Goal: Task Accomplishment & Management: Use online tool/utility

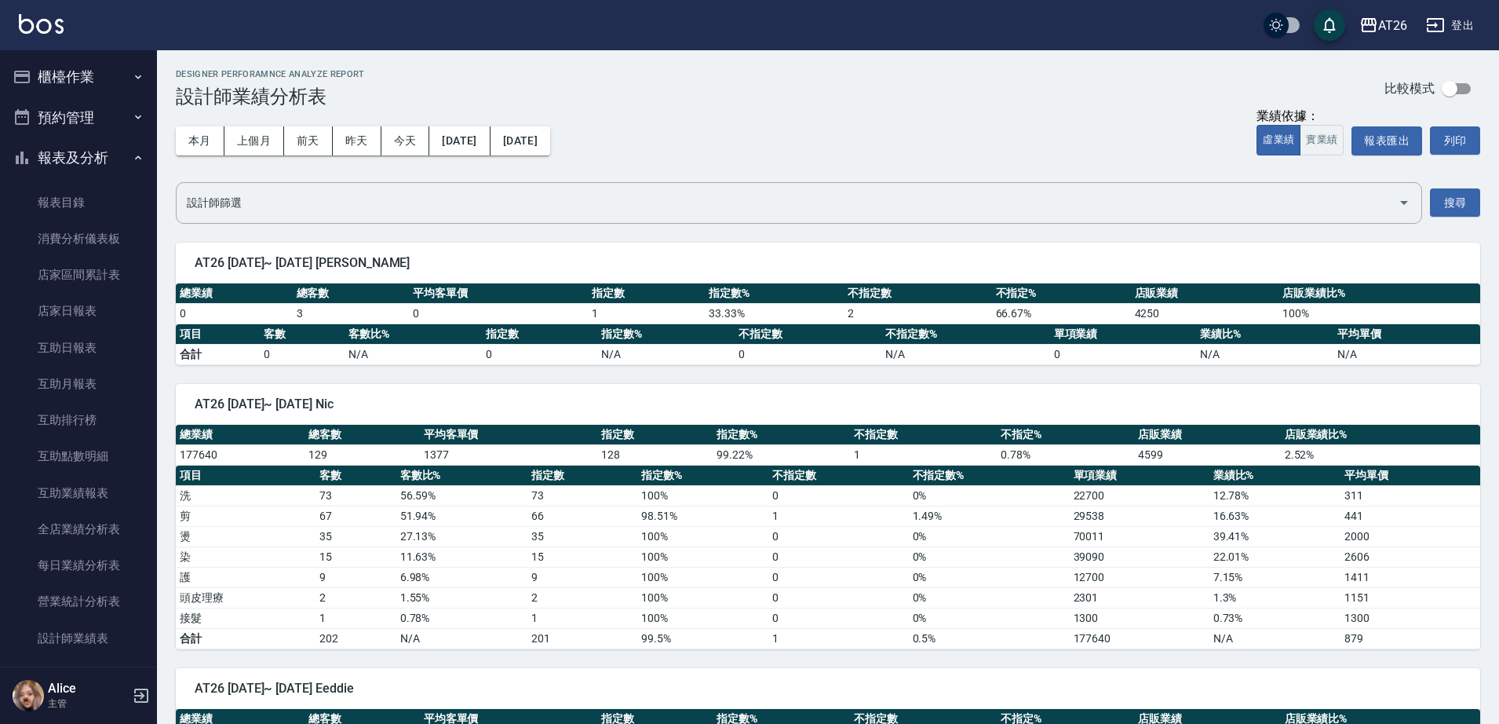
scroll to position [2159, 0]
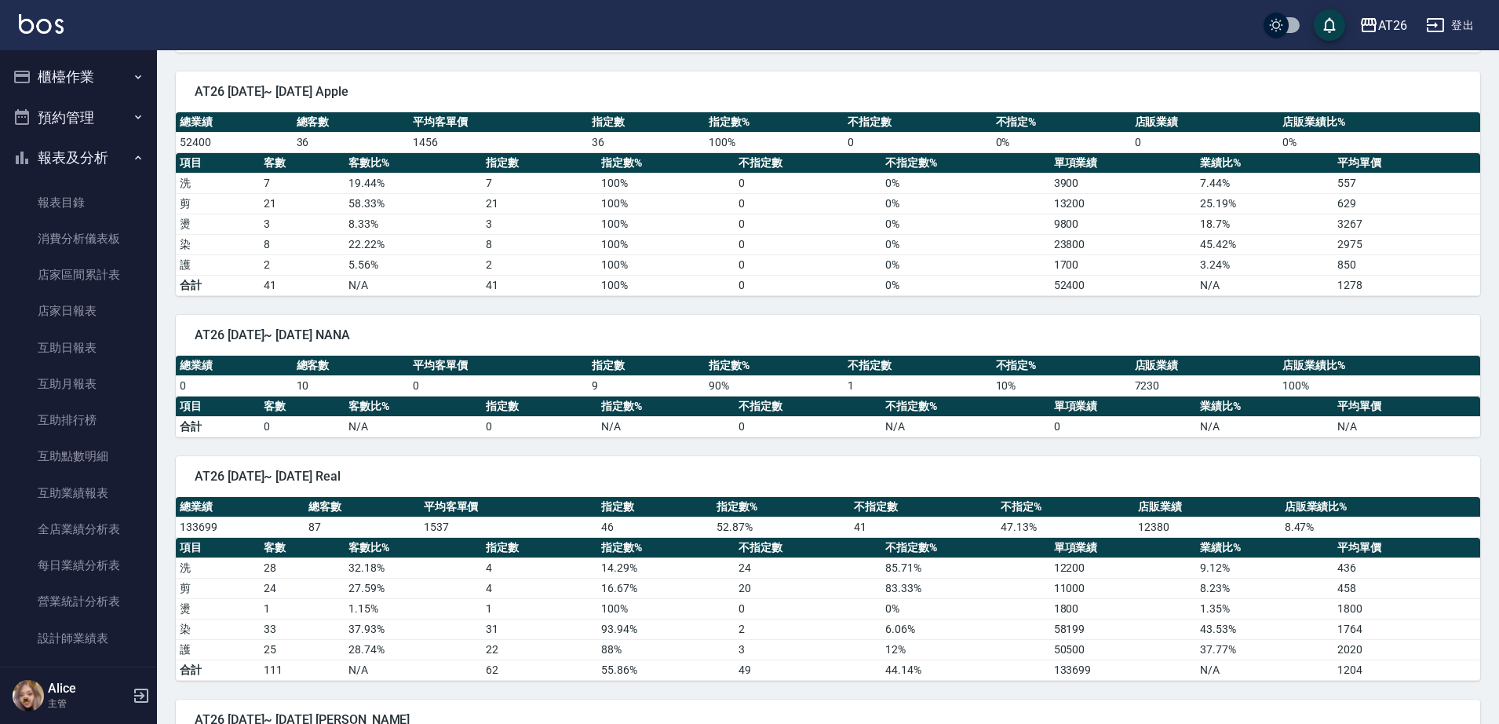
click at [132, 82] on icon "button" at bounding box center [138, 77] width 13 height 13
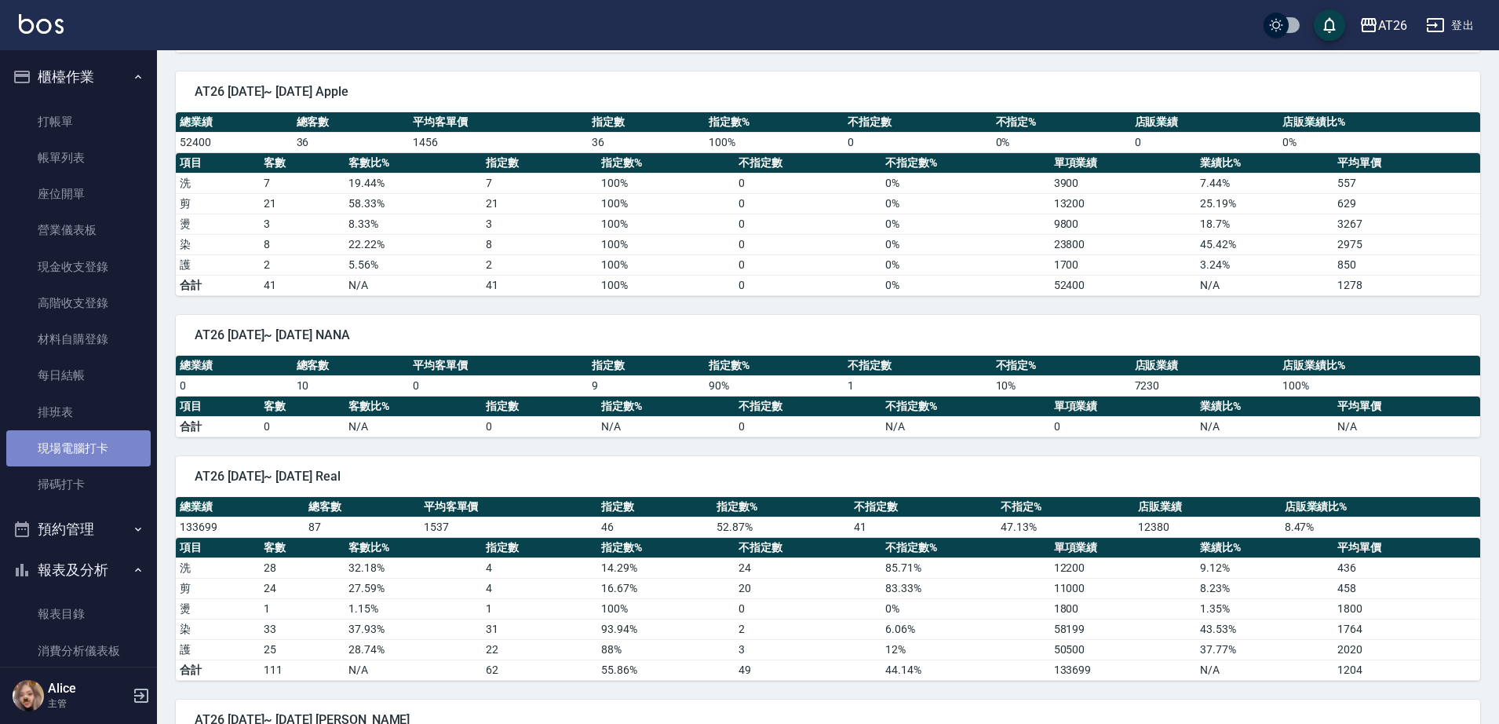
click at [115, 454] on link "現場電腦打卡" at bounding box center [78, 448] width 144 height 36
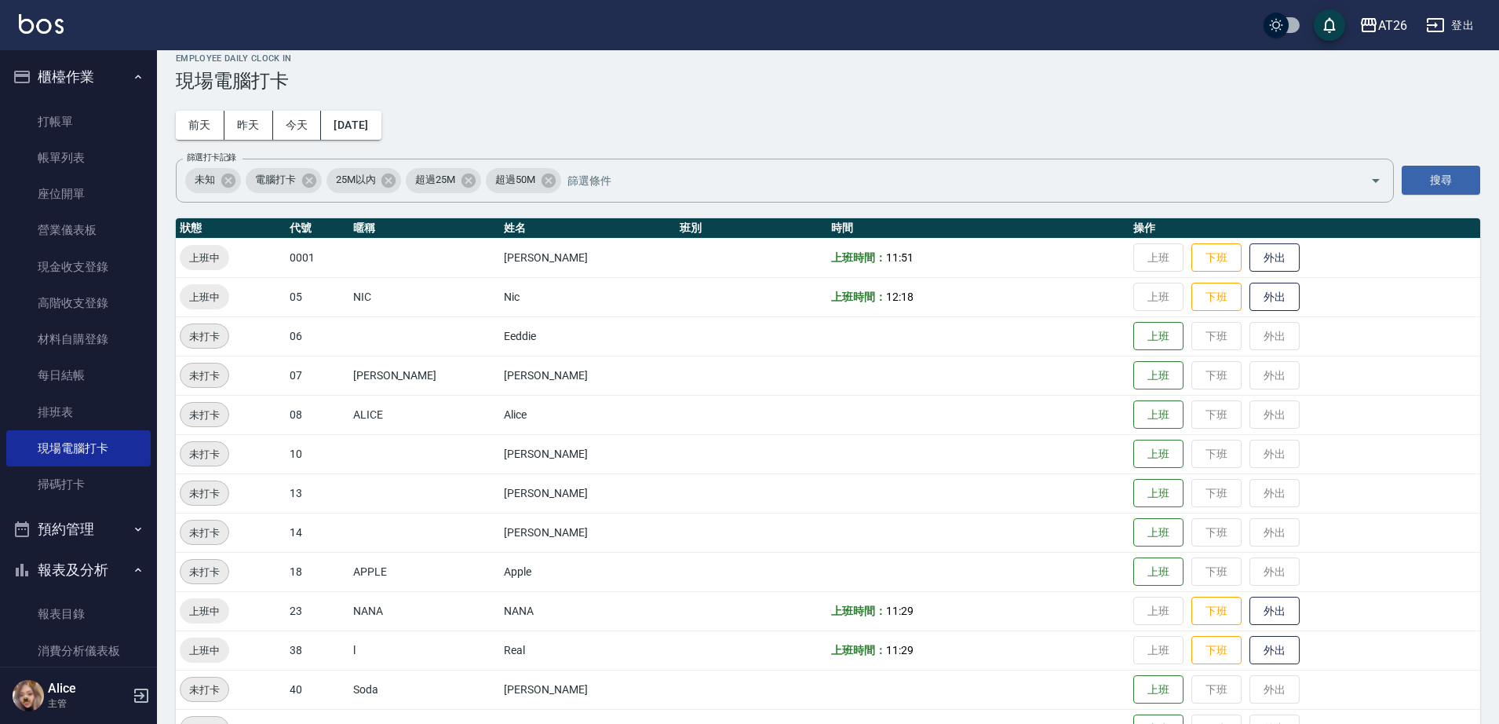
scroll to position [1, 0]
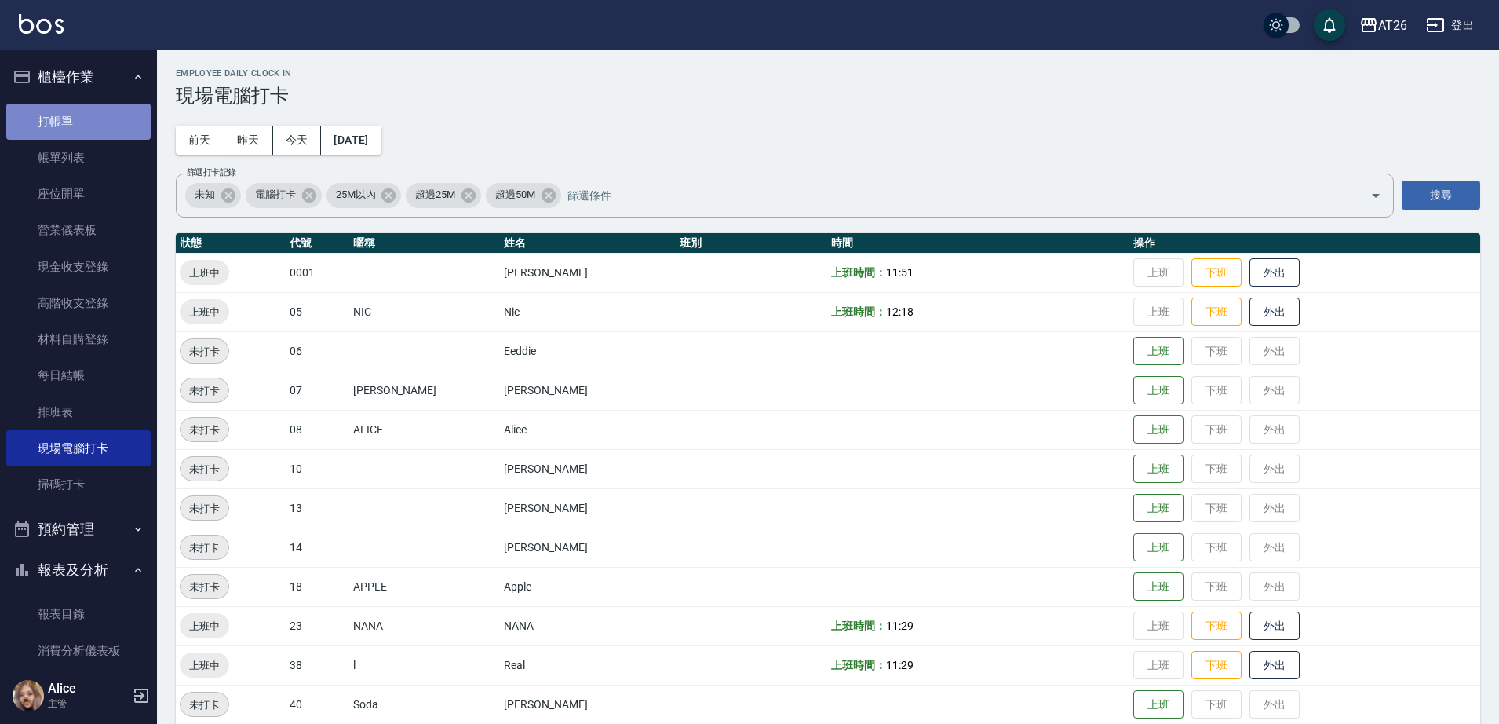
click at [113, 112] on link "打帳單" at bounding box center [78, 122] width 144 height 36
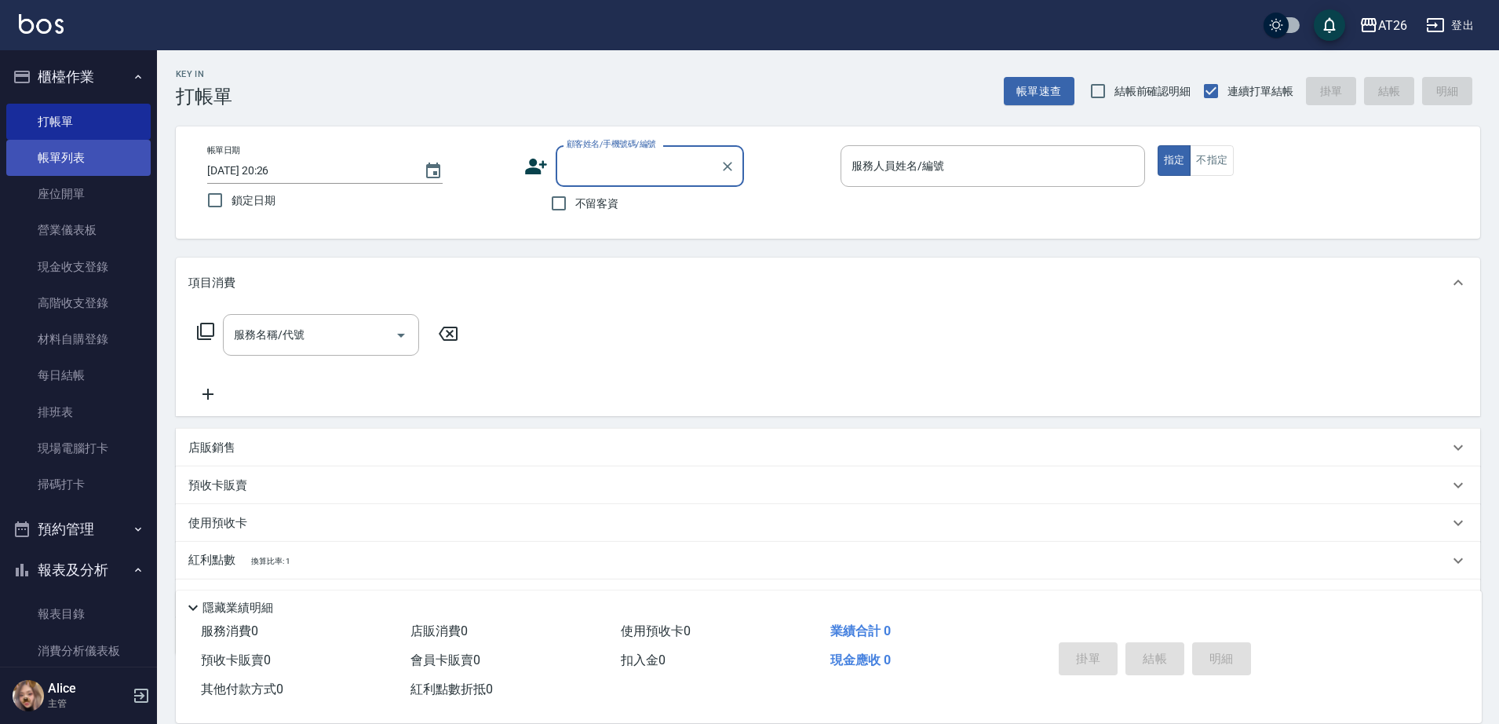
click at [71, 142] on link "帳單列表" at bounding box center [78, 158] width 144 height 36
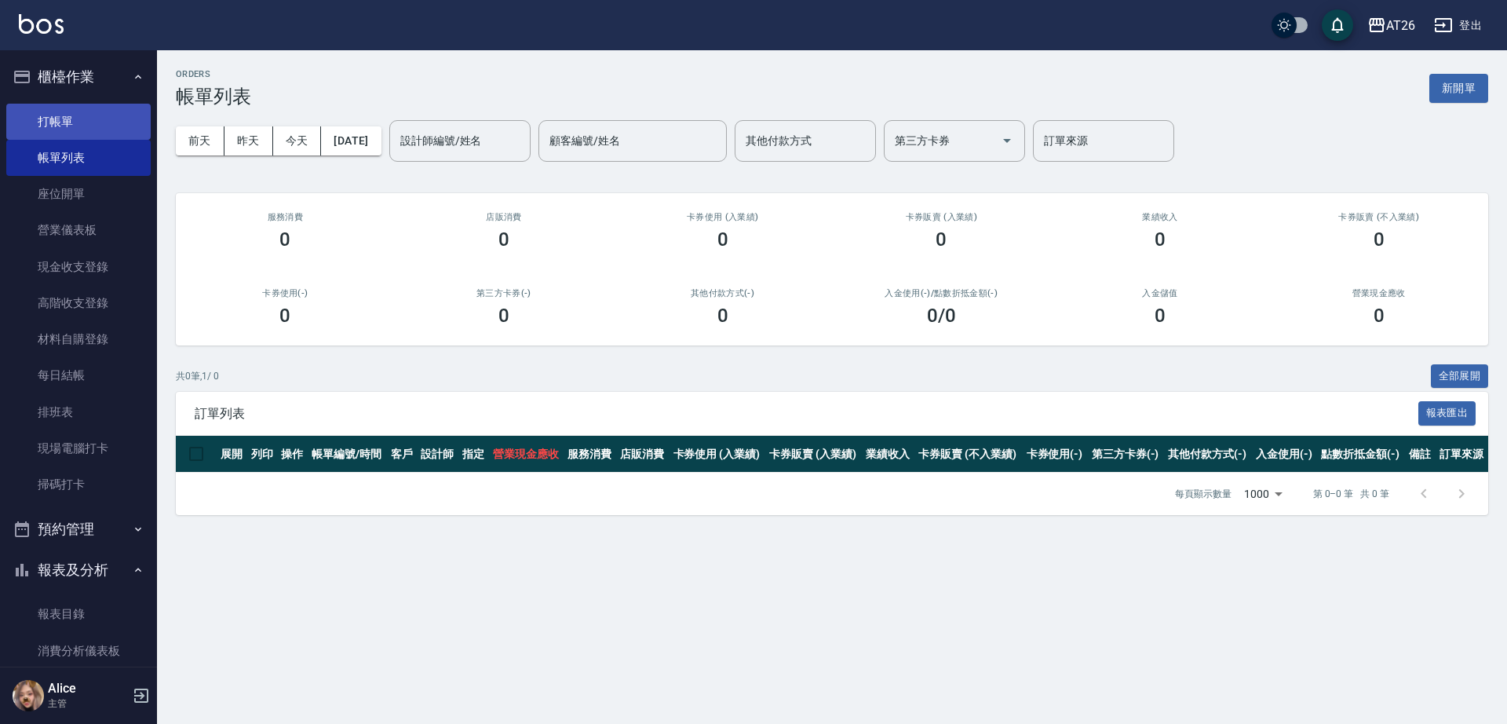
click at [113, 118] on link "打帳單" at bounding box center [78, 122] width 144 height 36
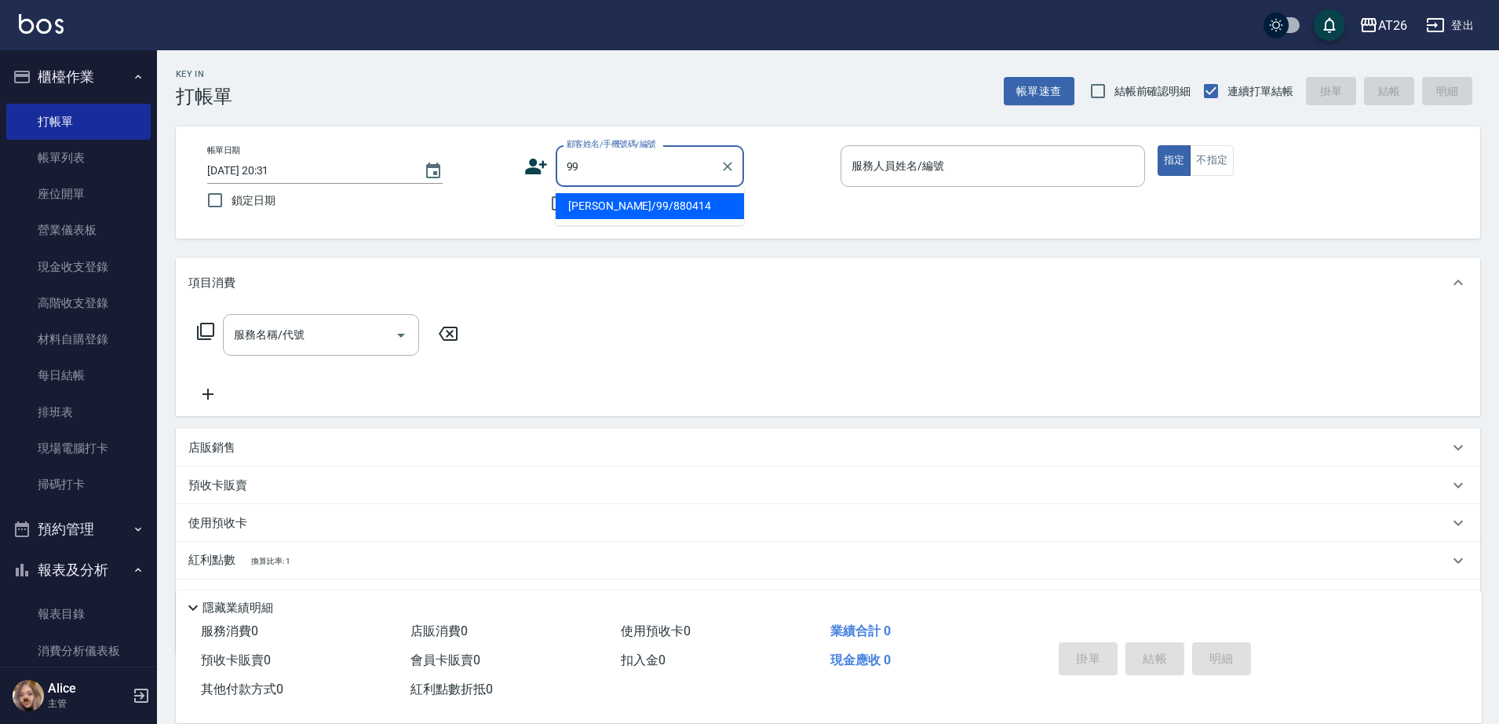
type input "[PERSON_NAME]/99/880414"
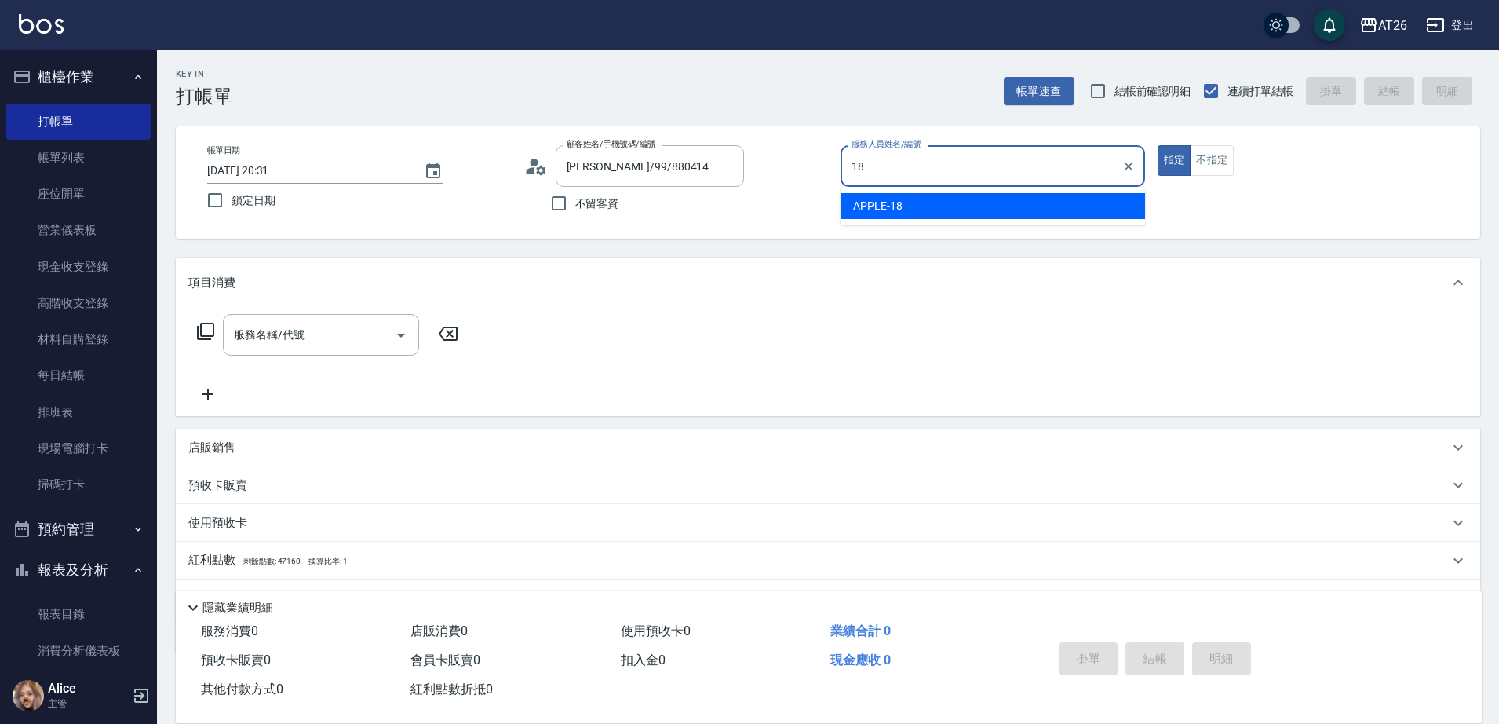
type input "APPLE-18"
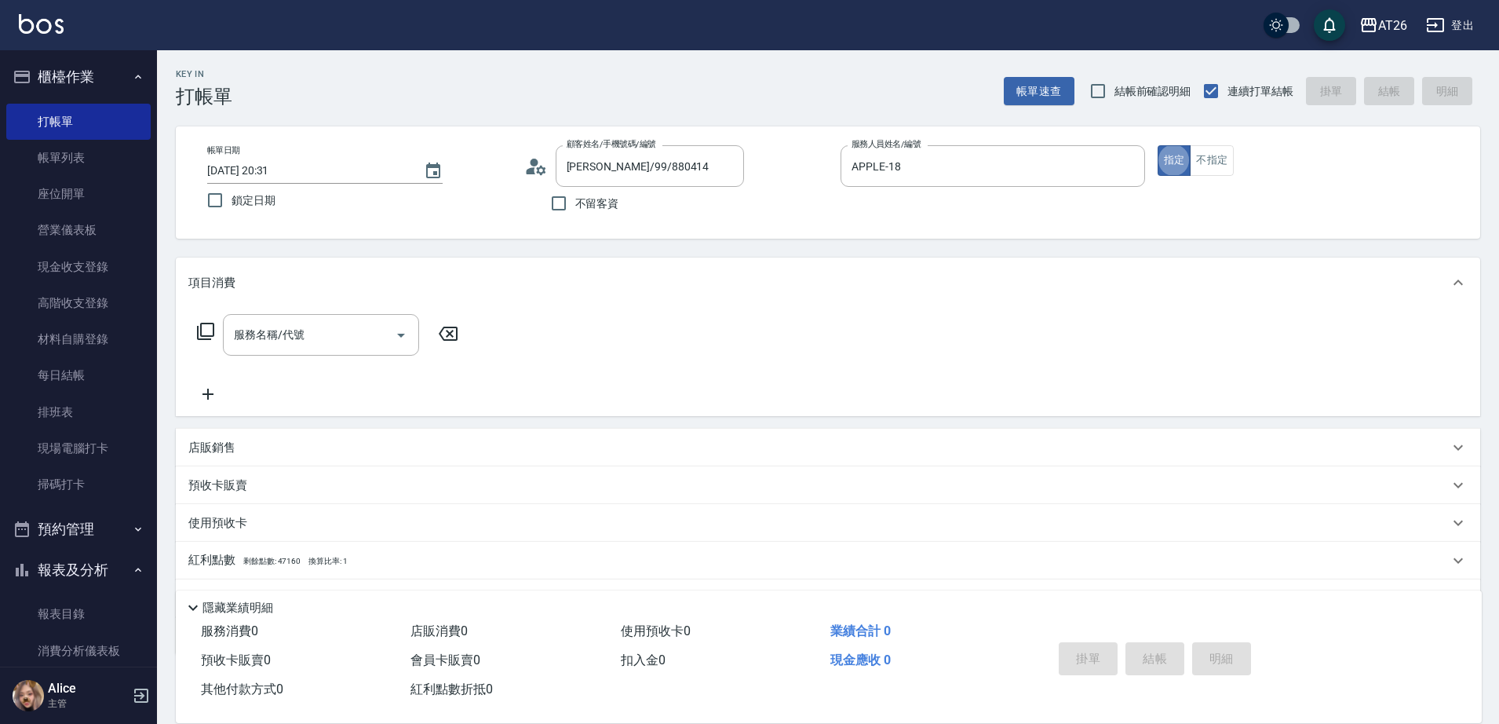
type button "true"
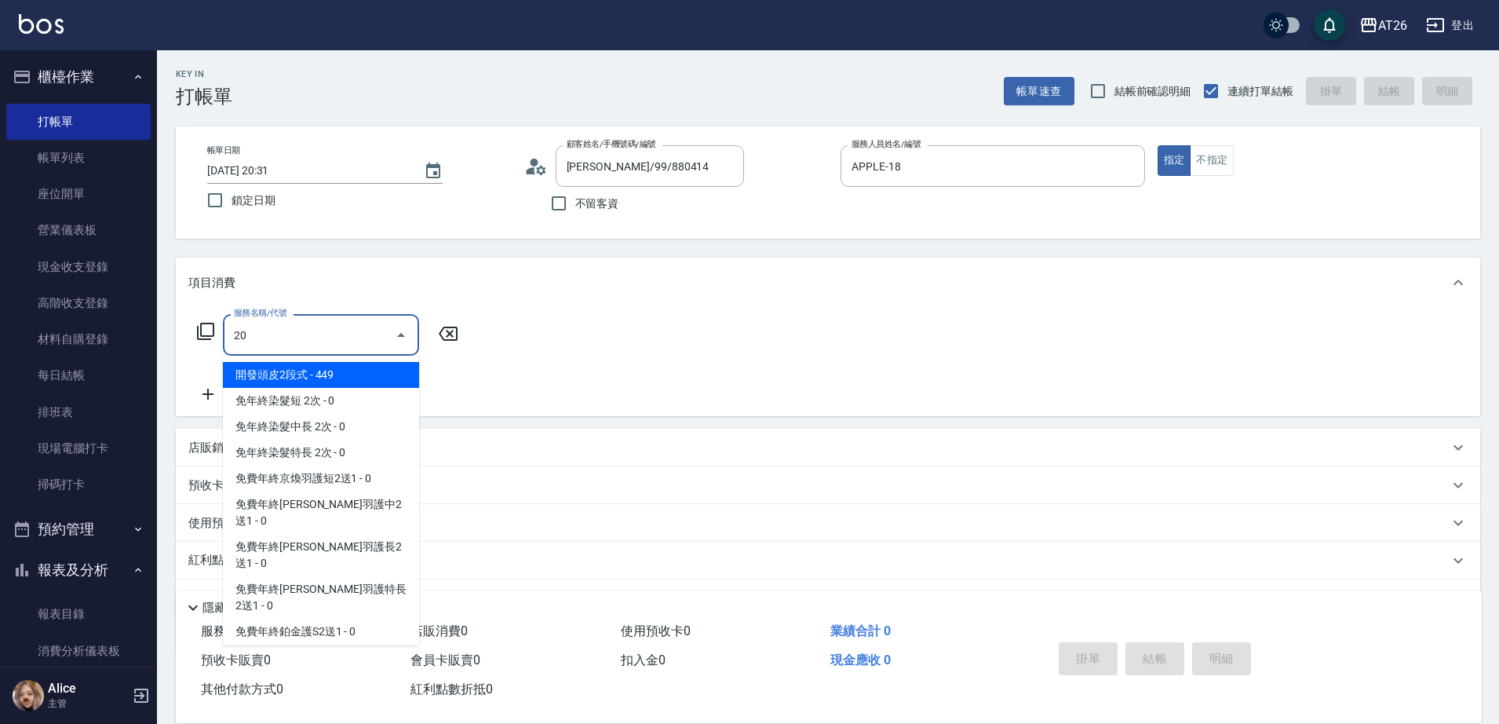
type input "201"
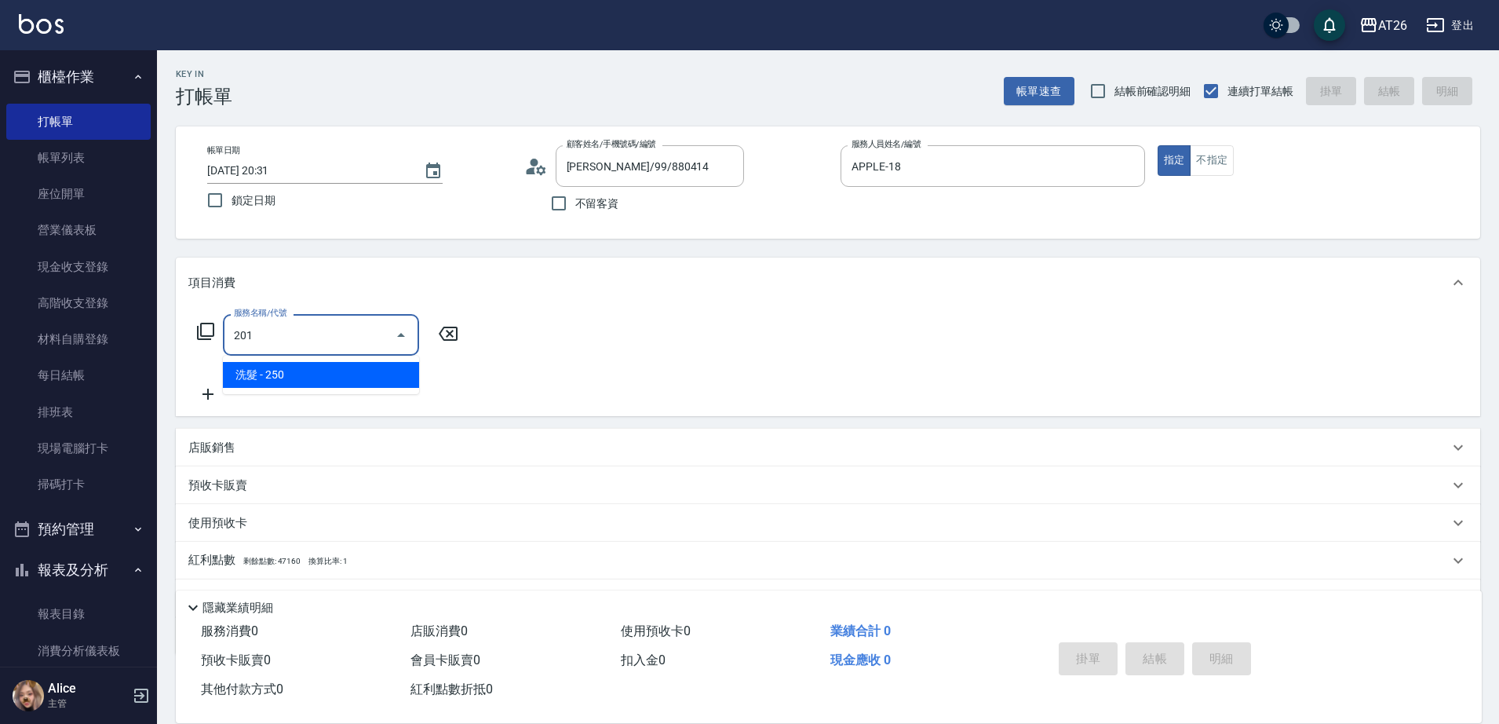
type input "20"
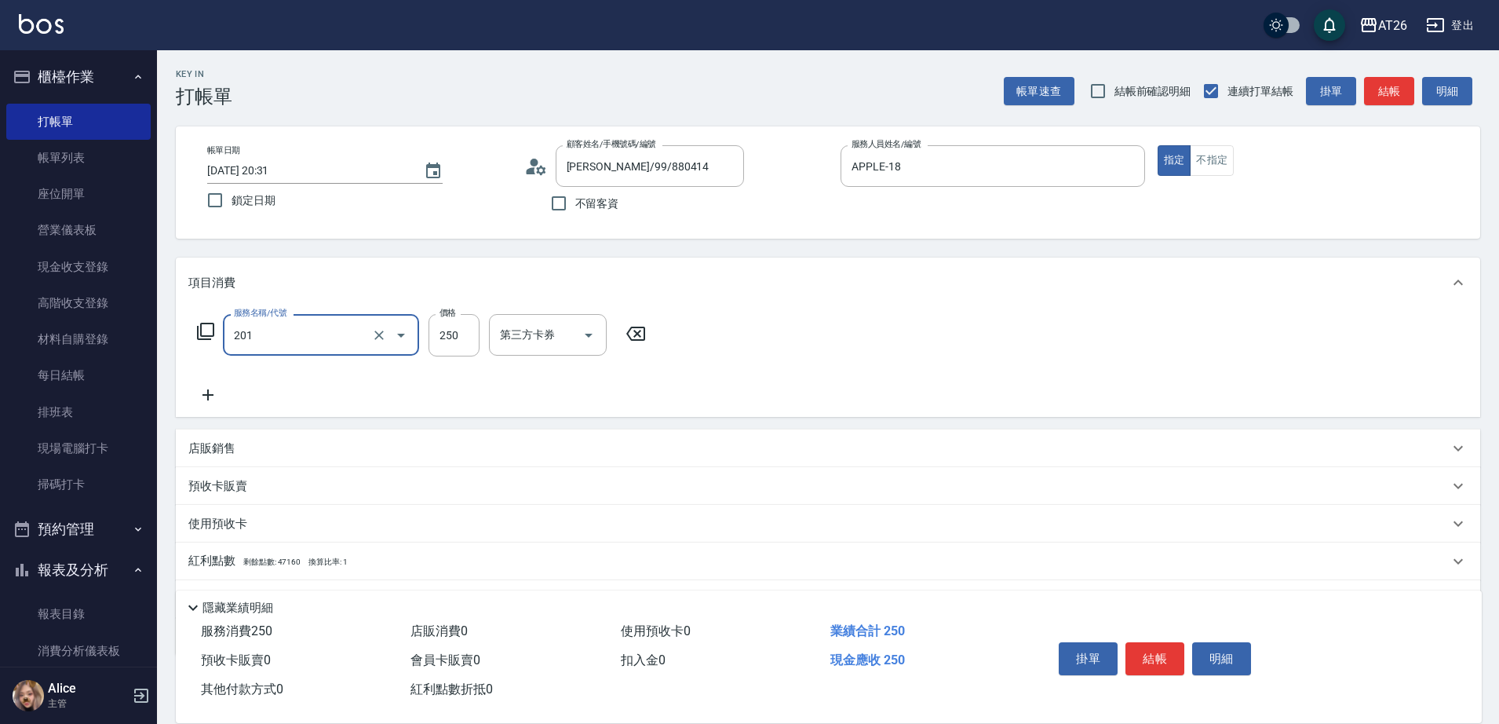
type input "洗髮(201)"
type input "4"
type input "0"
type input "400"
type input "40"
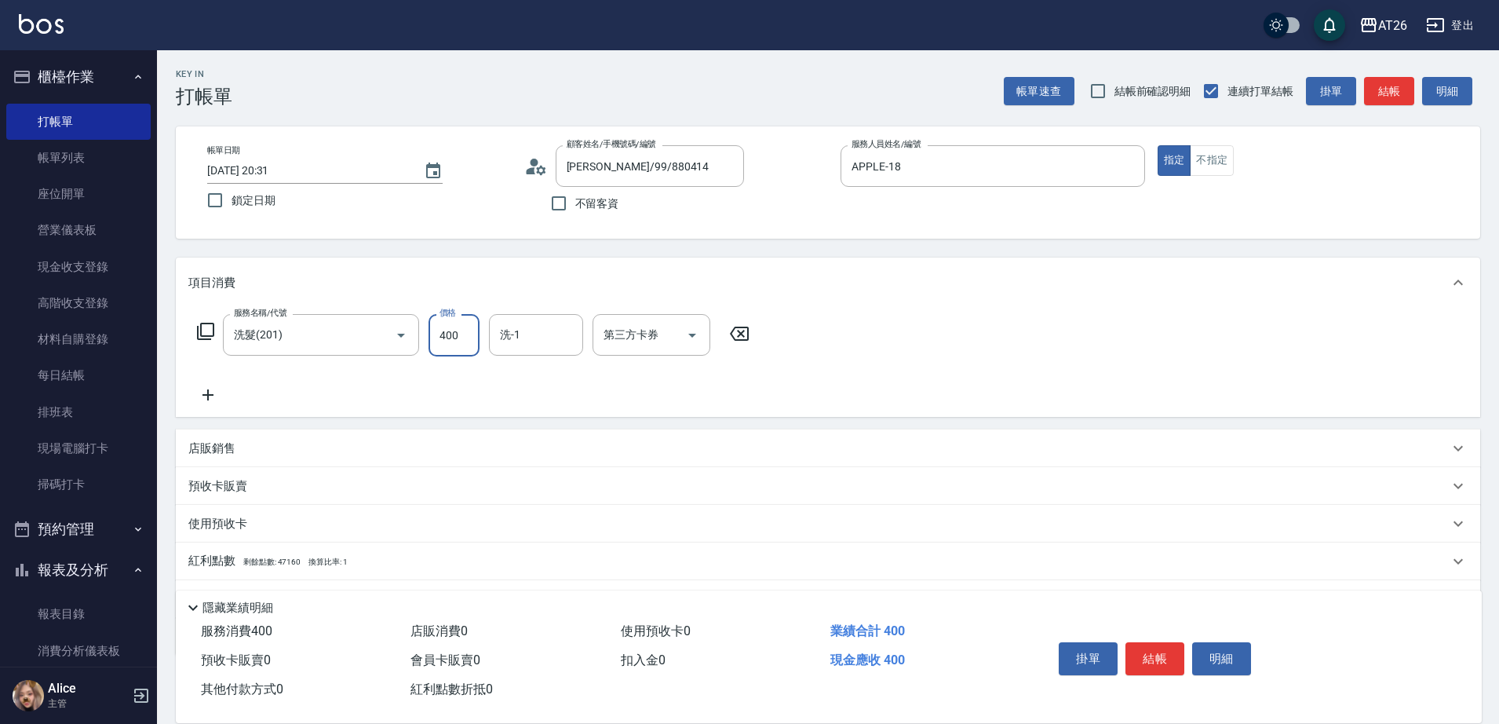
type input "6"
type input "0"
type input "600"
type input "60"
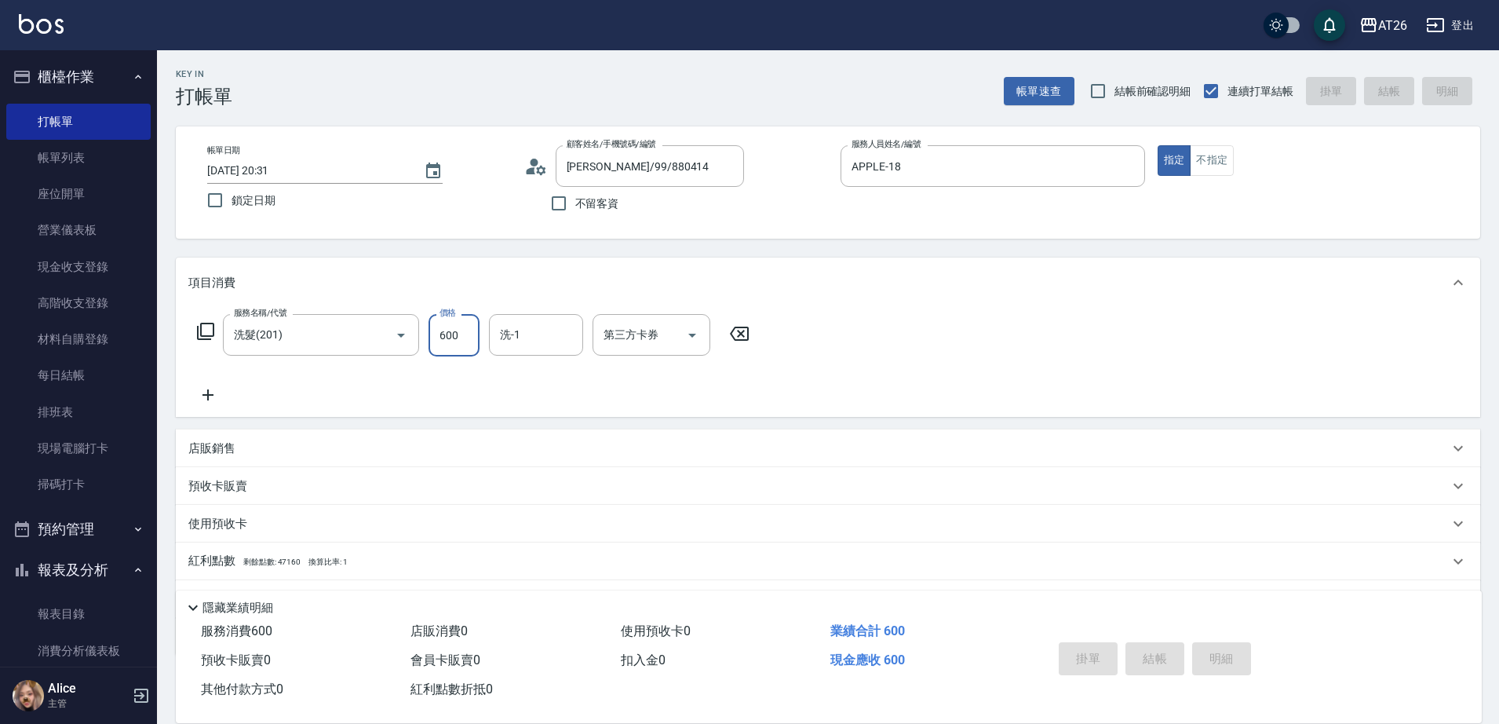
type input "0"
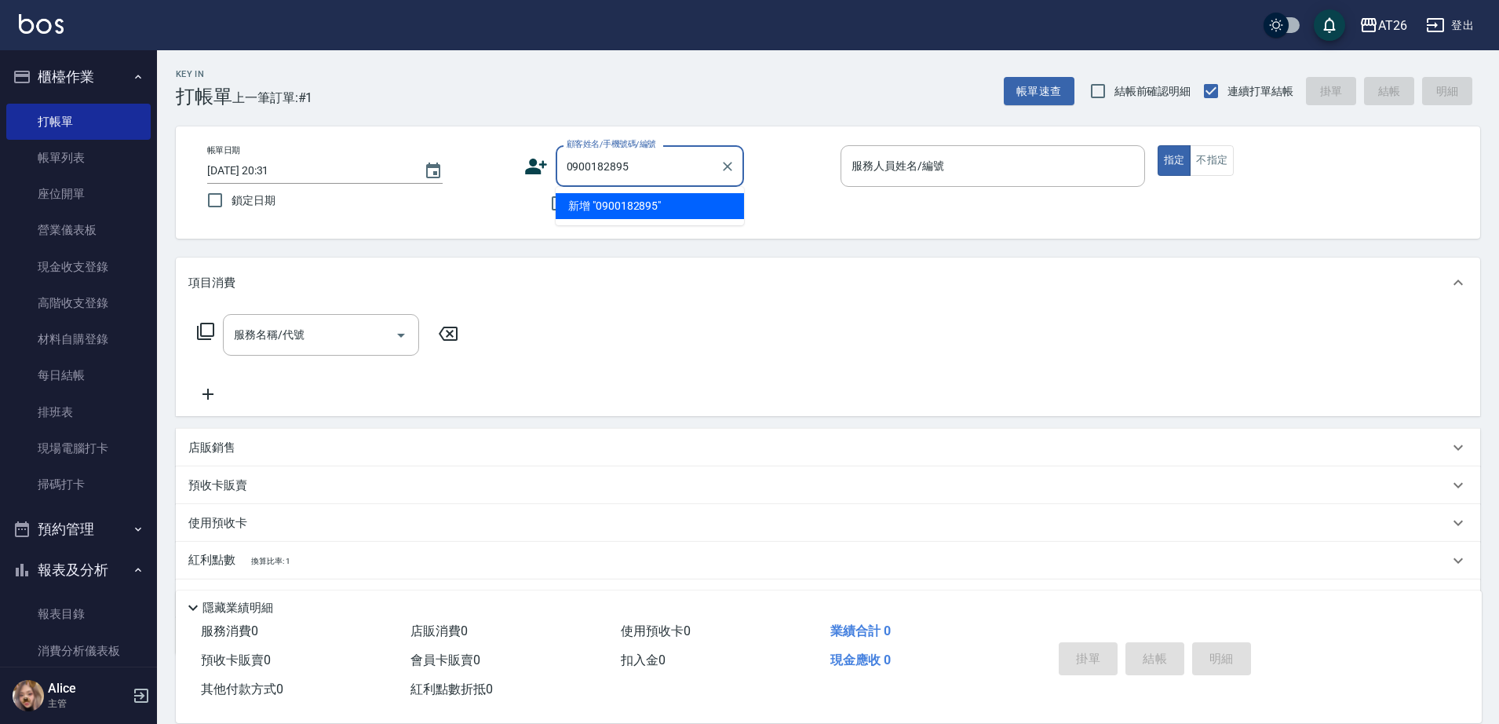
type input "0900182895"
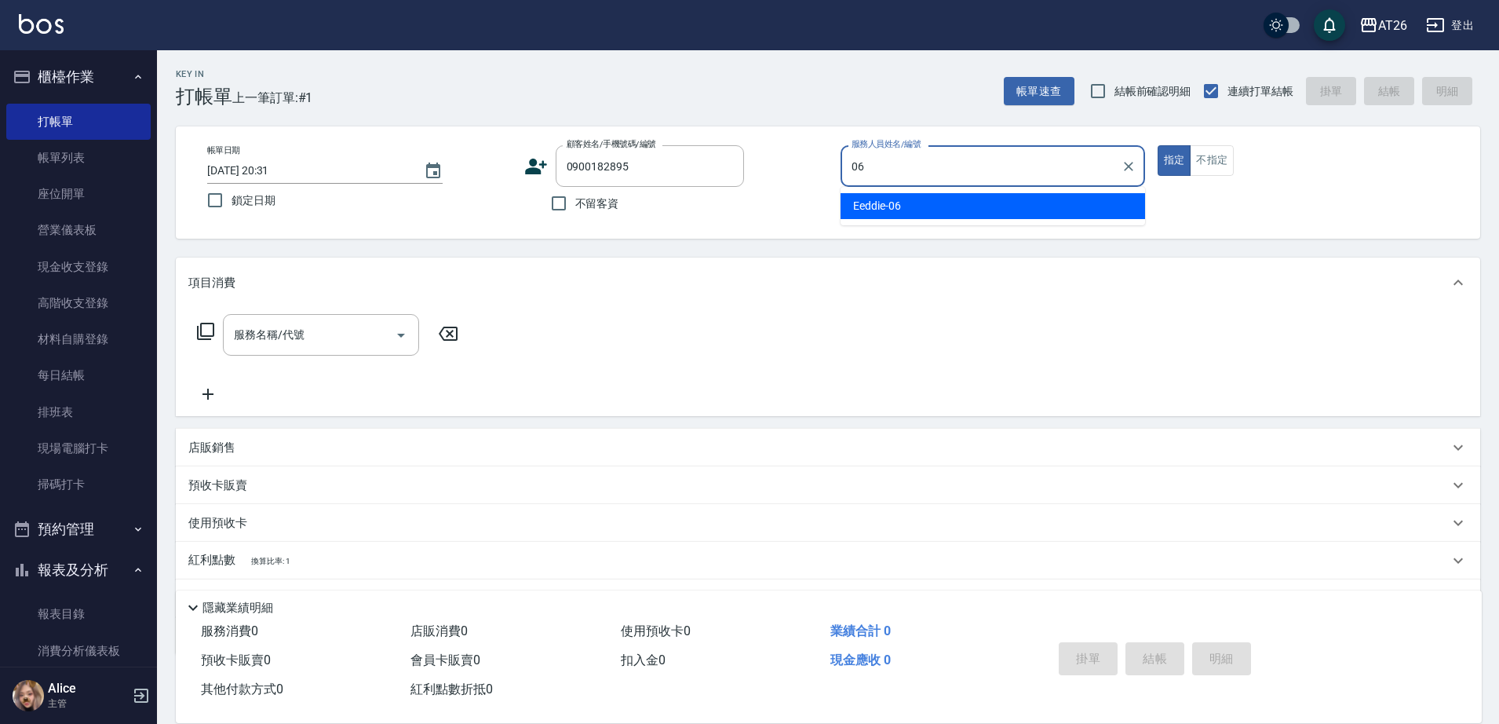
type input "Eeddie-06"
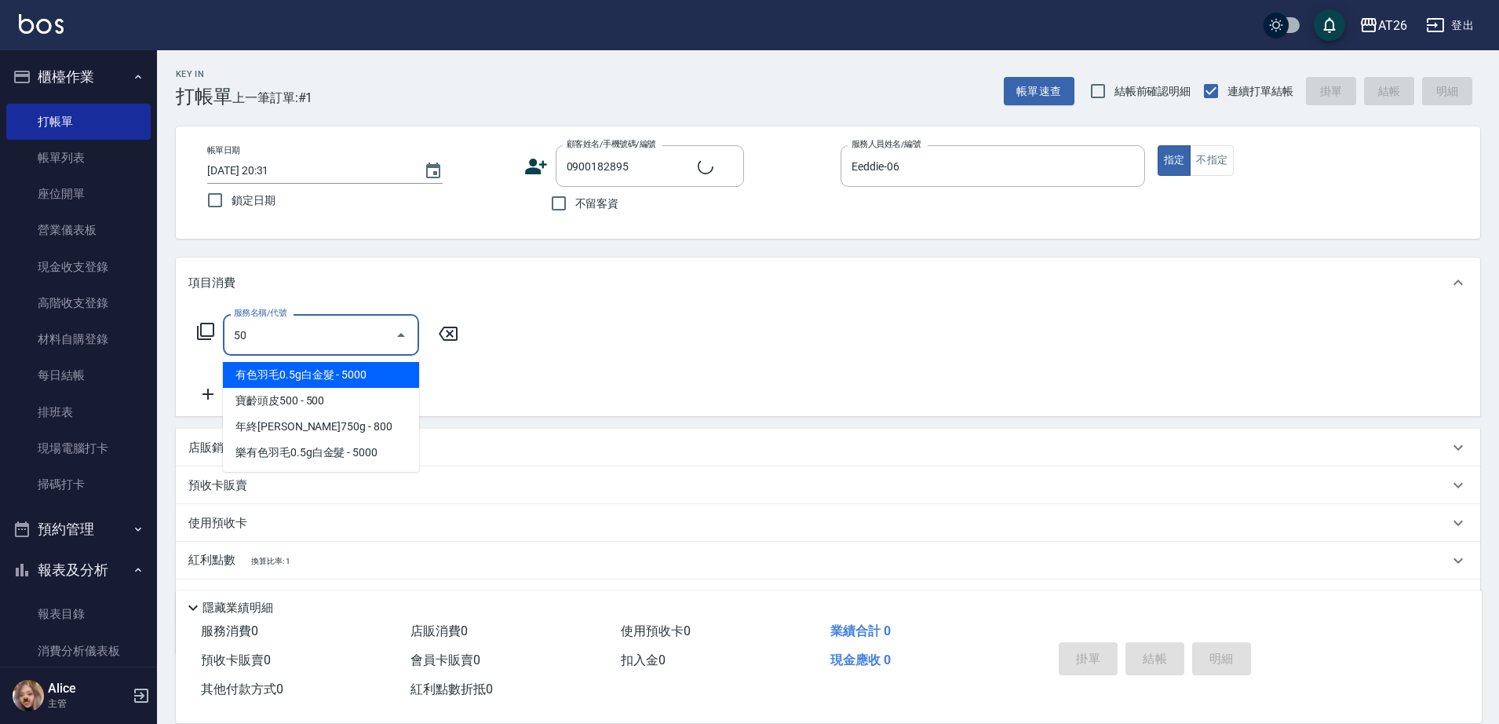
type input "501"
type input "120"
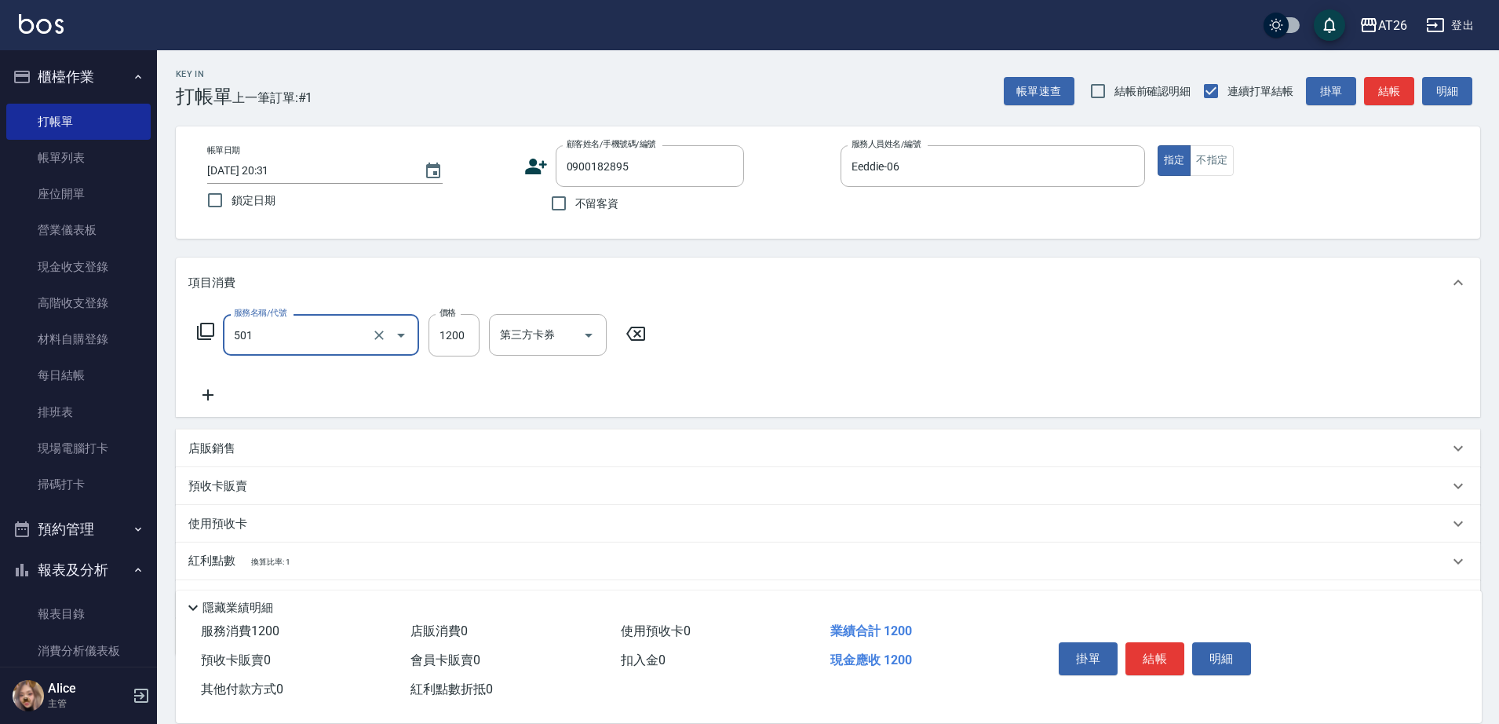
type input "染髮(501)"
type input "3"
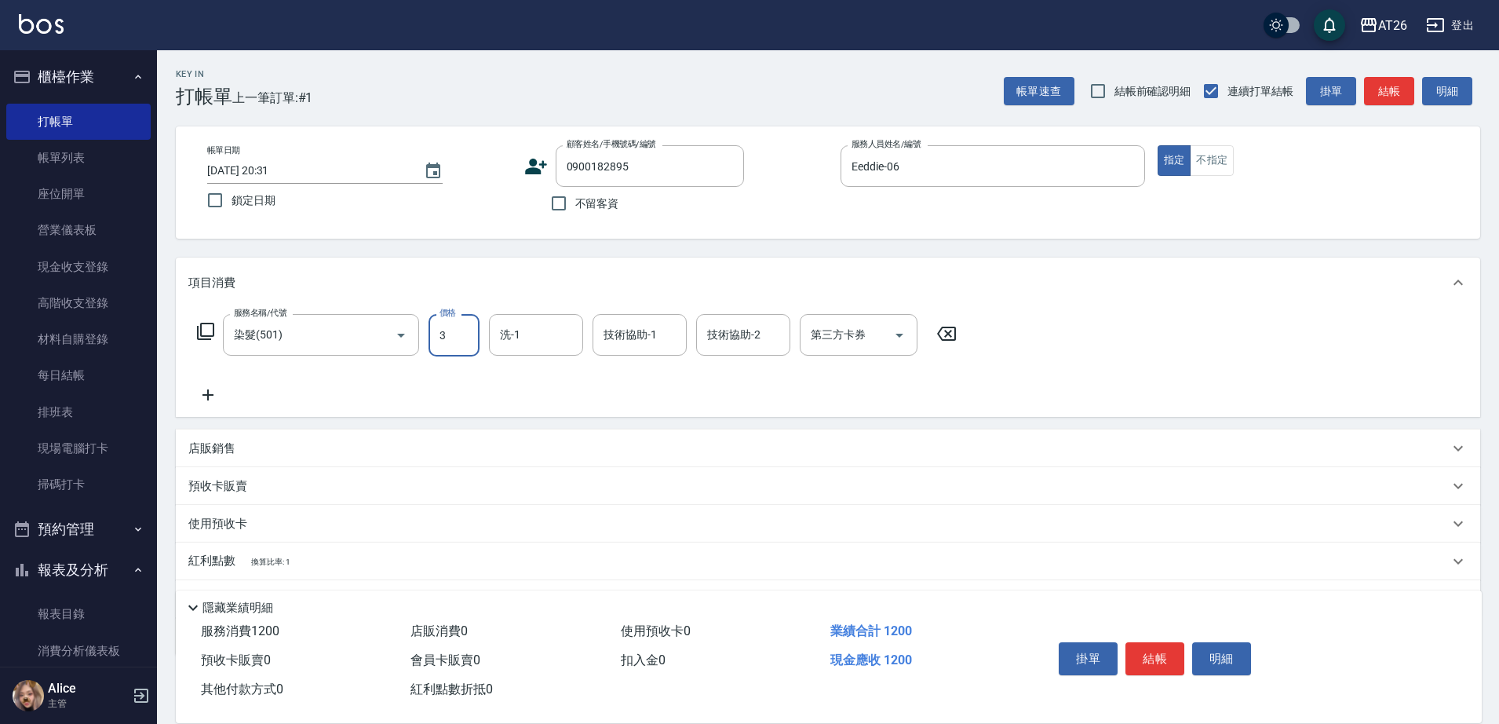
type input "0"
type input "300"
type input "30"
type input "3000"
type input "300"
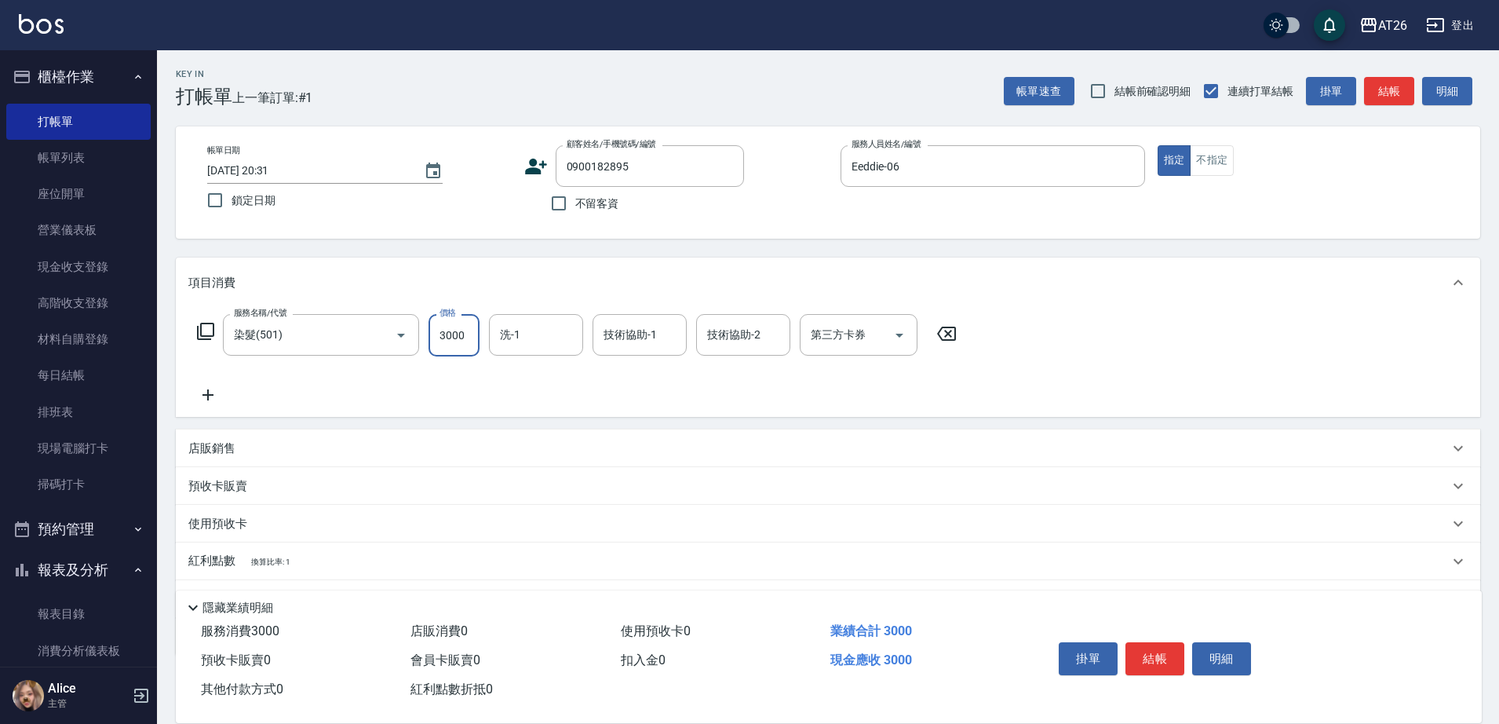
type input "3000"
type input "NANA-23"
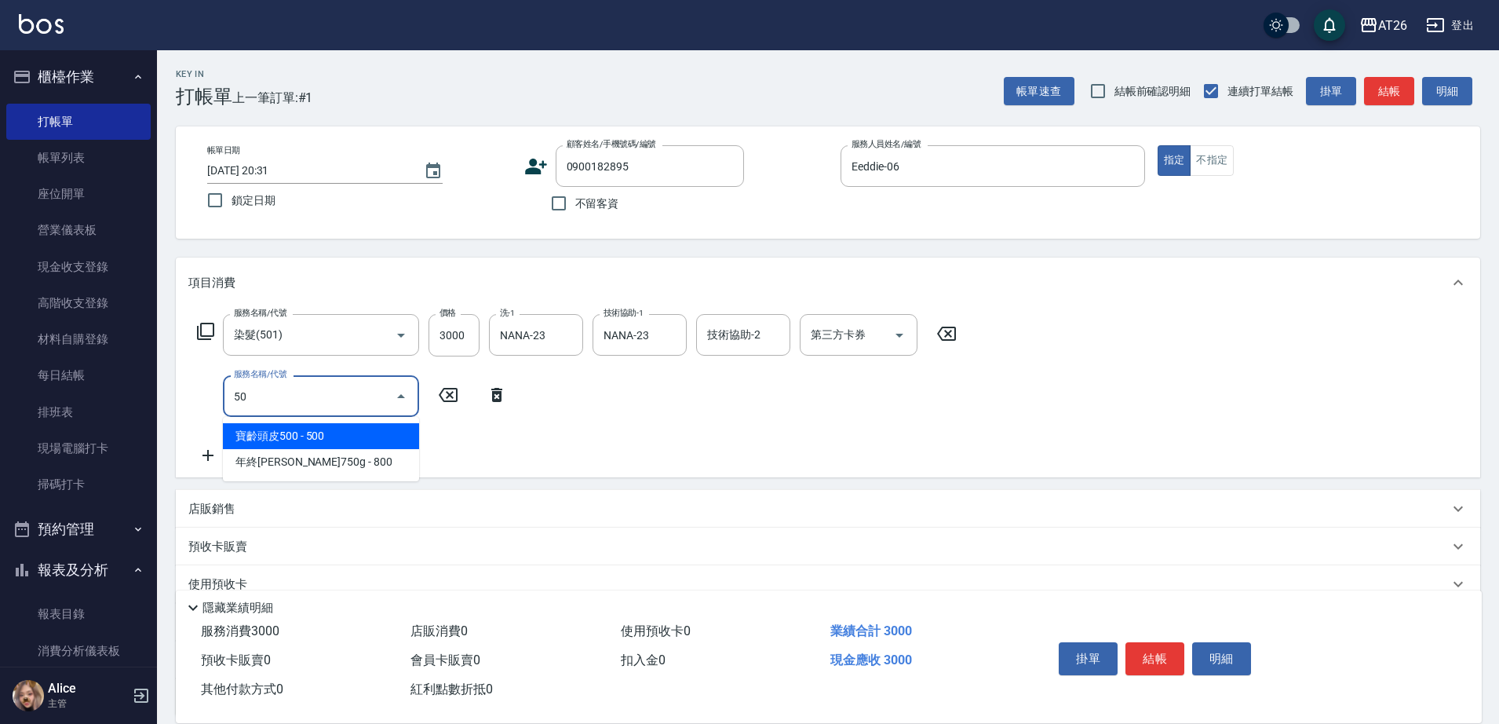
type input "502"
type input "350"
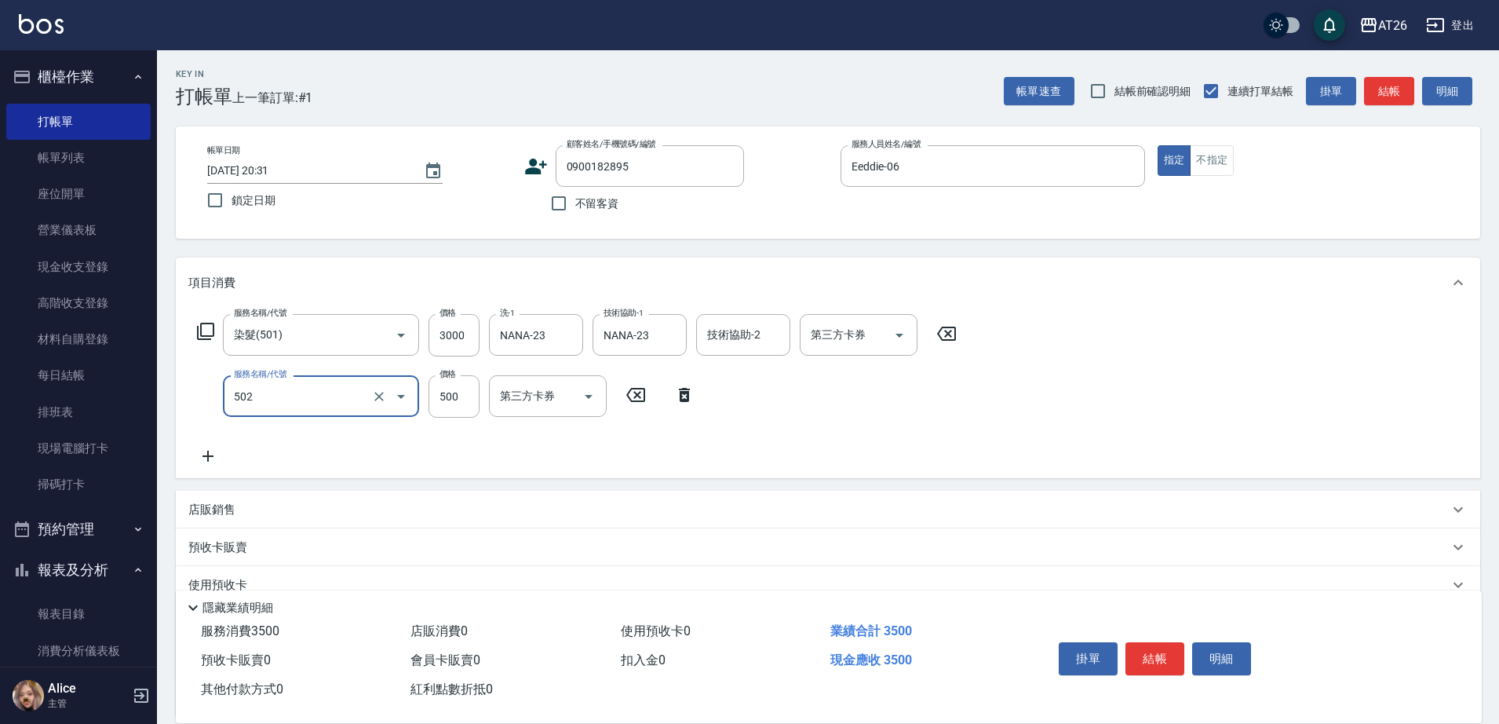
type input "漂髮(502)"
type input "0"
type input "300"
type input "0"
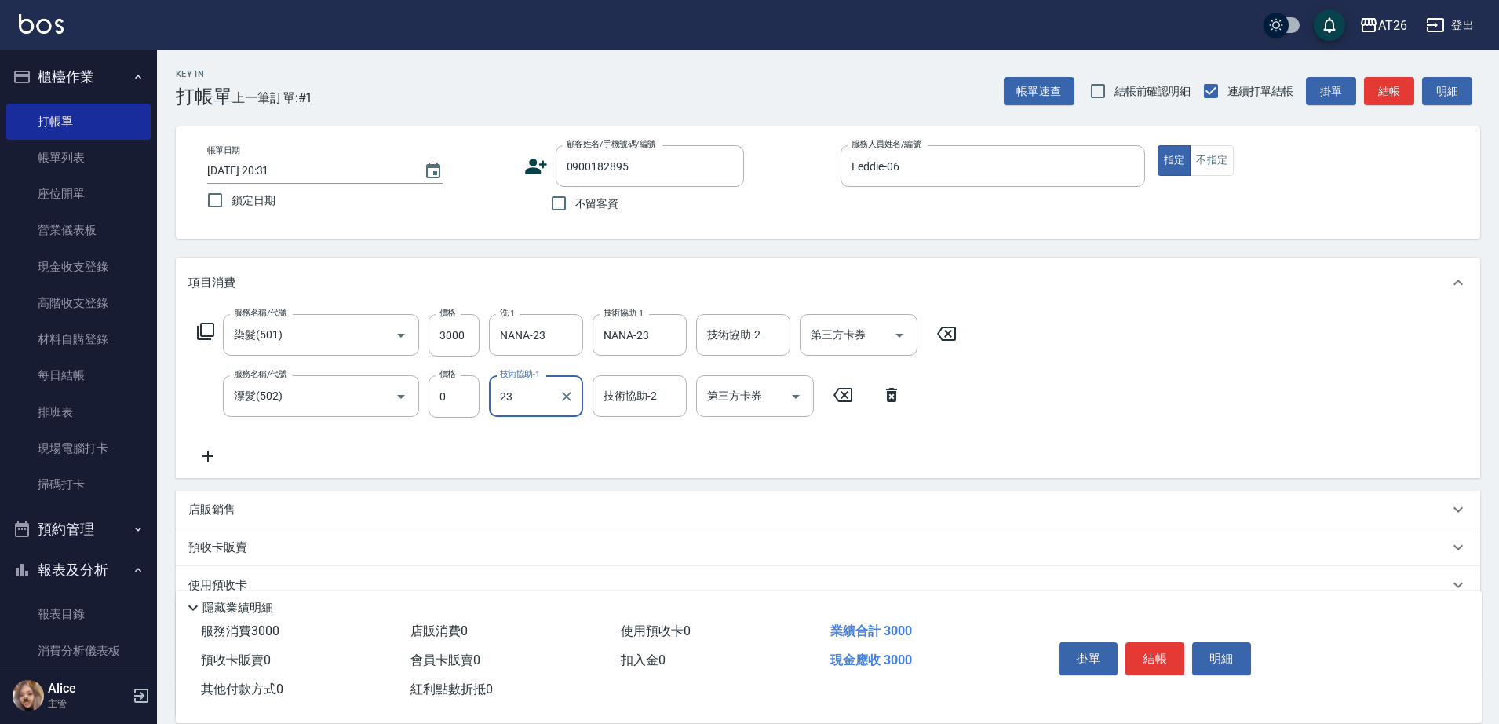
type input "NANA-23"
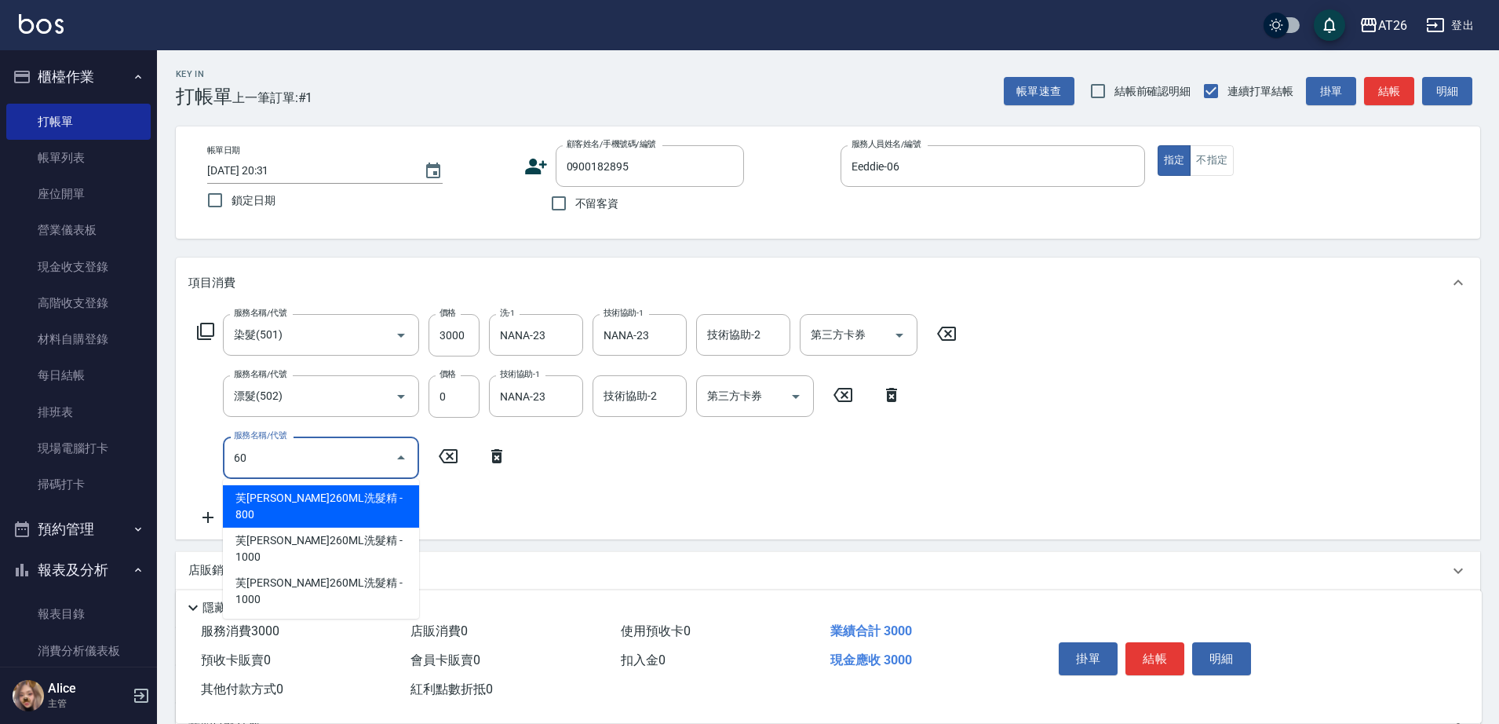
type input "609"
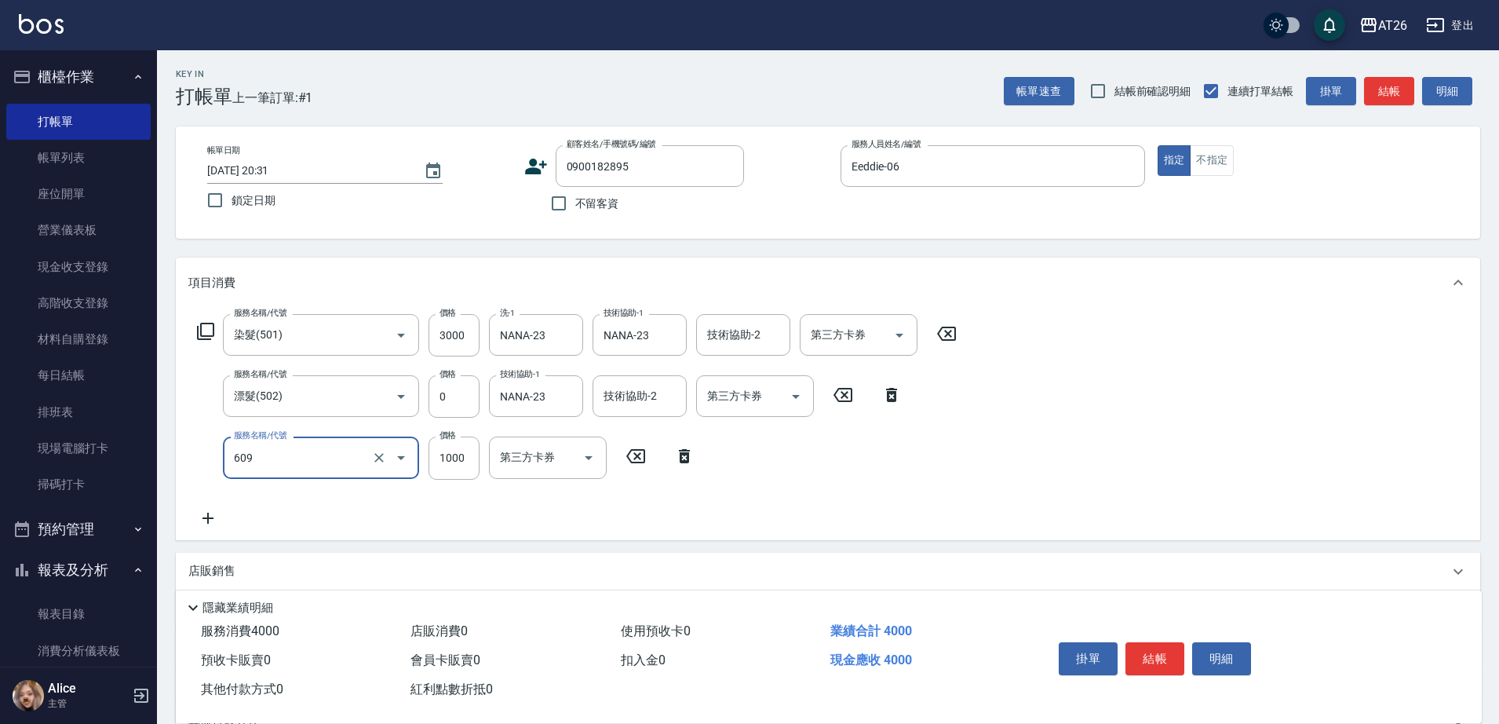
type input "400"
type input "自購三段(609)"
type input "2"
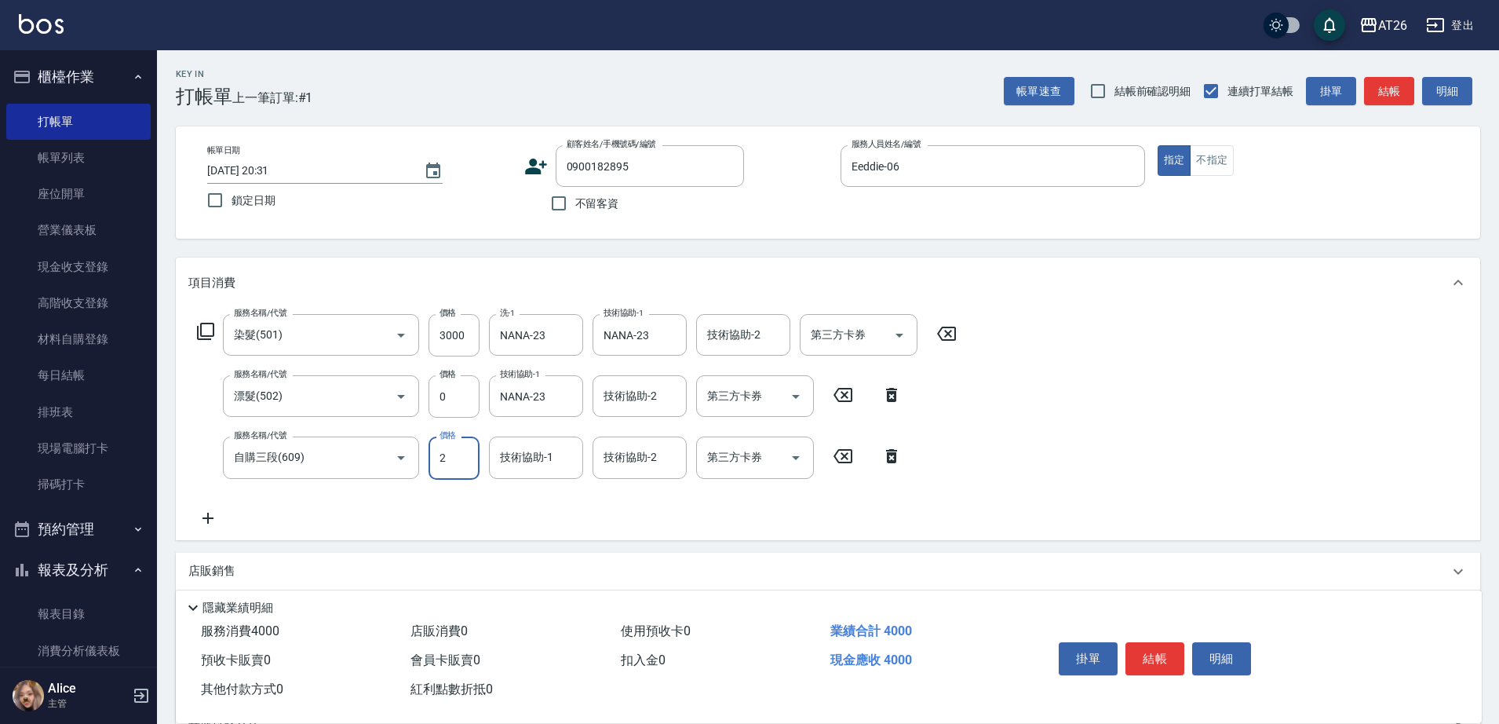
type input "300"
type input "2500"
type input "550"
type input "2500"
type input "NANA-23"
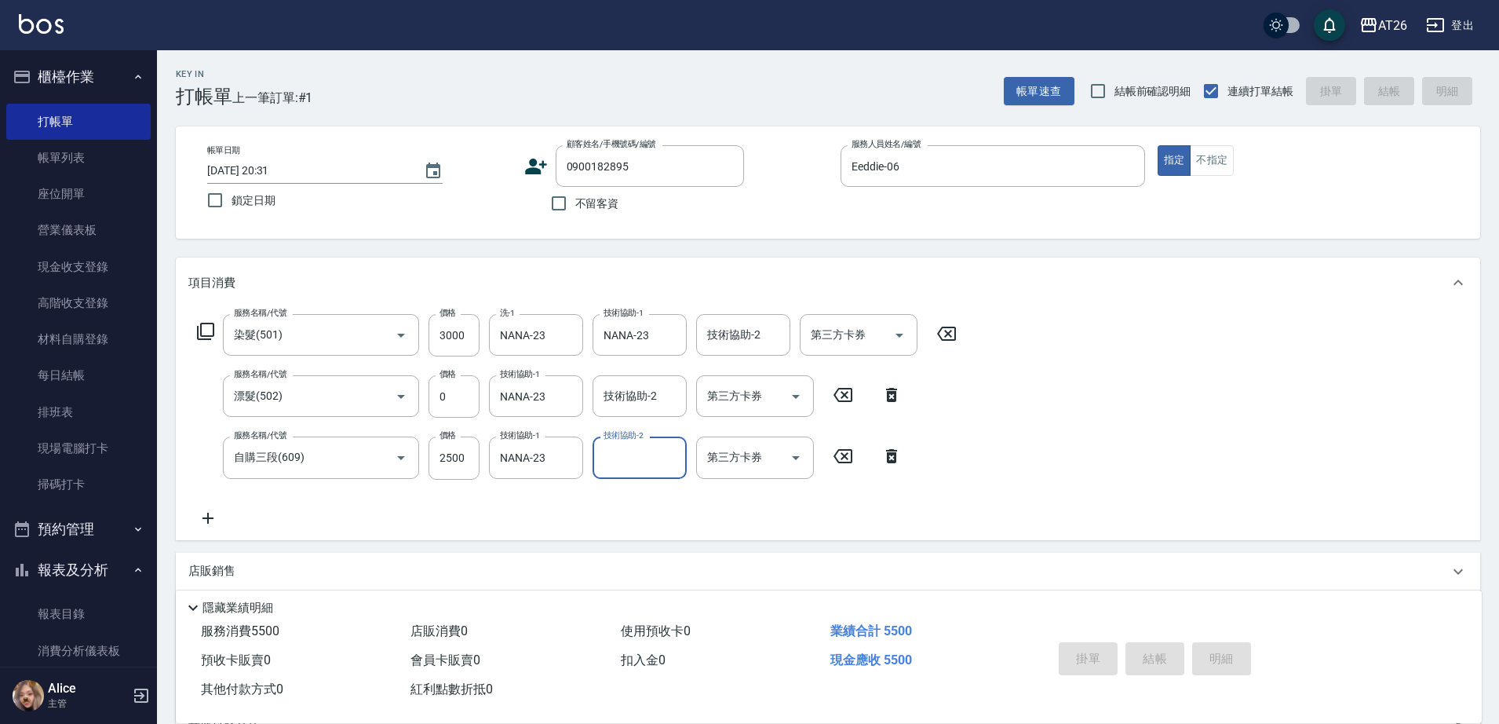
type input "2025/08/12 20:32"
type input "0"
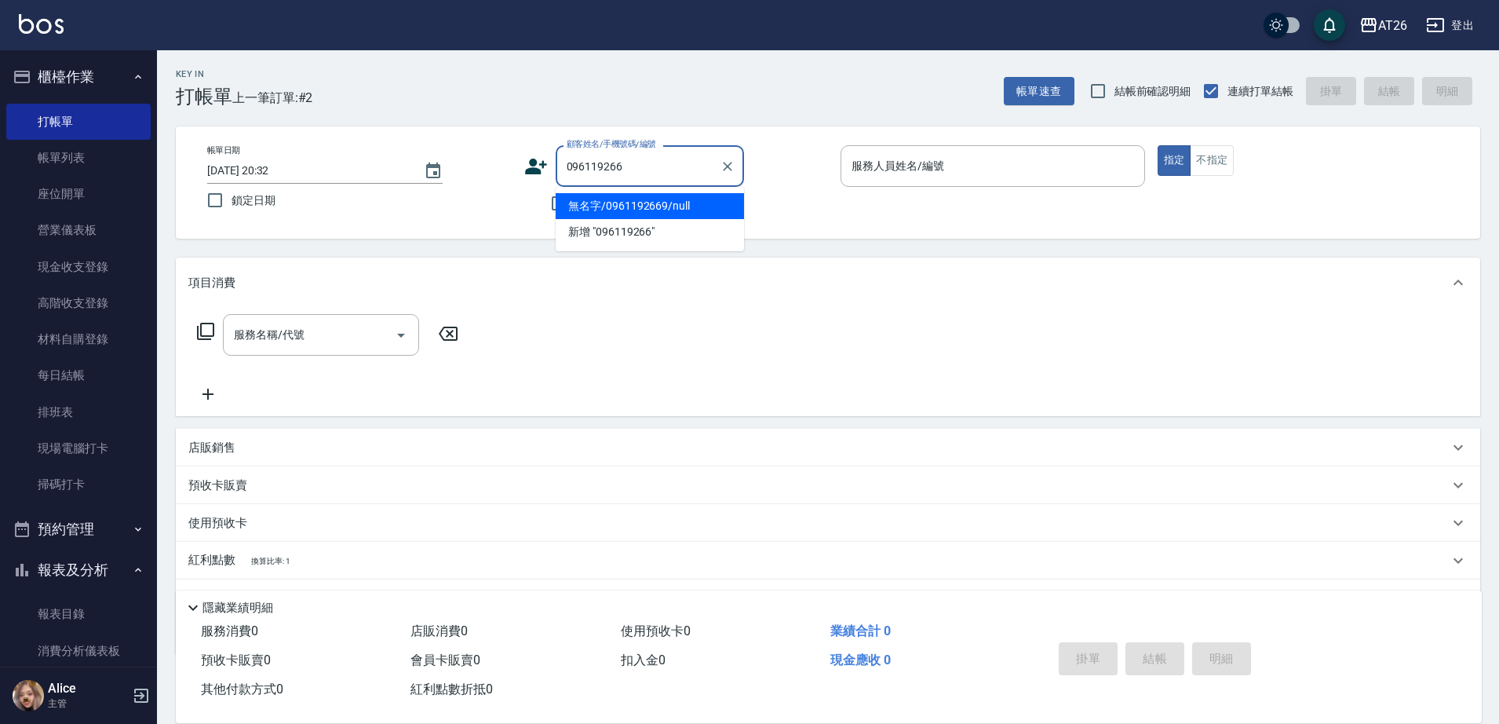
type input "0961192669"
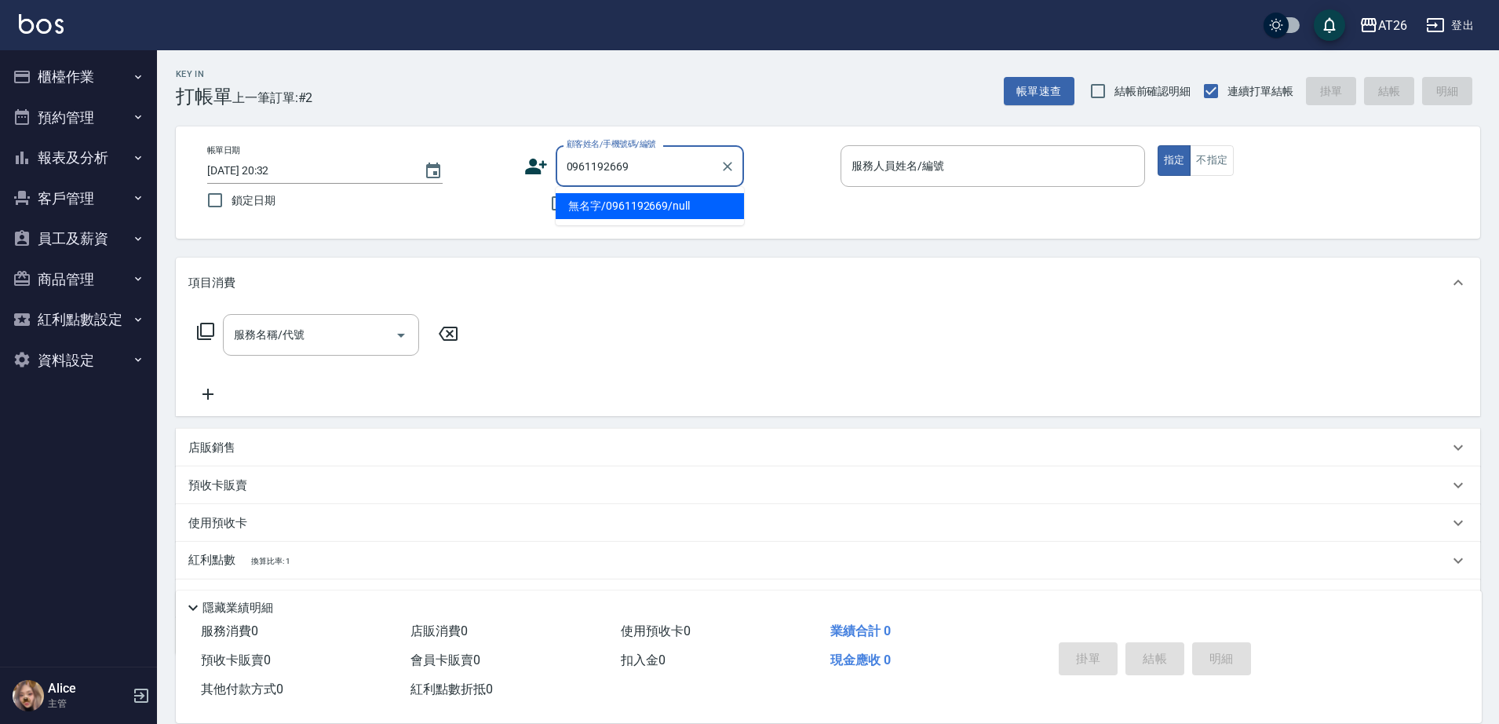
type input "無名字/0961192669/null"
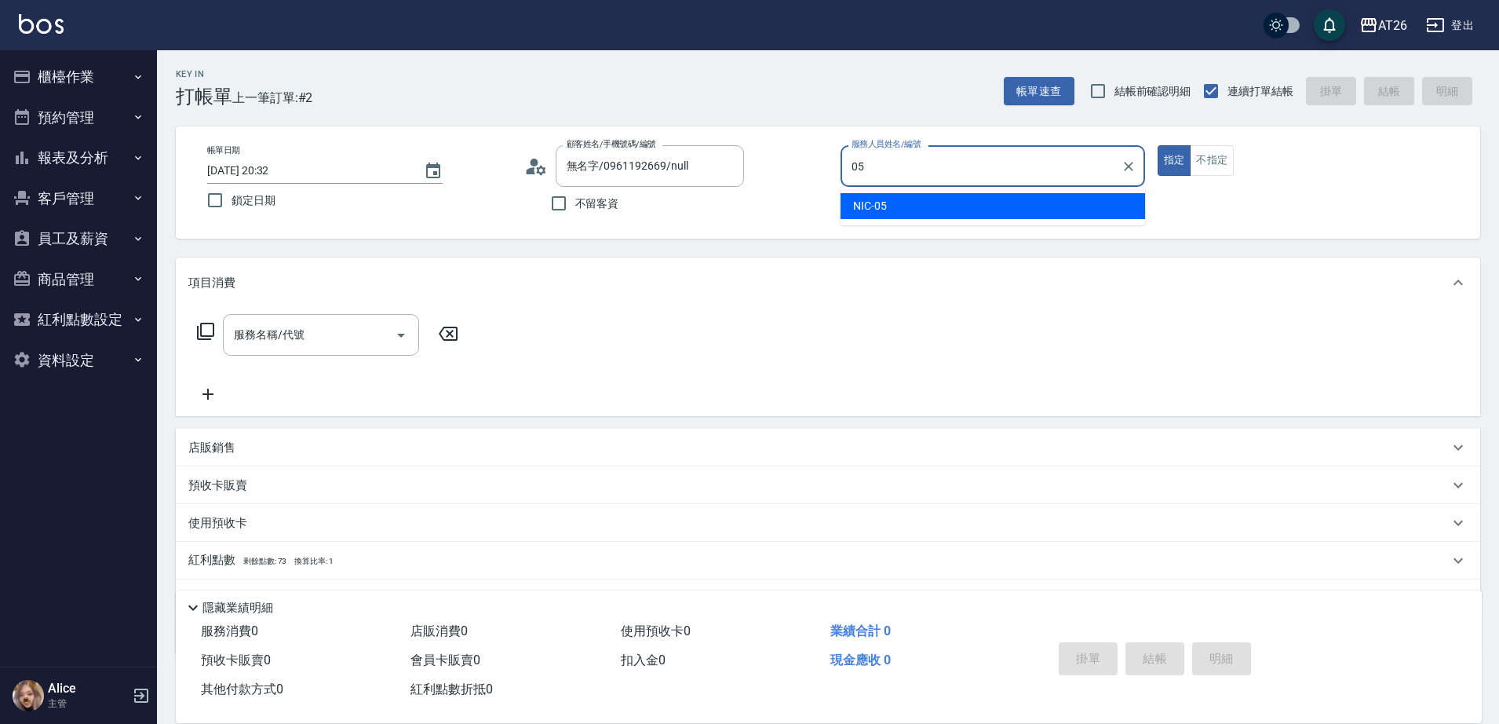
type input "NIC-05"
type button "true"
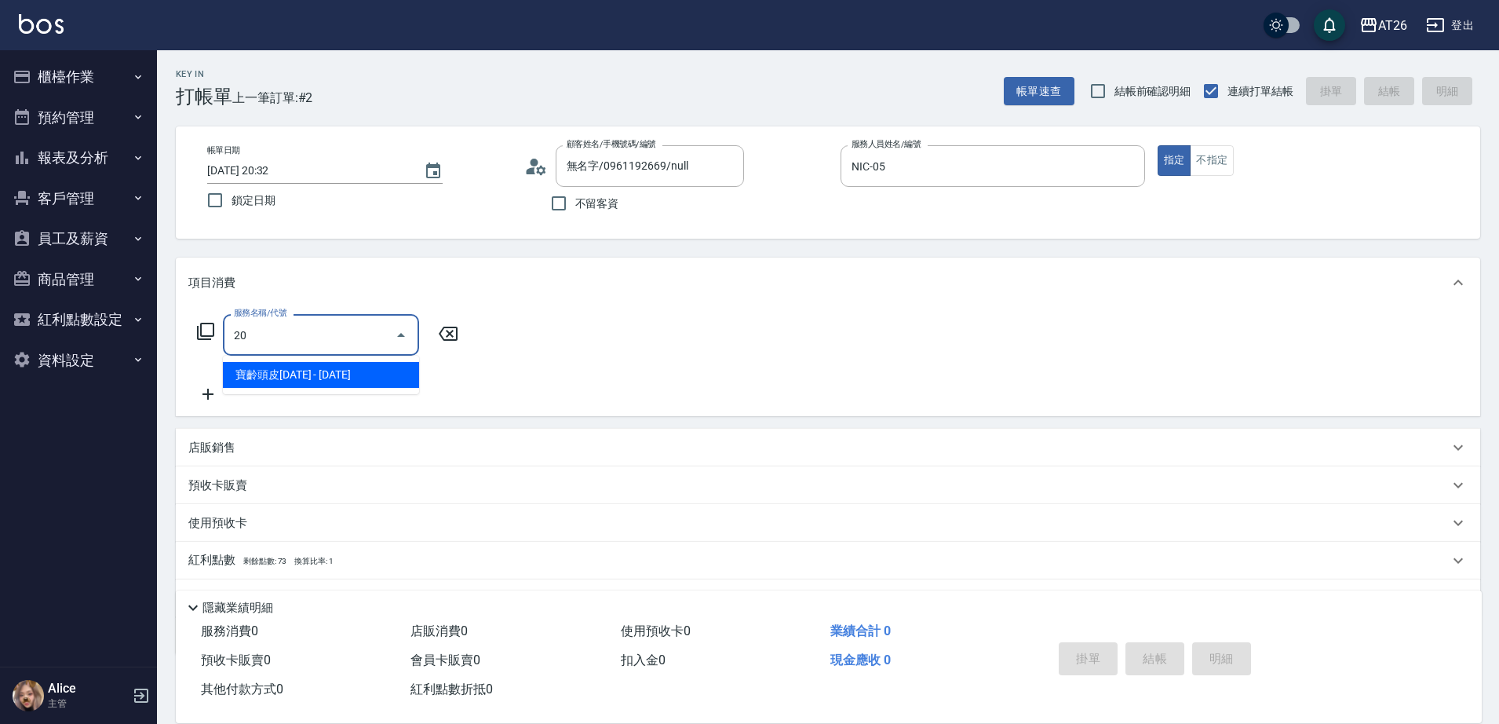
type input "201"
type input "20"
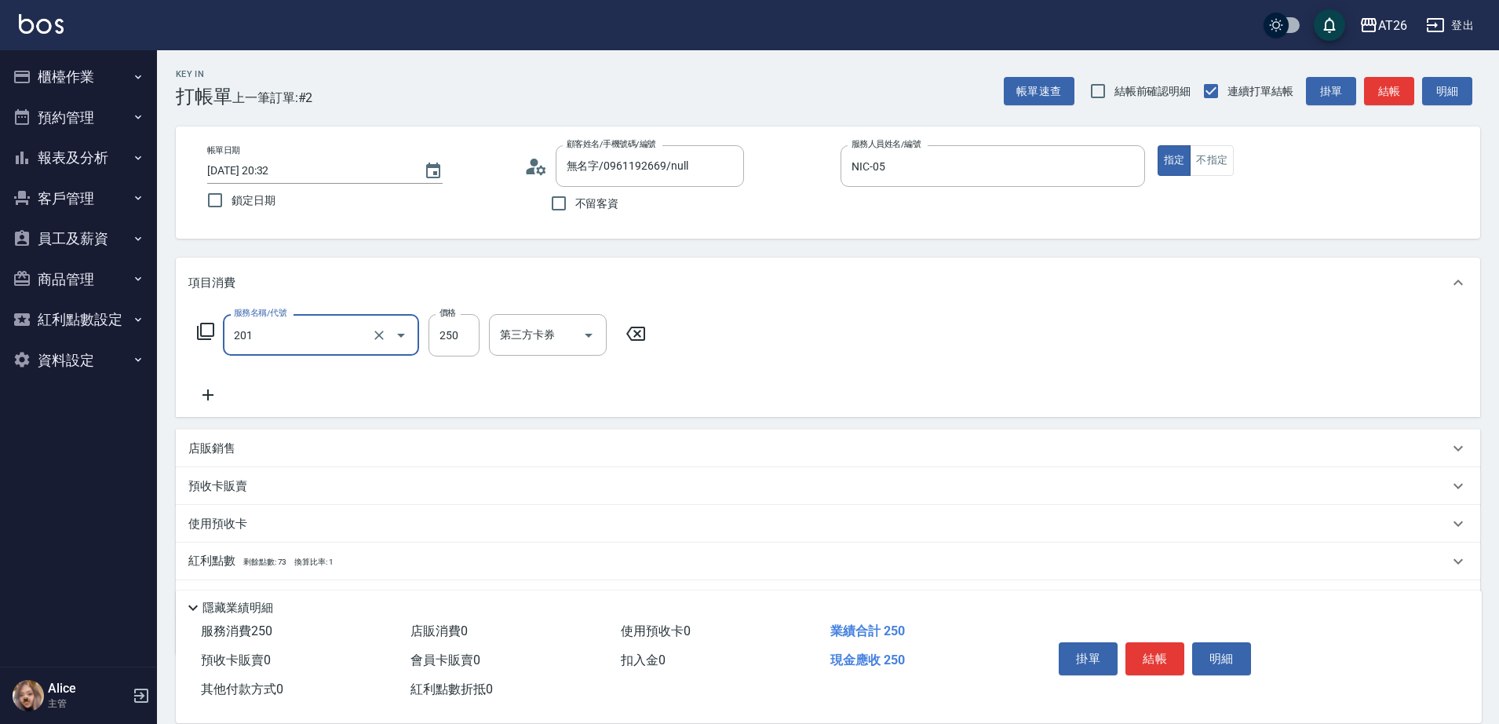
type input "洗髮(201)"
type input "4"
type input "0"
type input "400"
type input "40"
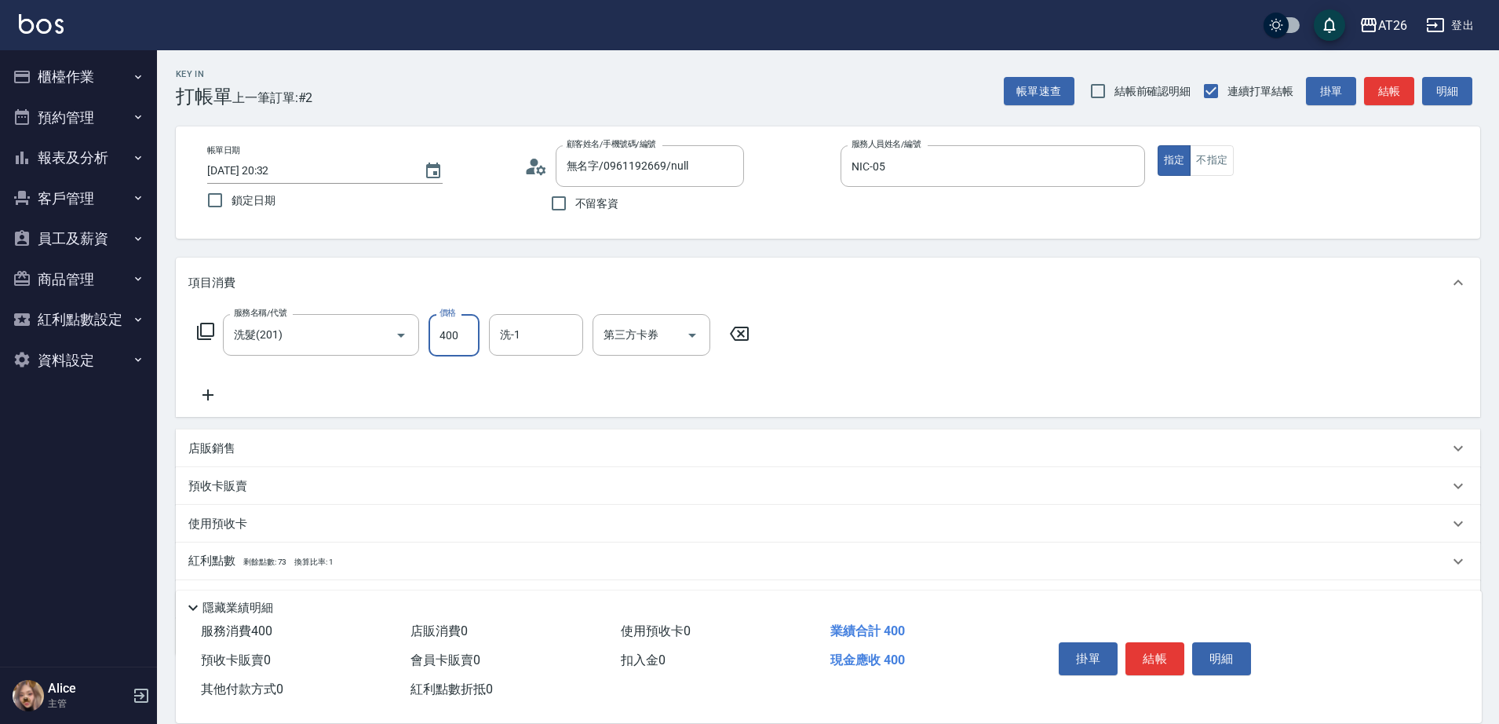
type input "400"
type input "[PERSON_NAME]-44"
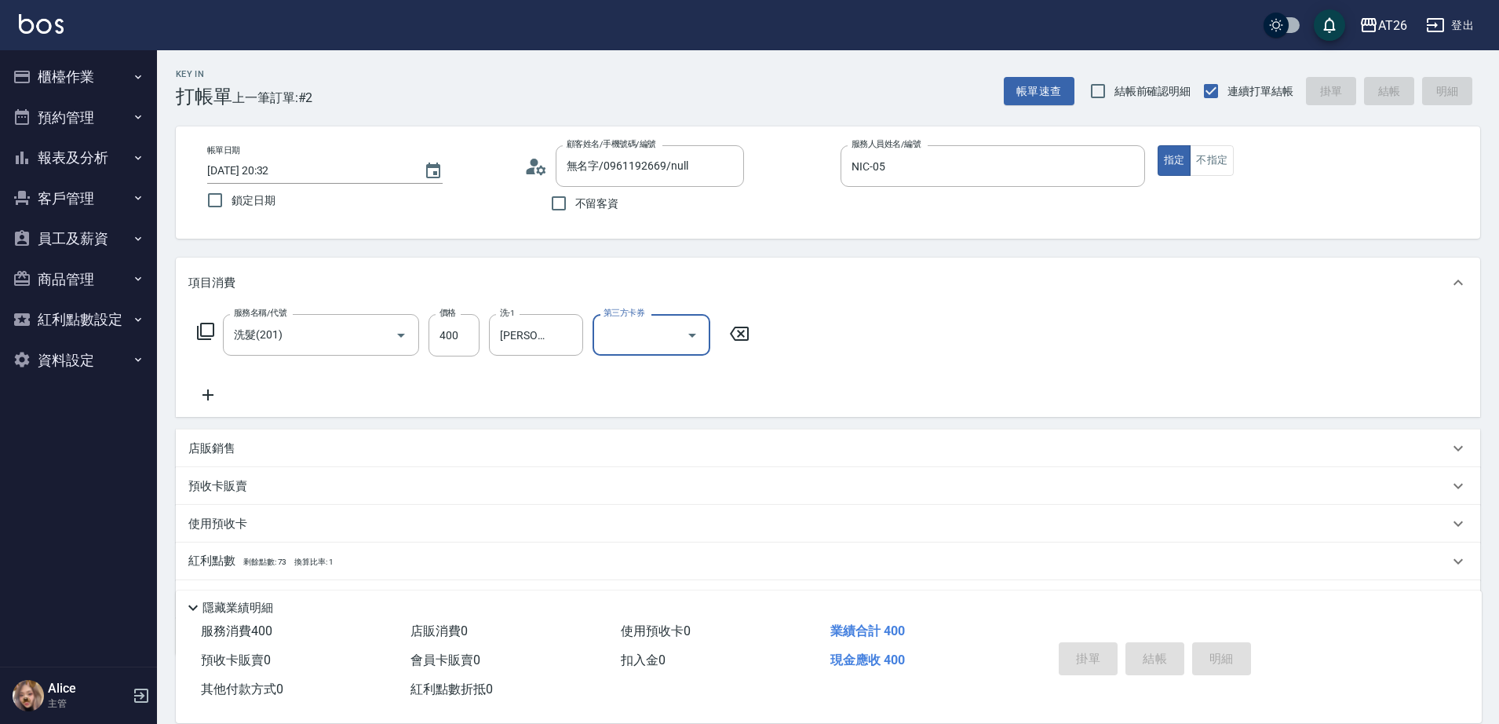
type input "0"
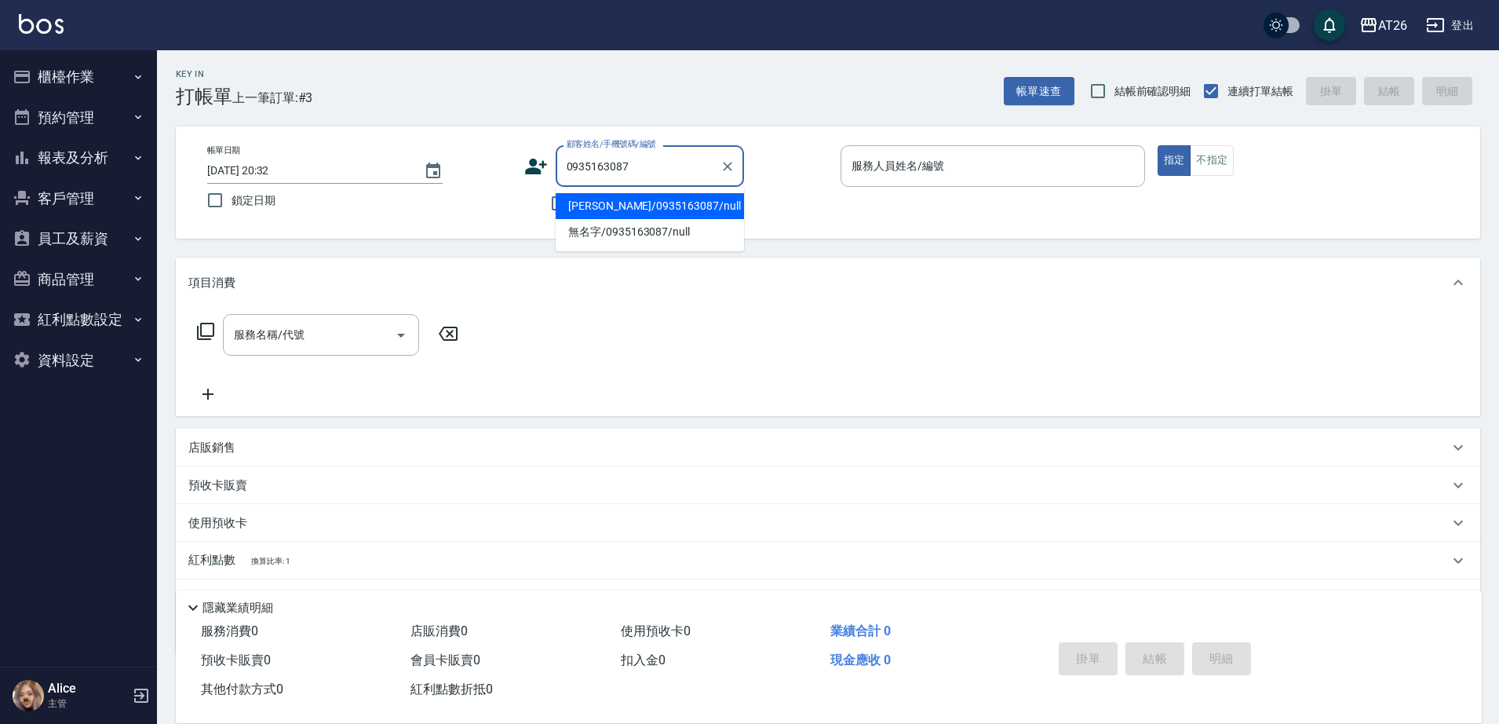
type input "邱昱凱/0935163087/null"
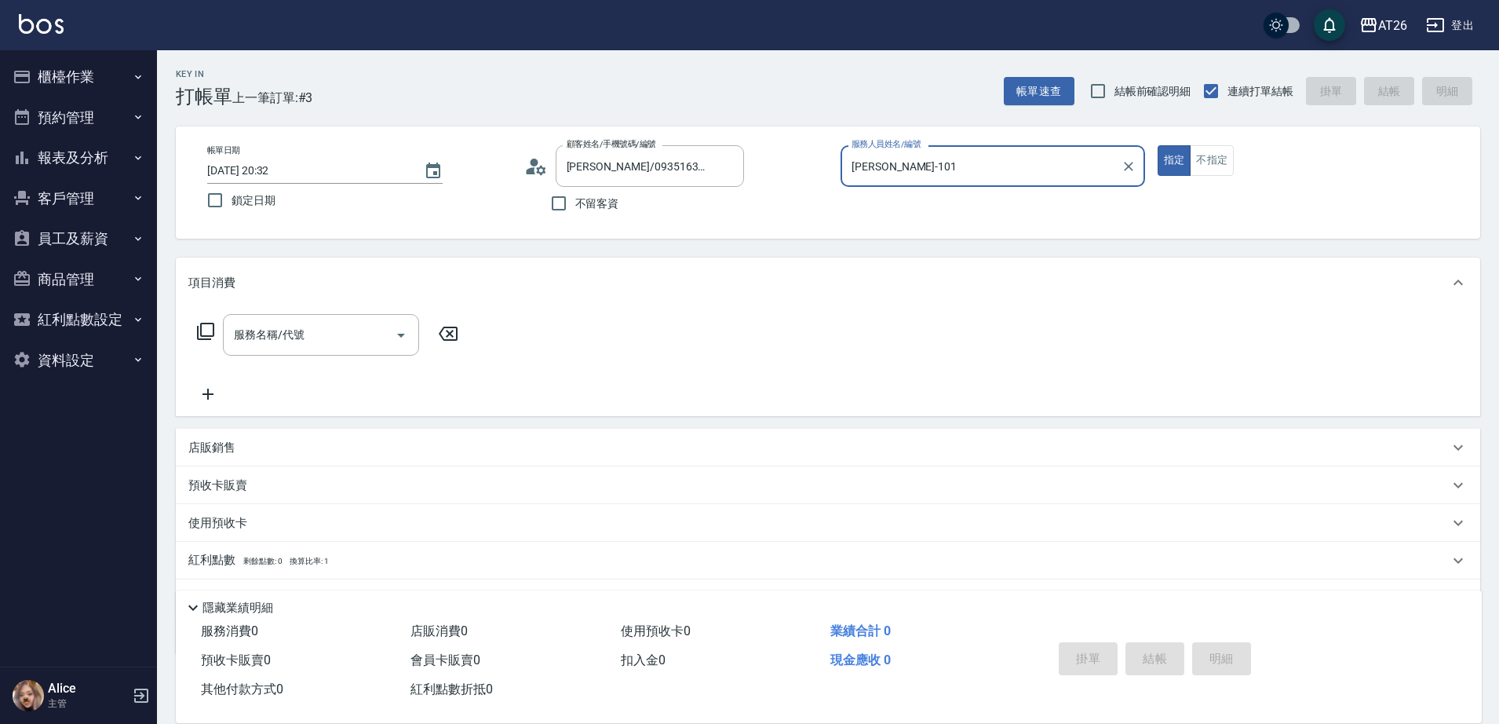
type input "Josh-1010"
type input "無名字/0935163087/null"
click at [1158, 145] on button "指定" at bounding box center [1175, 160] width 34 height 31
type input "[PERSON_NAME]-10"
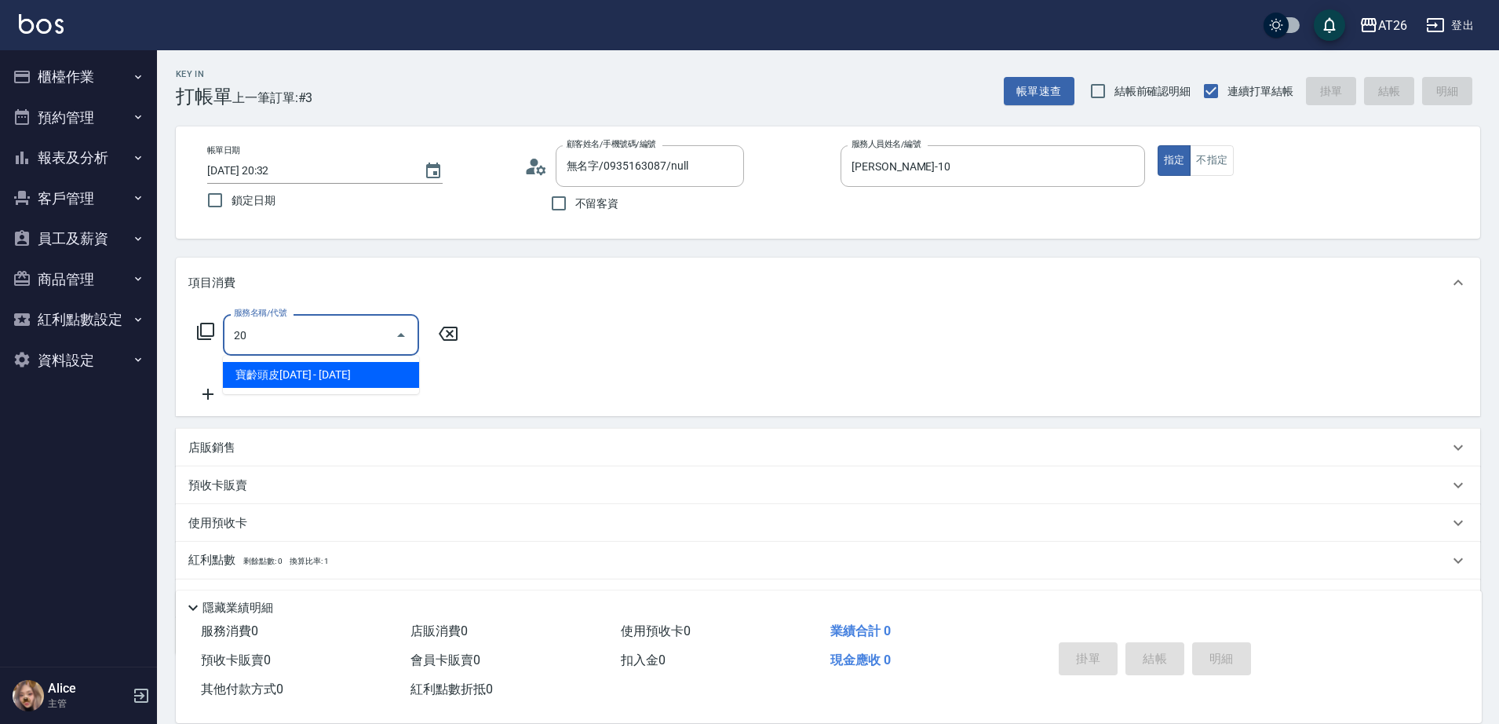
type input "201"
type input "20"
type input "洗髮(201)"
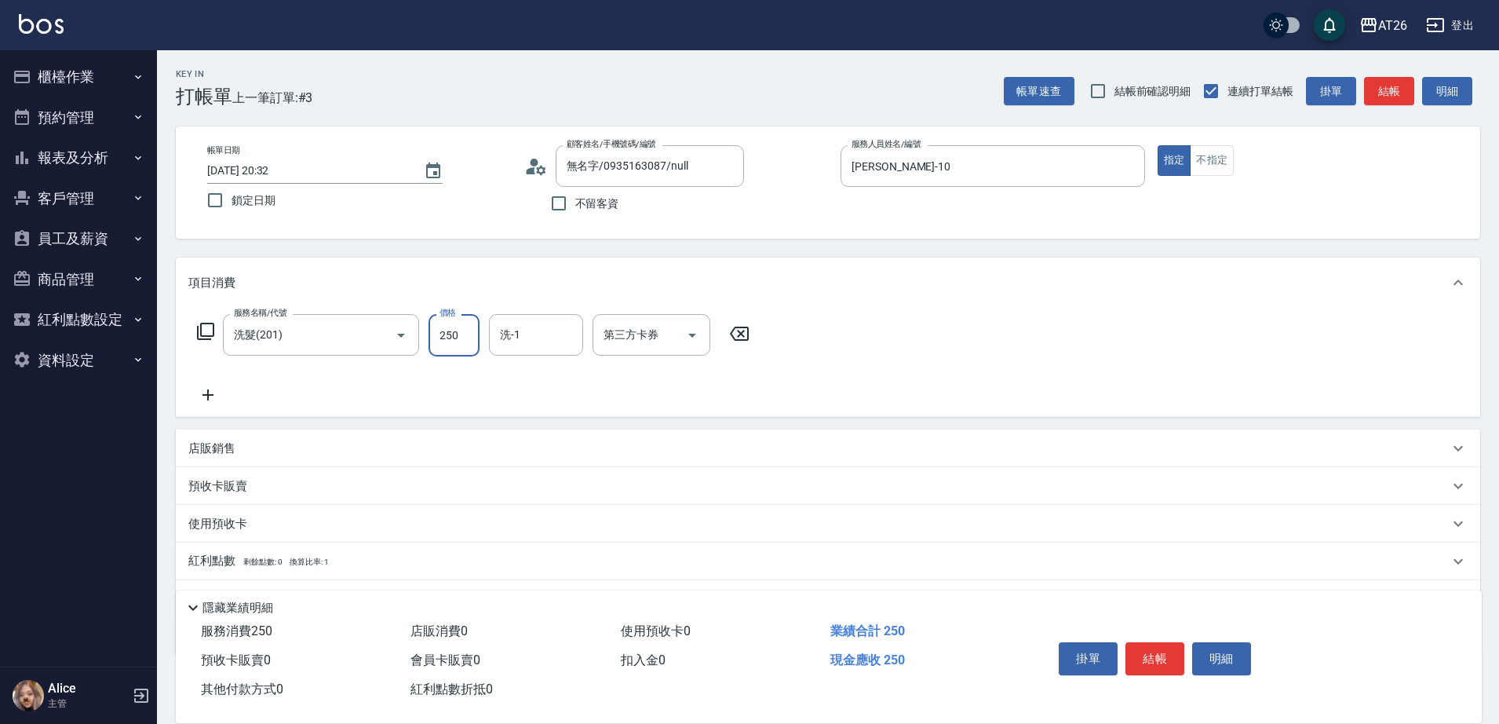
type input "7"
type input "0"
type input "700"
type input "70"
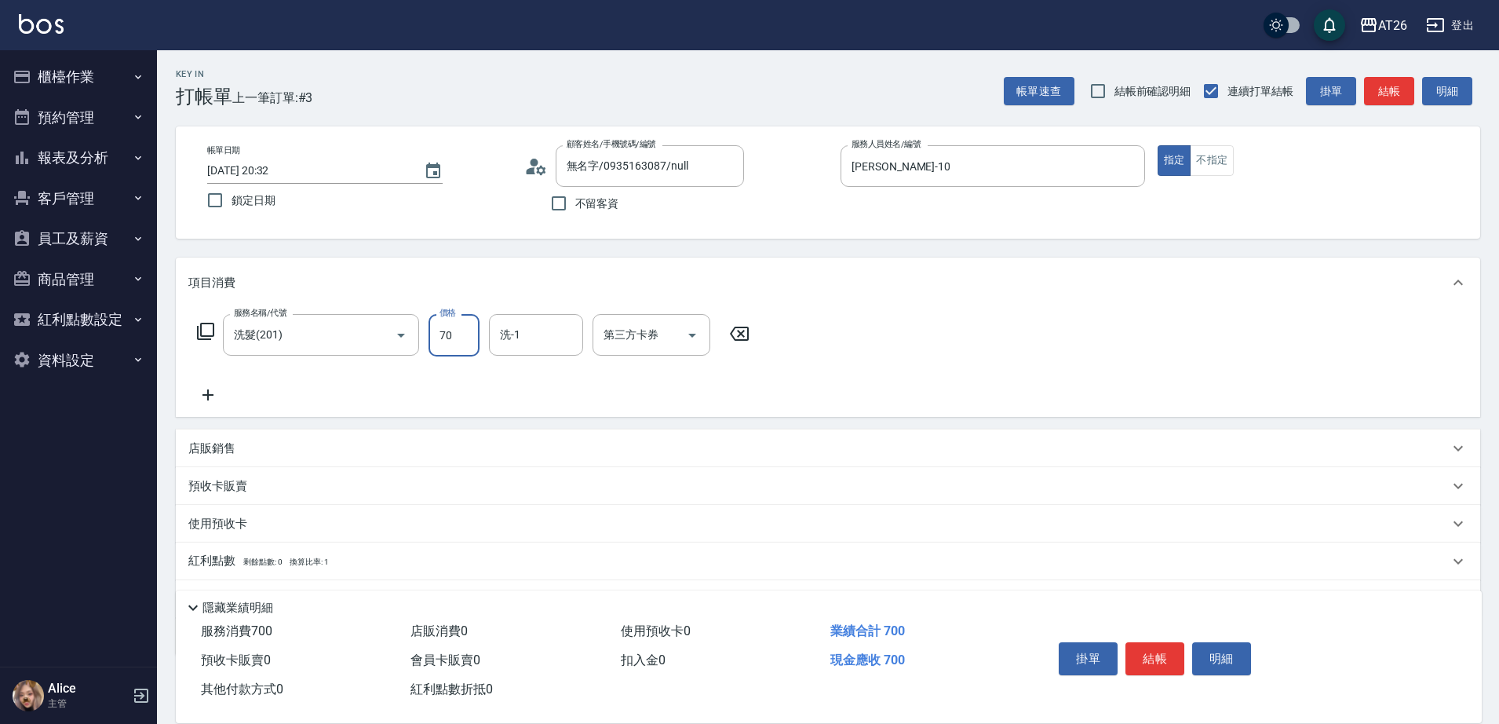
type input "0"
type input "800"
type input "80"
type input "800"
type input "44"
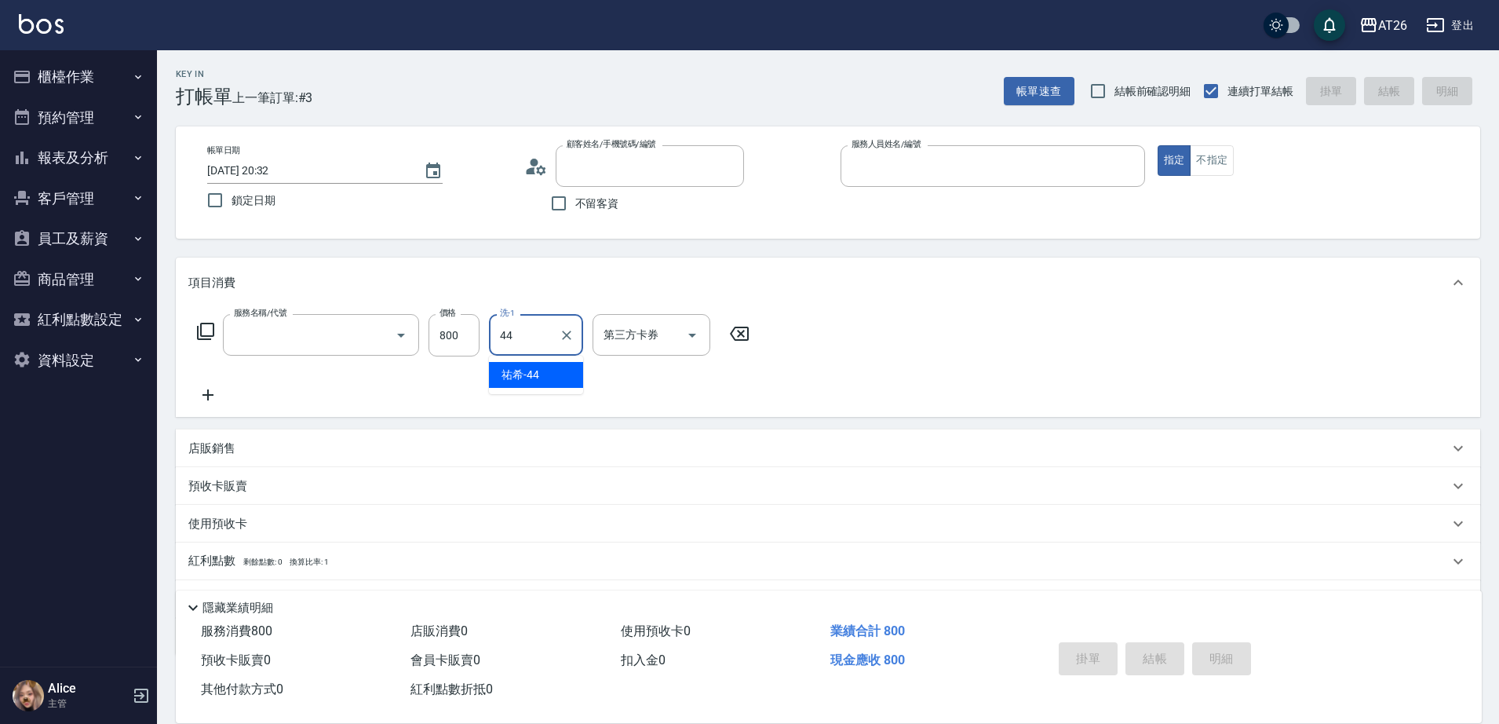
type input "0"
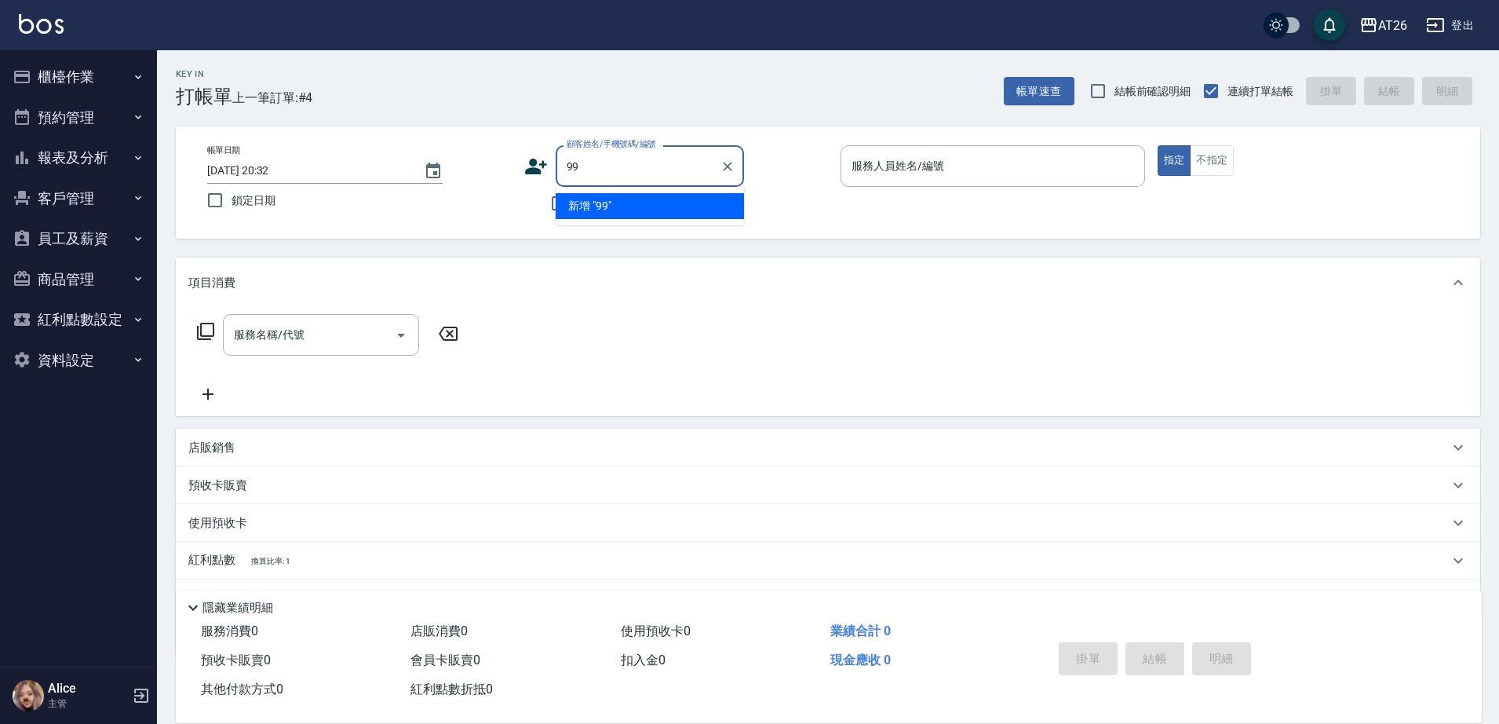
type input "99"
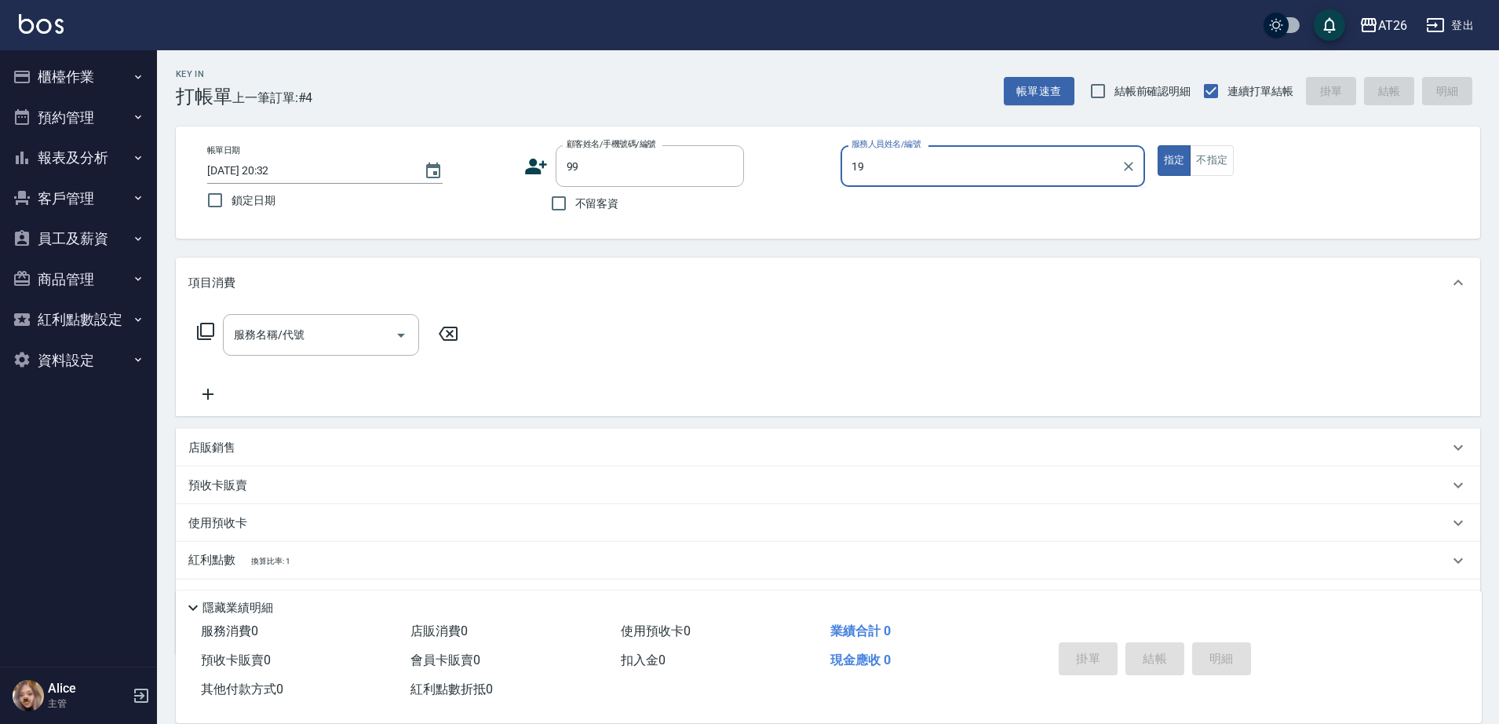
type input "198"
type input "[PERSON_NAME]/99/880414"
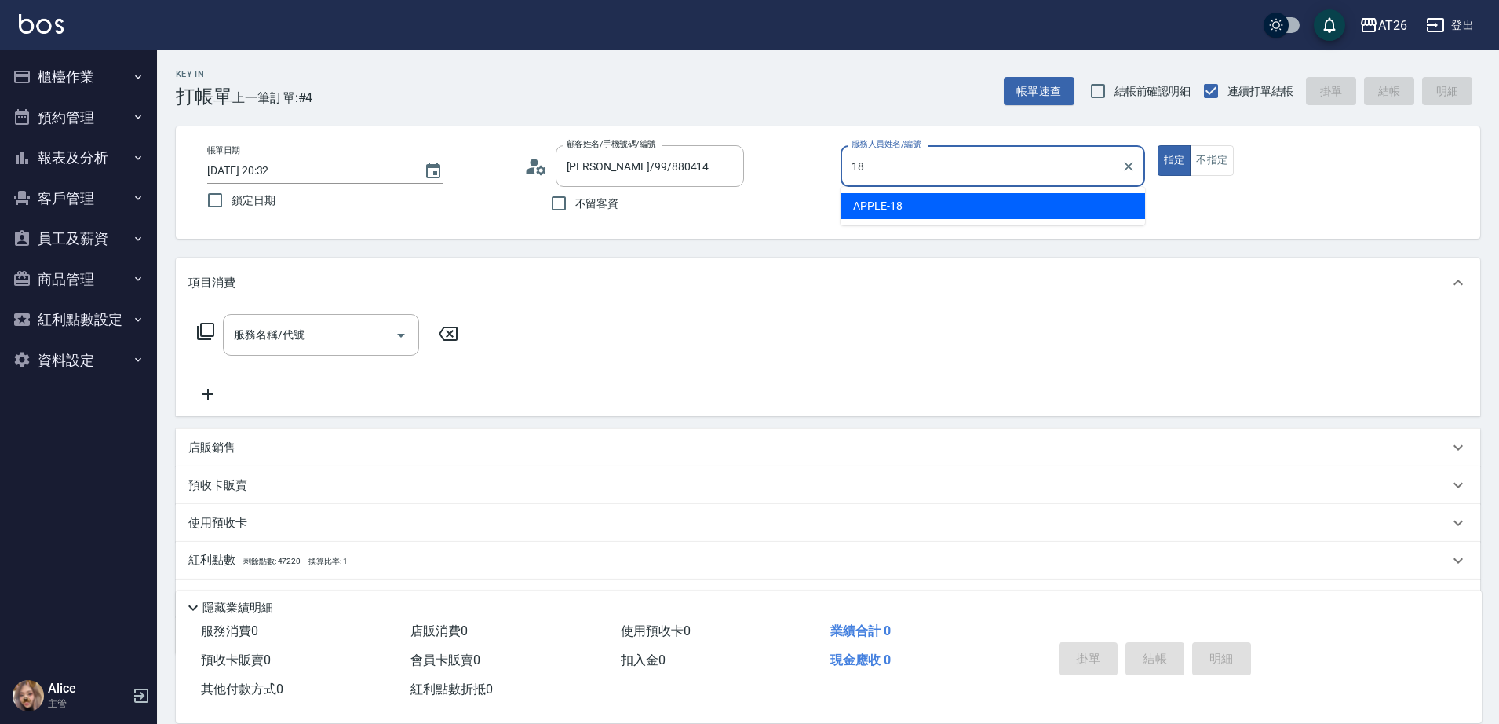
type input "APPLE-18"
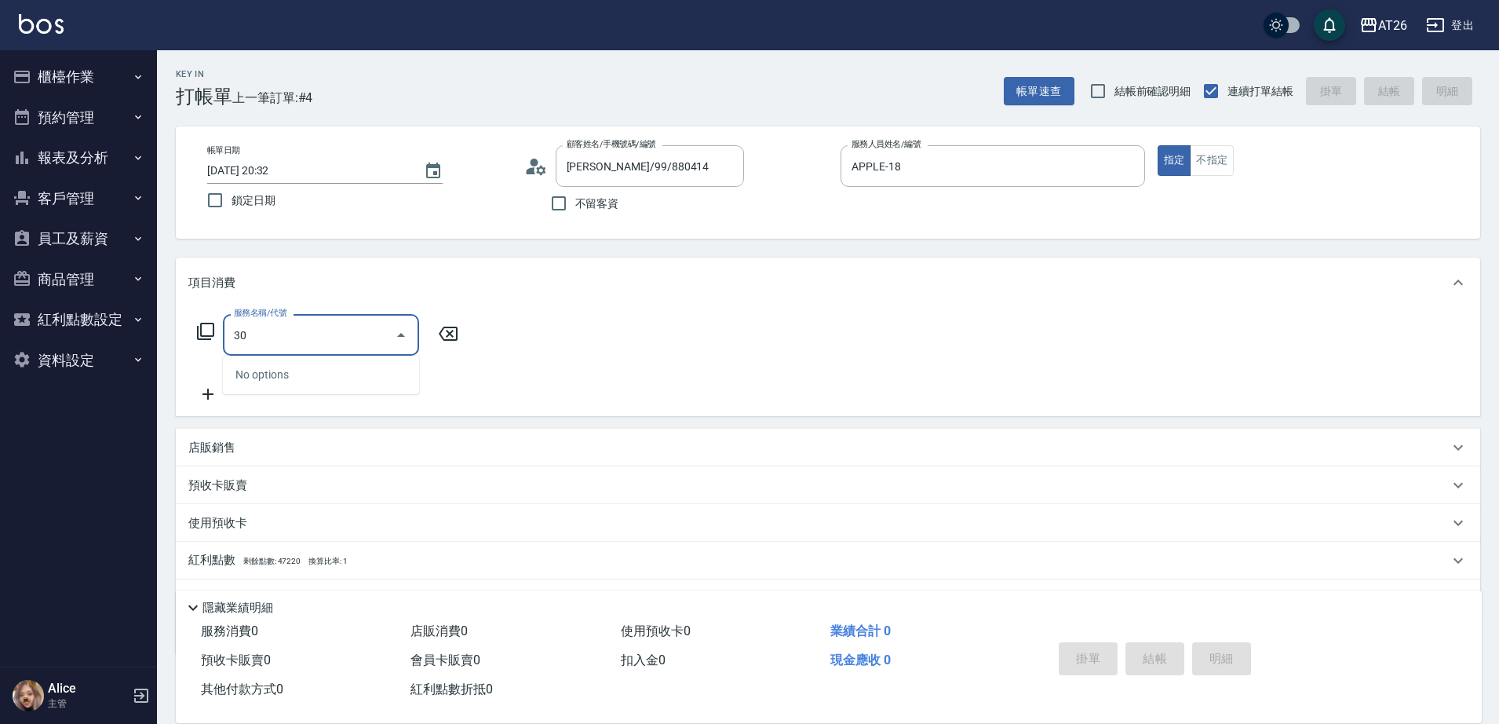
type input "301"
type input "120"
type input "燙髮(301)"
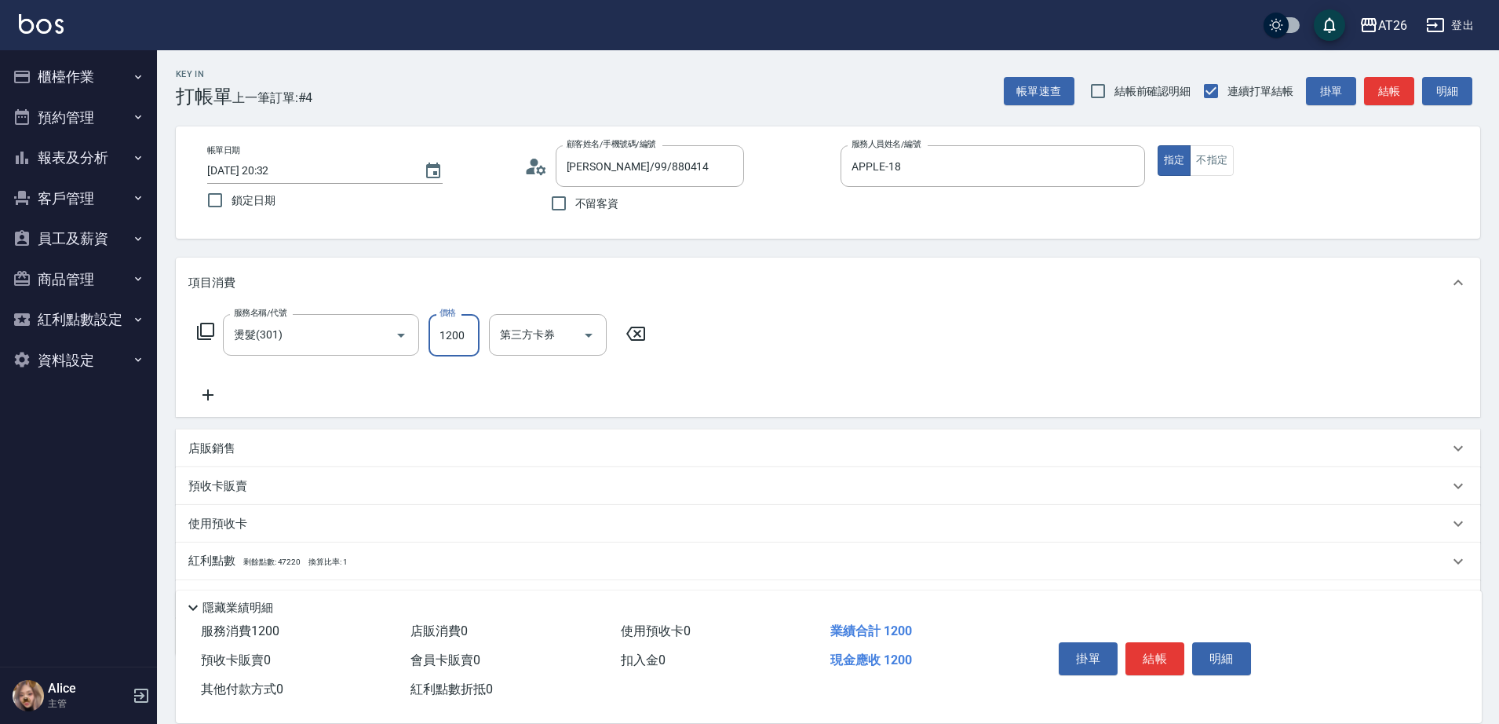
type input "0"
type input "350"
type input "30"
type input "3500"
type input "350"
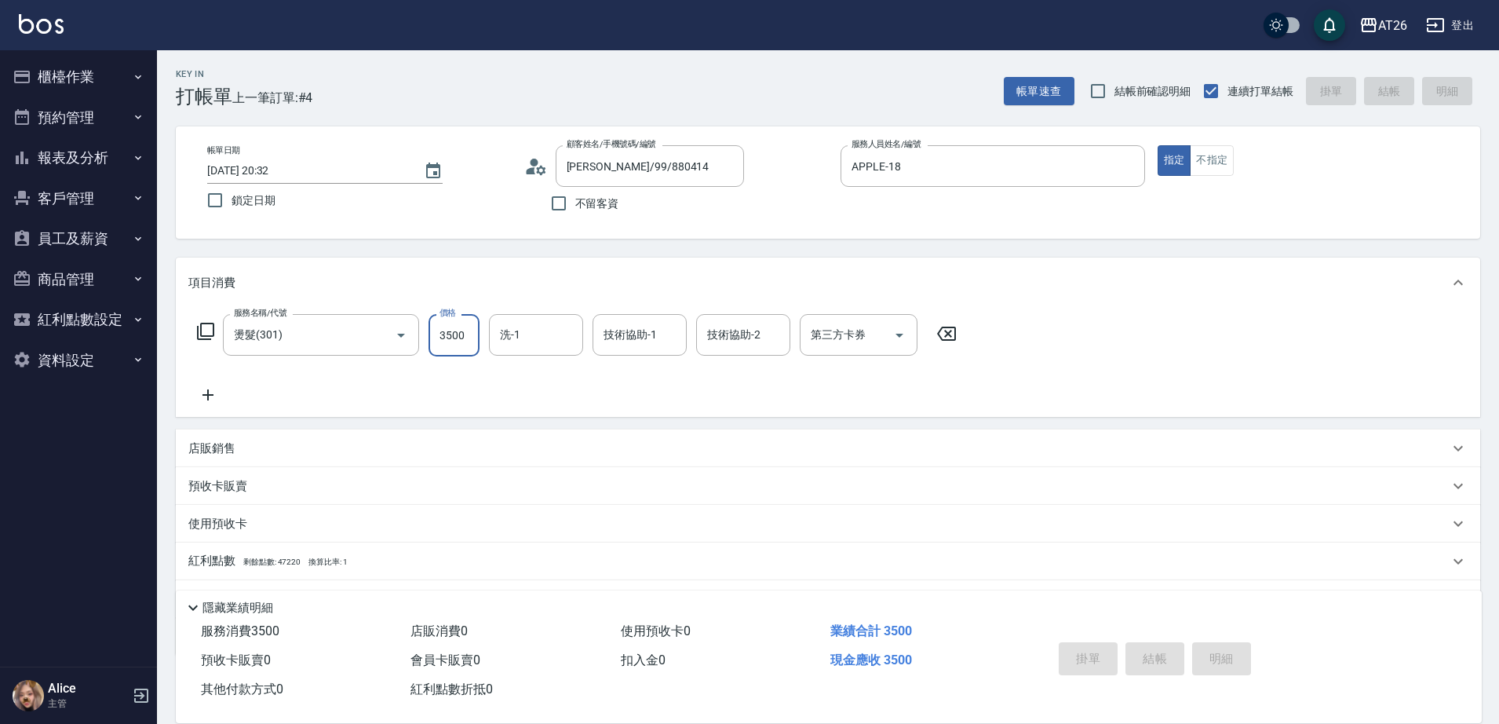
type input "2025/08/12 20:33"
type input "0"
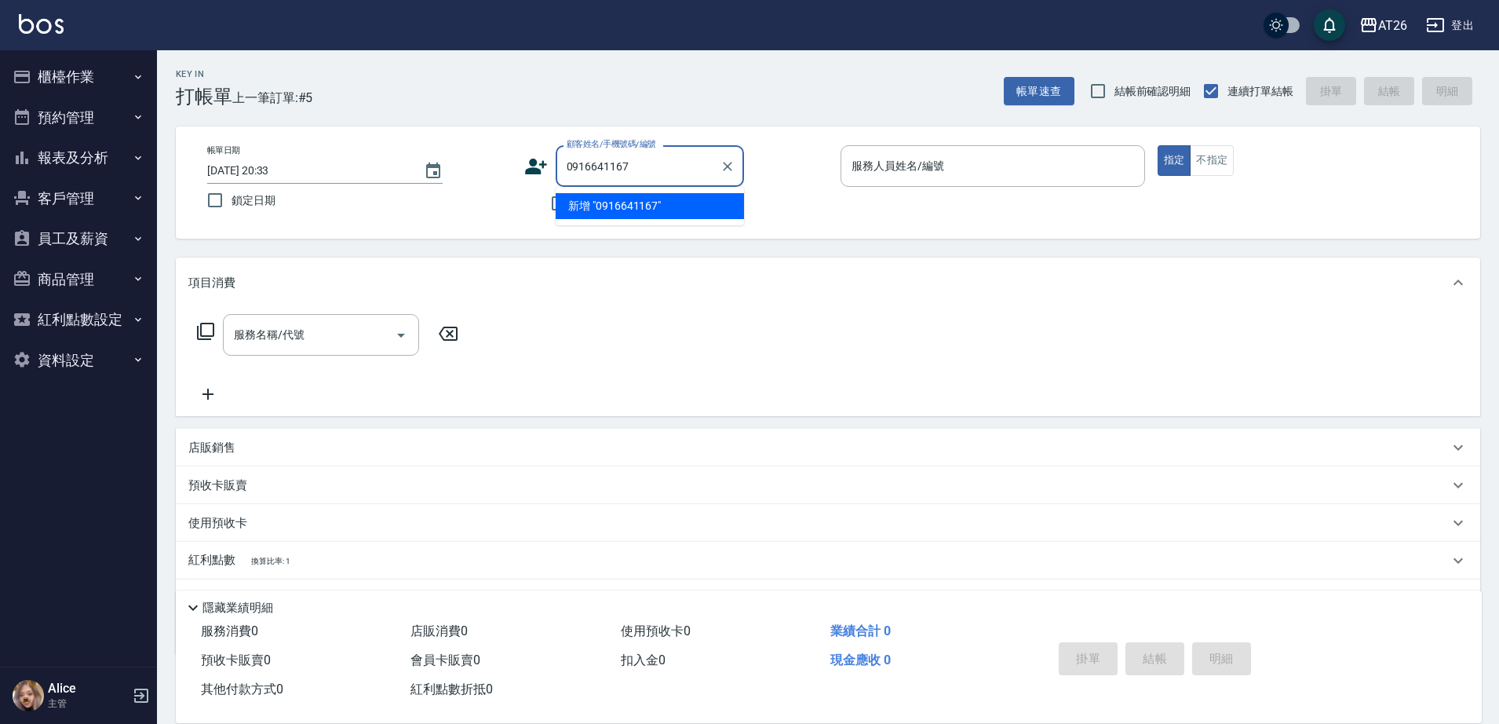
type input "0916641167"
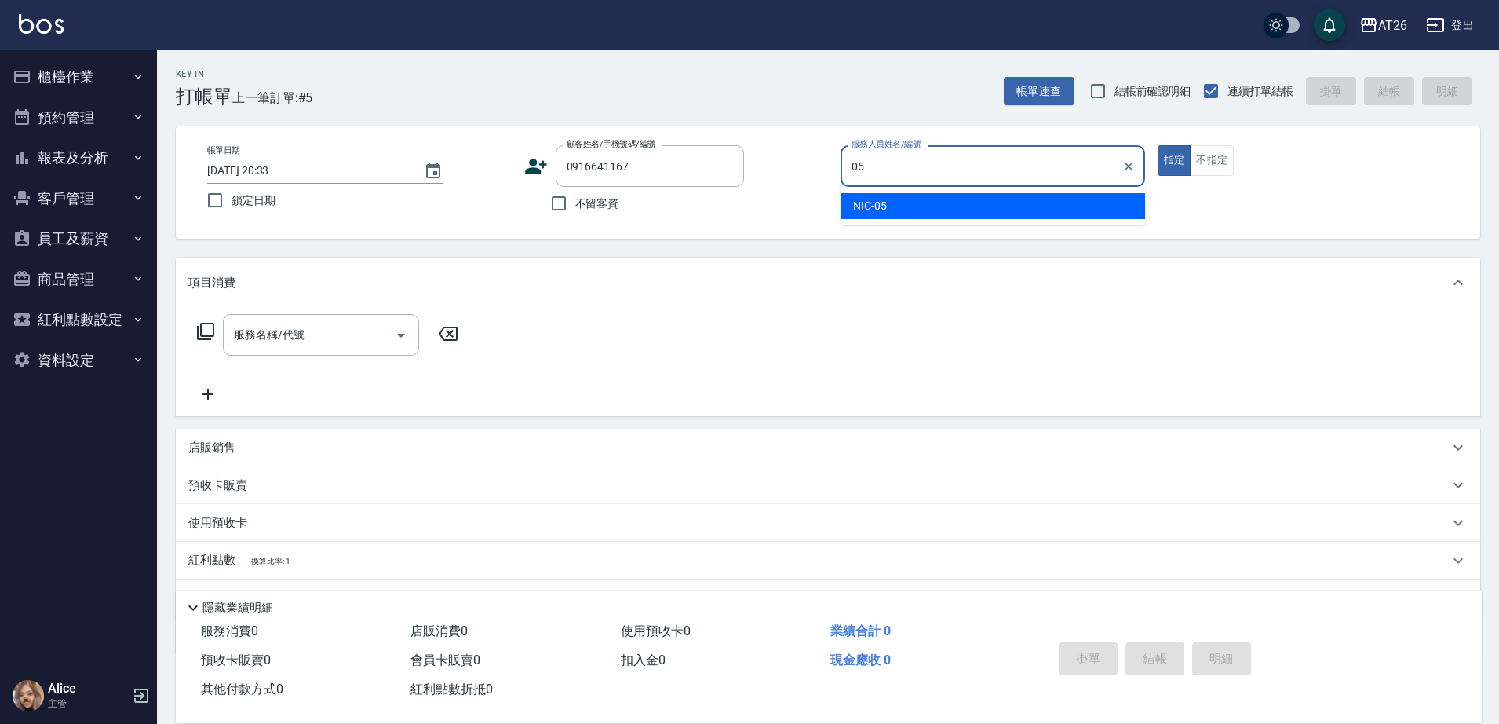
type input "NIC-05"
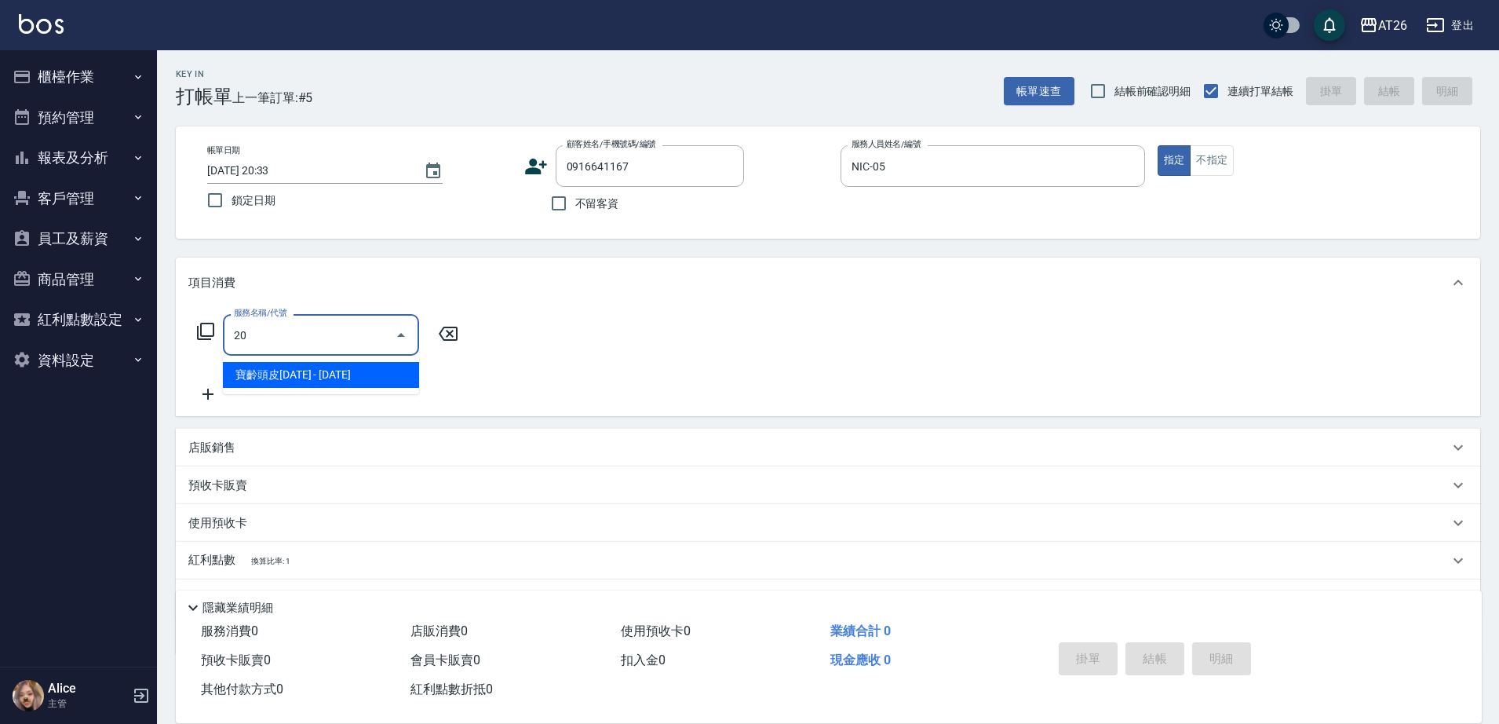
type input "201"
type input "20"
type input "洗髮(201)"
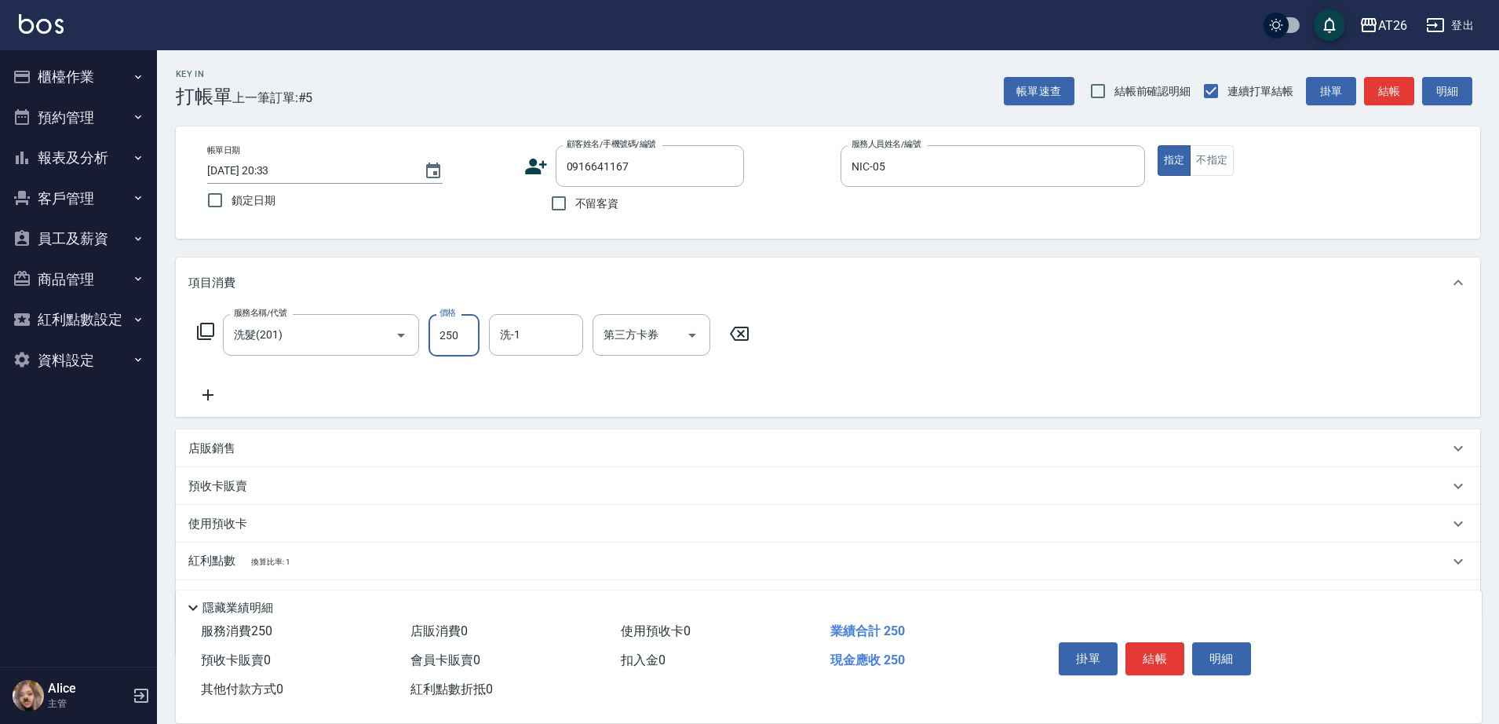
type input "7"
type input "0"
type input "700"
type input "70"
type input "700"
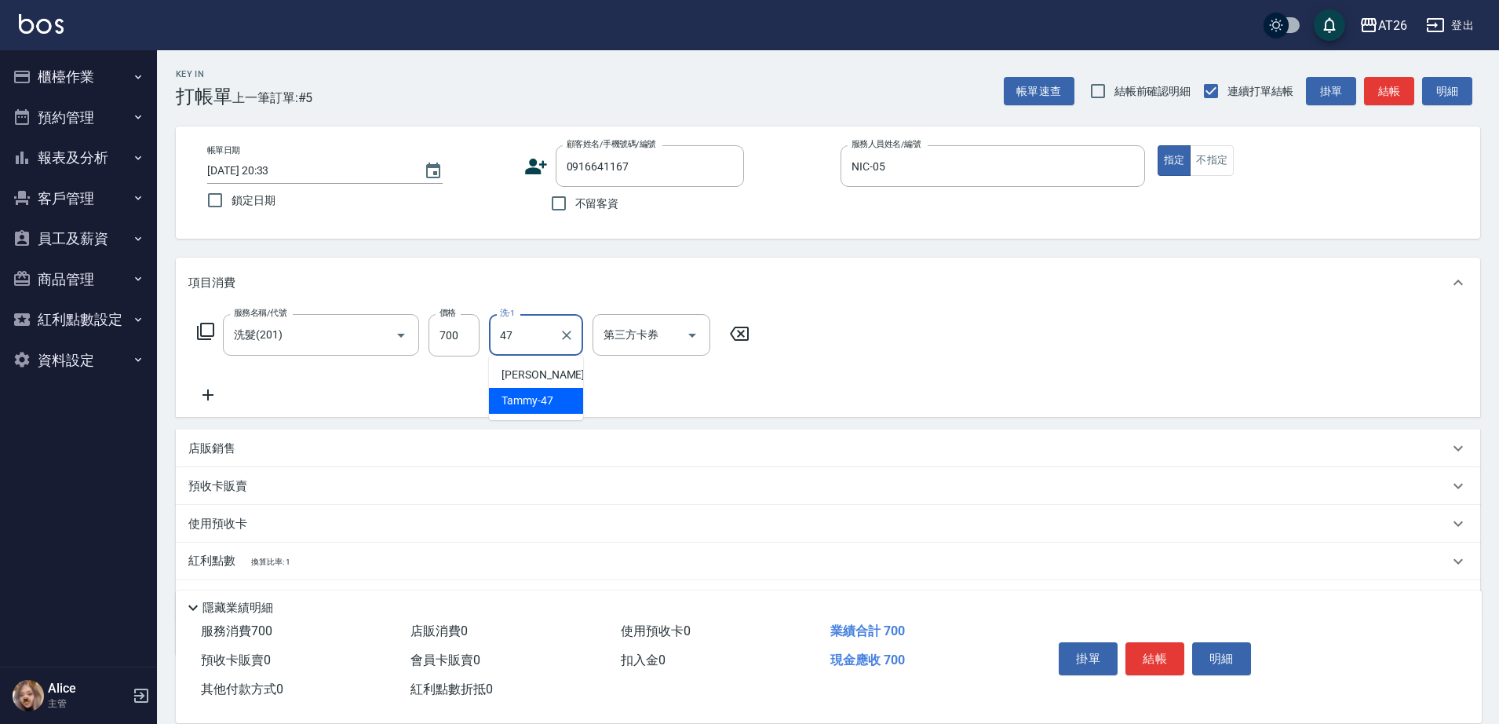
type input "Tammy-47"
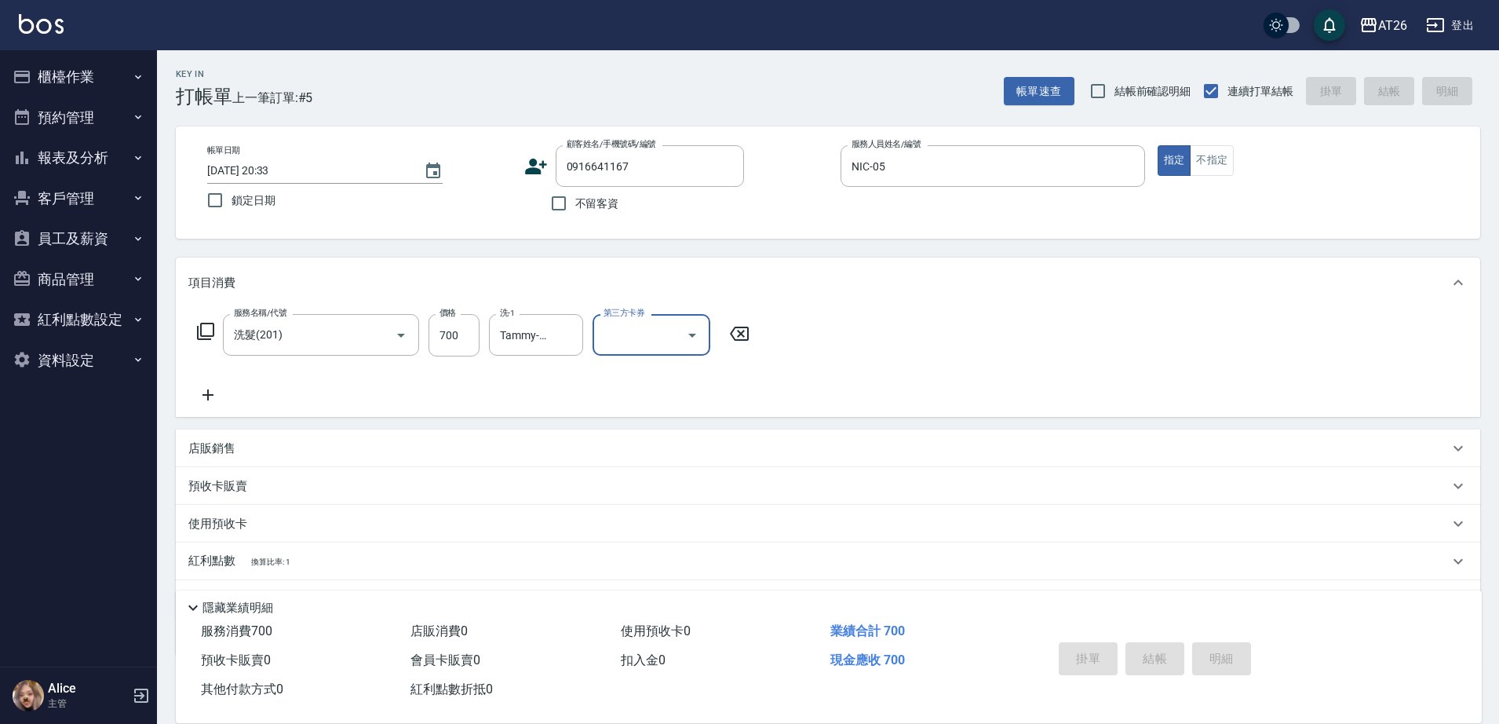
type input "0"
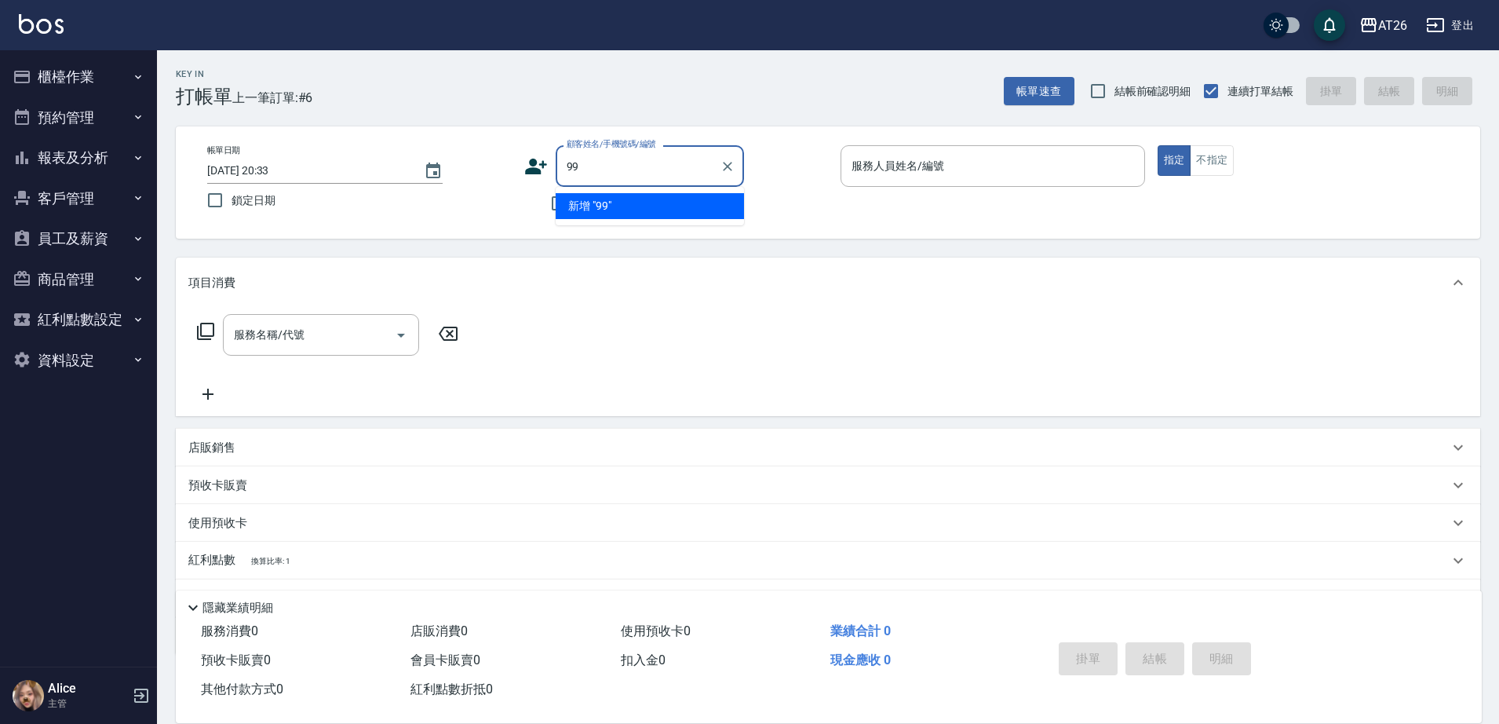
type input "99"
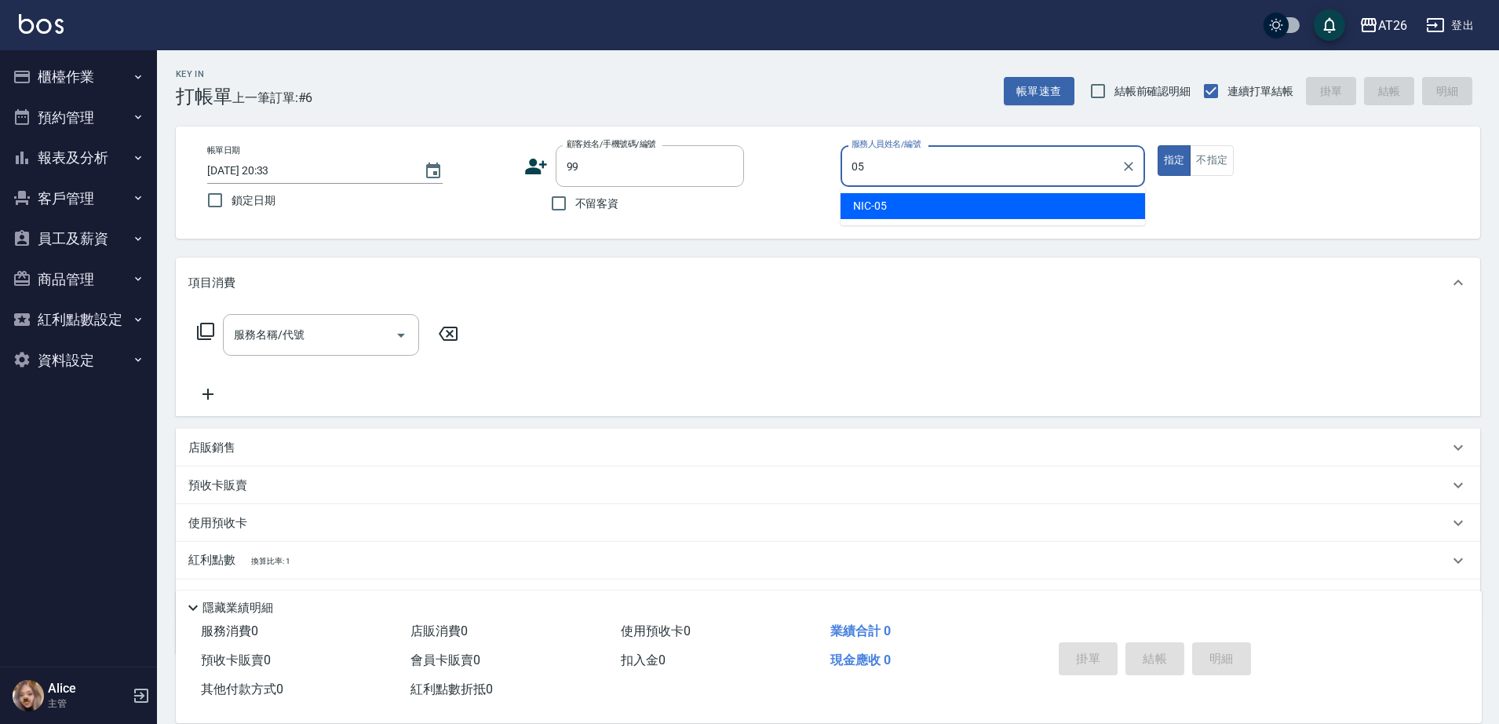
type input "NIC-05"
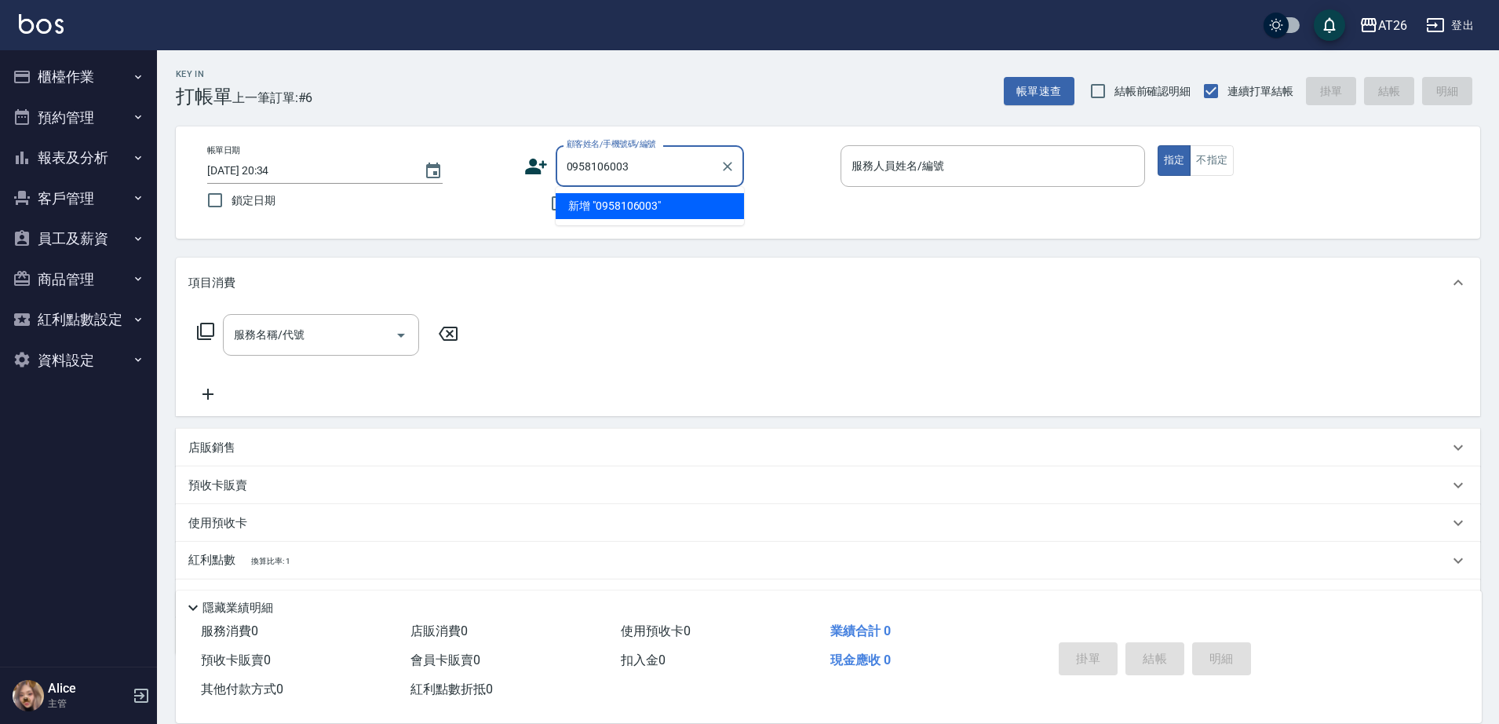
type input "0958106003"
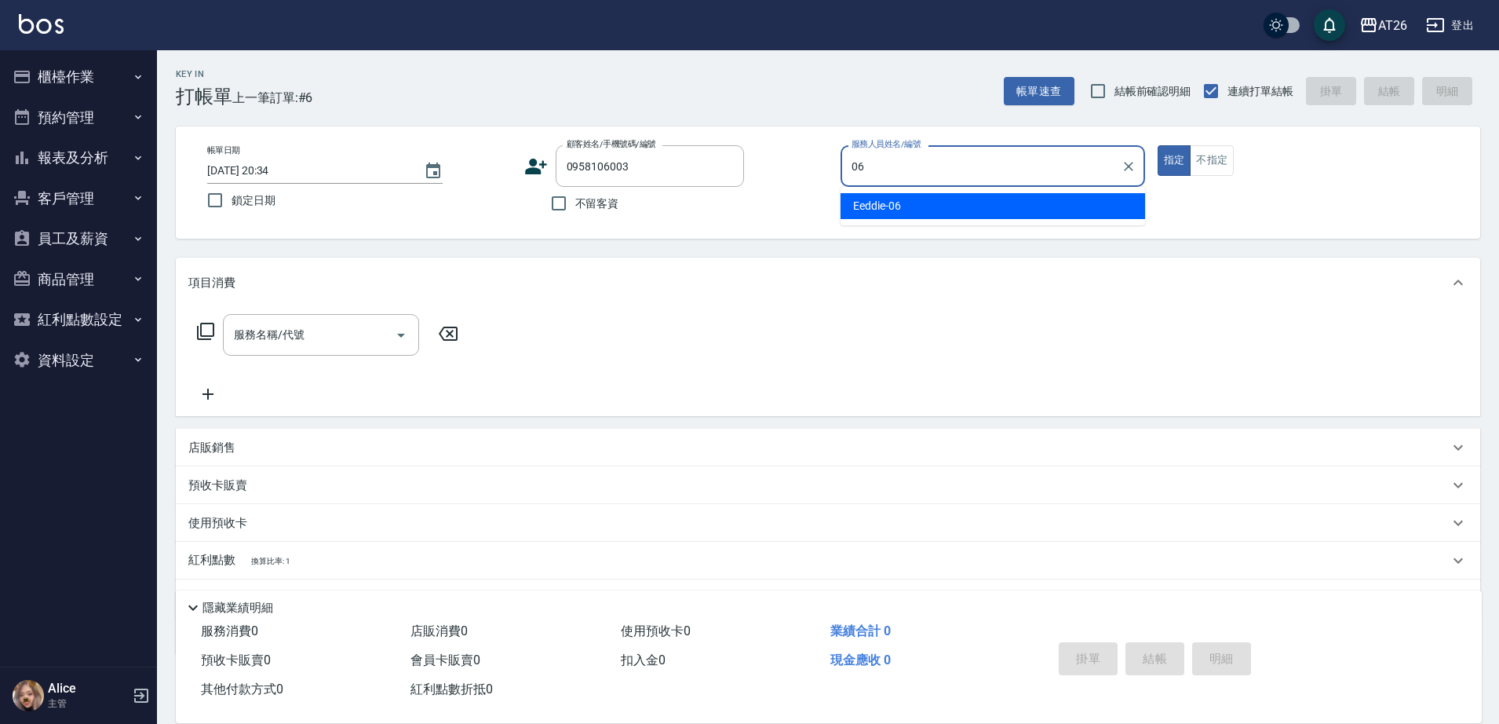
type input "Eeddie-06"
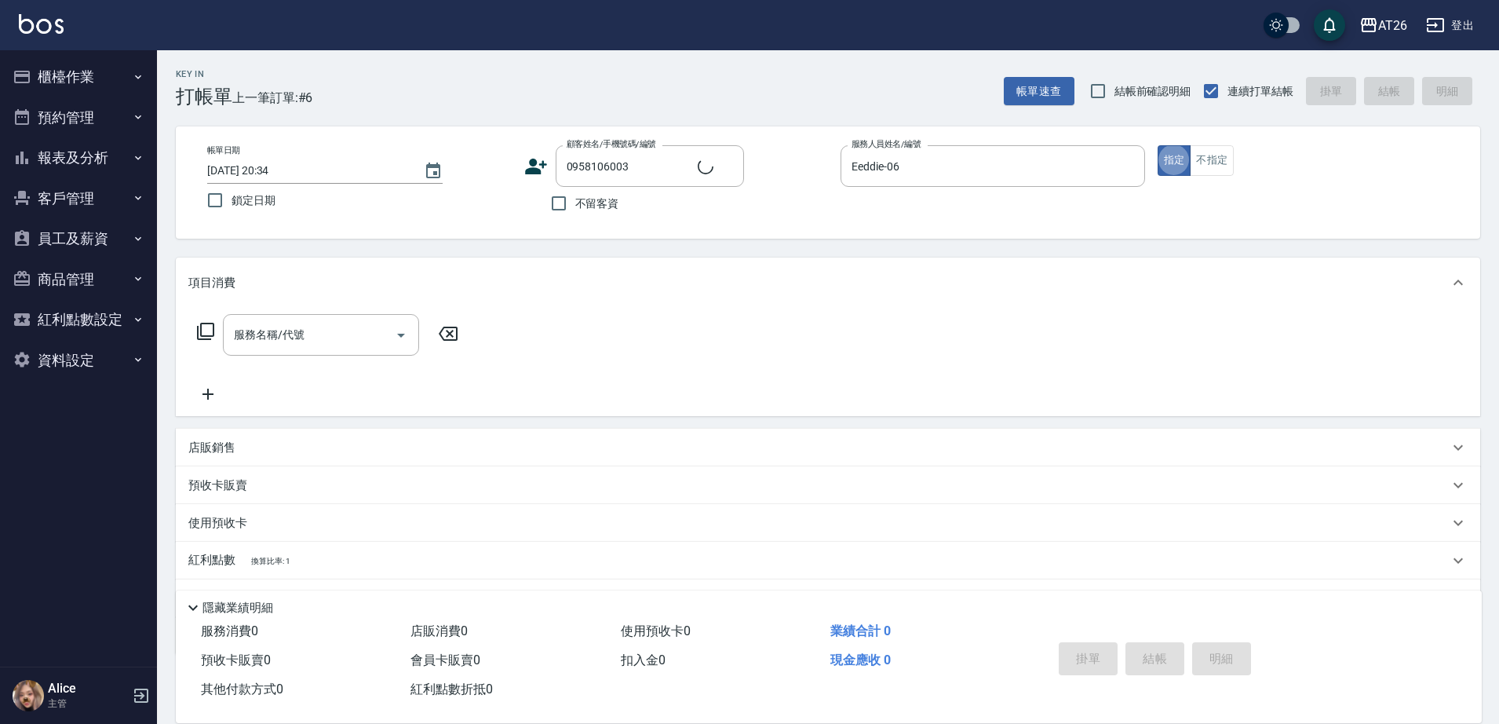
type button "true"
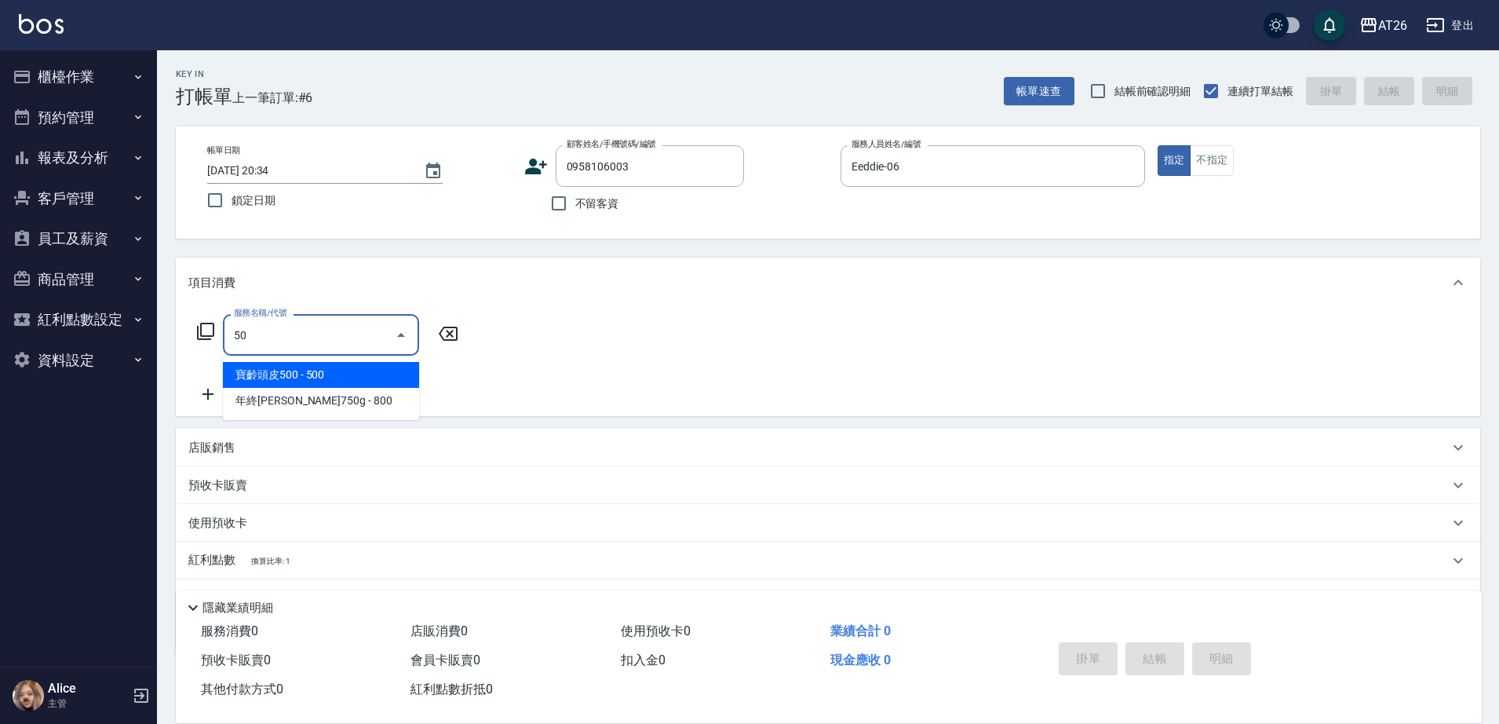
type input "501"
type input "120"
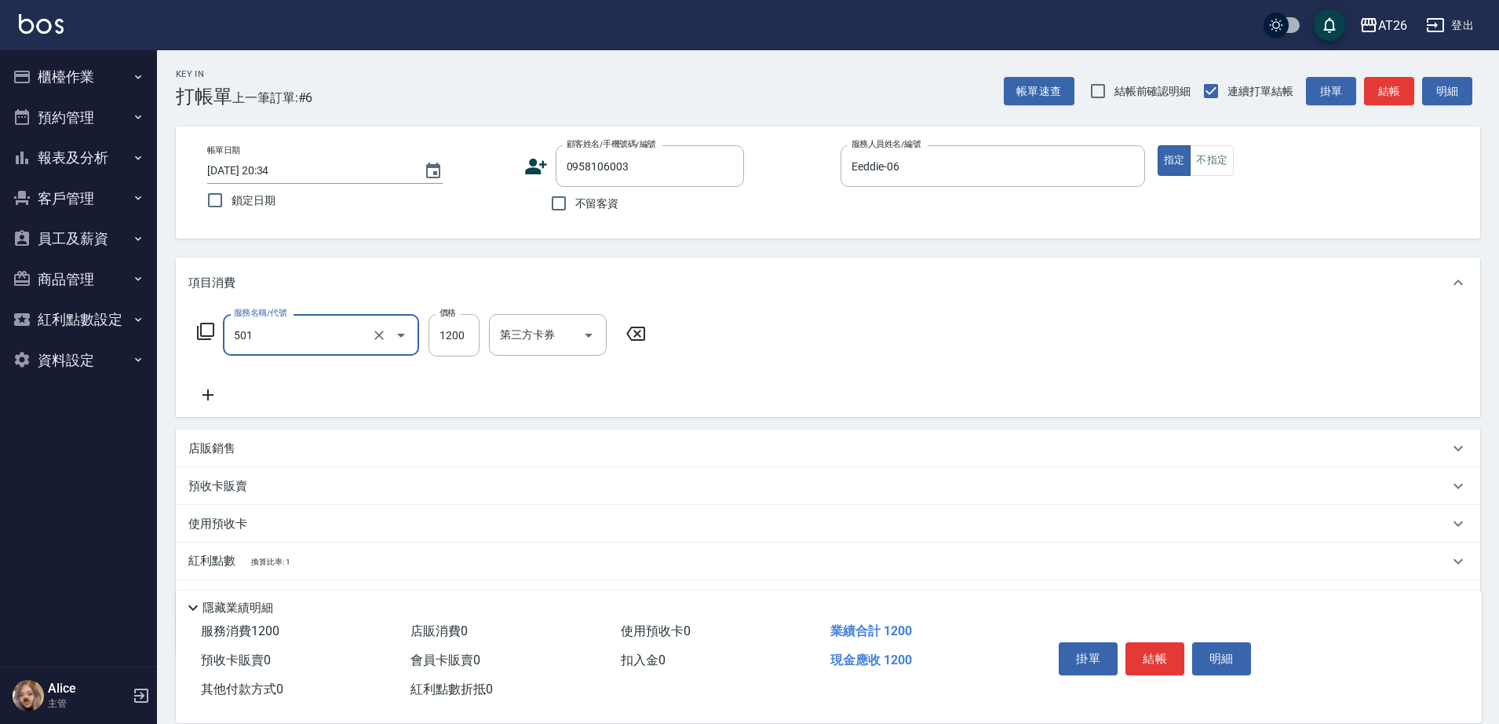
type input "染髮(501)"
type input "1"
type input "0"
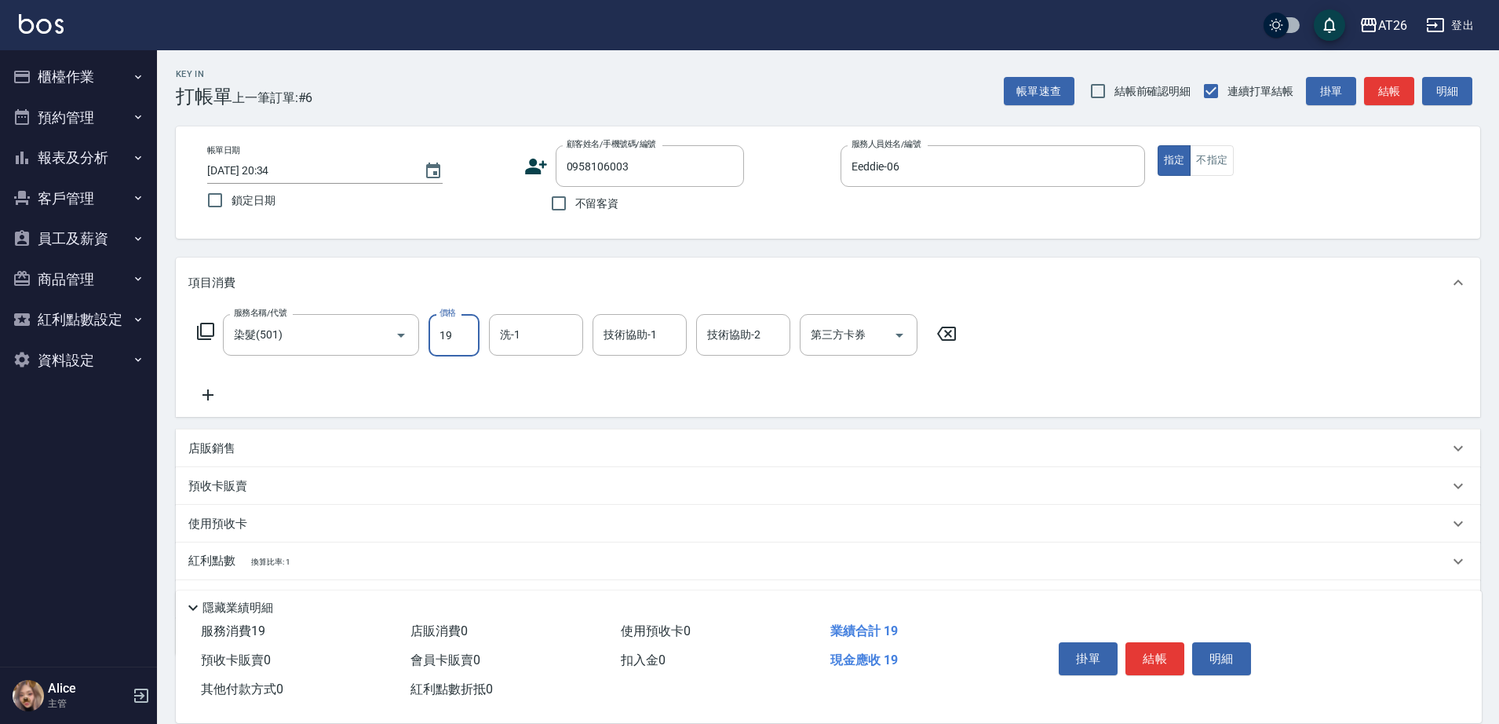
type input "199"
type input "10"
type input "1999"
type input "190"
type input "1999"
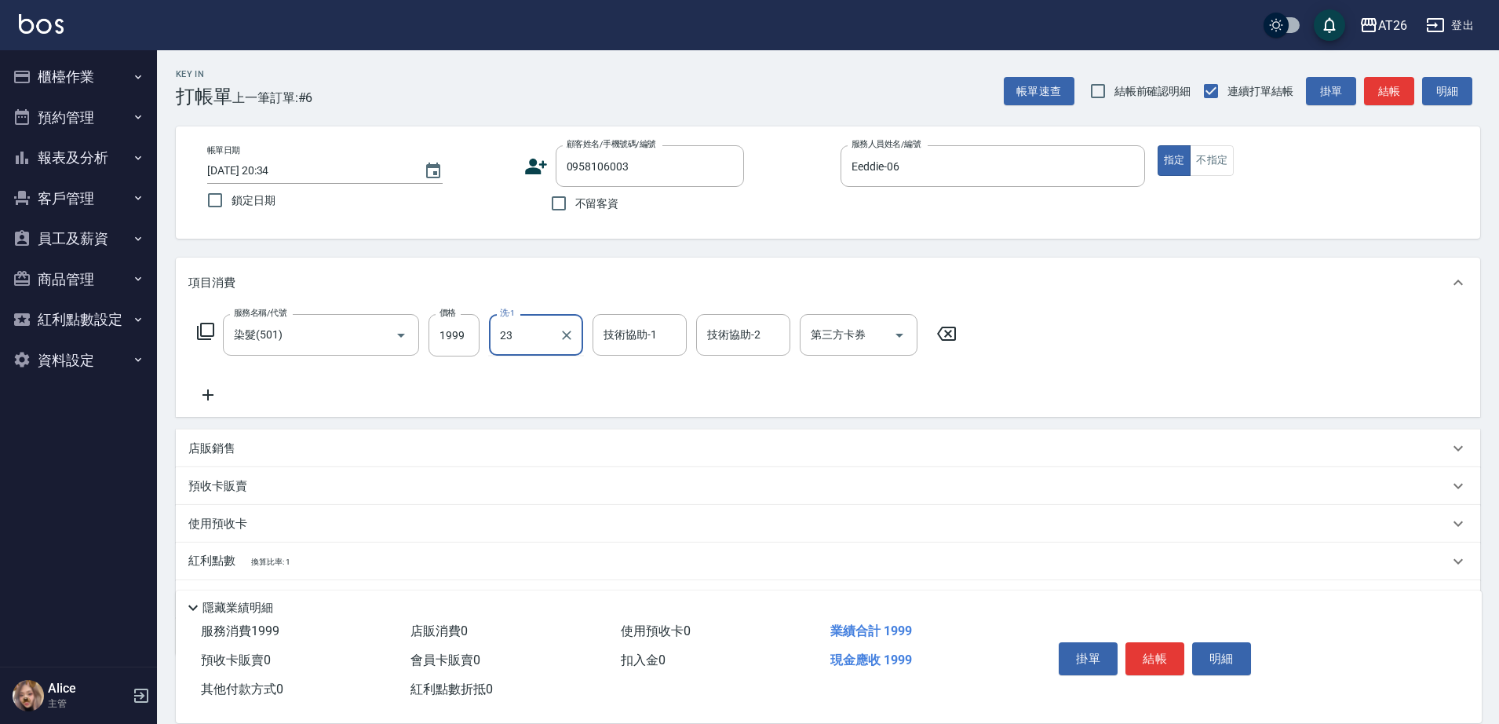
type input "NANA-23"
click at [253, 452] on div "店販銷售" at bounding box center [818, 448] width 1261 height 16
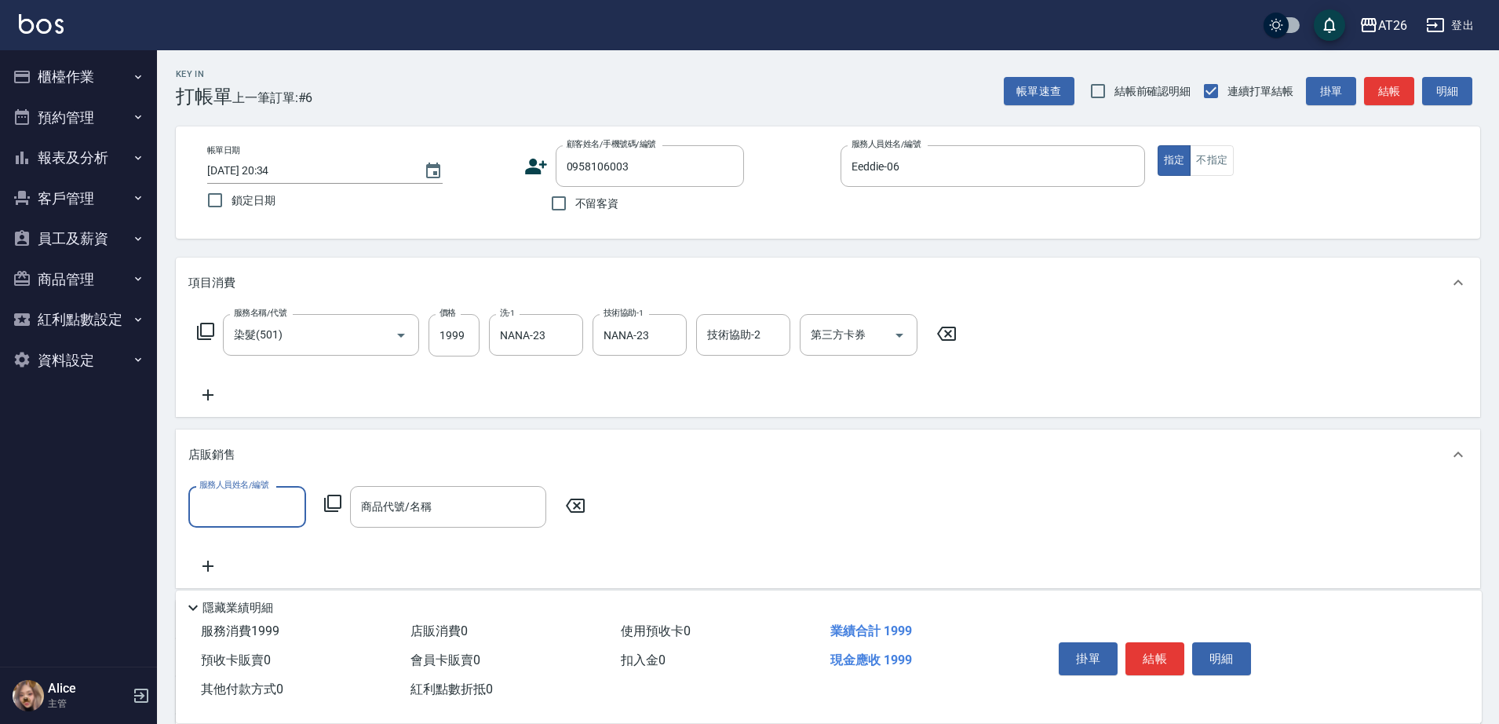
scroll to position [1, 0]
type input "NANA-23"
type input "v"
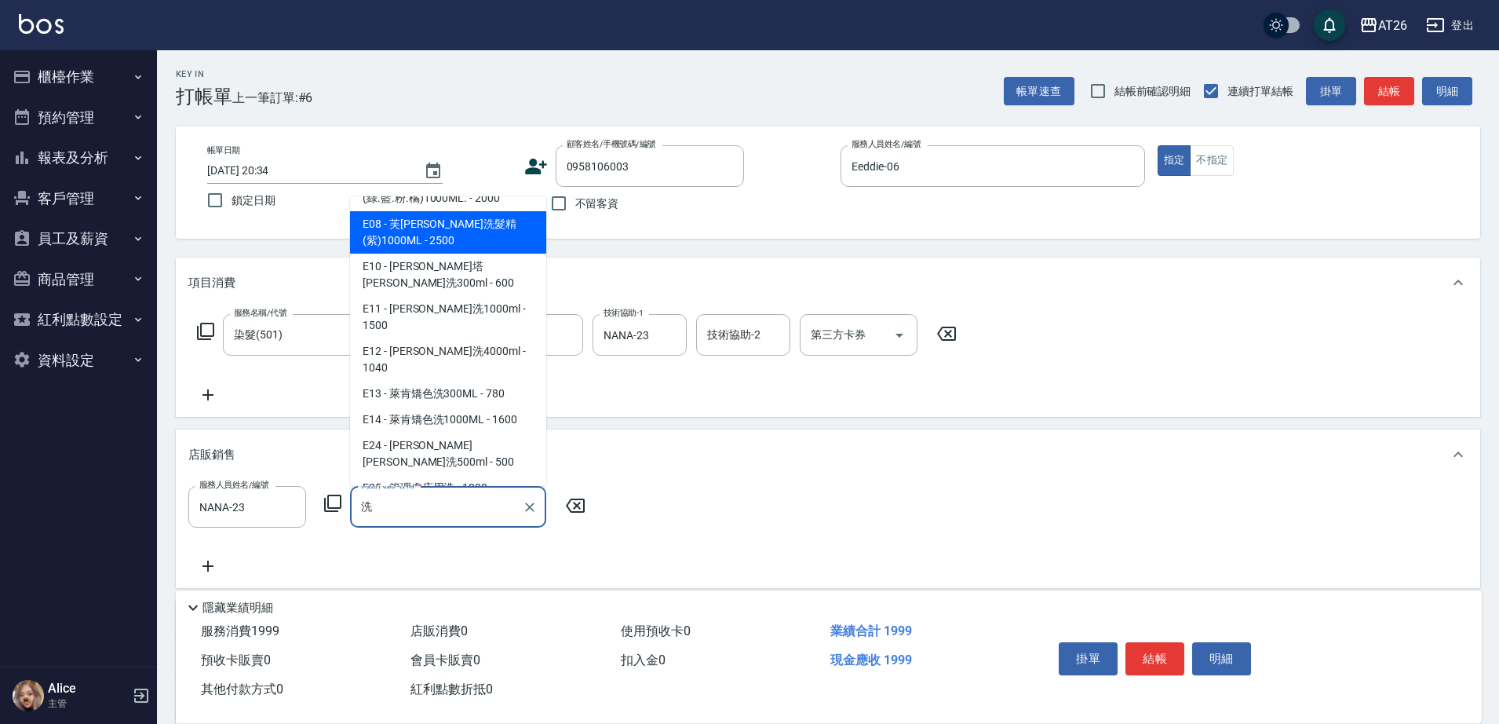
scroll to position [294, 0]
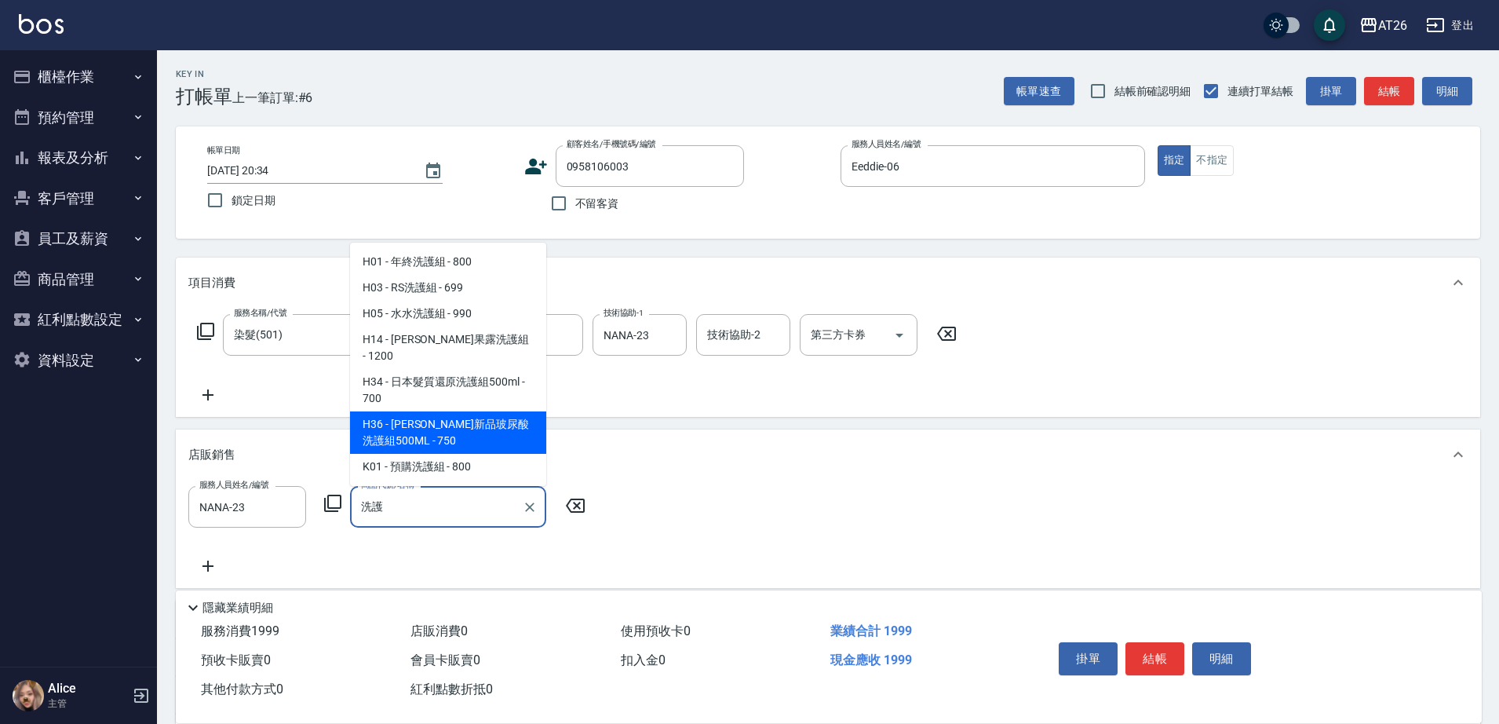
click at [507, 426] on span "H36 - 喬娜斯新品玻尿酸洗護組500ML - 750" at bounding box center [448, 432] width 196 height 42
type input "[PERSON_NAME]斯新品玻尿酸洗護組500ML"
type input "270"
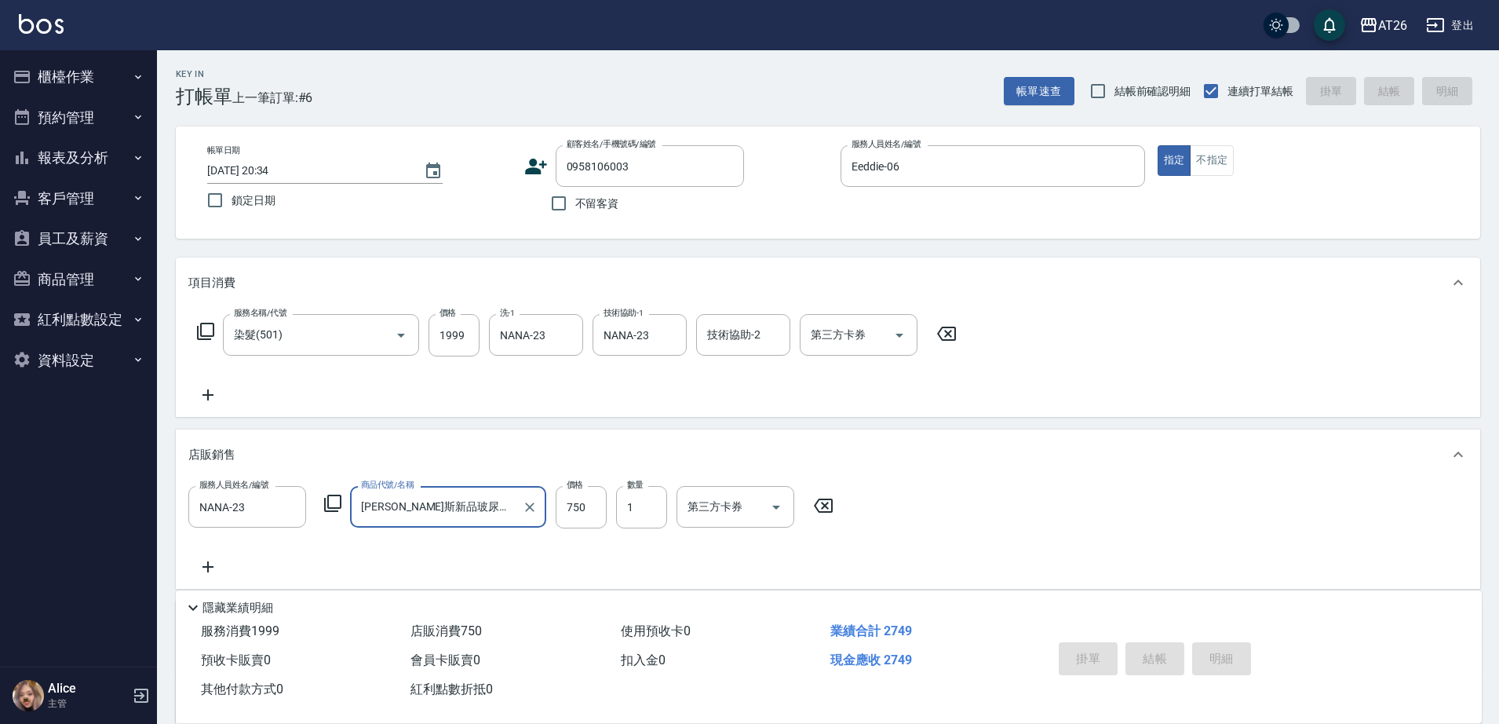
type input "[PERSON_NAME]斯新品玻尿酸洗護組500ML"
type input "2025/08/12 20:35"
type input "0"
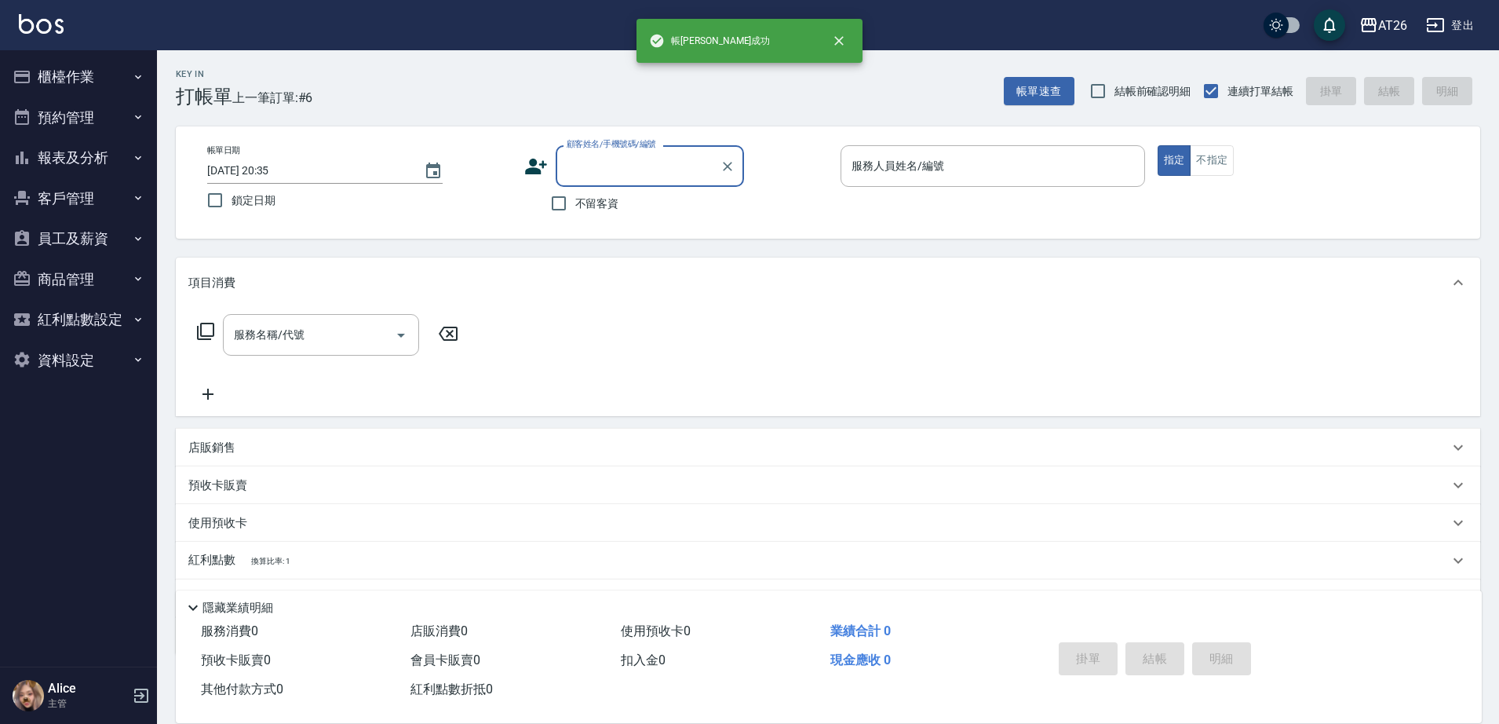
scroll to position [0, 0]
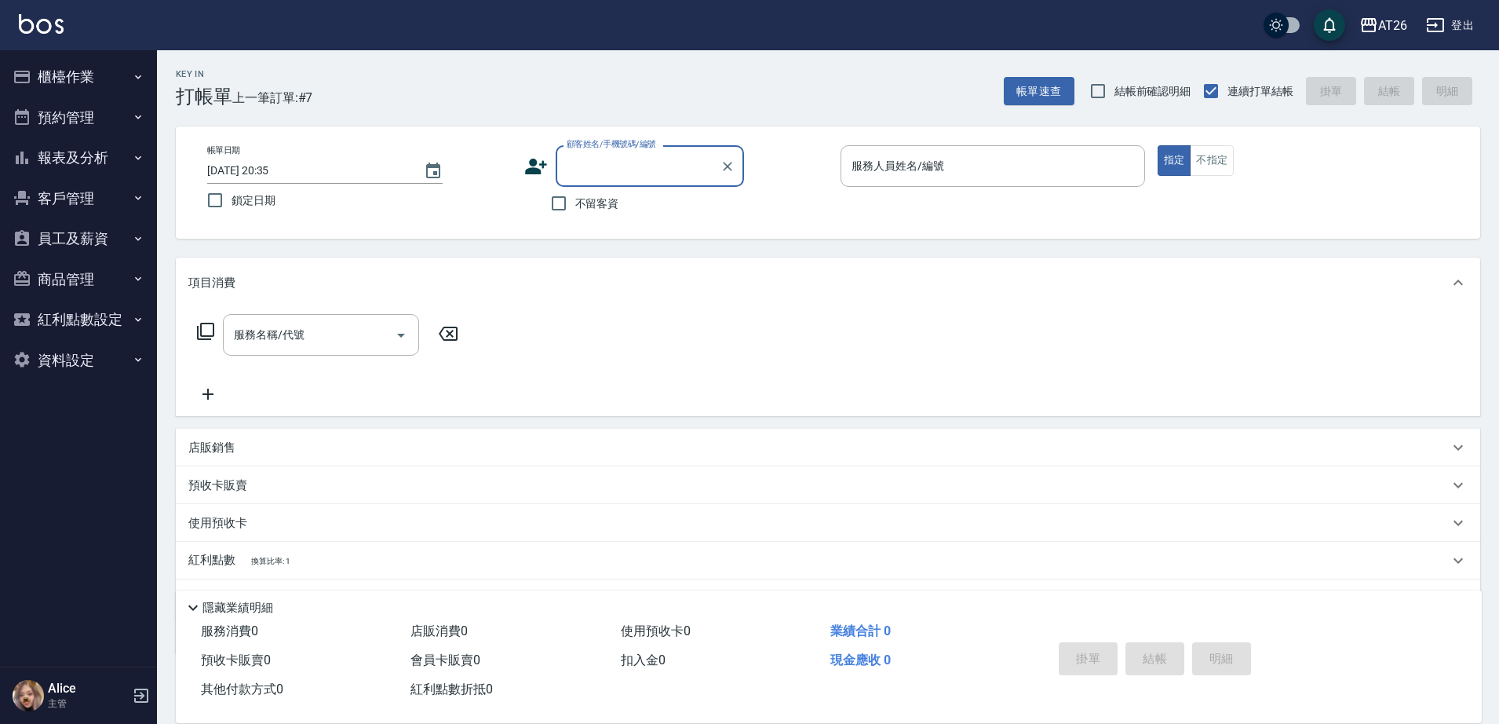
click at [104, 111] on button "預約管理" at bounding box center [78, 117] width 144 height 41
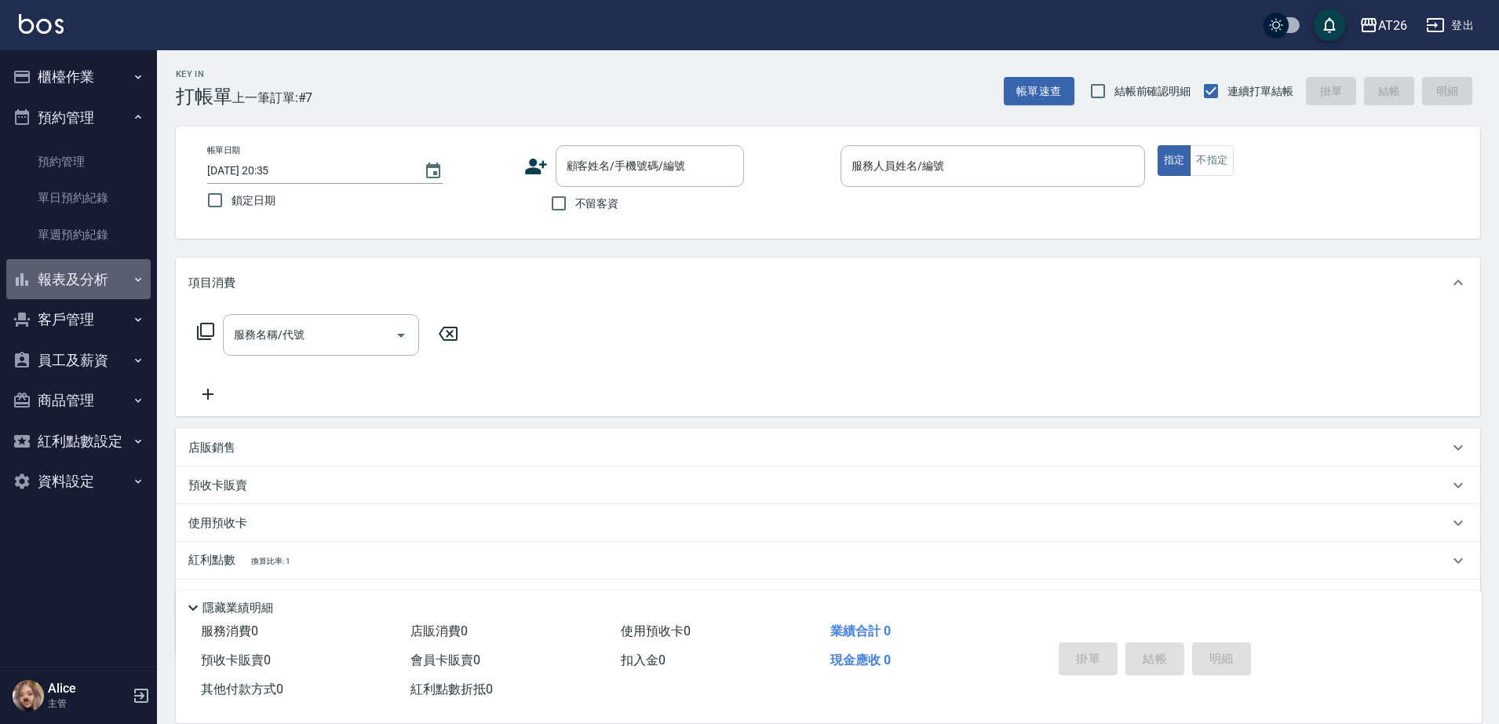
click at [95, 276] on button "報表及分析" at bounding box center [78, 279] width 144 height 41
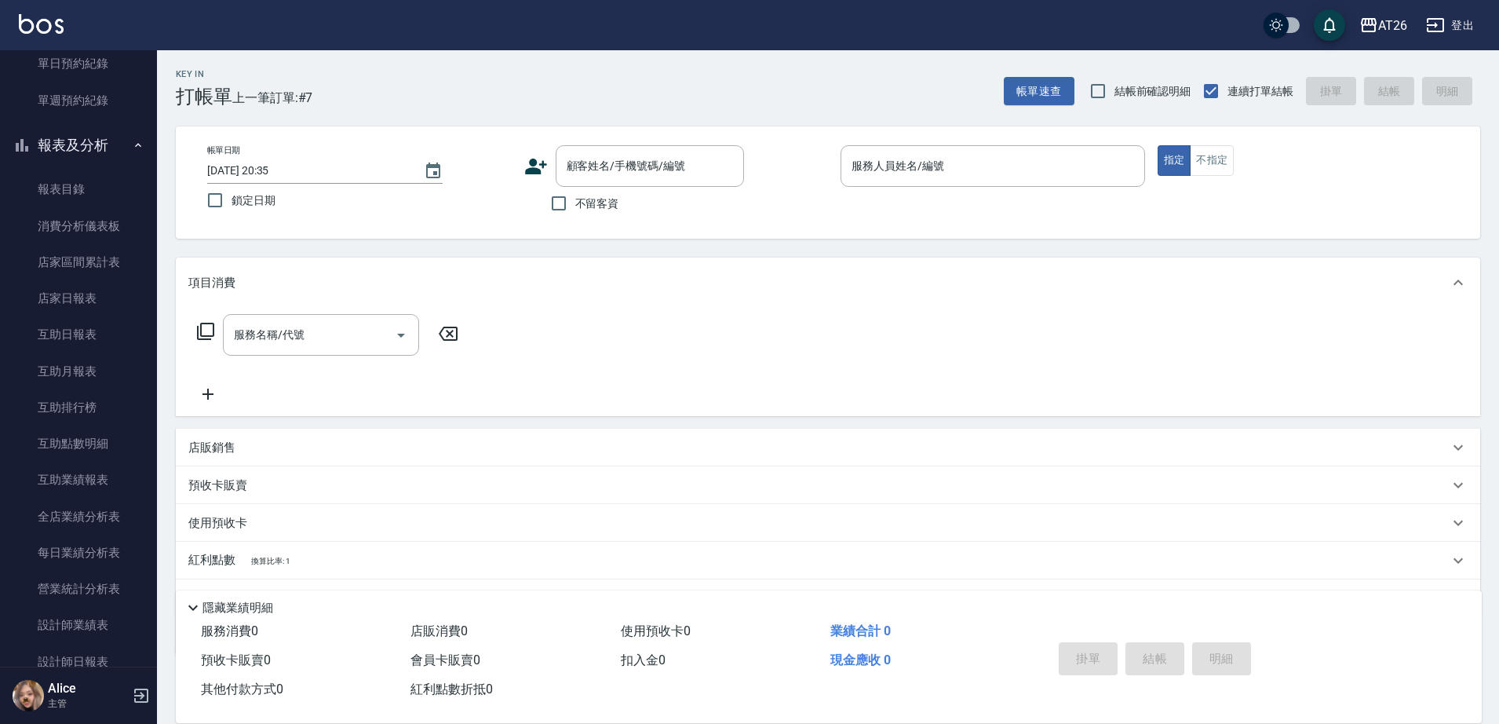
scroll to position [294, 0]
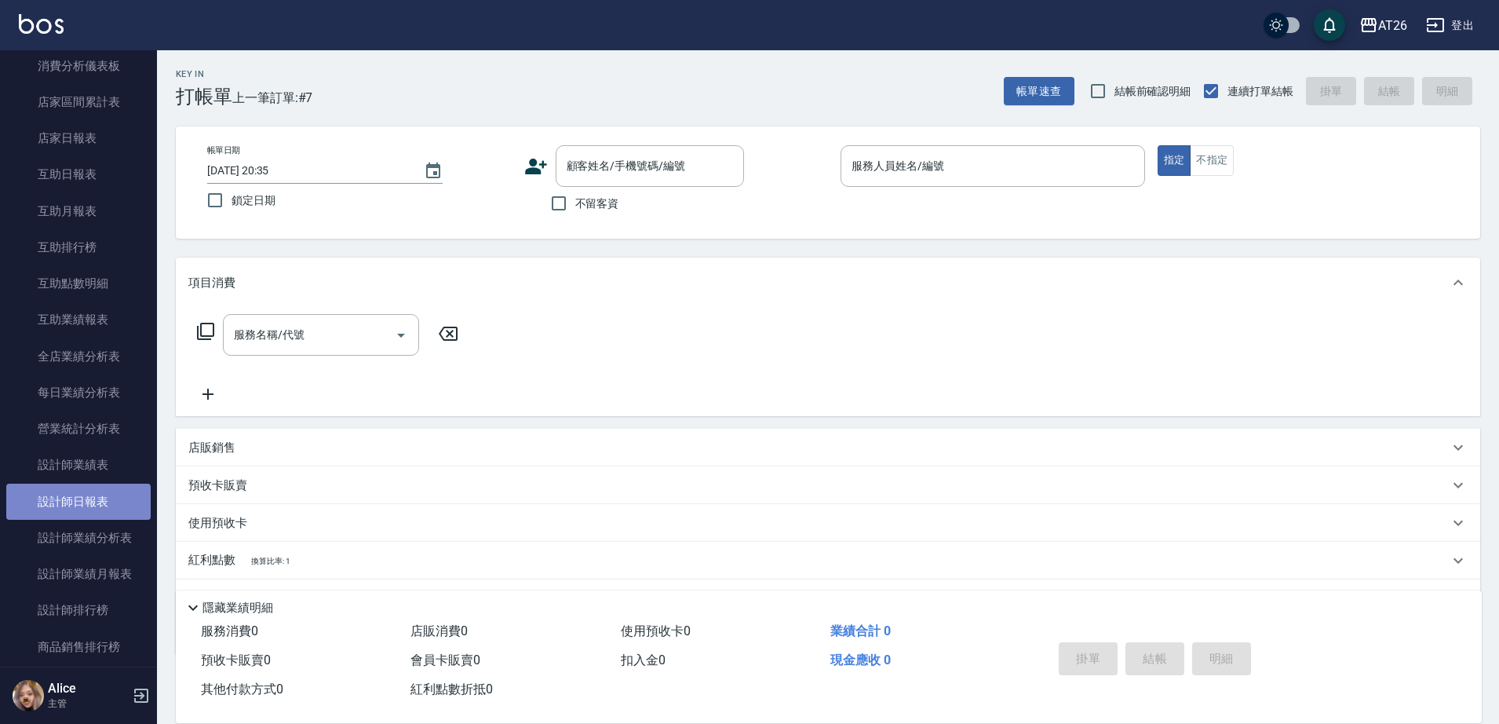
click at [107, 510] on link "設計師日報表" at bounding box center [78, 502] width 144 height 36
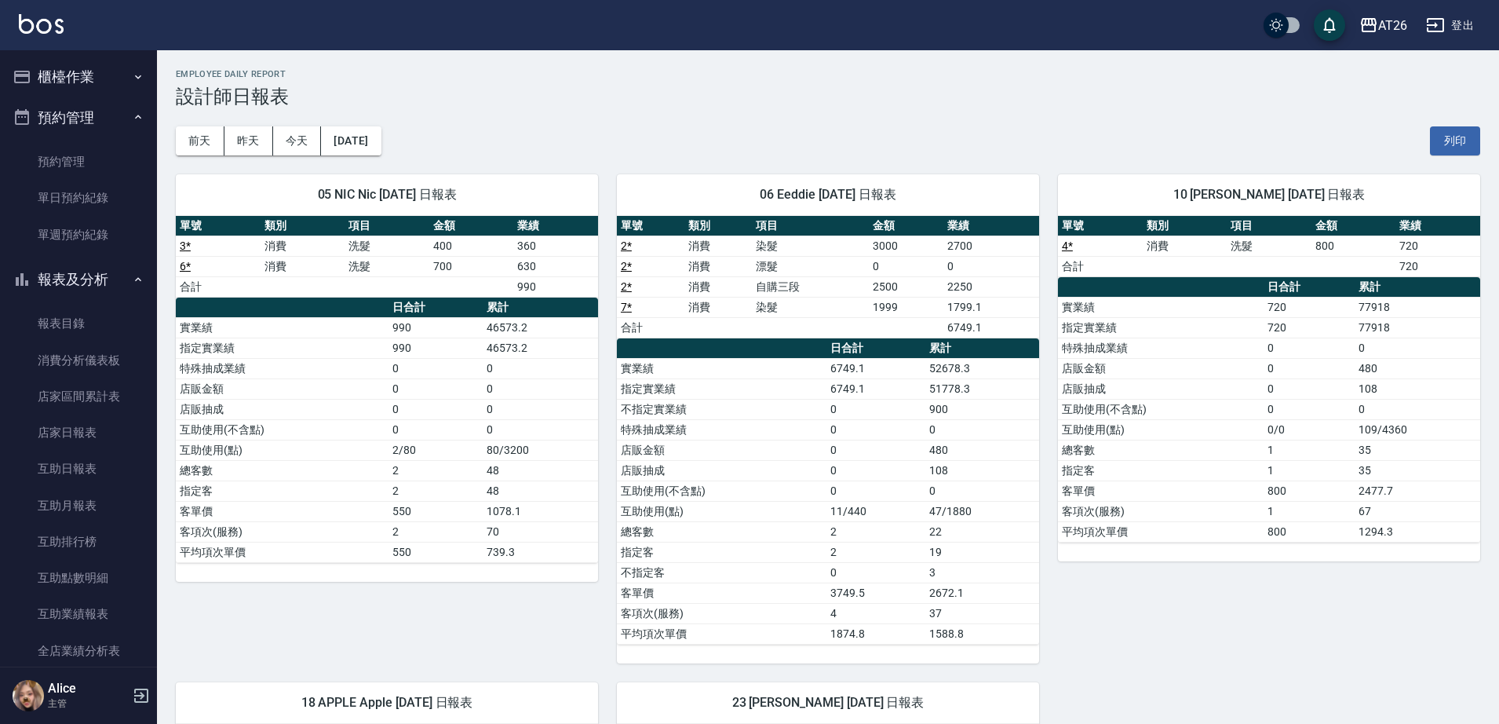
click at [90, 79] on button "櫃檯作業" at bounding box center [78, 77] width 144 height 41
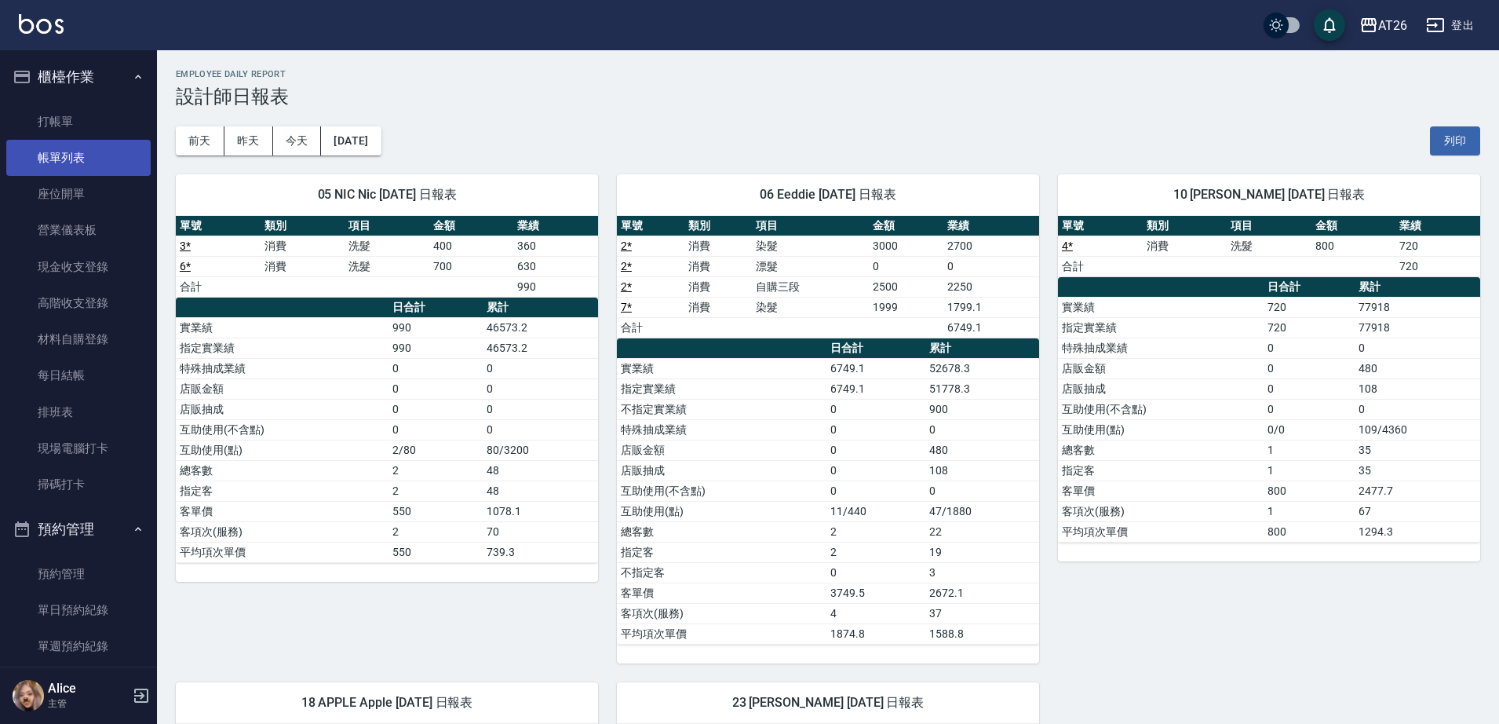
click at [82, 159] on link "帳單列表" at bounding box center [78, 158] width 144 height 36
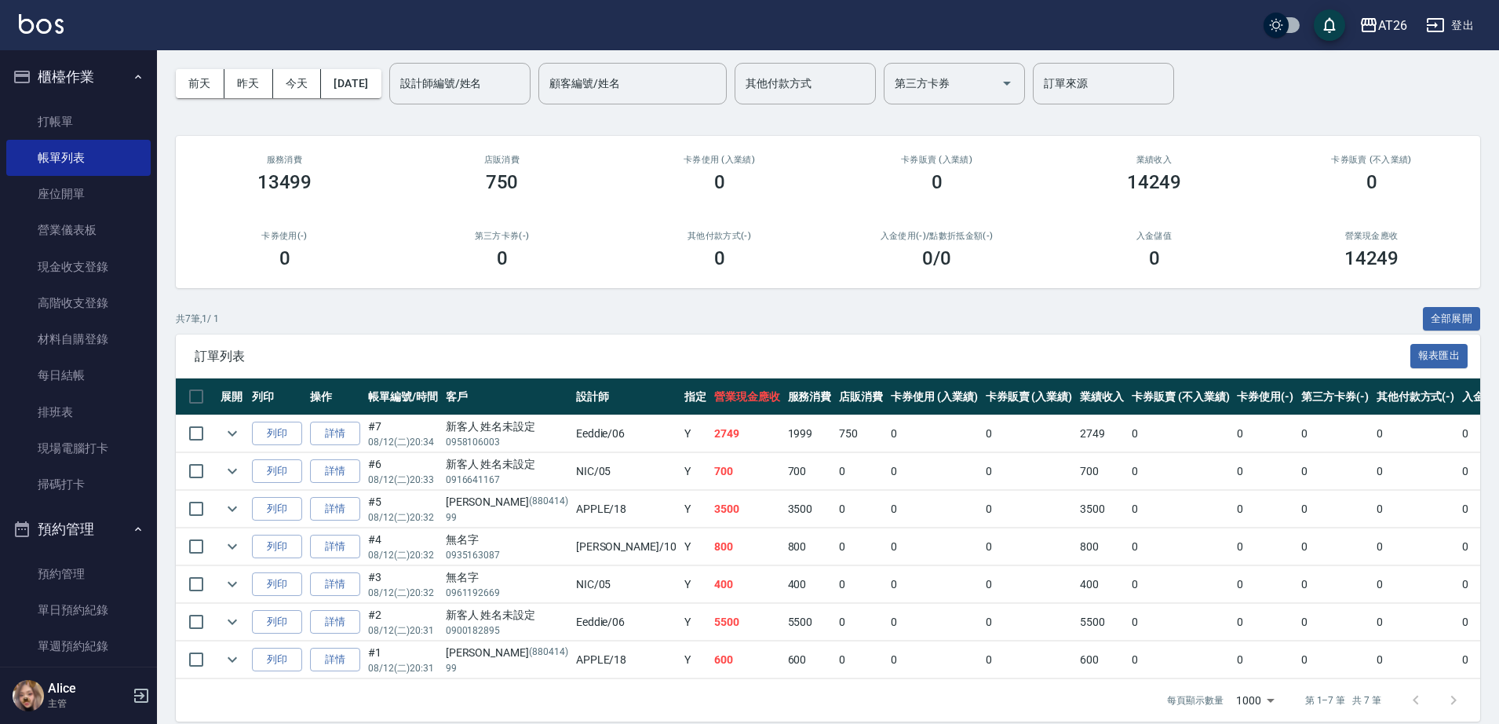
scroll to position [89, 0]
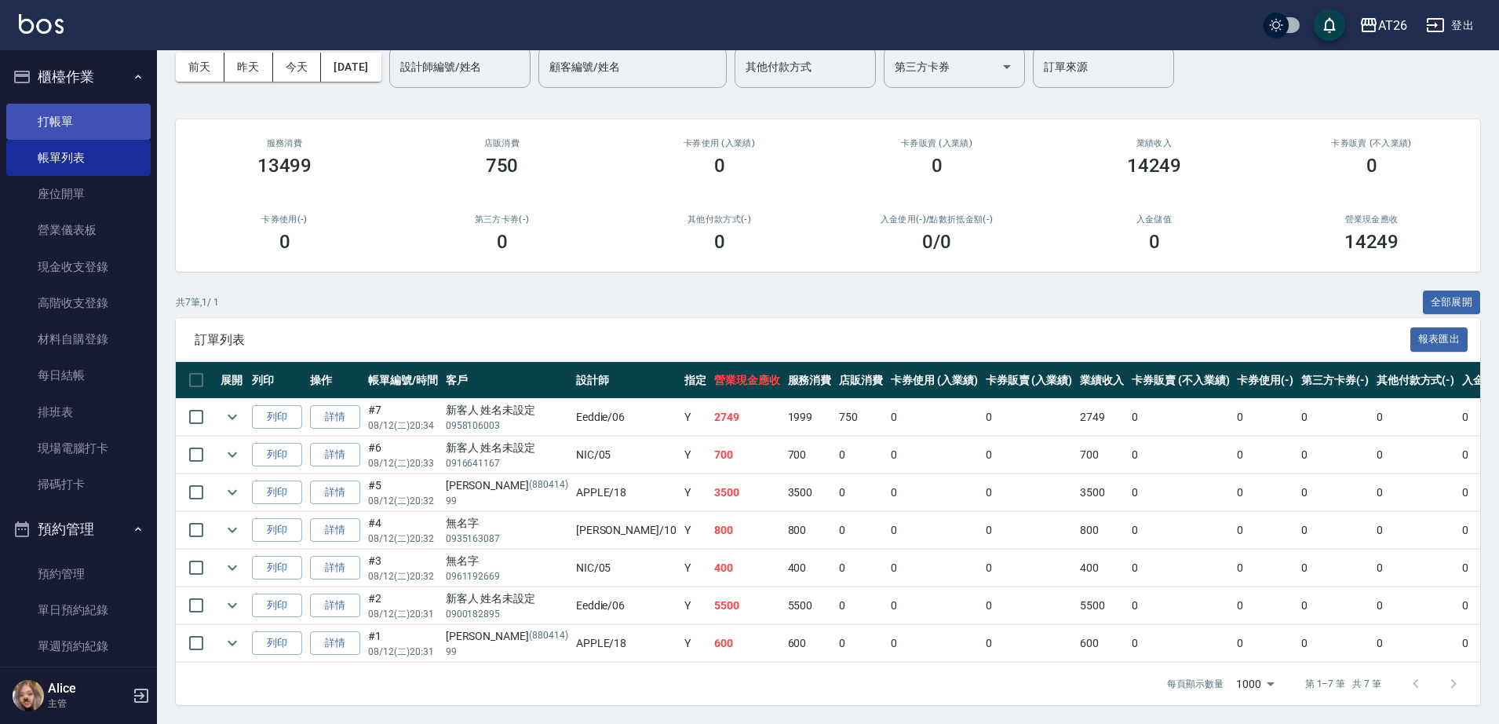
click at [103, 124] on link "打帳單" at bounding box center [78, 122] width 144 height 36
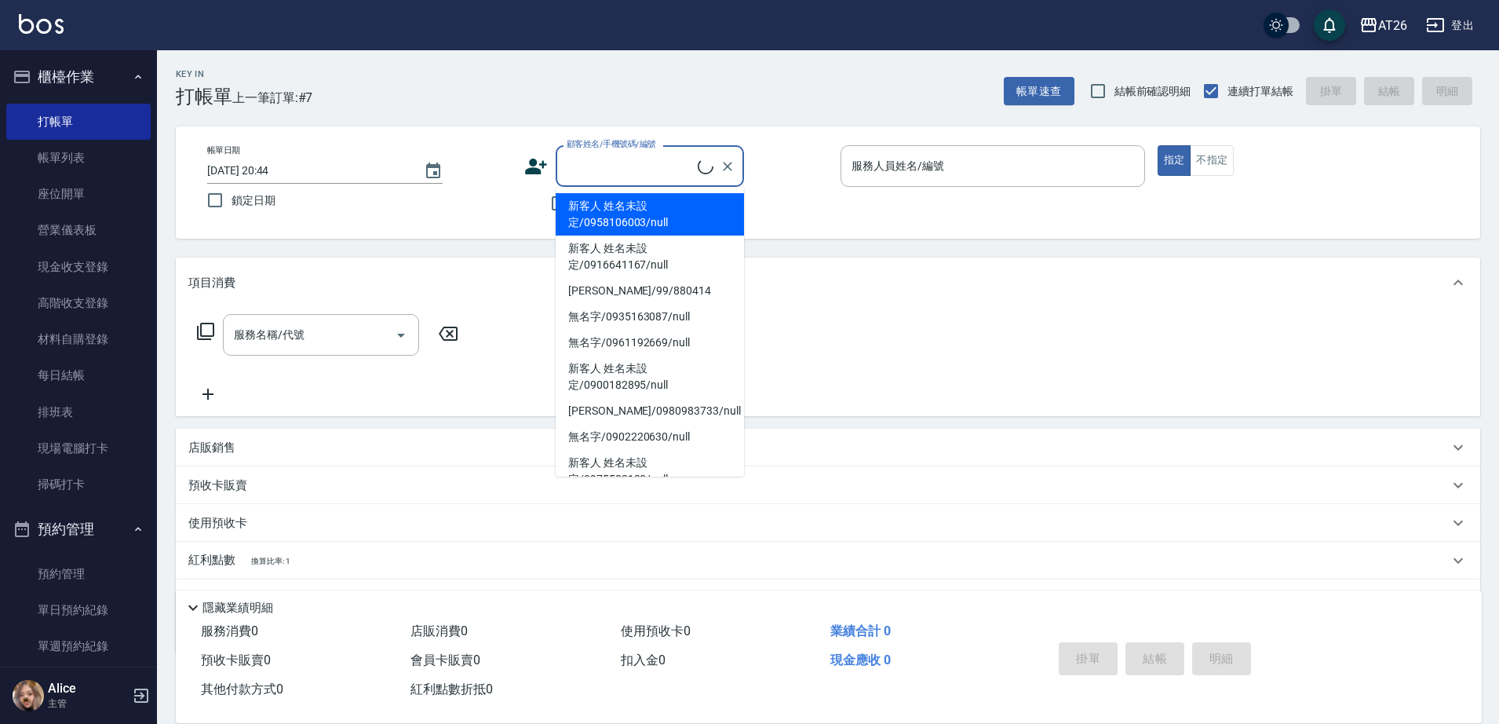
click at [563, 152] on input "顧客姓名/手機號碼/編號" at bounding box center [630, 165] width 135 height 27
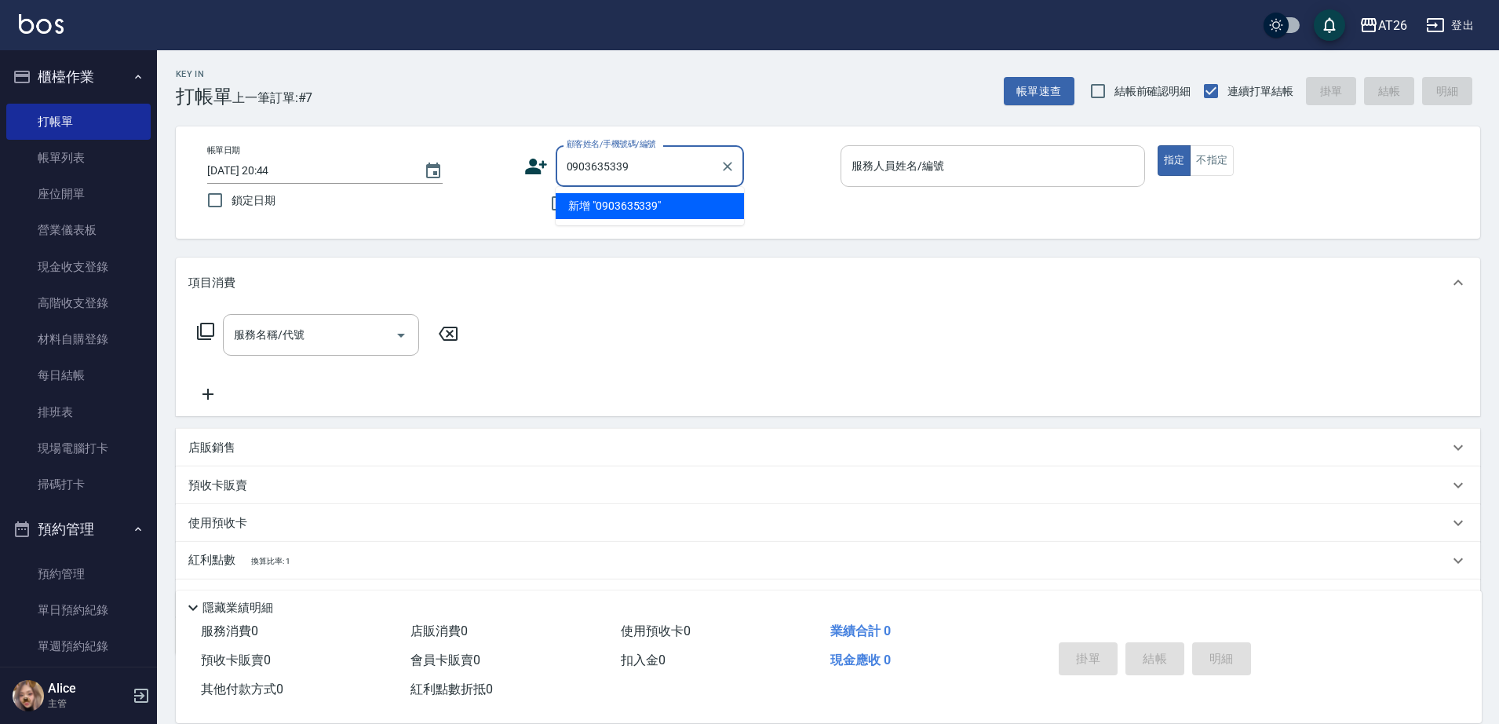
type input "0903635339"
click at [861, 161] on div "服務人員姓名/編號 服務人員姓名/編號" at bounding box center [993, 166] width 305 height 42
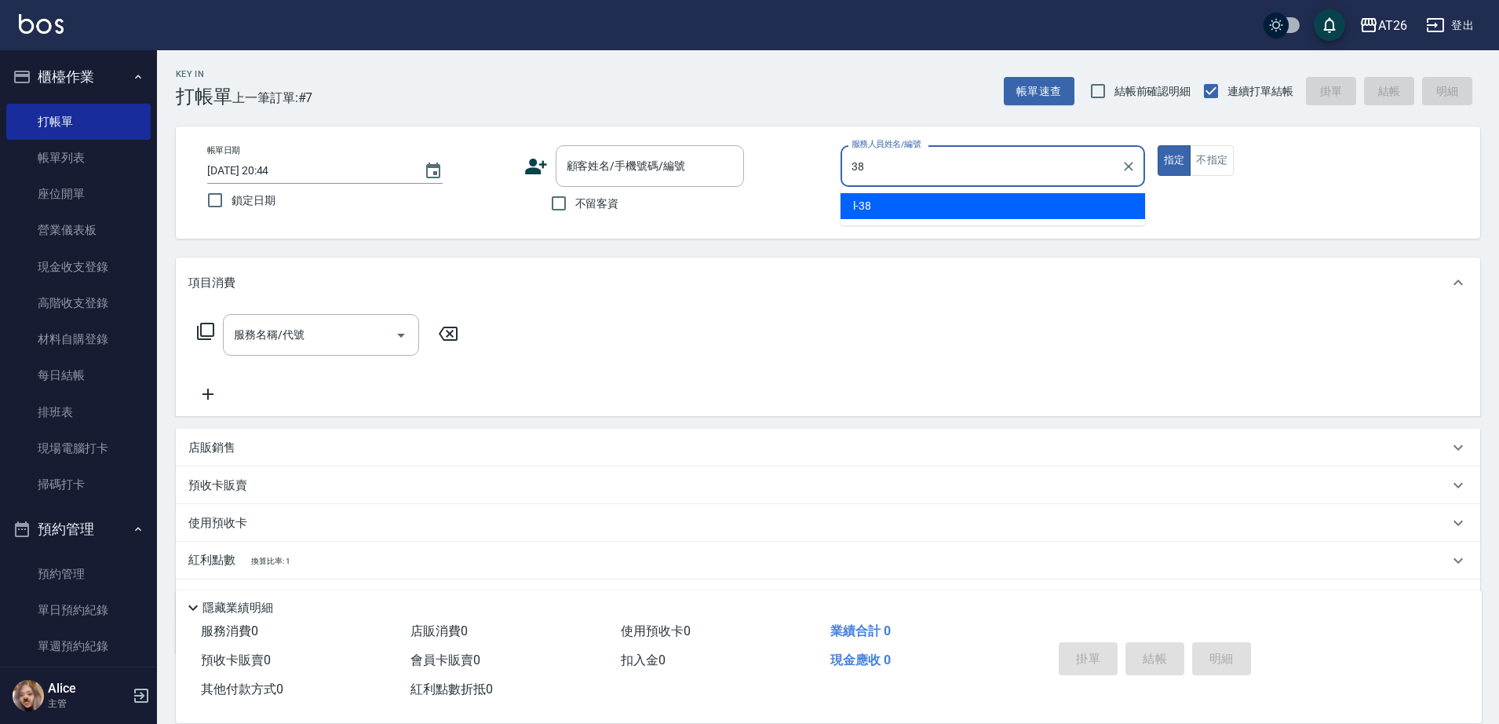
type input "l-38"
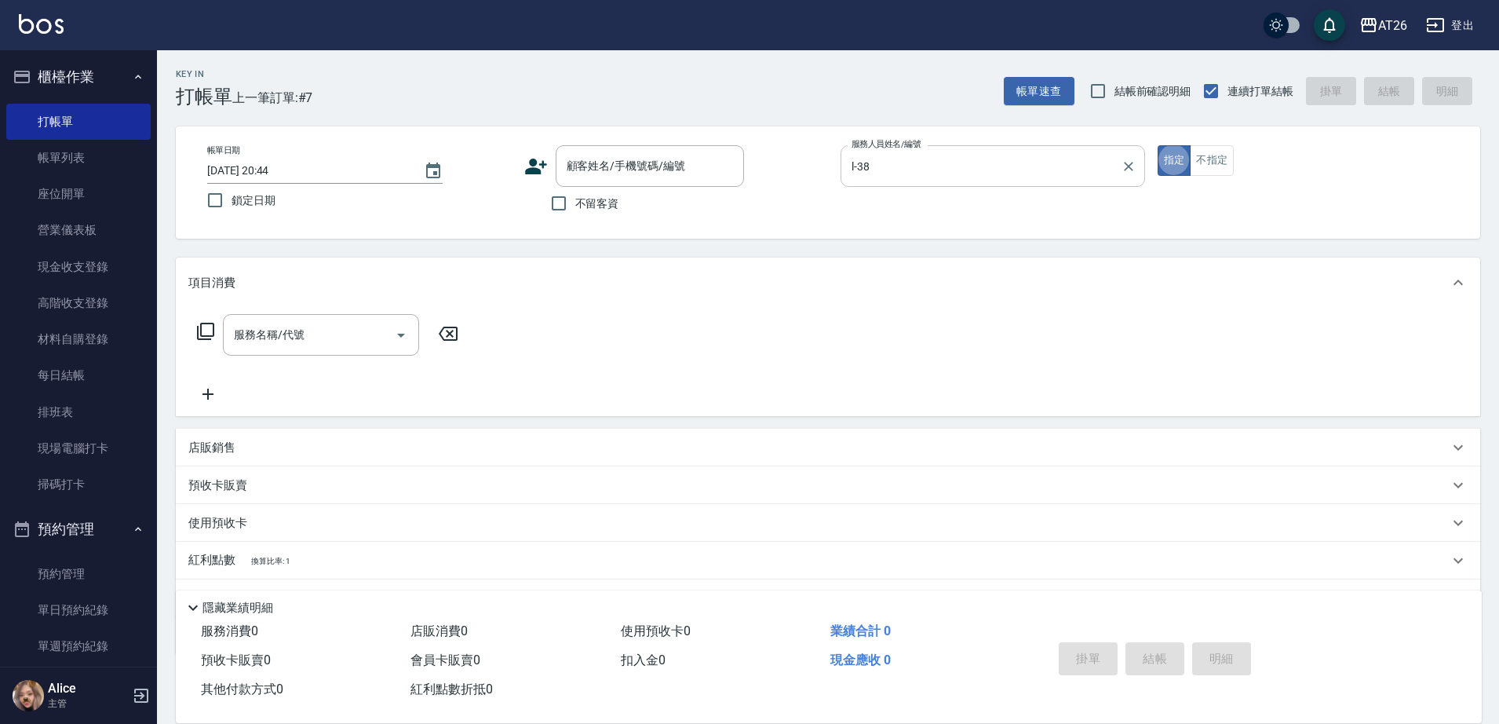
type button "true"
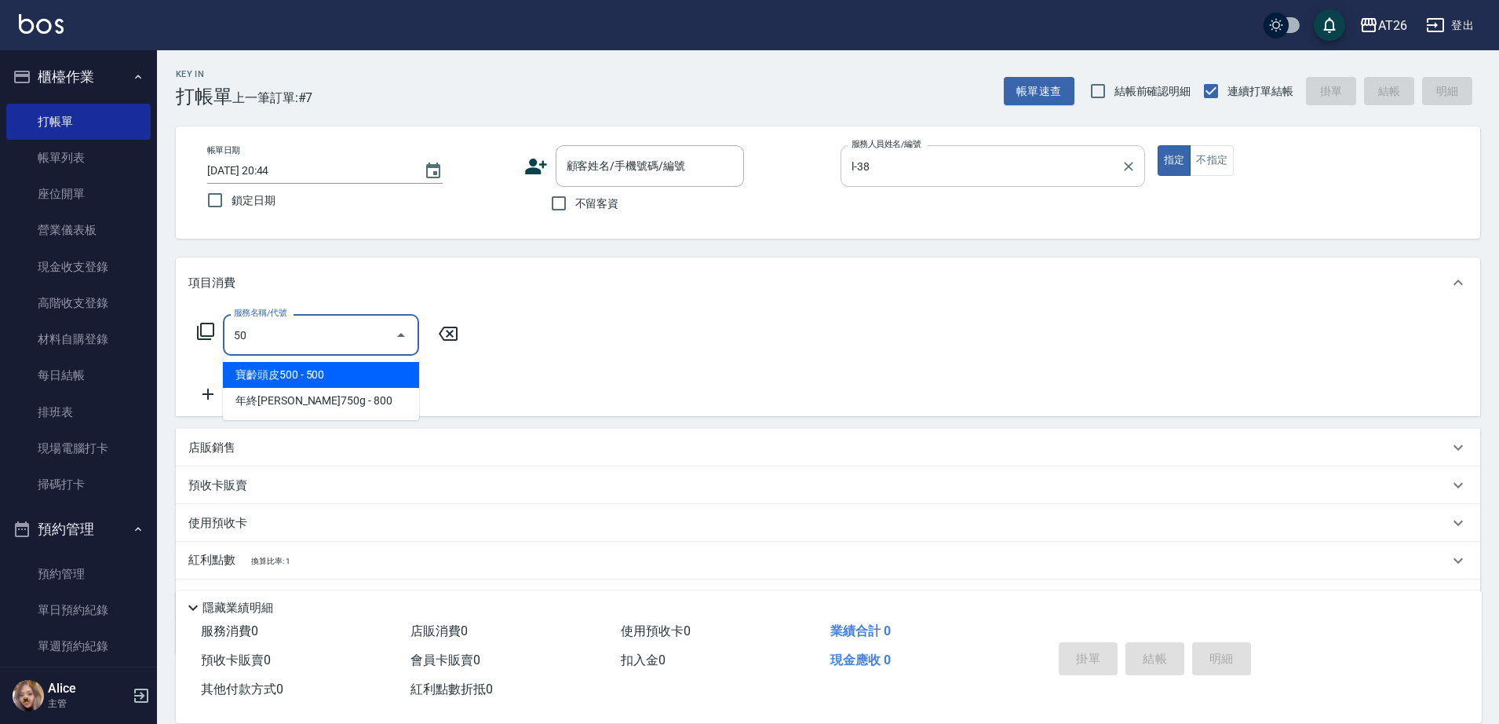
type input "501"
type input "120"
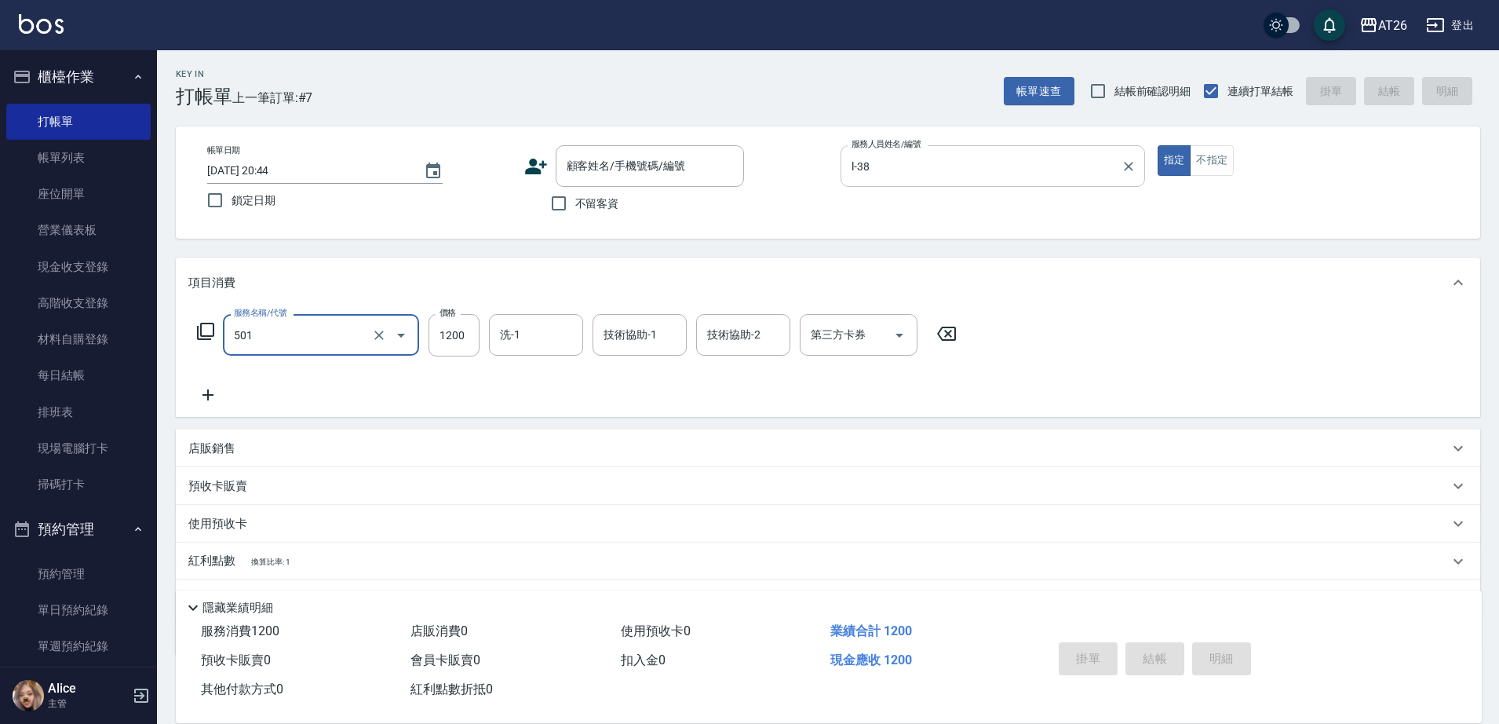
type input "染髮(501)"
type input "1"
type input "0"
type input "170"
type input "10"
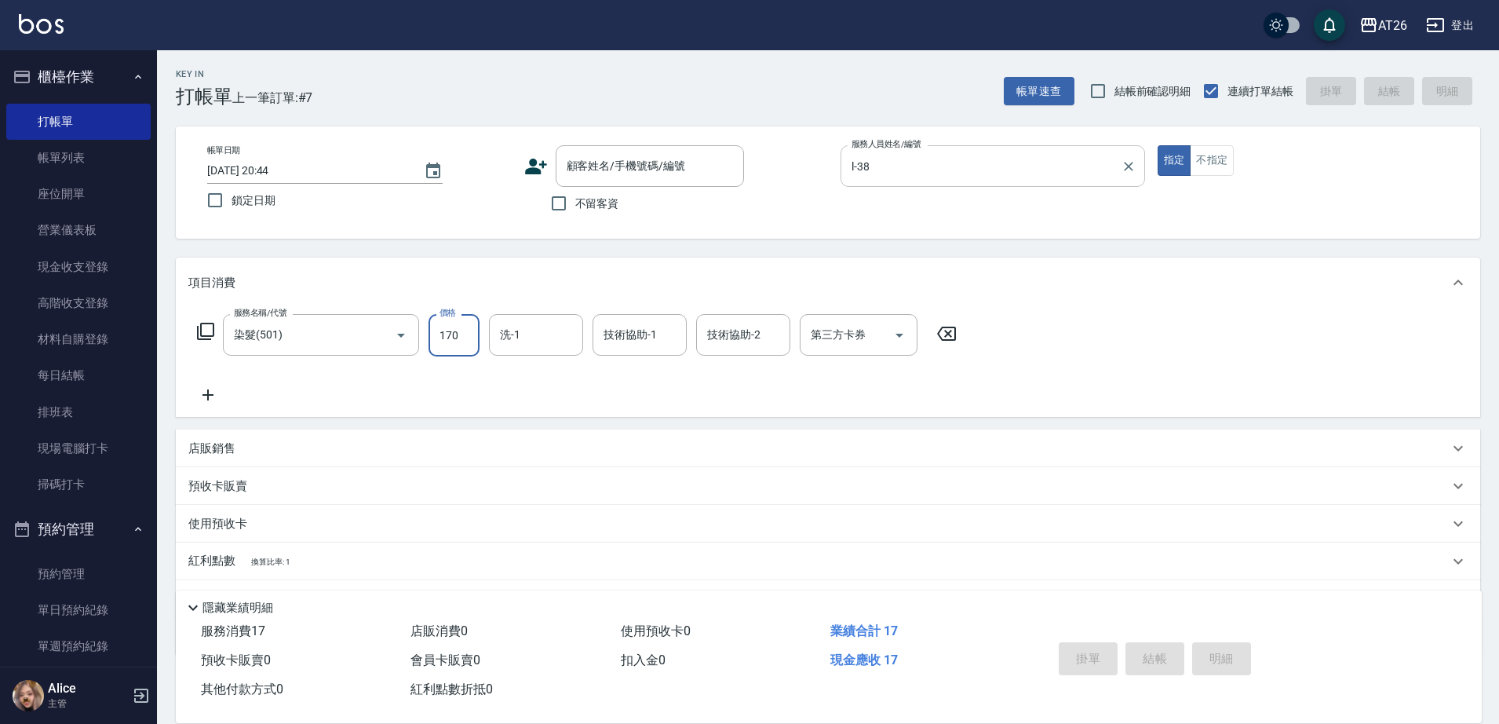
type input "1700"
type input "170"
type input "1700"
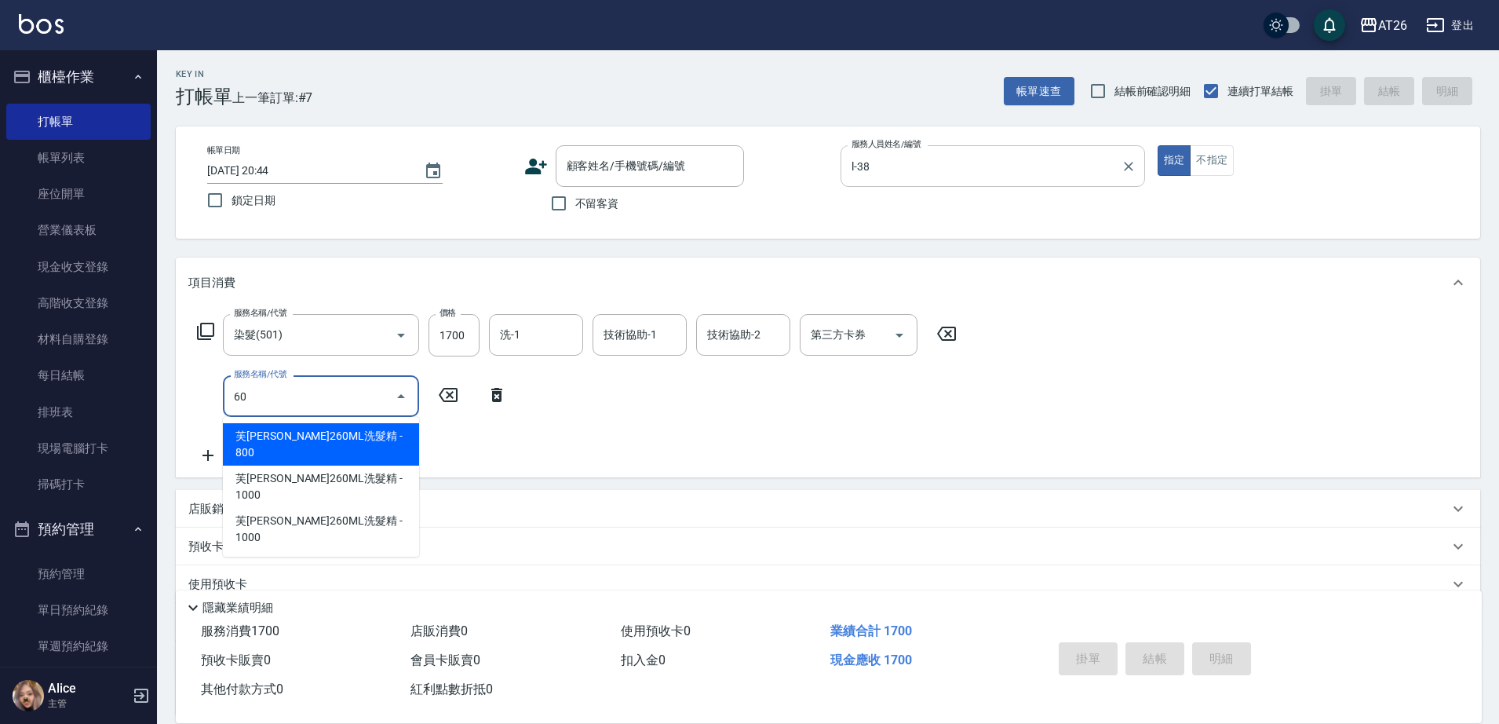
type input "601"
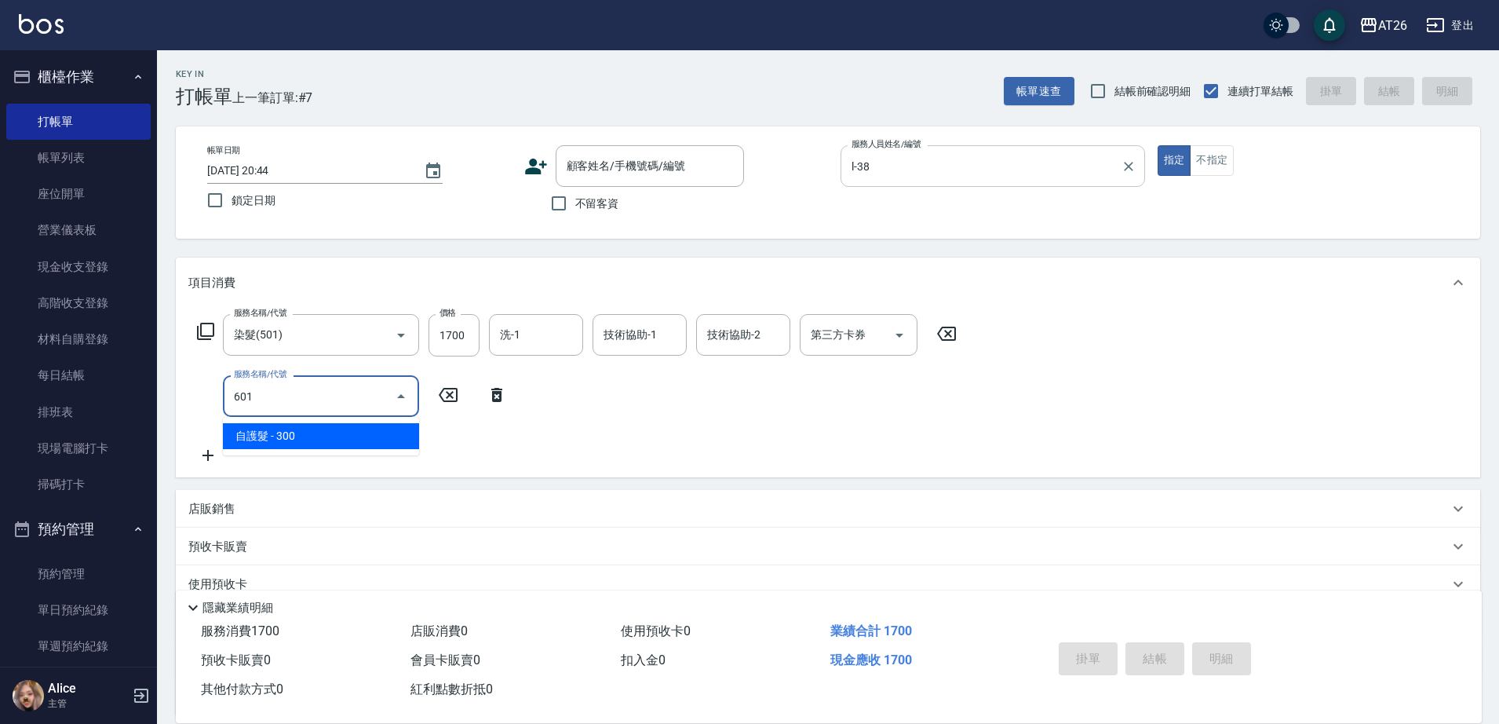
type input "200"
type input "自護髮(601)"
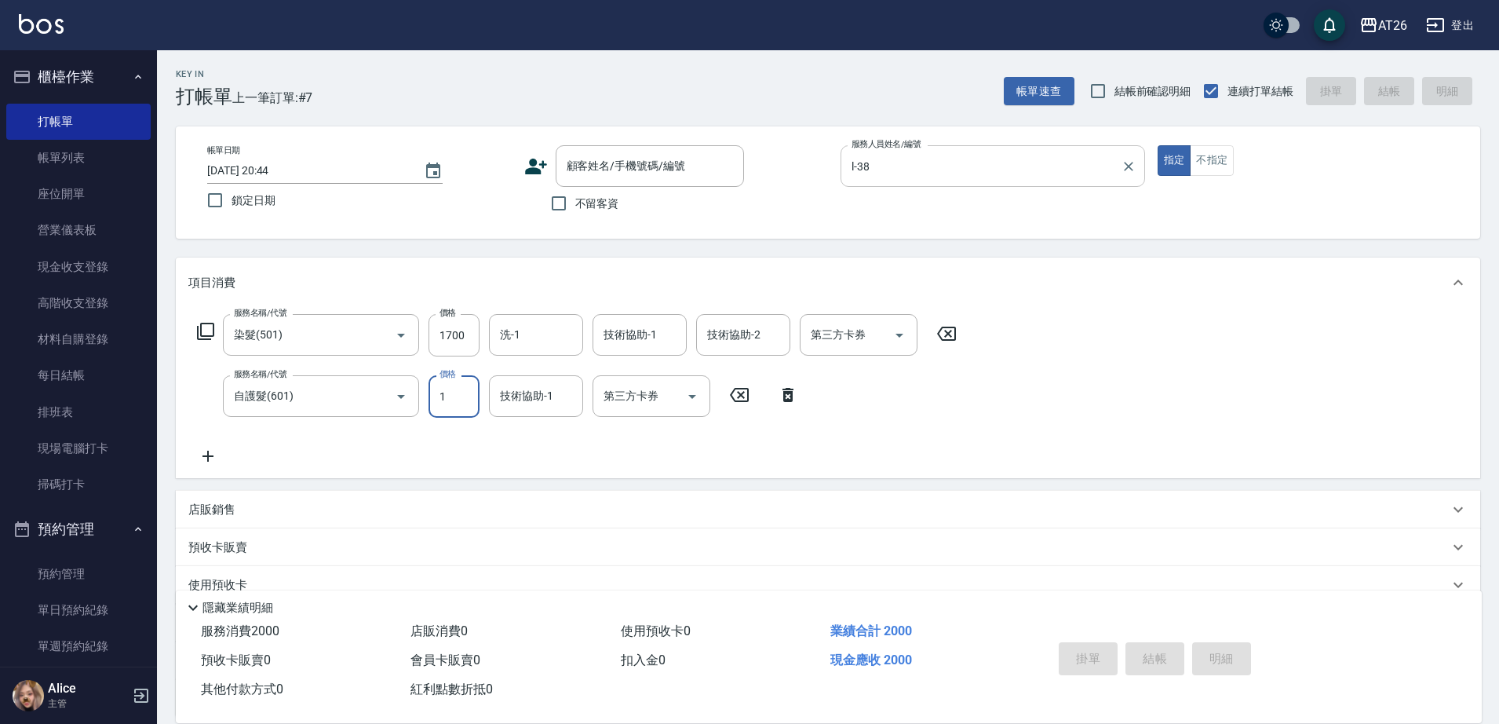
type input "16"
type input "170"
type input "160"
type input "180"
type input "1600"
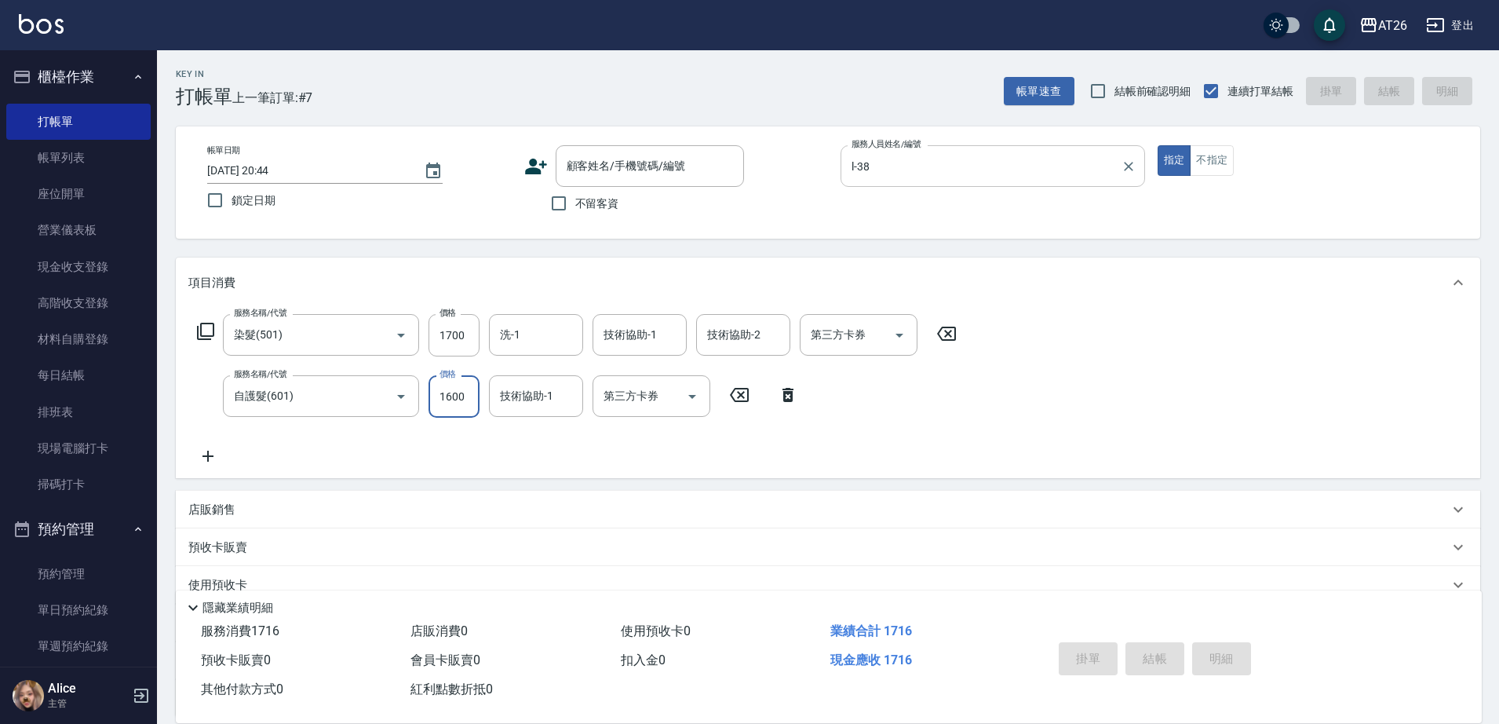
type input "330"
type input "1600"
click at [711, 111] on div "Key In 打帳單 上一筆訂單:#7 帳單速查 結帳前確認明細 連續打單結帳 掛單 結帳 明細 帳單日期 2025/08/12 20:44 鎖定日期 顧客姓…" at bounding box center [828, 458] width 1342 height 817
click at [937, 283] on div "項目消費" at bounding box center [818, 283] width 1261 height 16
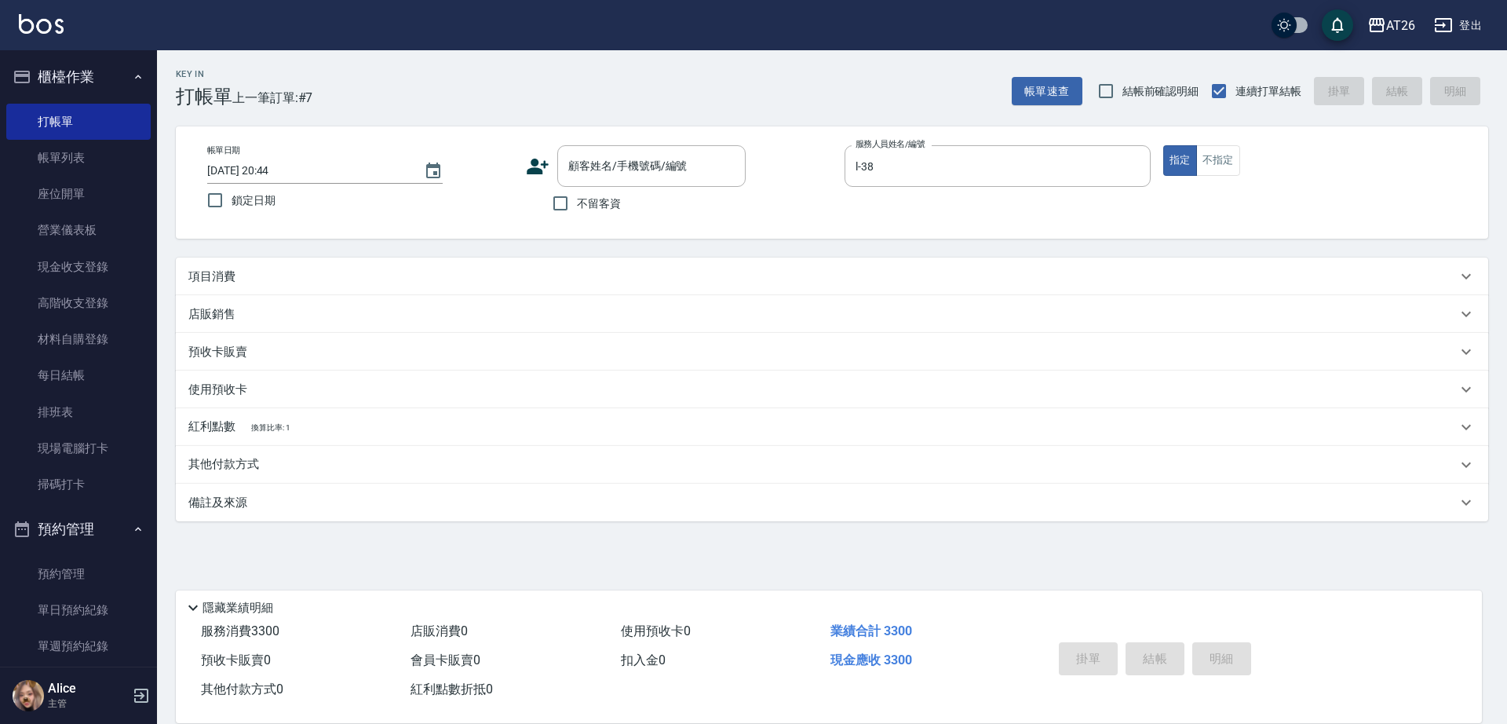
click at [887, 269] on div "項目消費" at bounding box center [822, 276] width 1269 height 16
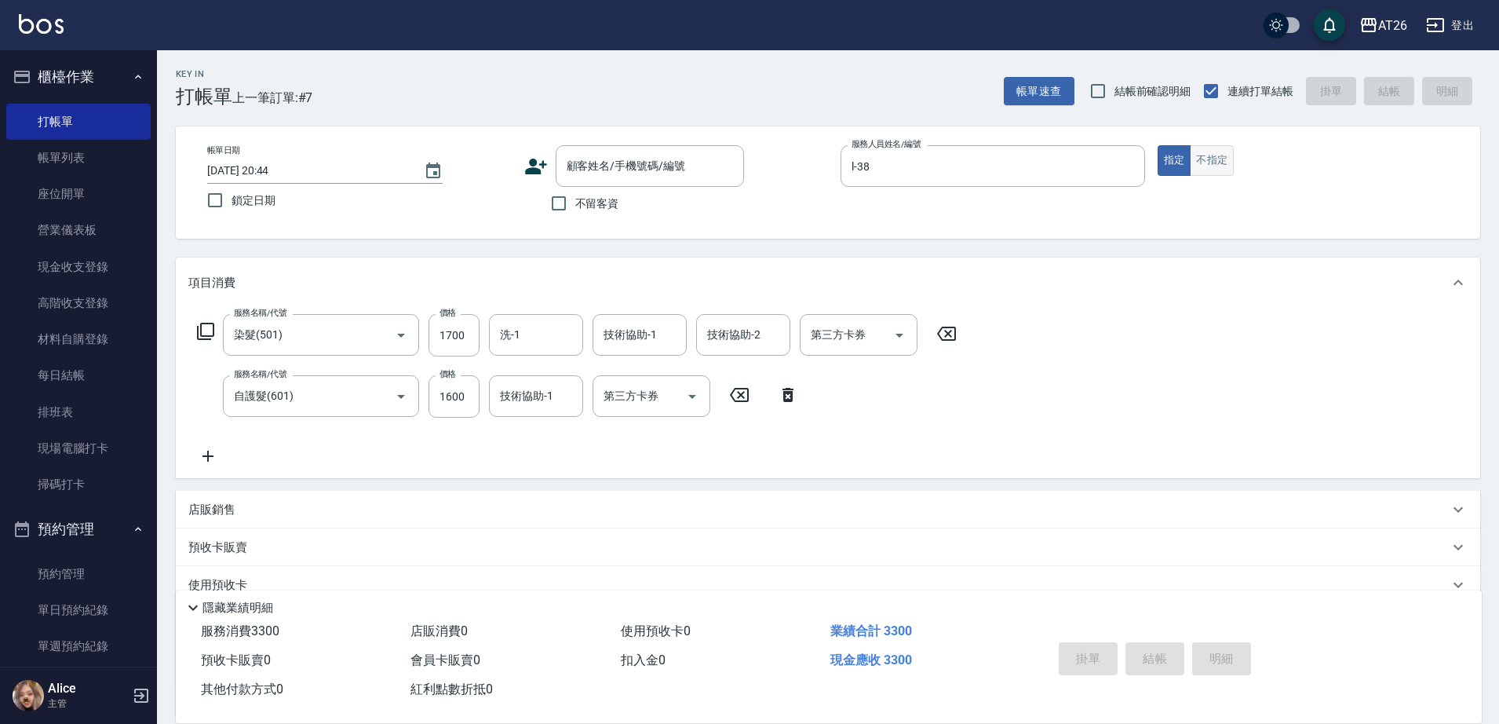
click at [1225, 168] on button "不指定" at bounding box center [1212, 160] width 44 height 31
click at [1191, 165] on button "不指定" at bounding box center [1212, 160] width 44 height 31
click at [1391, 95] on div "帳單速查 結帳前確認明細 連續打單結帳 掛單 結帳 明細" at bounding box center [1242, 91] width 477 height 33
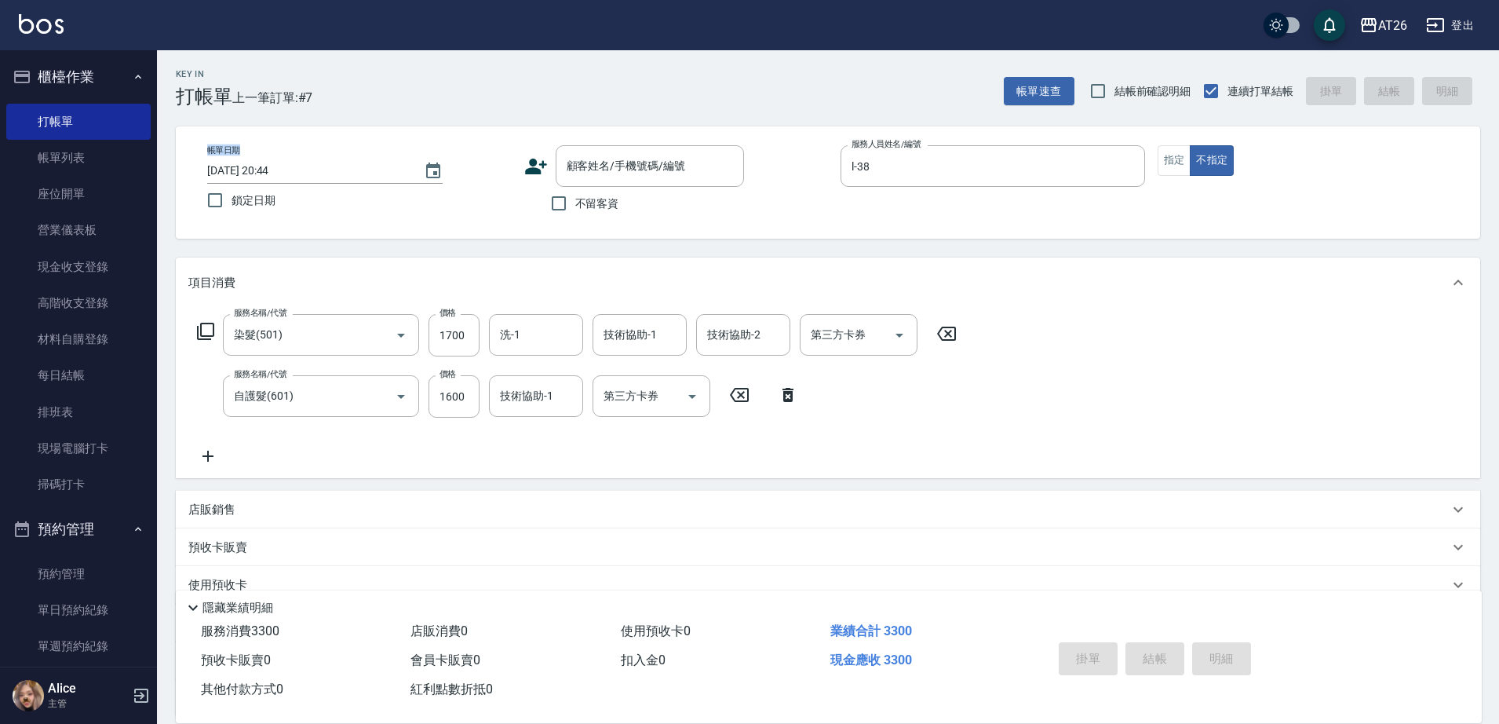
click at [1391, 95] on div "帳單速查 結帳前確認明細 連續打單結帳 掛單 結帳 明細" at bounding box center [1242, 91] width 477 height 33
click at [1368, 157] on div "指定 不指定" at bounding box center [1310, 160] width 305 height 31
click at [621, 96] on div "Key In 打帳單 上一筆訂單:#7 帳單速查 結帳前確認明細 連續打單結帳 掛單 結帳 明細" at bounding box center [819, 78] width 1324 height 57
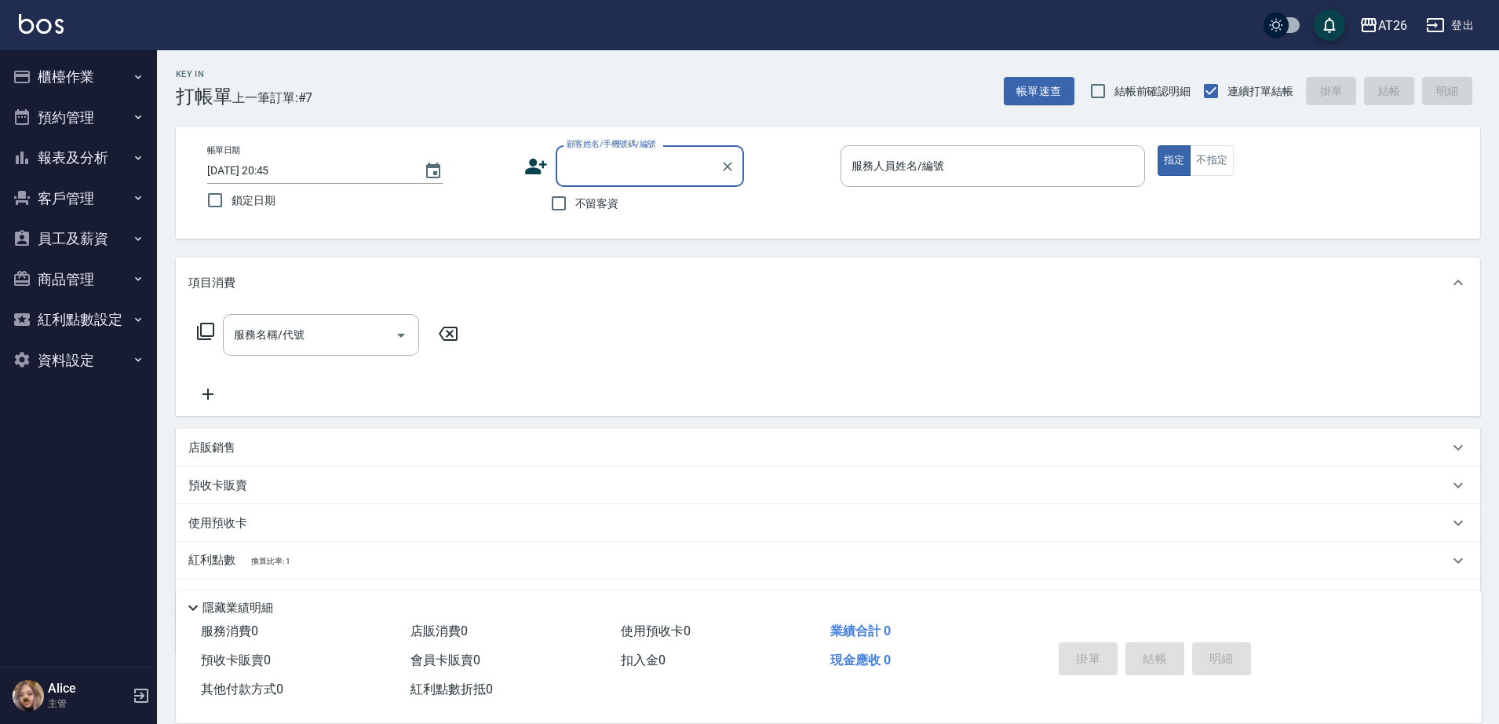
click at [1401, 97] on div "帳單速查 結帳前確認明細 連續打單結帳 掛單 結帳 明細" at bounding box center [1242, 91] width 477 height 33
click at [719, 187] on div "不留客資" at bounding box center [634, 203] width 220 height 33
click at [717, 173] on div at bounding box center [727, 166] width 20 height 42
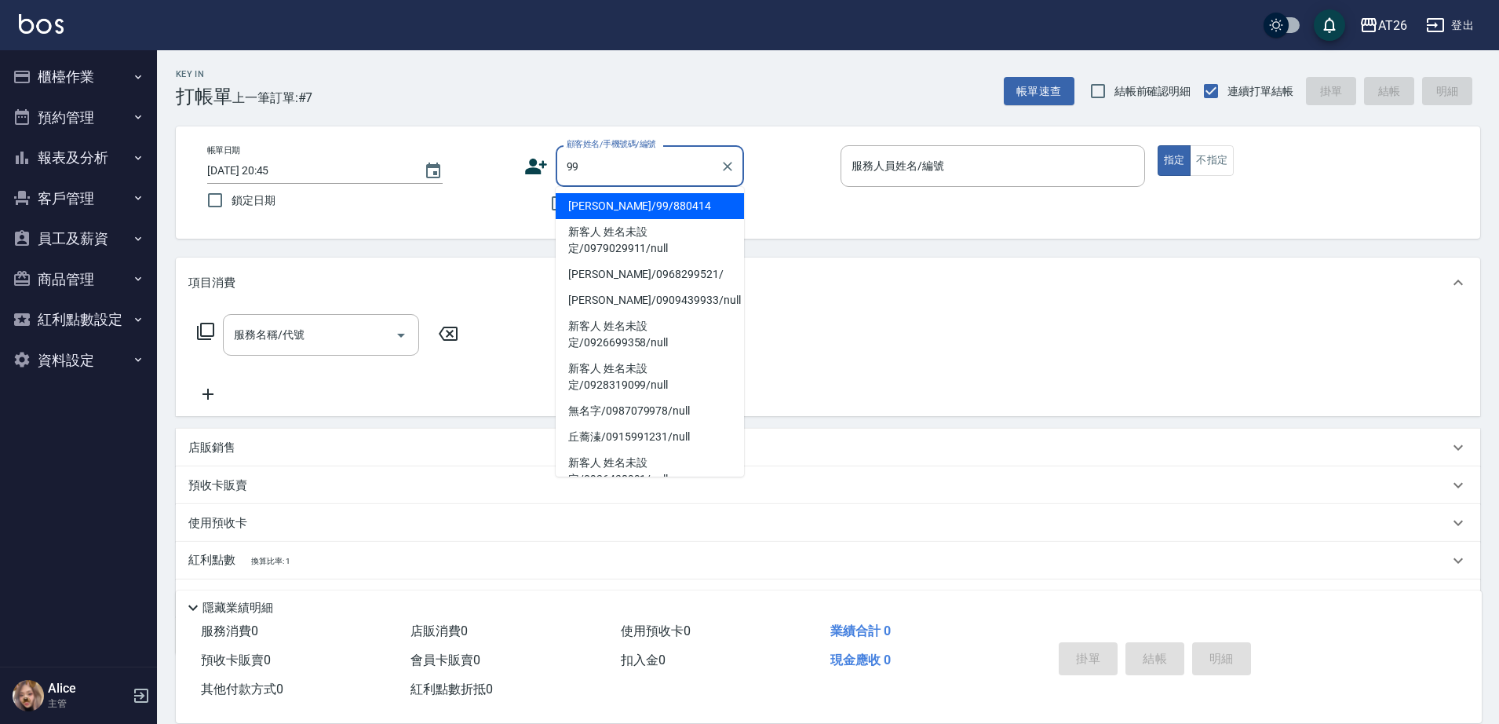
type input "[PERSON_NAME]/99/880414"
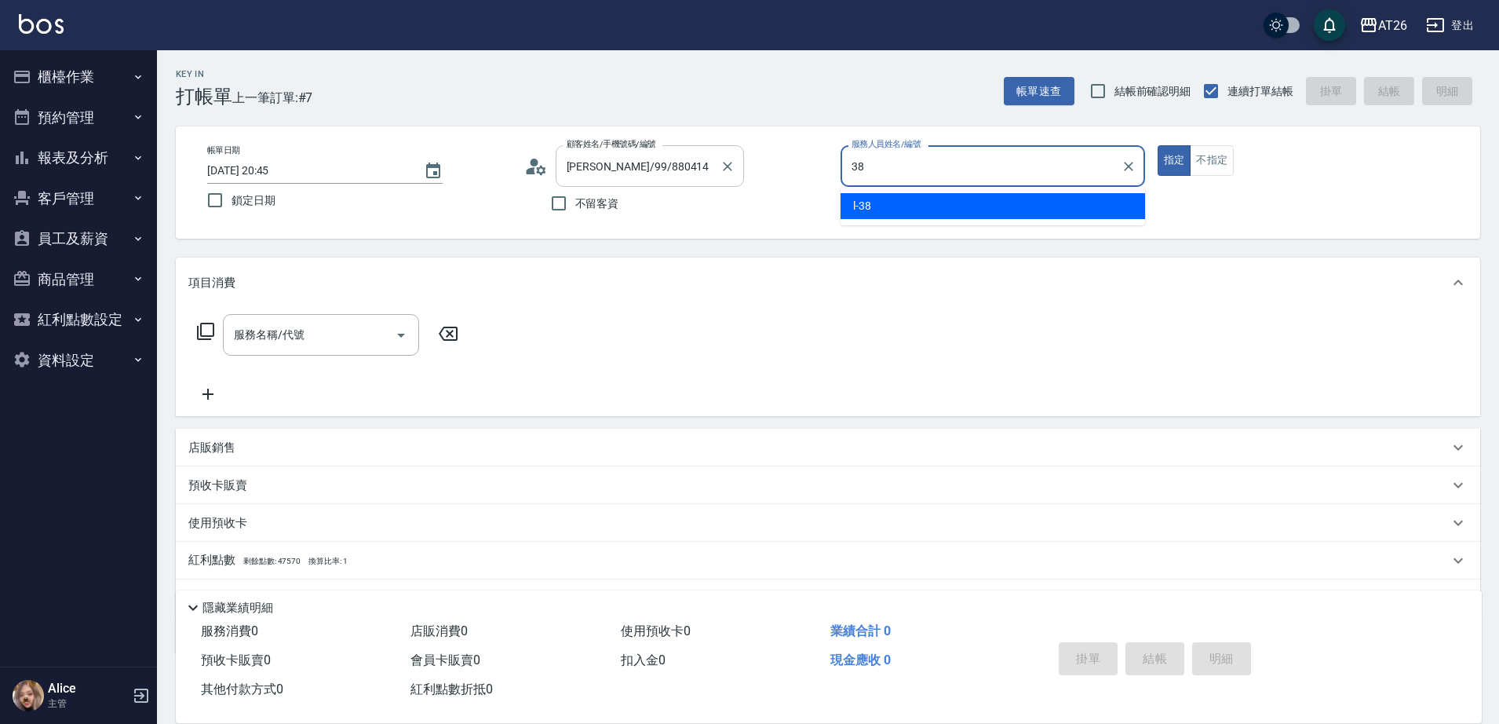
type input "38"
type button "true"
type input "l-38"
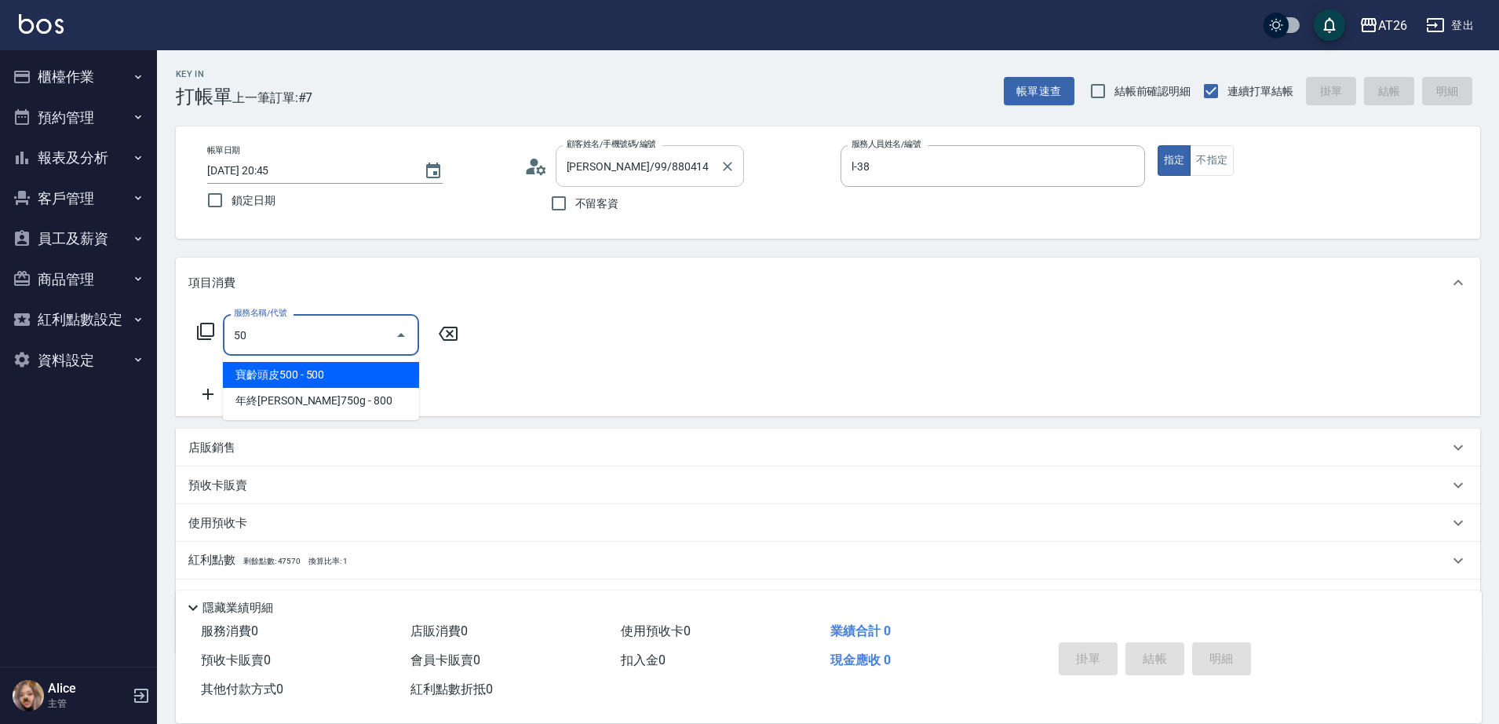
type input "501"
type input "120"
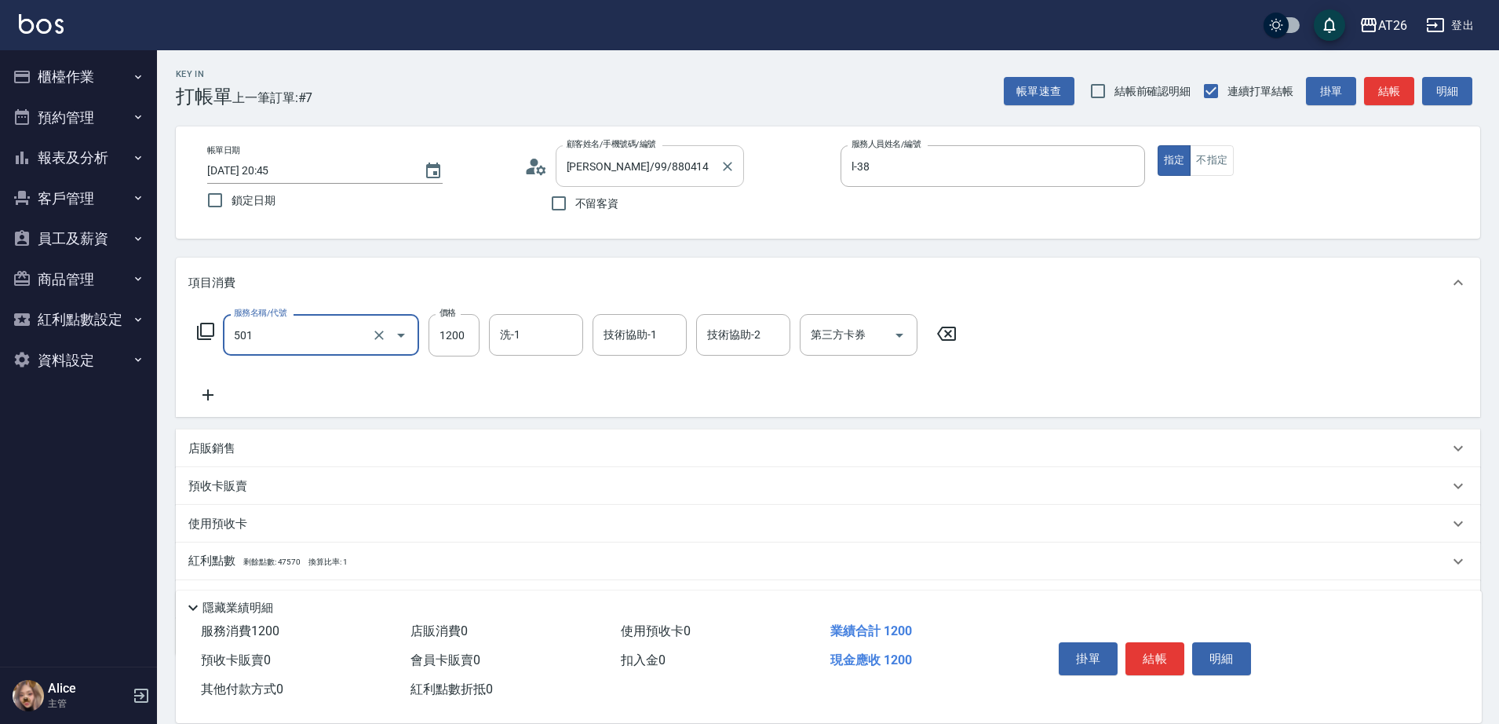
type input "染髮(501)"
type input "1"
type input "0"
type input "170"
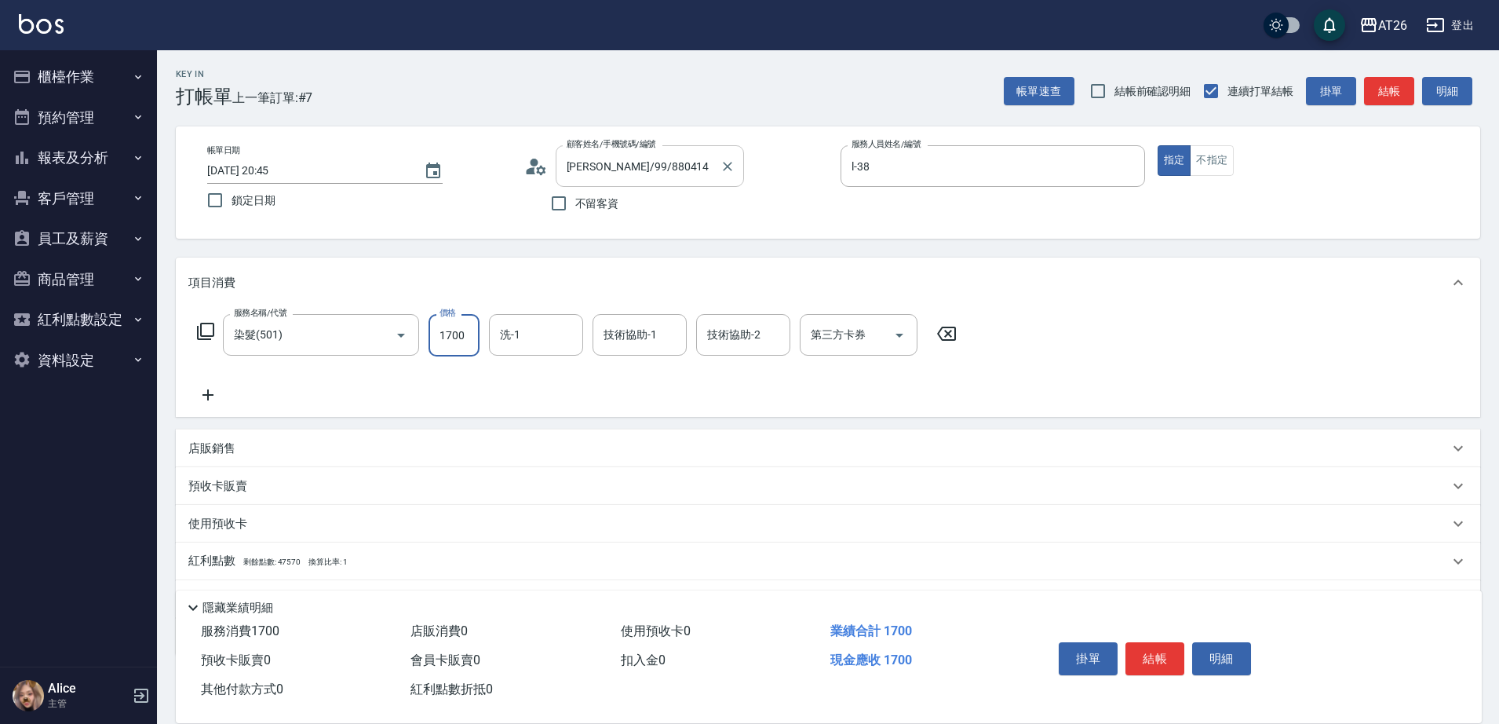
type input "1700"
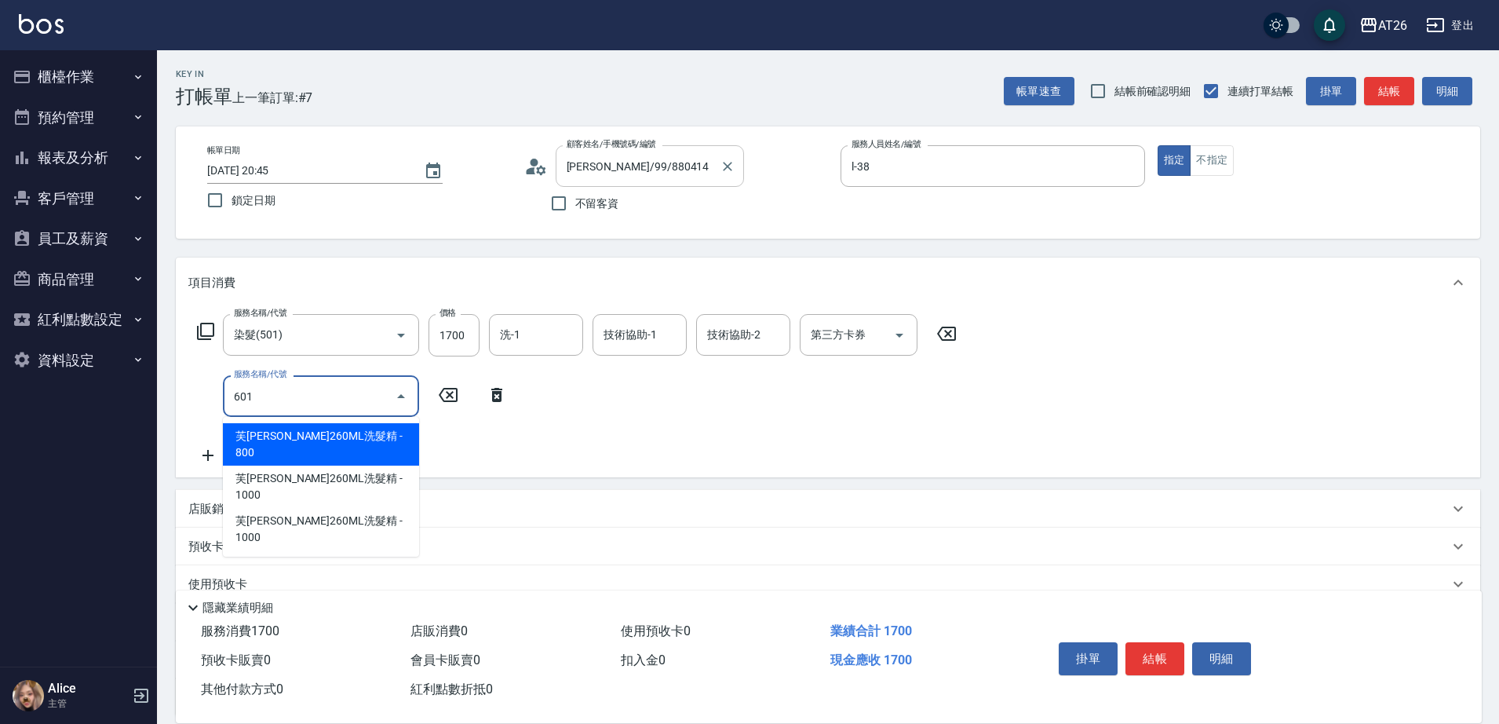
type input "601"
type input "200"
type input "自護髮(601)"
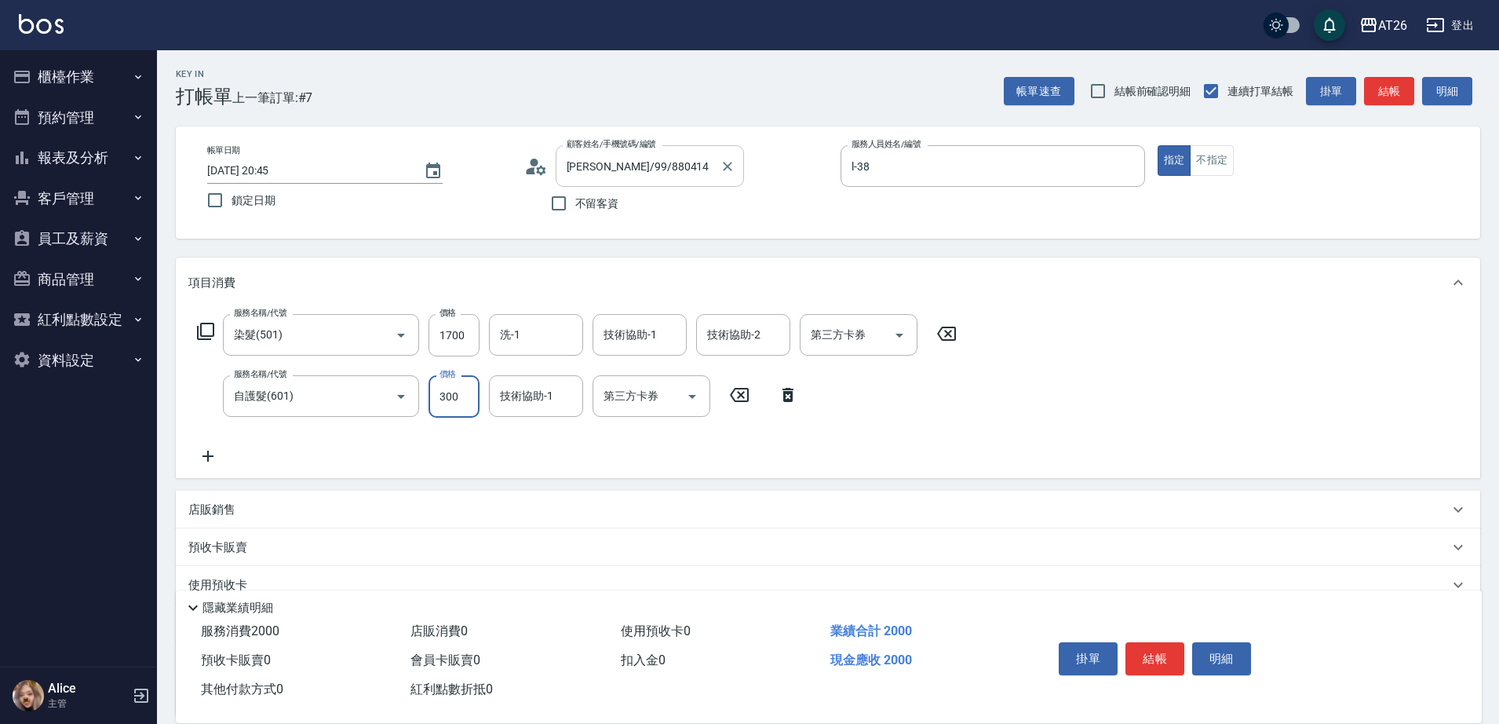
type input "1"
type input "170"
type input "1600"
type input "330"
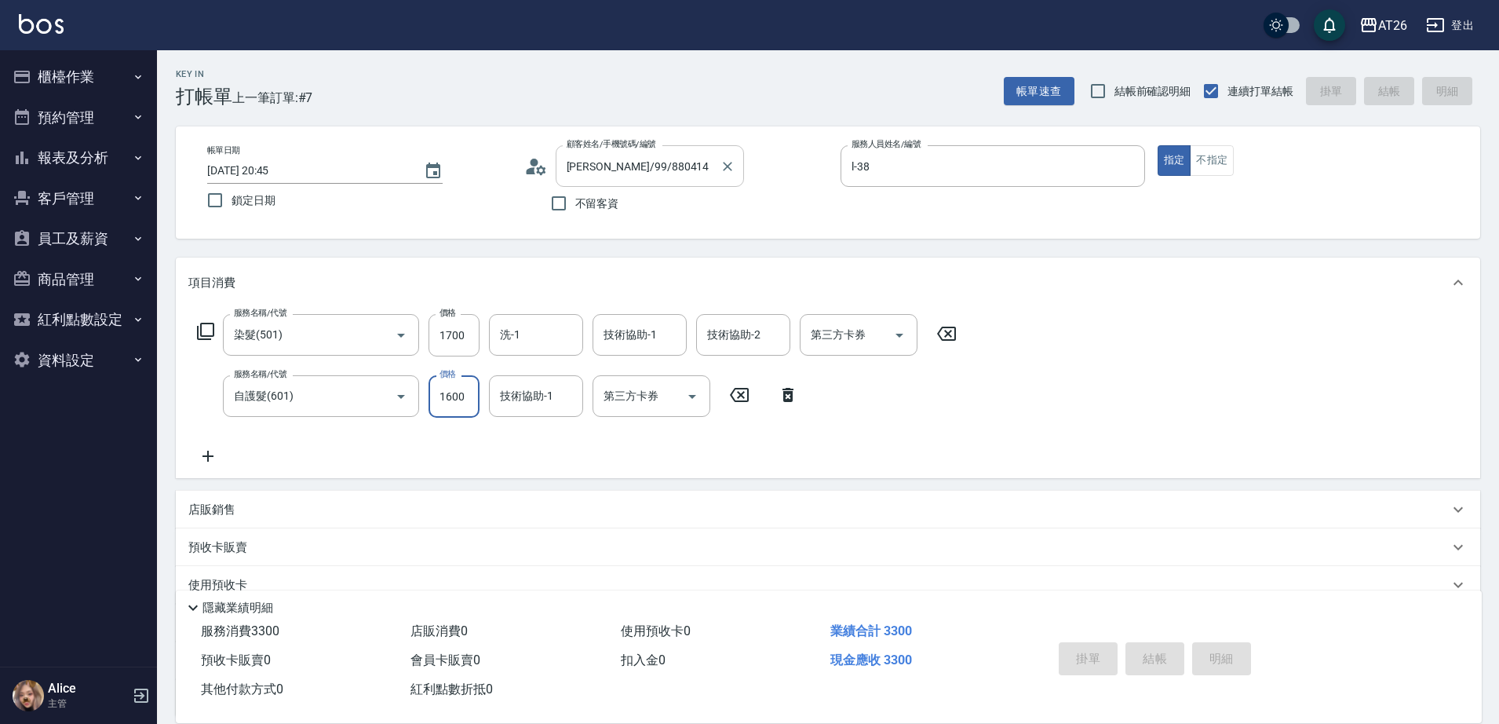
type input "[DATE] 20:46"
type input "0"
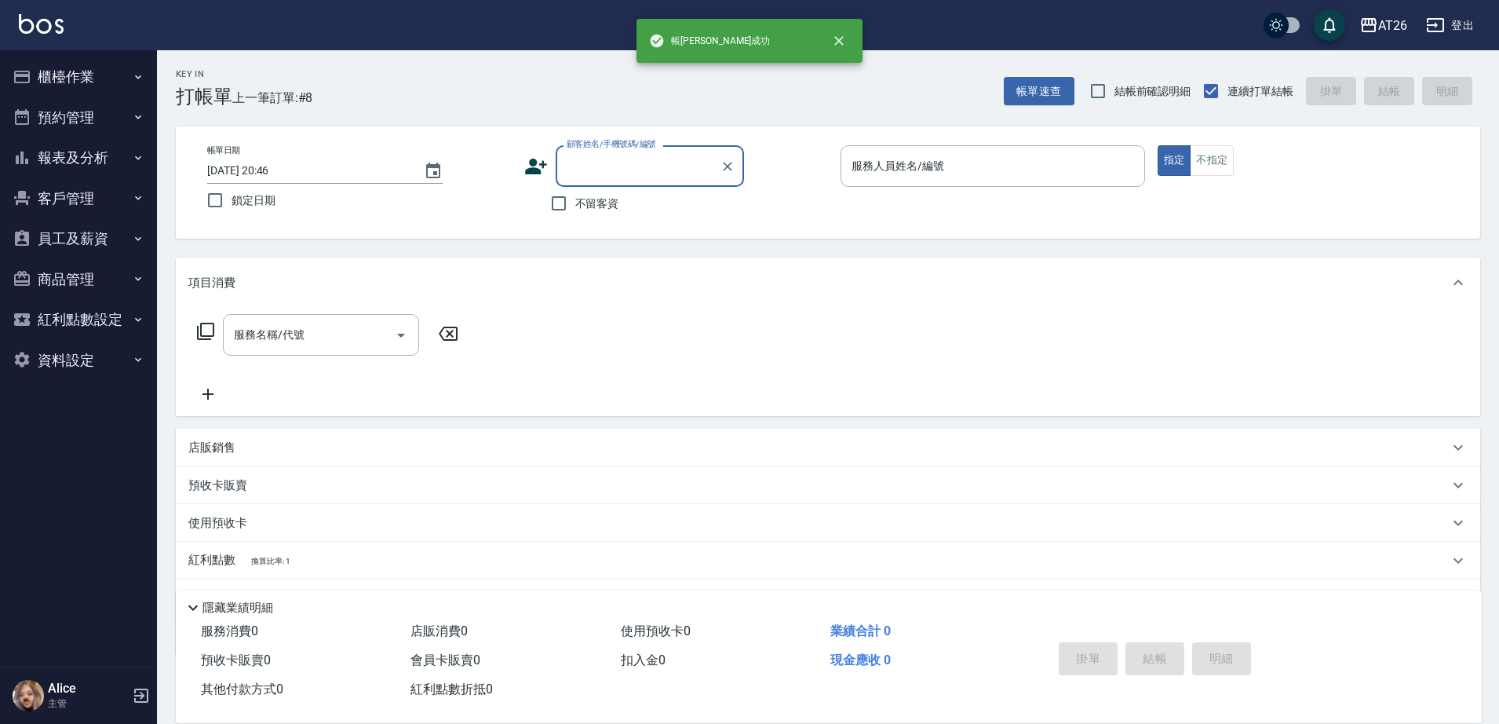
click at [583, 173] on input "顧客姓名/手機號碼/編號" at bounding box center [638, 165] width 151 height 27
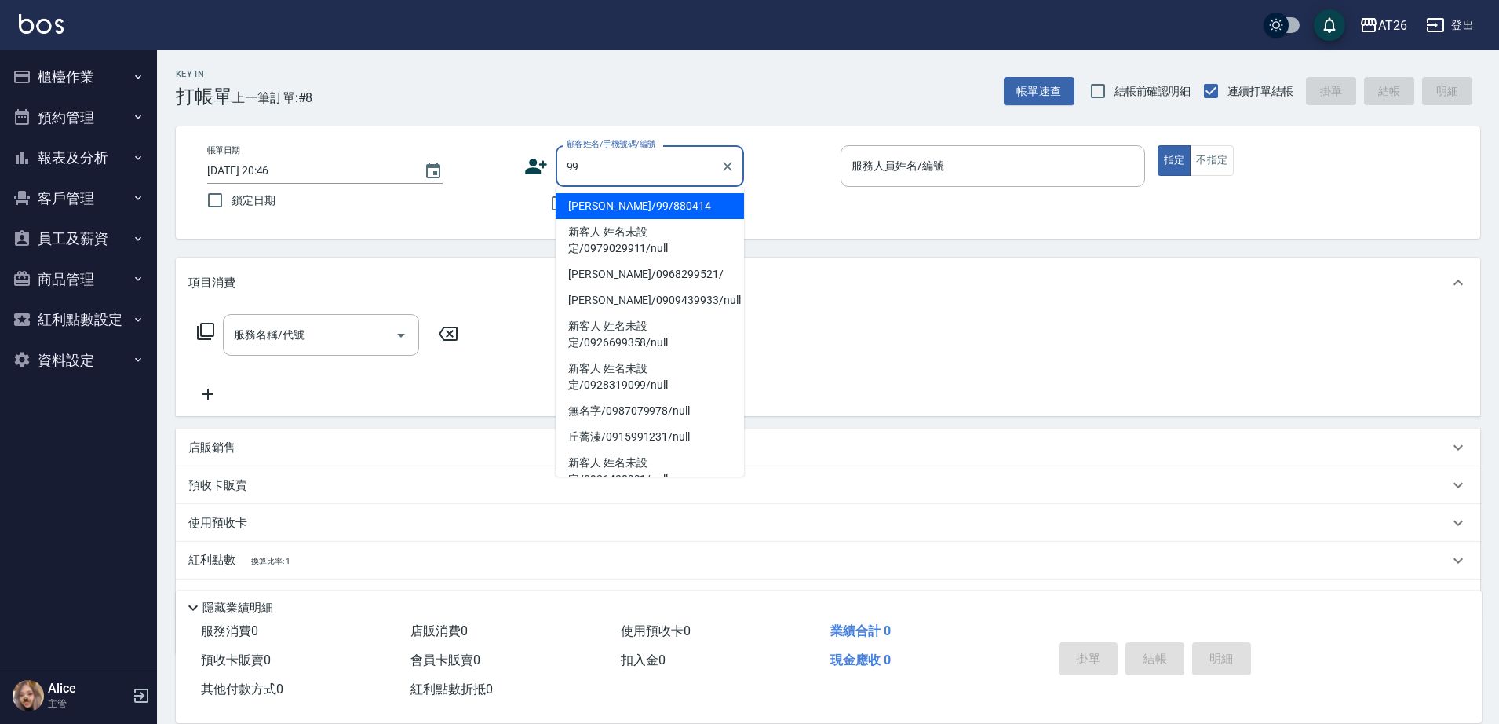
type input "[PERSON_NAME]/99/880414"
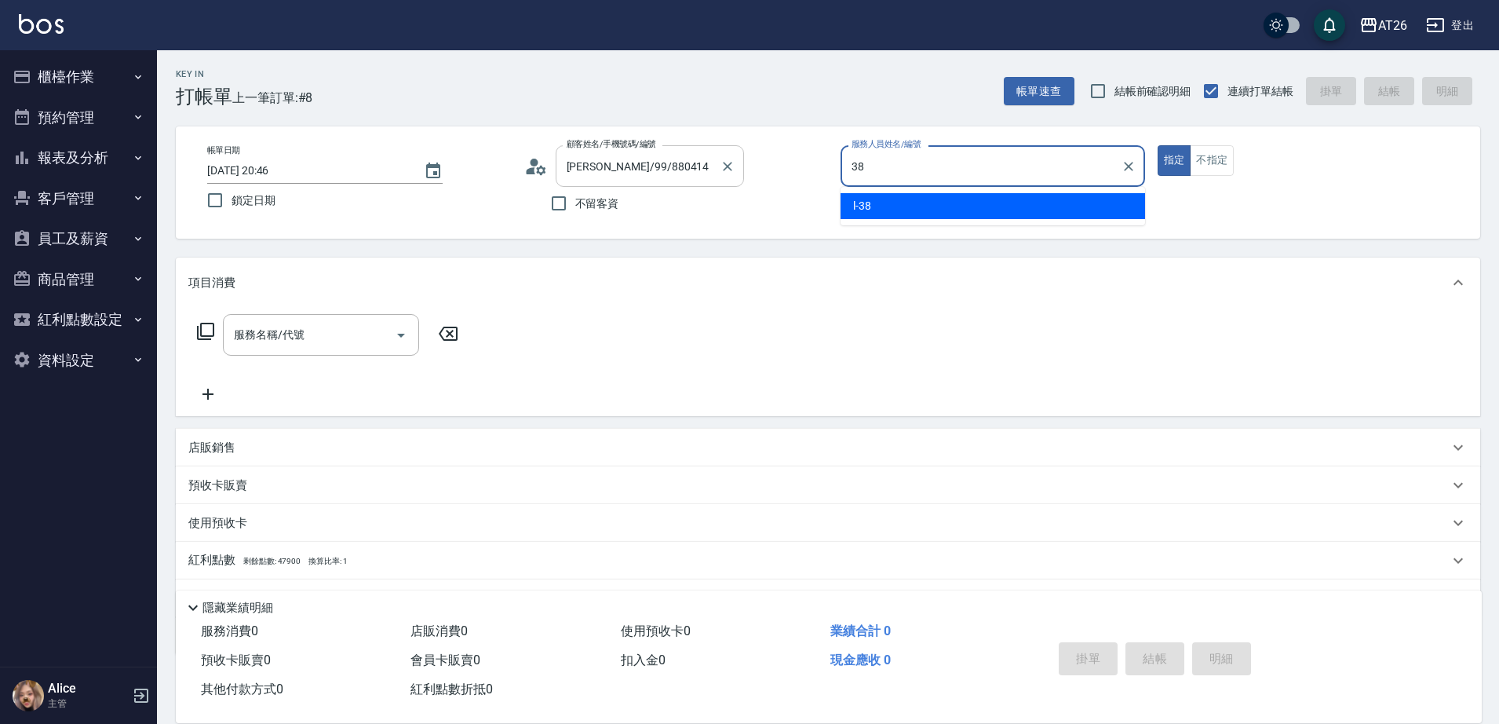
type input "l-38"
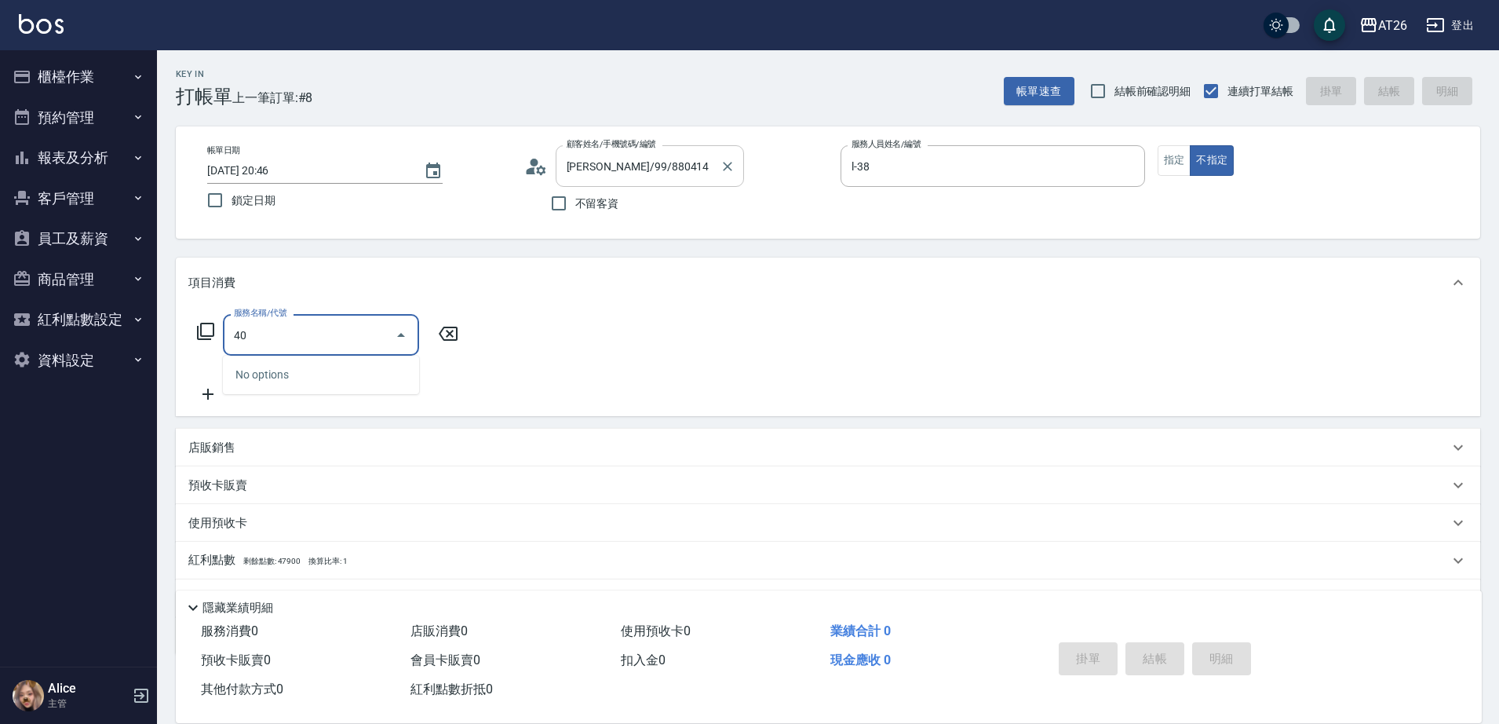
type input "401"
type input "20"
type input "剪髮(401)"
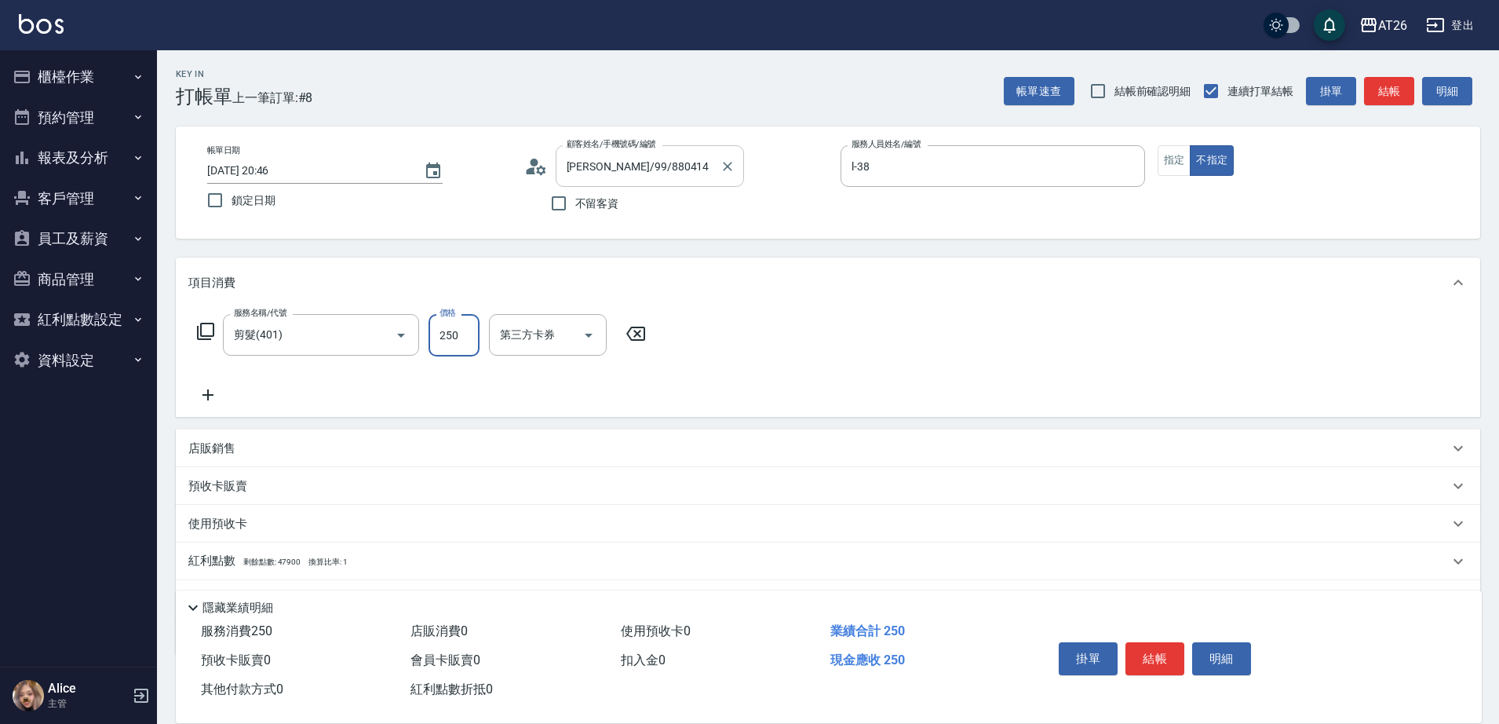
type input "7"
type input "0"
type input "700"
type input "70"
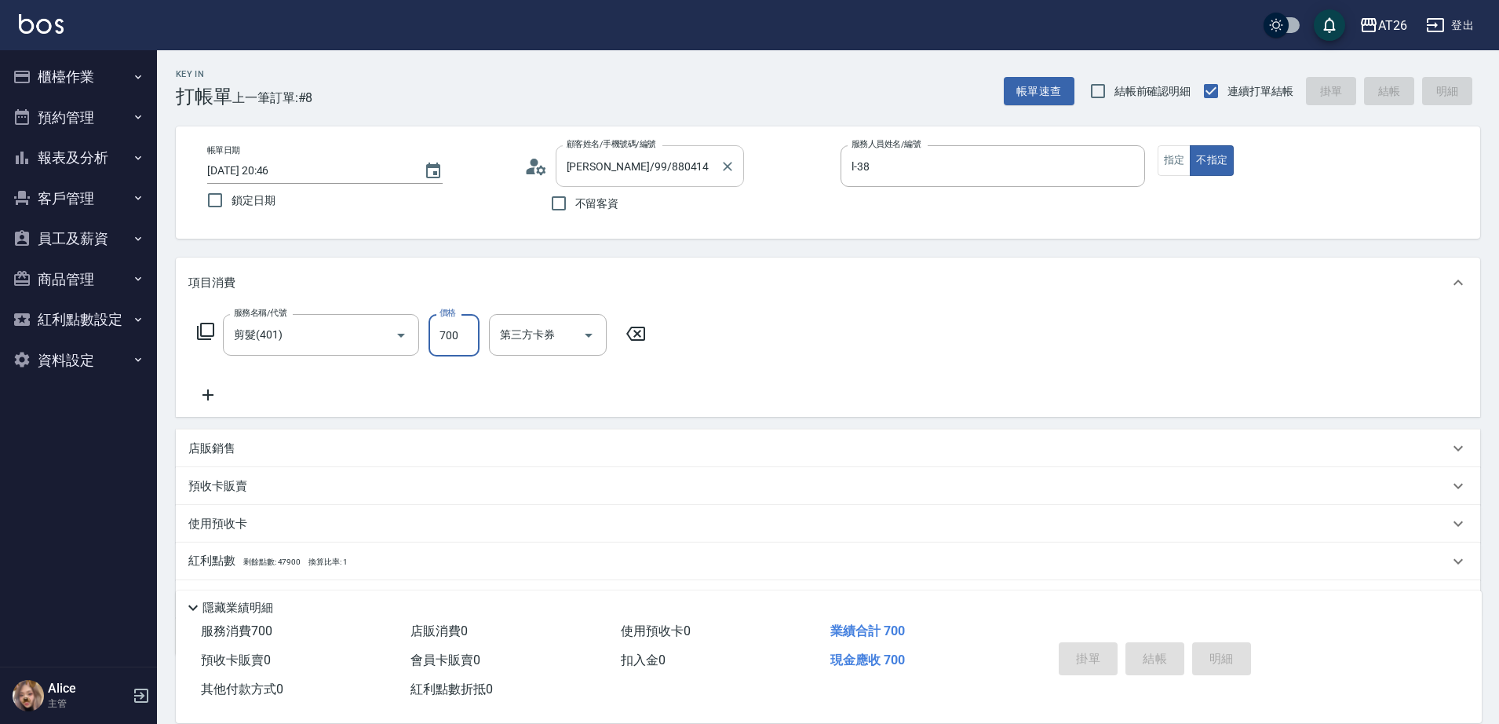
type input "0"
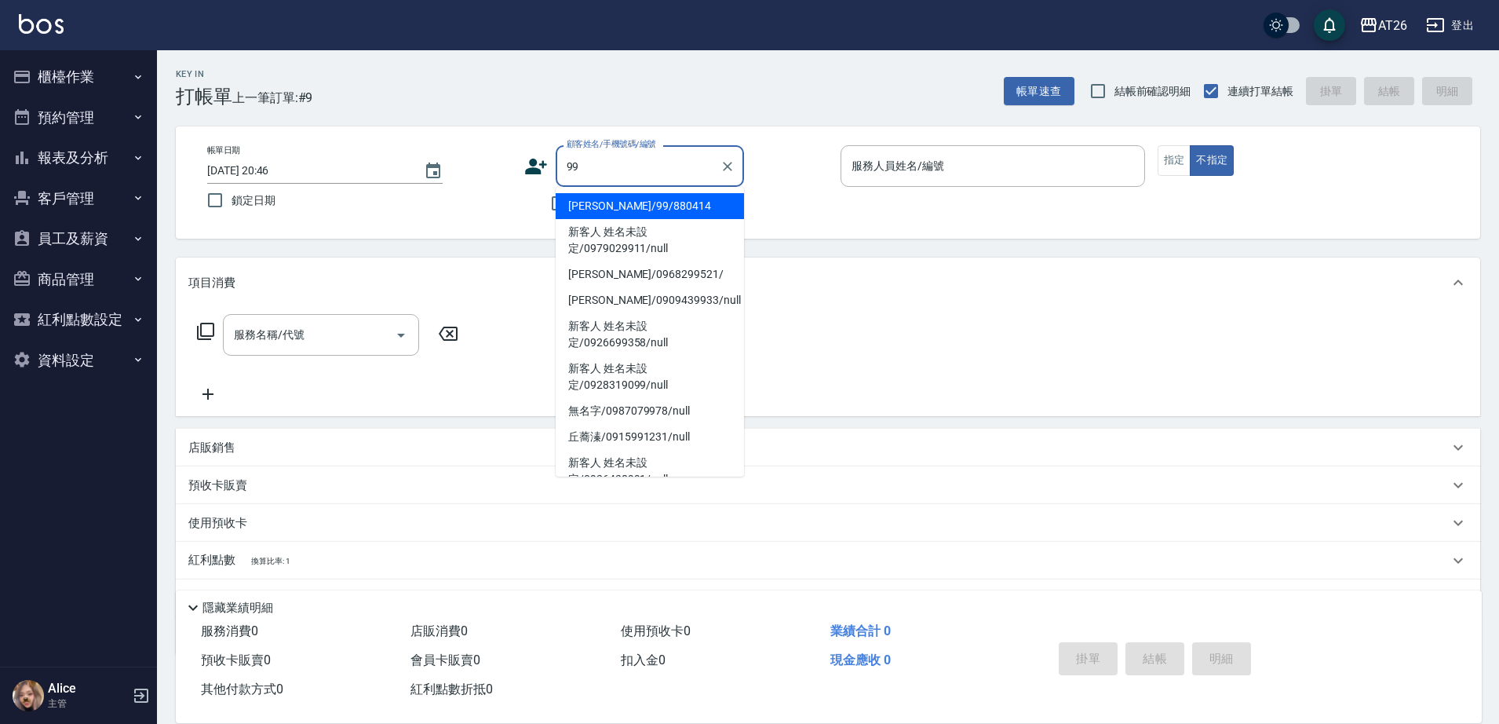
type input "[PERSON_NAME]/99/880414"
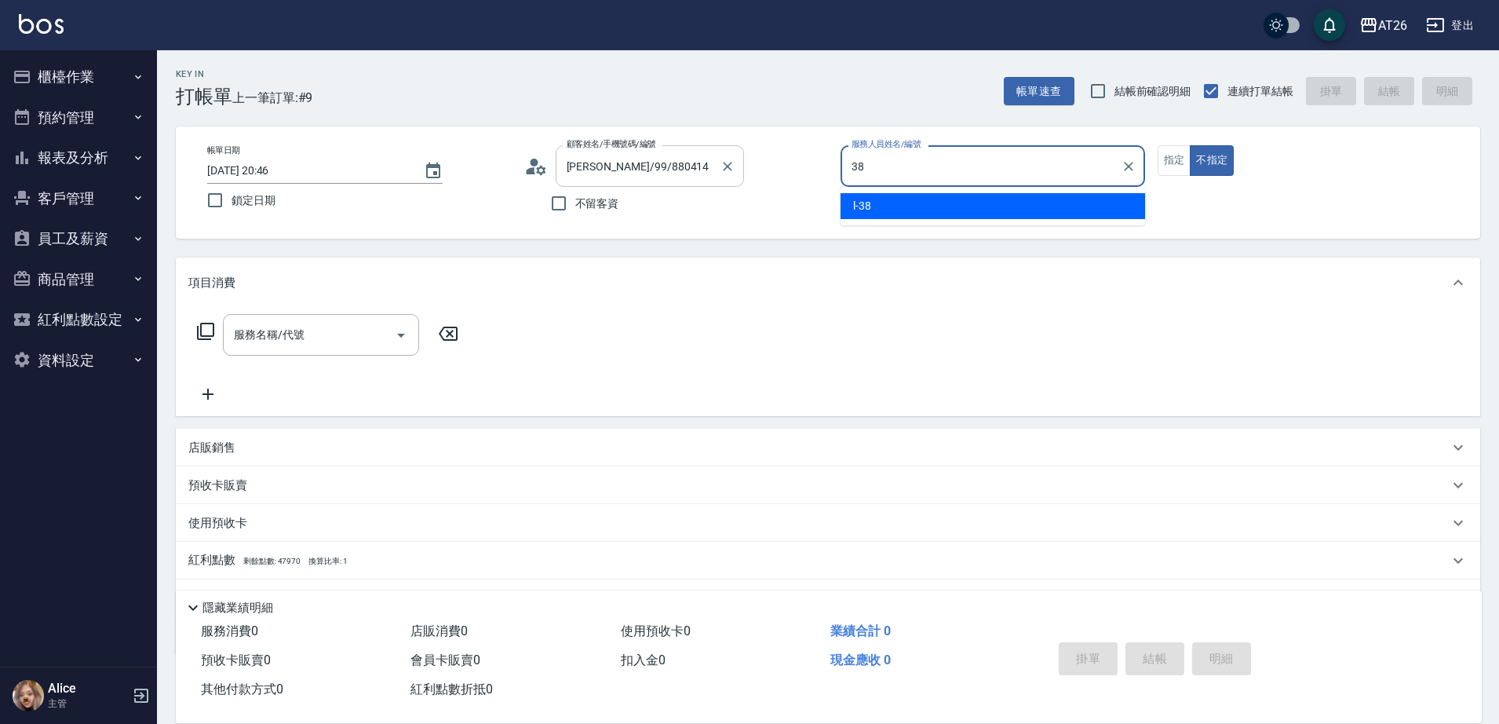
type input "l-38"
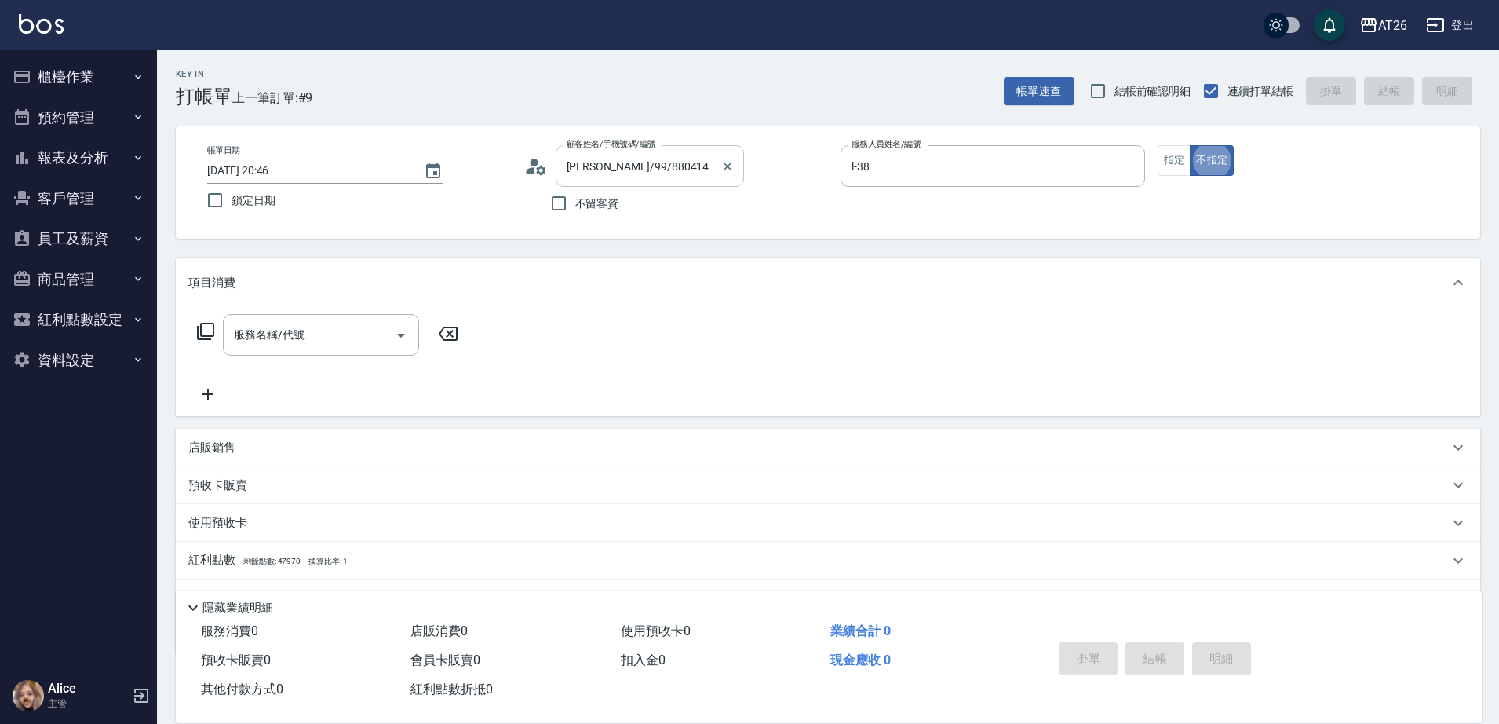
type button "false"
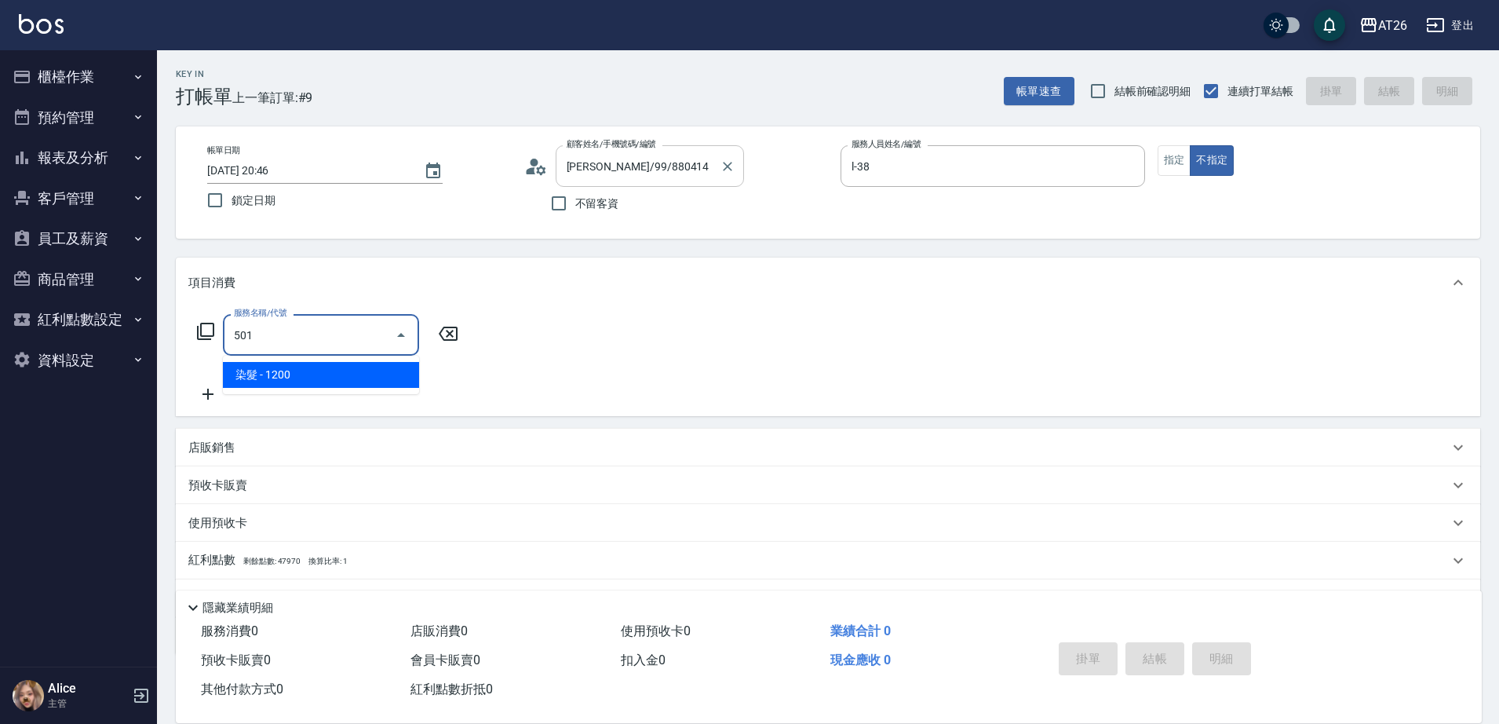
type input "染髮(501)"
type input "120"
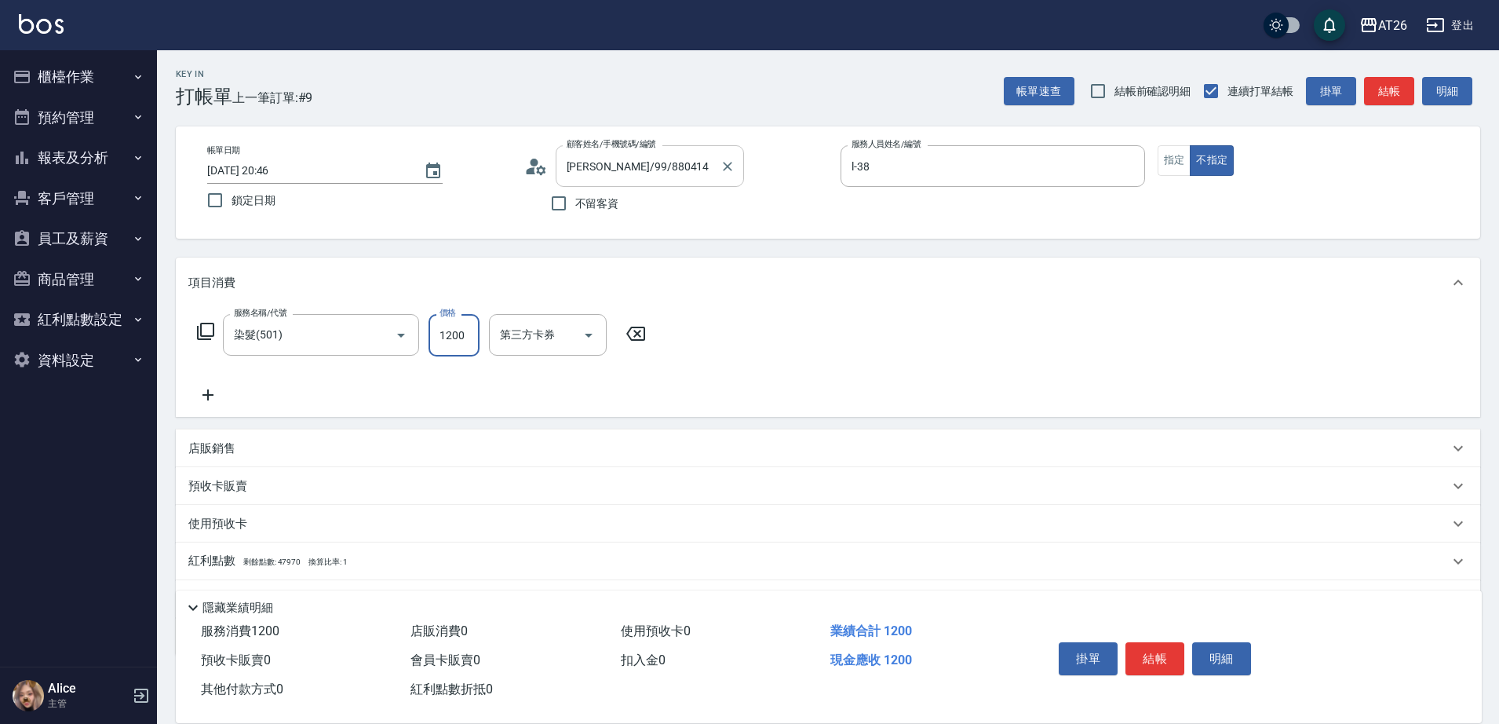
type input "1"
type input "0"
type input "140"
type input "10"
type input "1400"
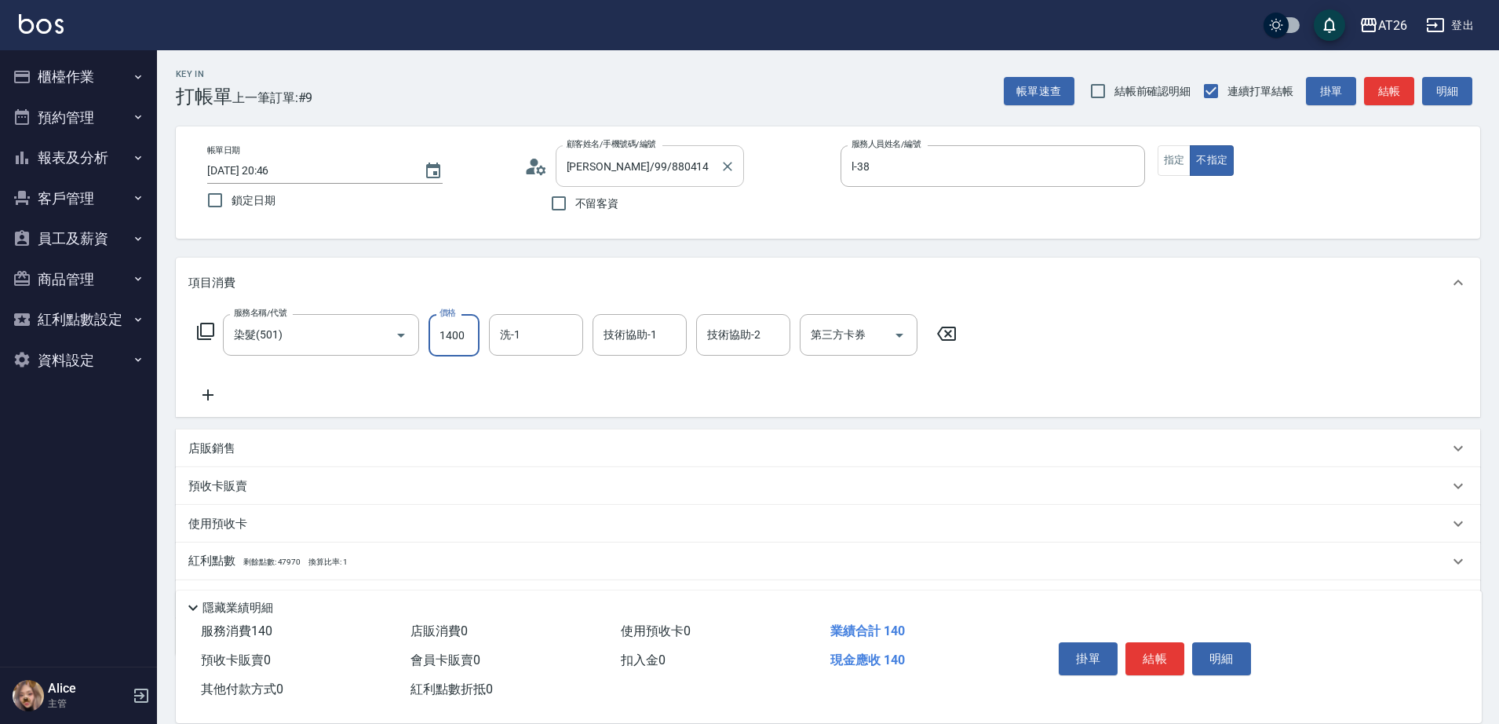
type input "140"
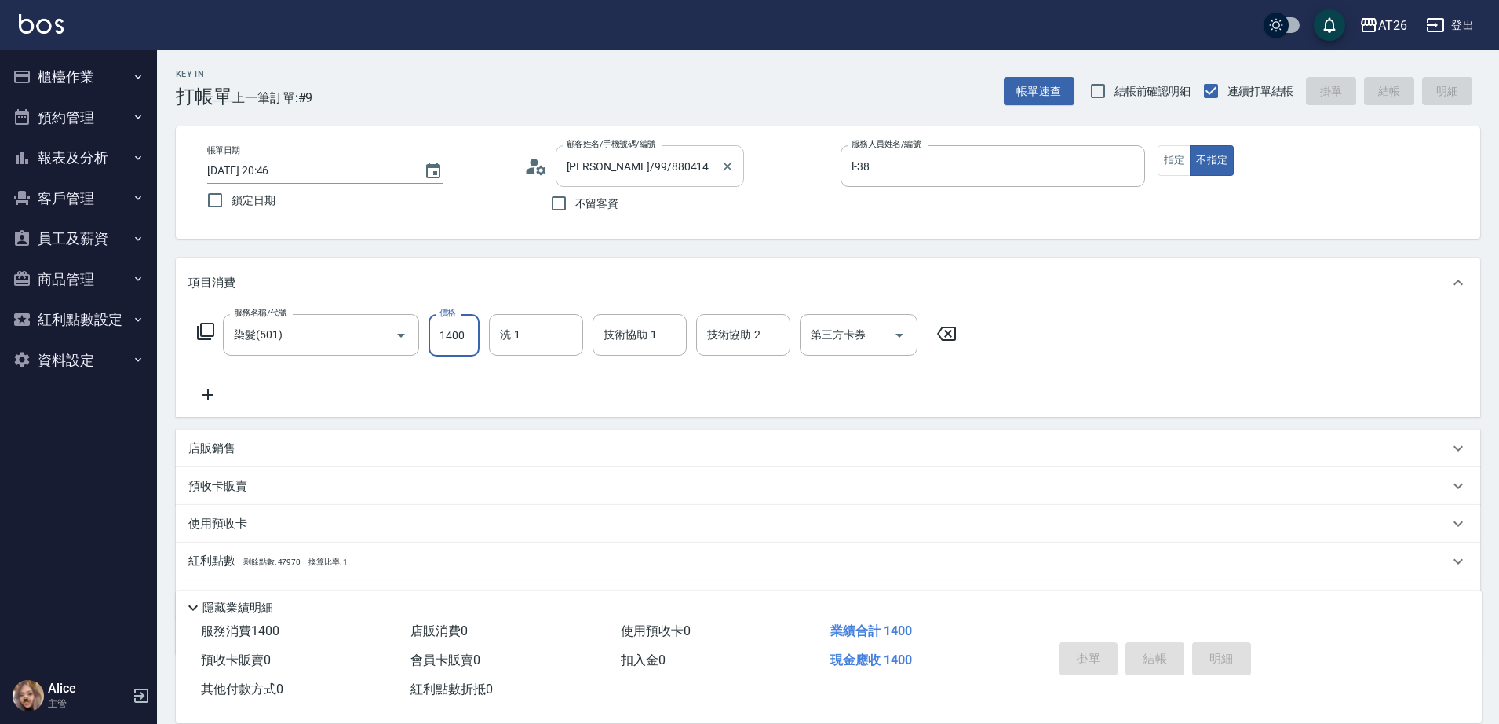
type input "0"
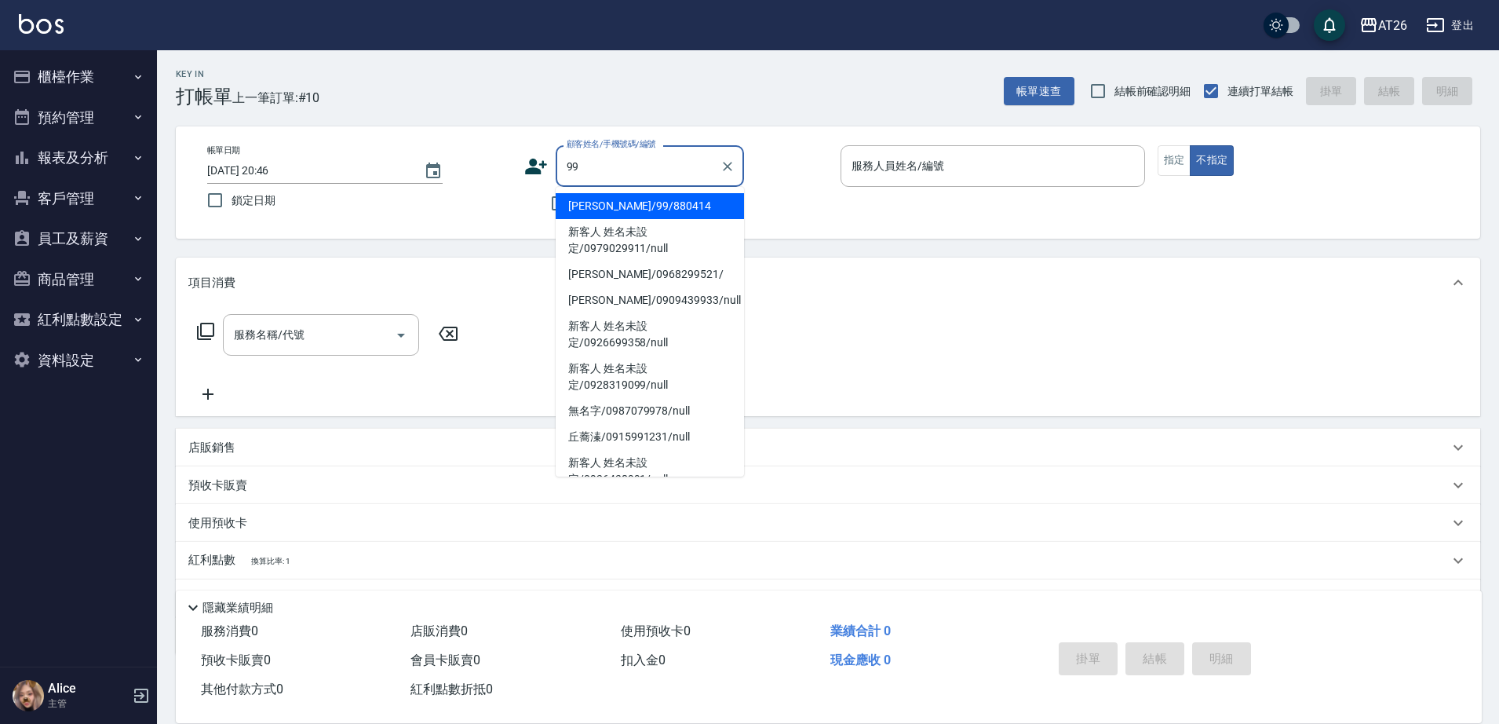
type input "[PERSON_NAME]/99/880414"
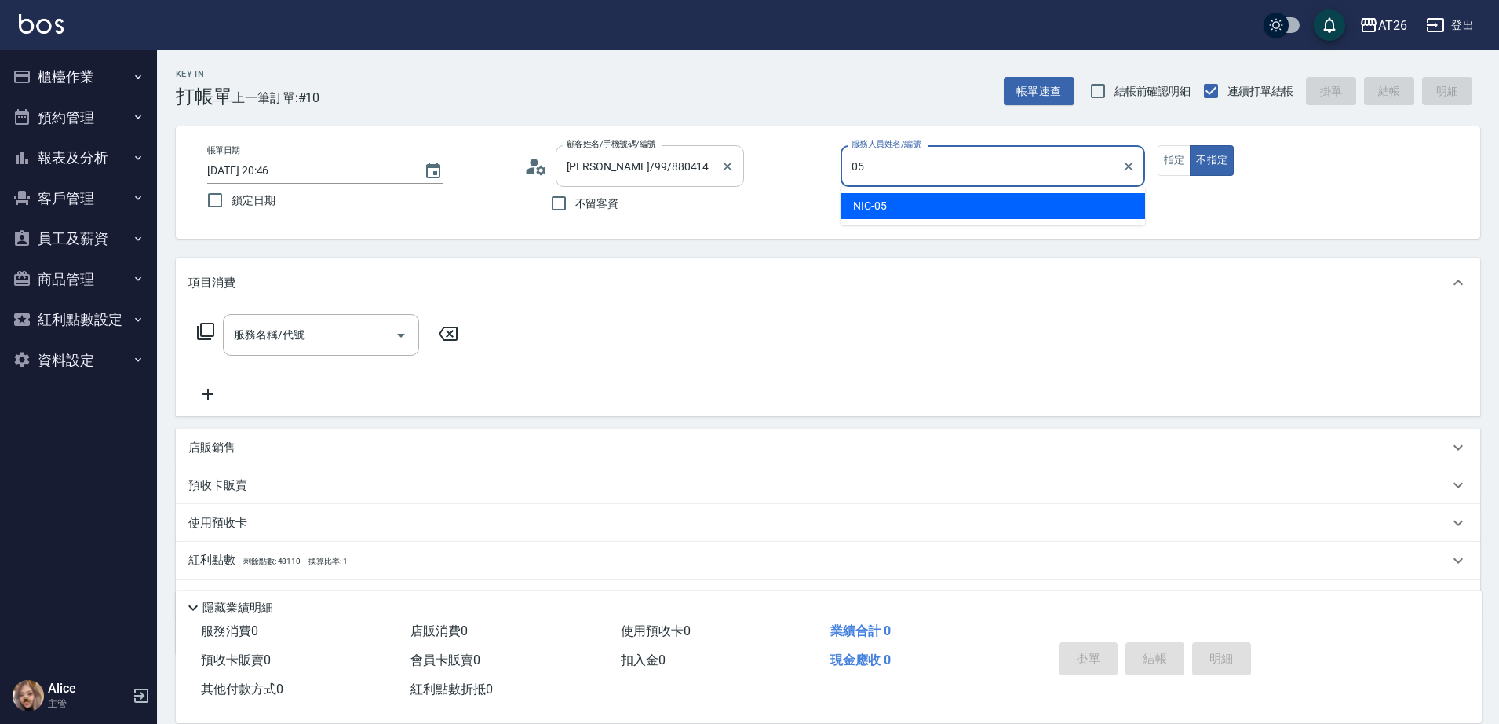
type input "NIC-05"
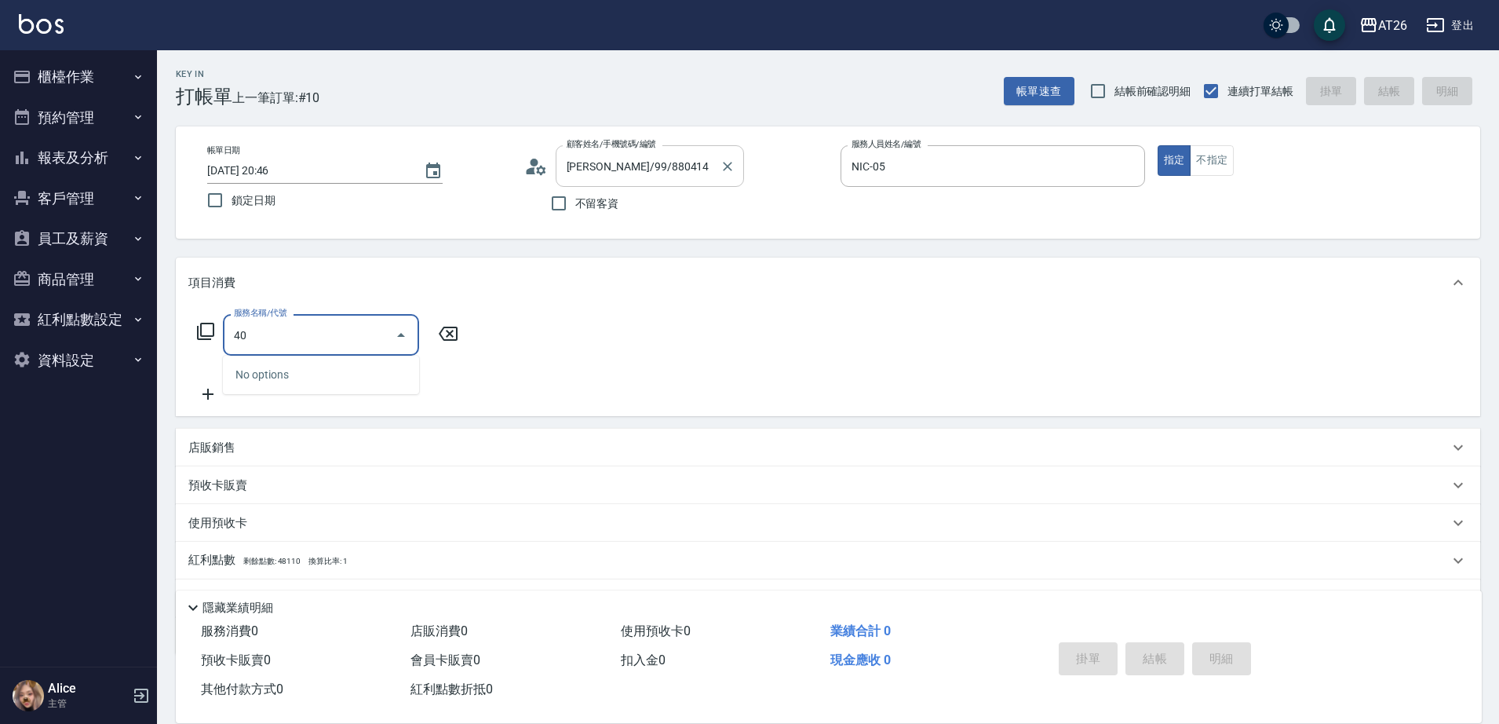
type input "401"
type input "20"
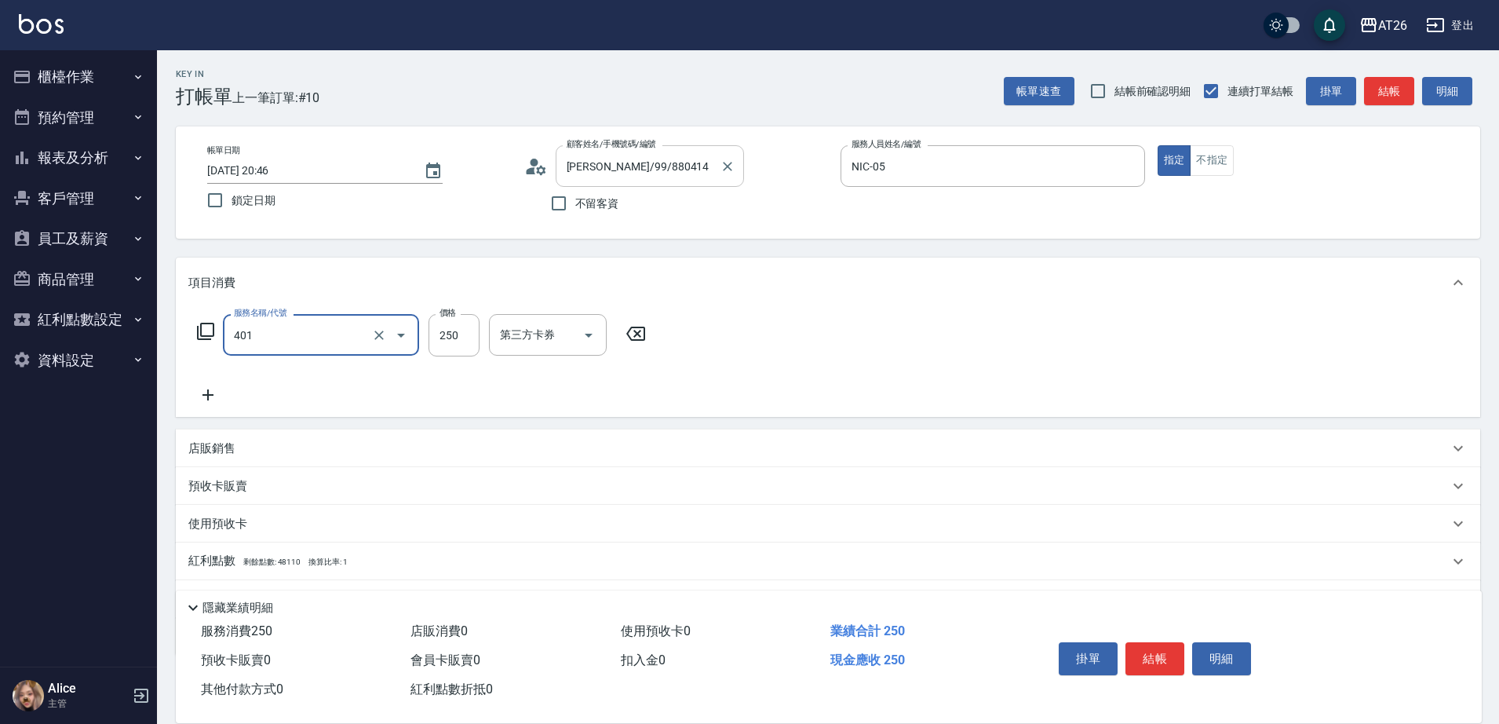
type input "剪髮(401)"
type input "5"
type input "0"
type input "500"
type input "50"
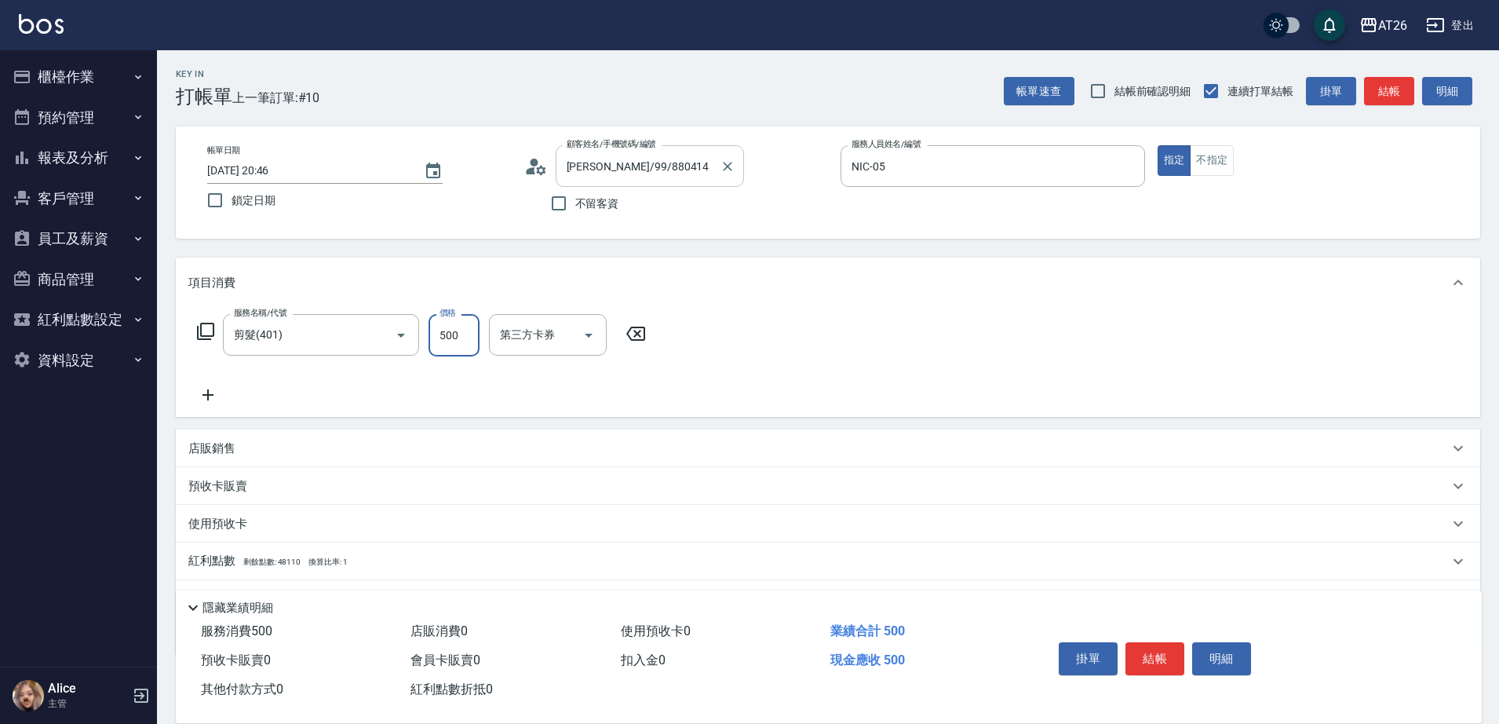
type input "500"
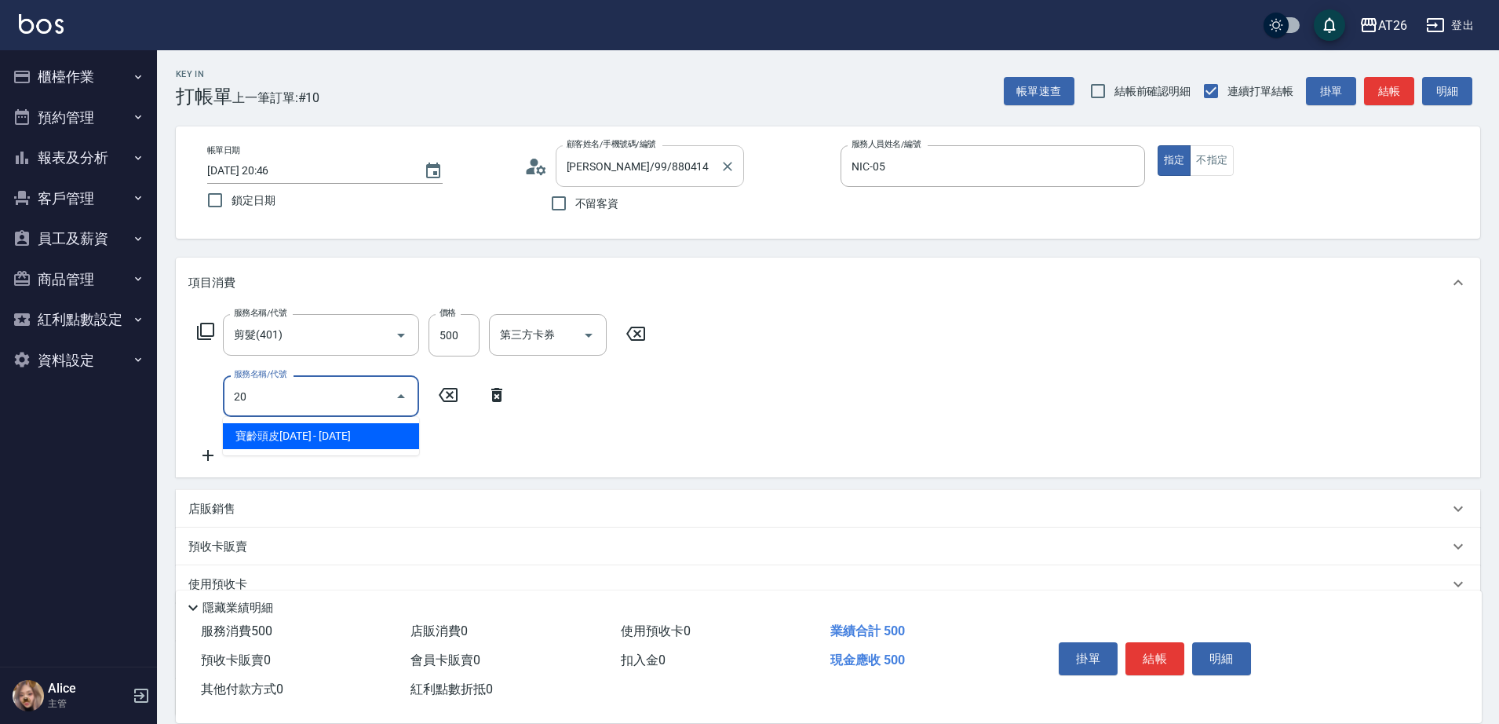
type input "201"
type input "70"
type input "洗髮(201)"
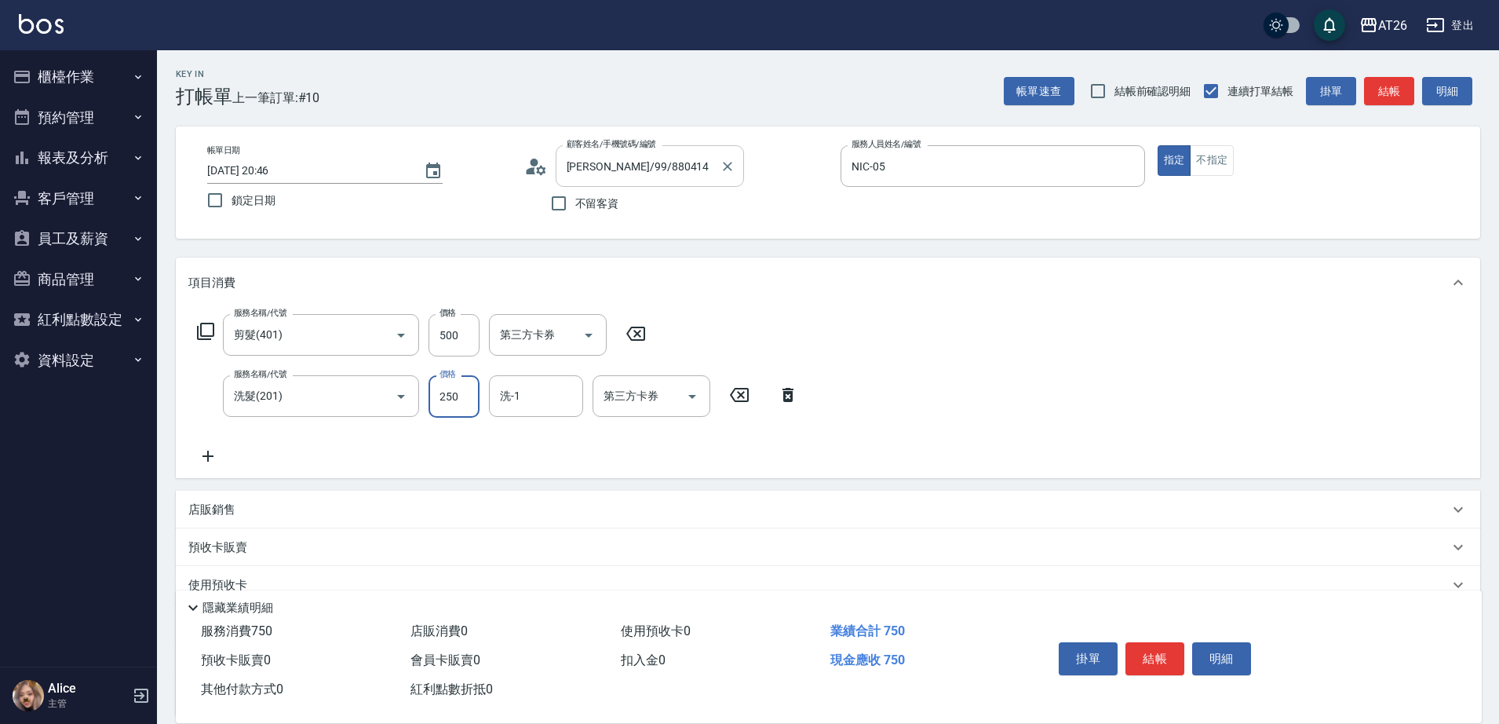
type input "4"
type input "50"
type input "0"
type input "44"
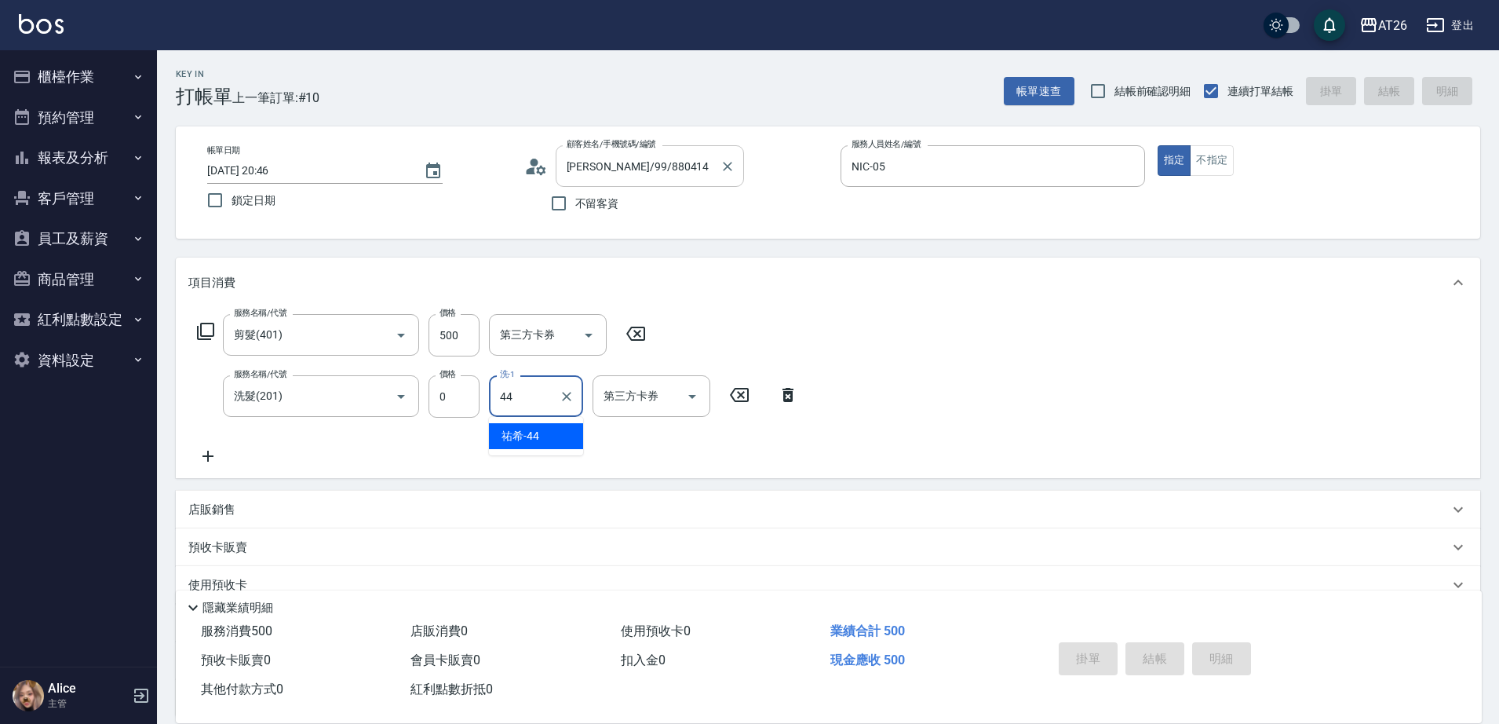
type input "0"
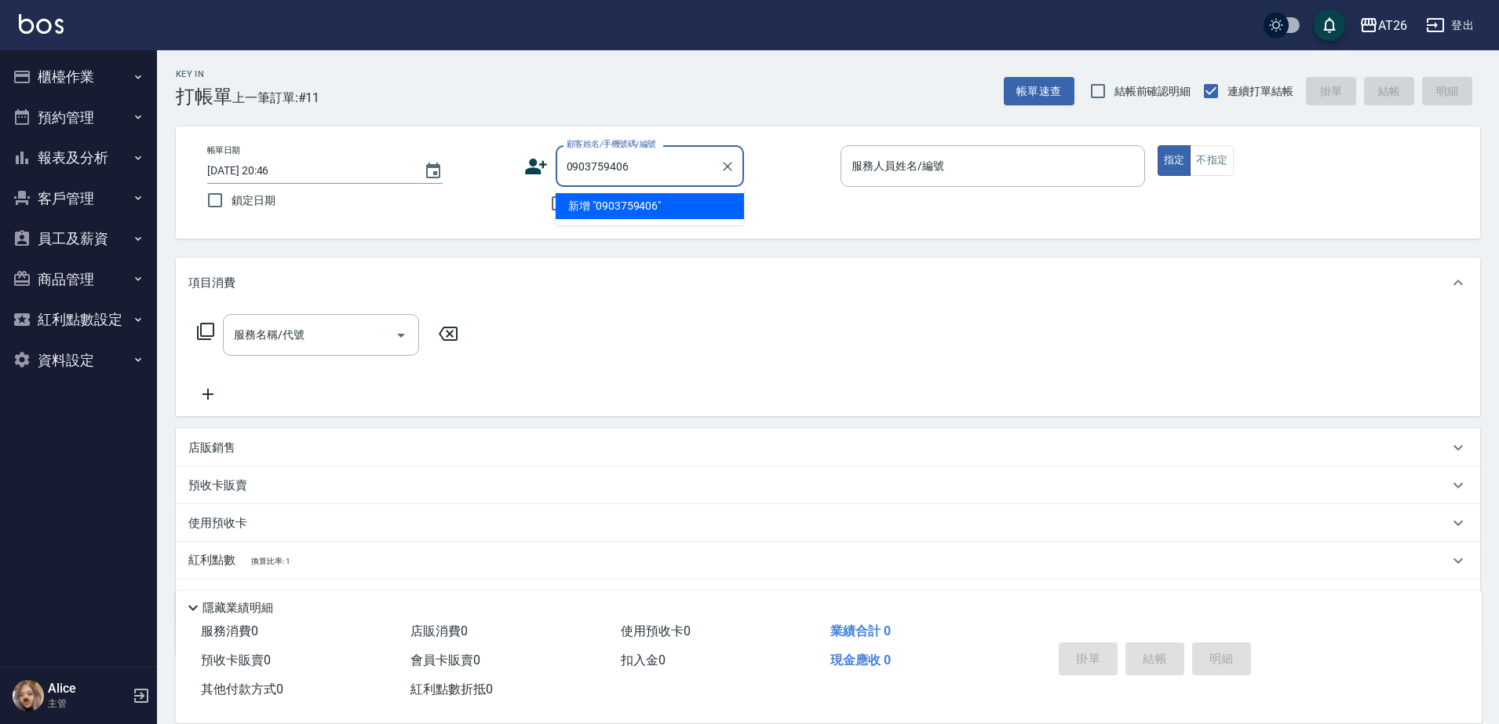
type input "0903759406"
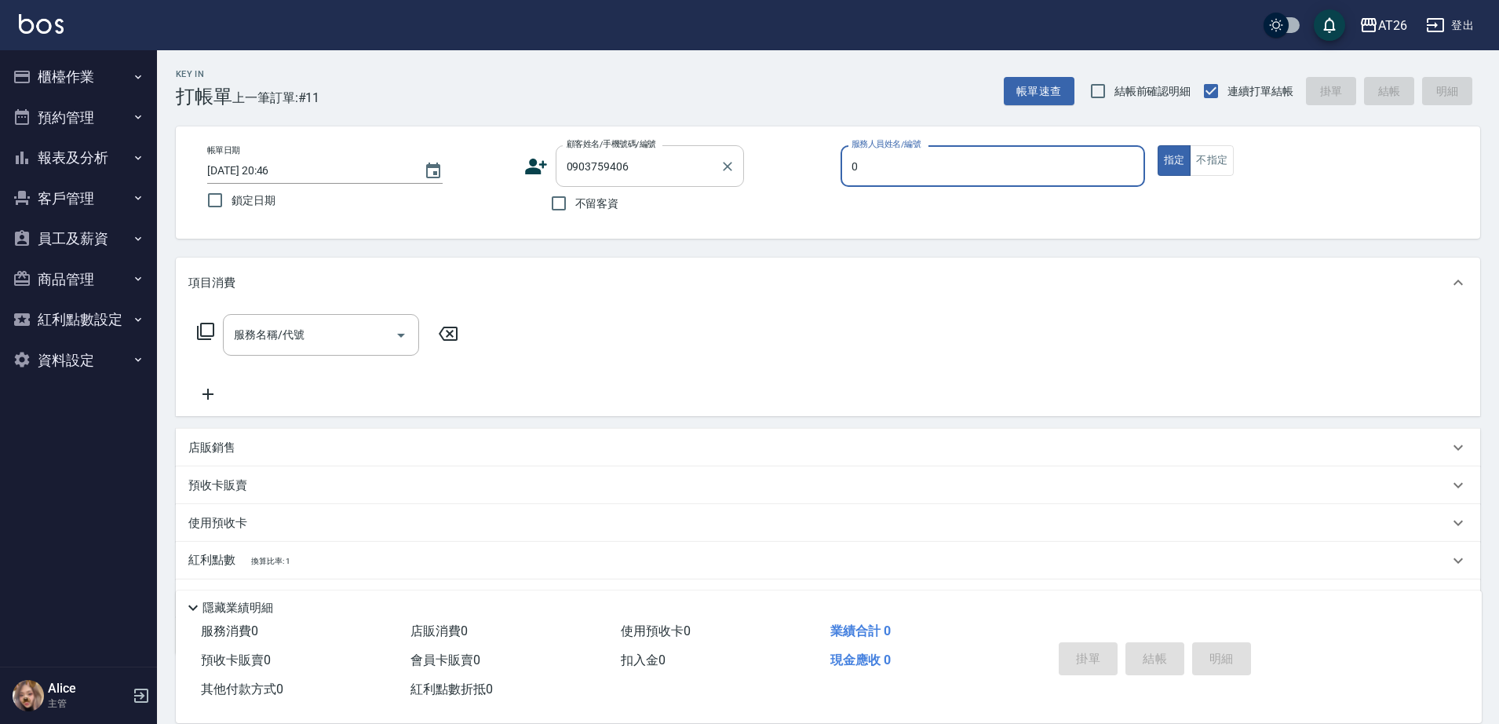
type input "05"
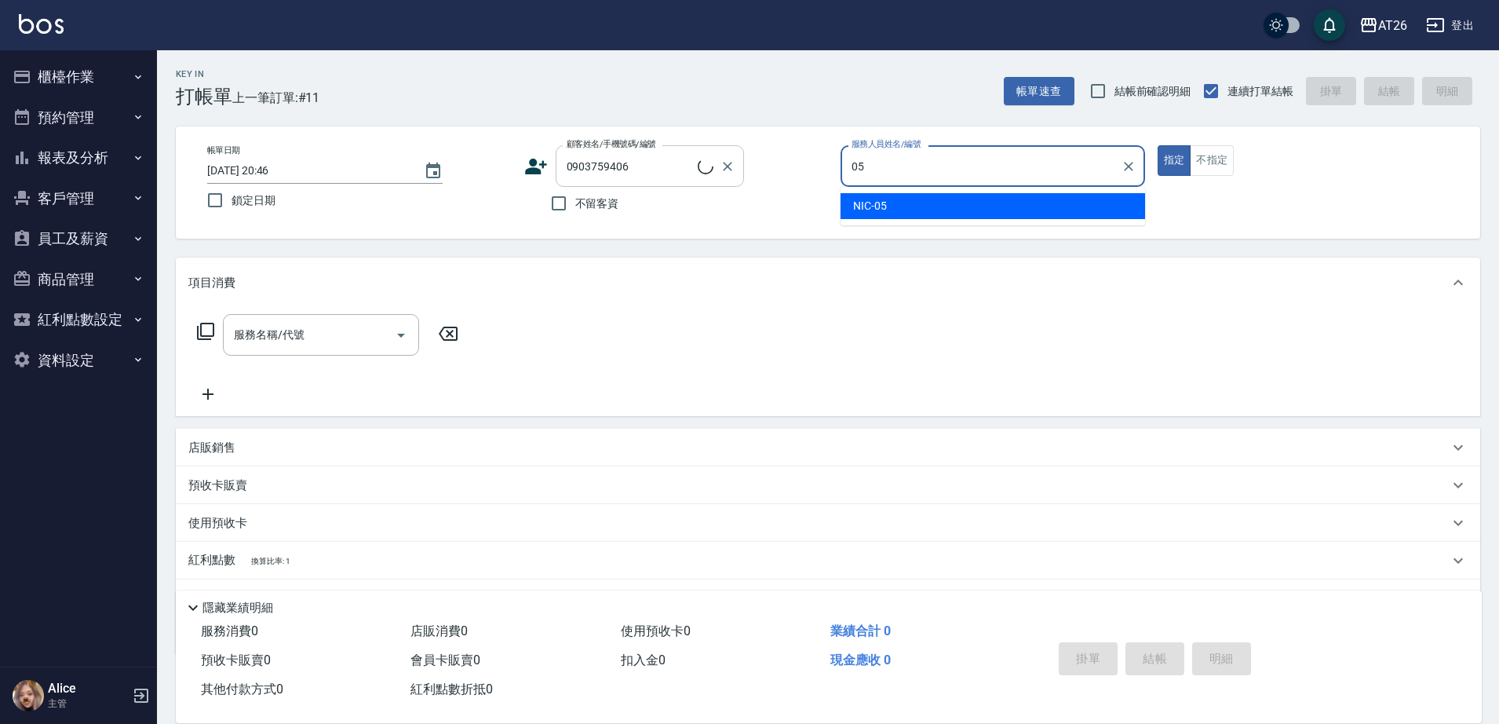
type input "[PERSON_NAME]/0903759406/0903759406"
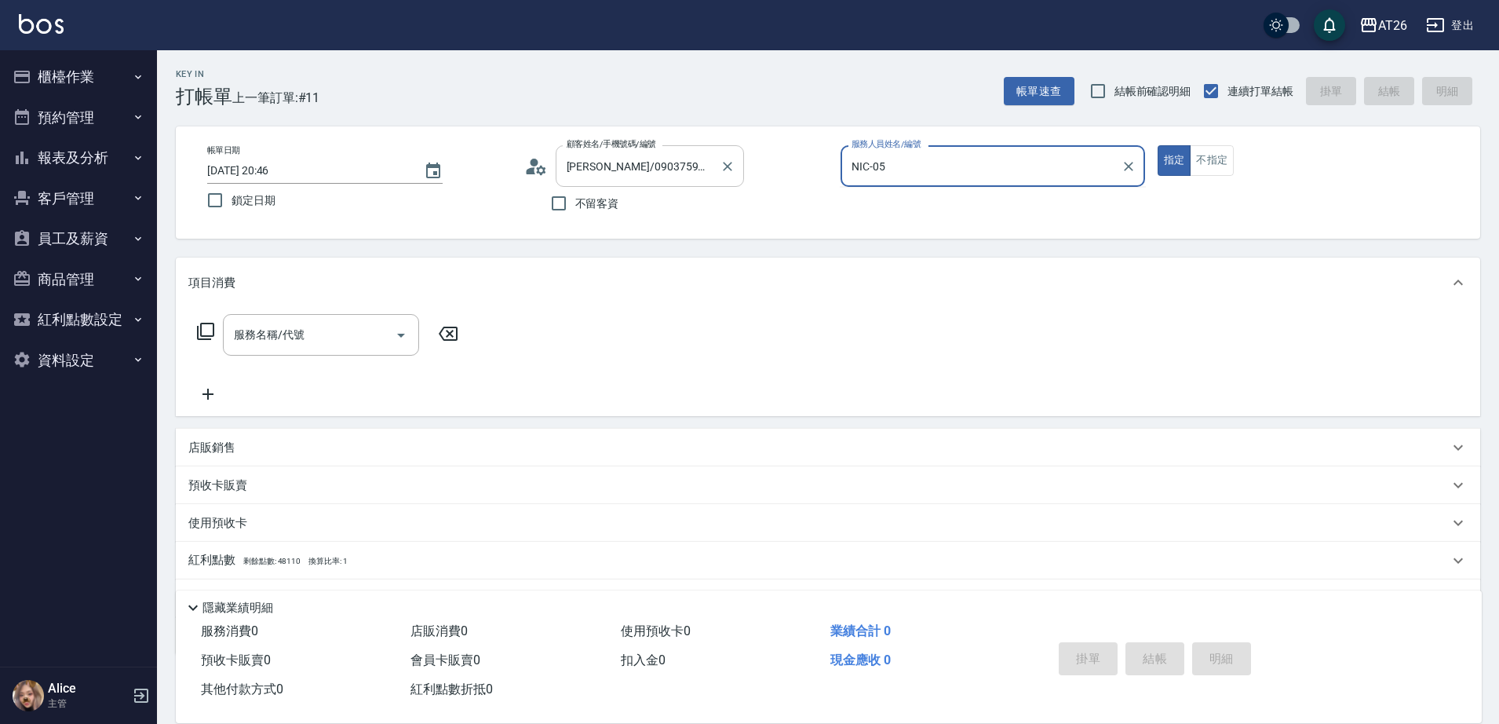
type input "NIC-05"
click at [1158, 145] on button "指定" at bounding box center [1175, 160] width 34 height 31
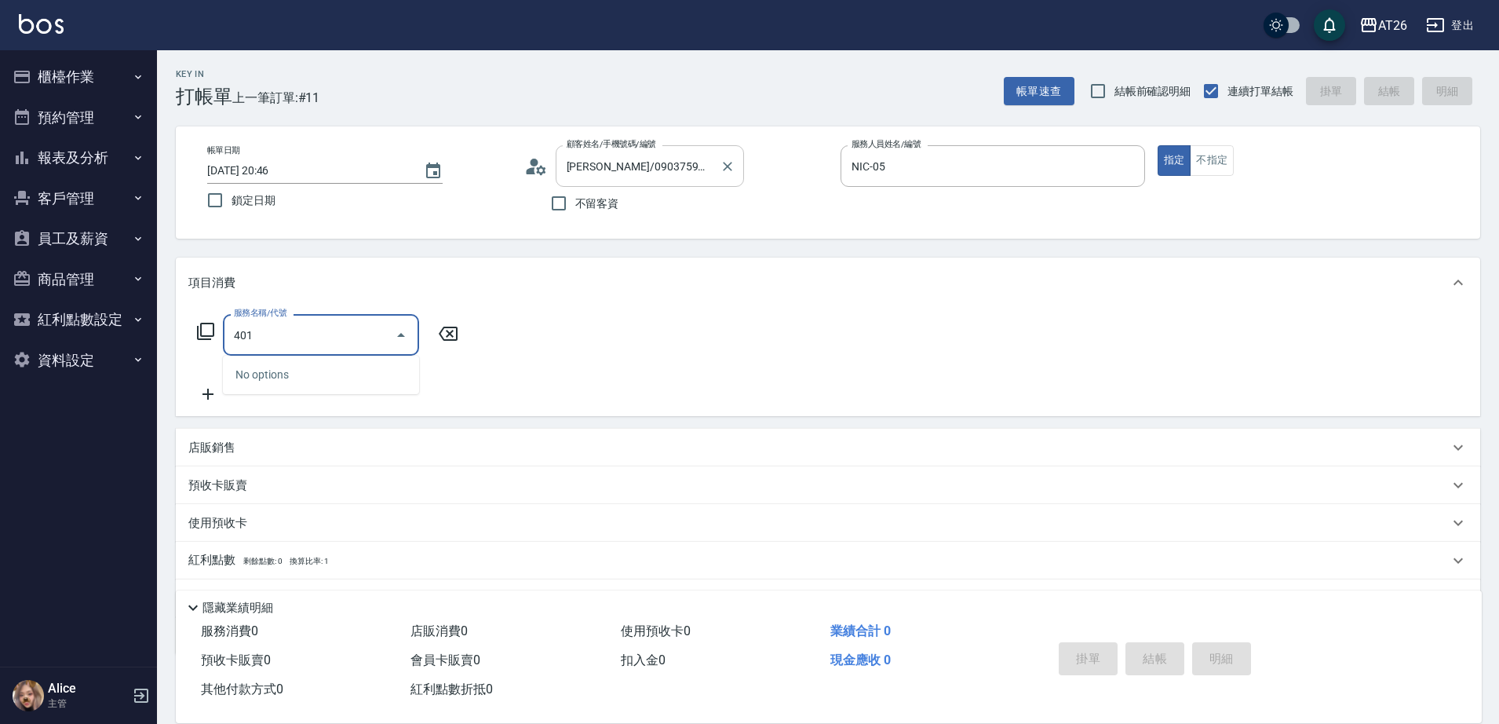
type input "剪髮(401)"
type input "20"
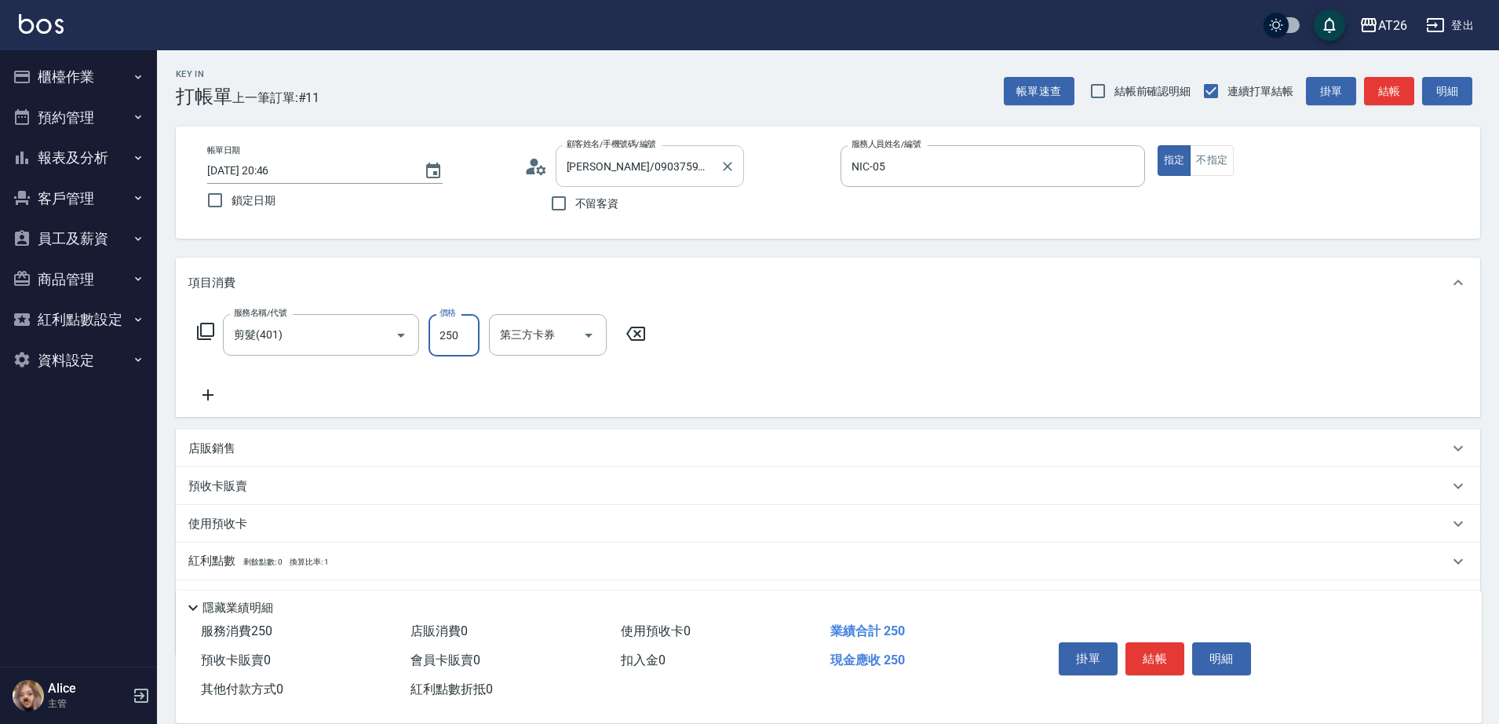
type input "6"
type input "0"
type input "600"
type input "60"
type input "600"
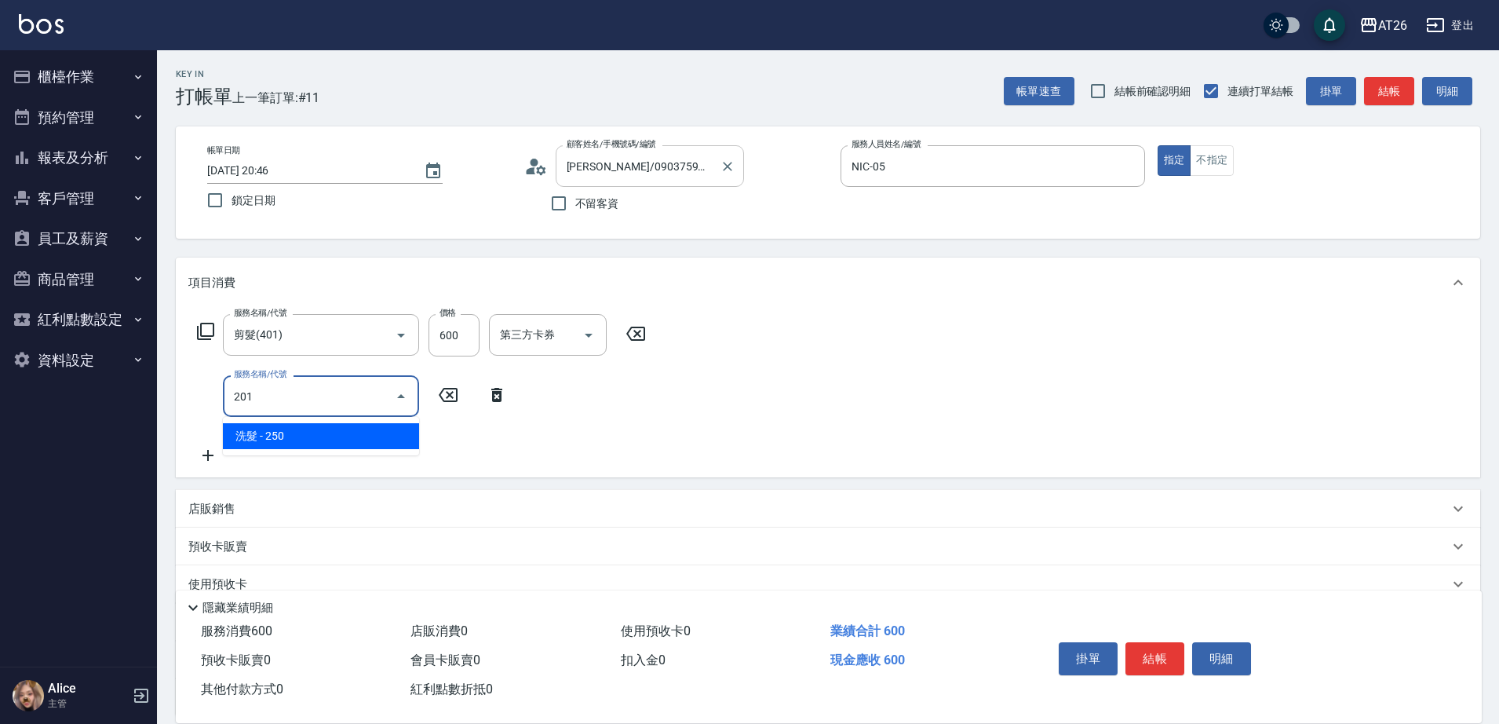
type input "201"
type input "80"
type input "洗髮(201)"
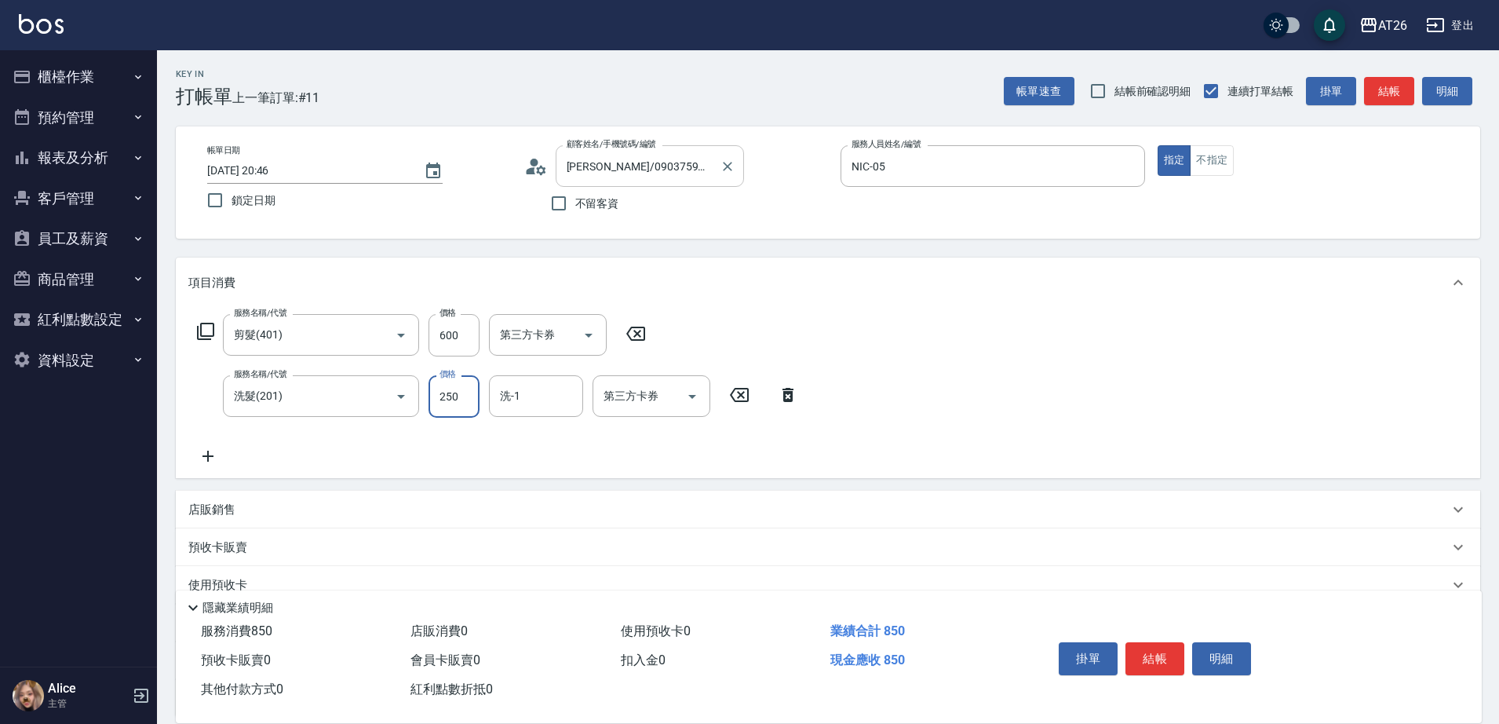
type input "0"
type input "60"
type input "0"
type input "[PERSON_NAME]-44"
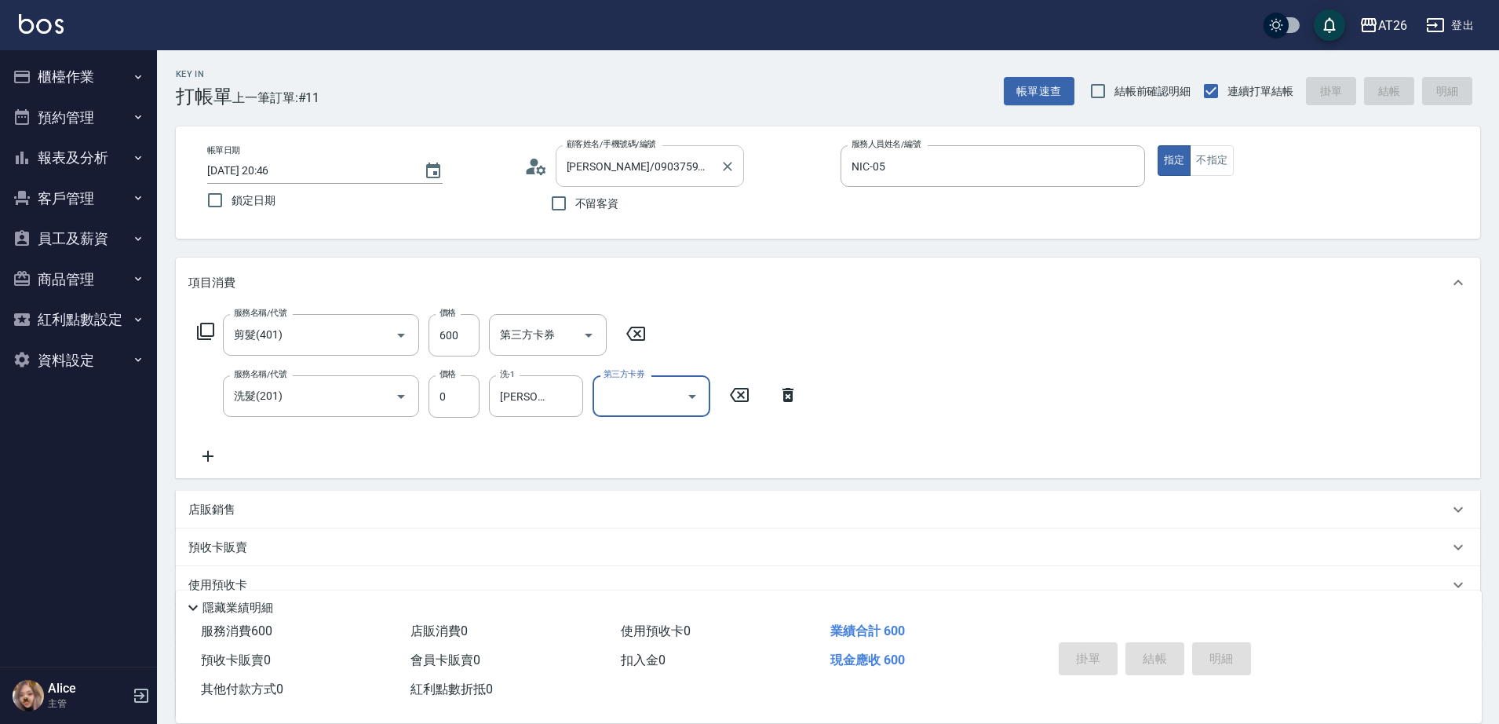
type input "[DATE] 20:47"
type input "0"
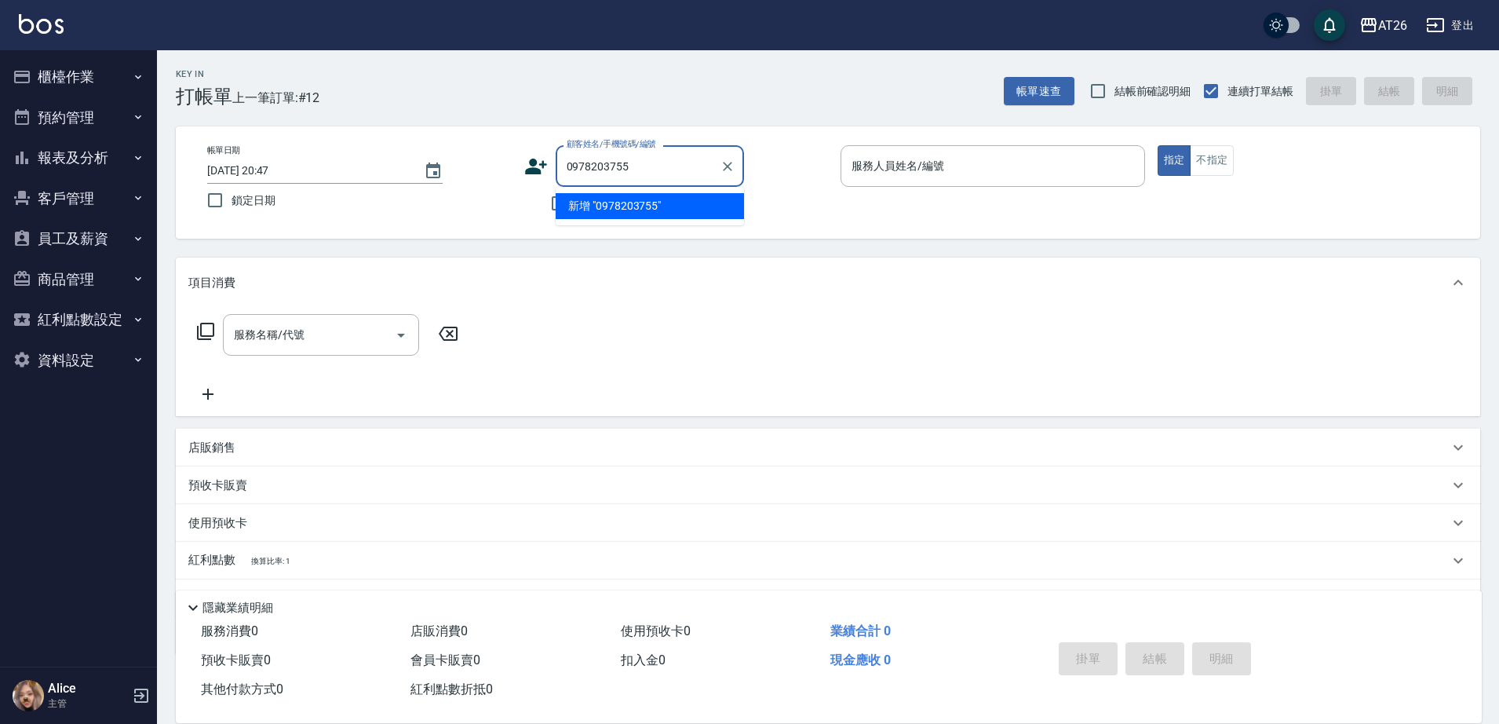
type input "0978203755"
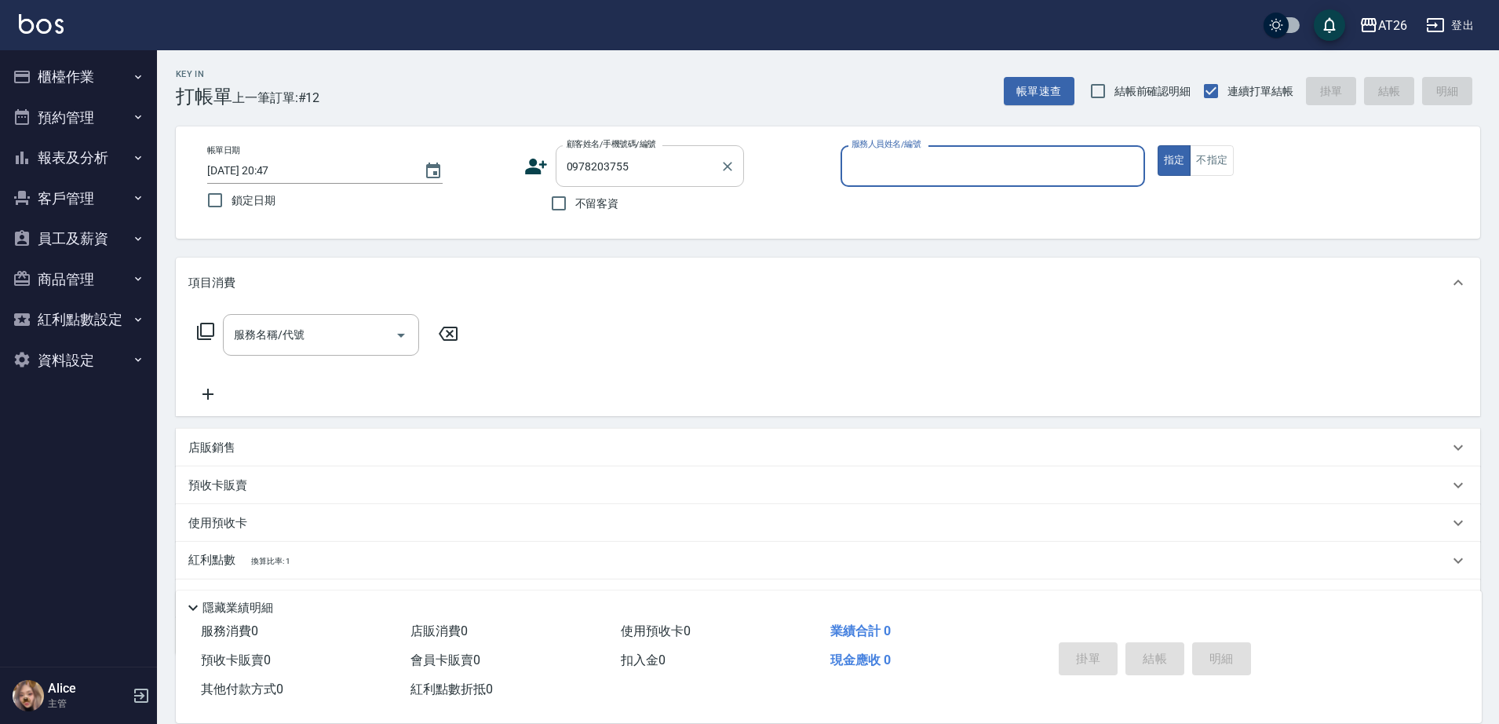
type input "0"
type input "無名字/0978203755/null"
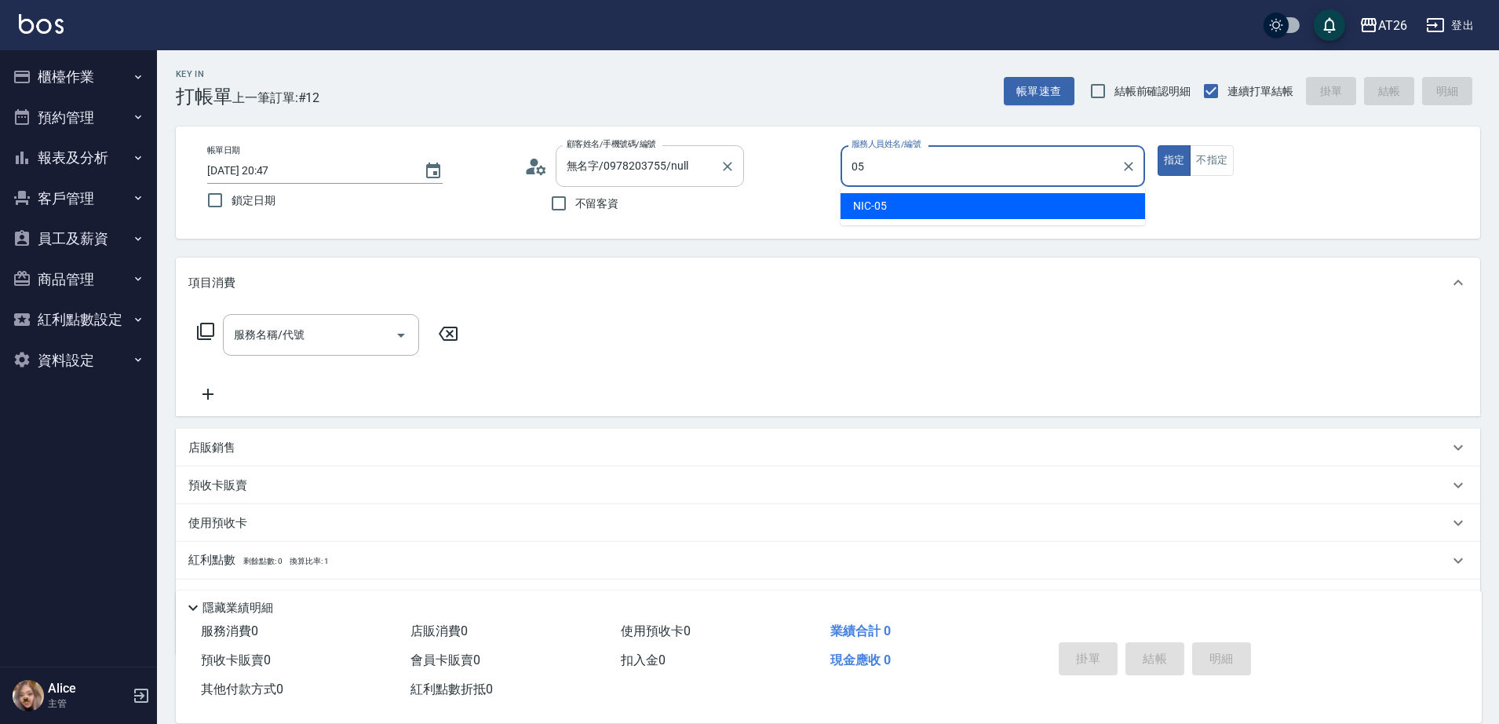
type input "NIC-05"
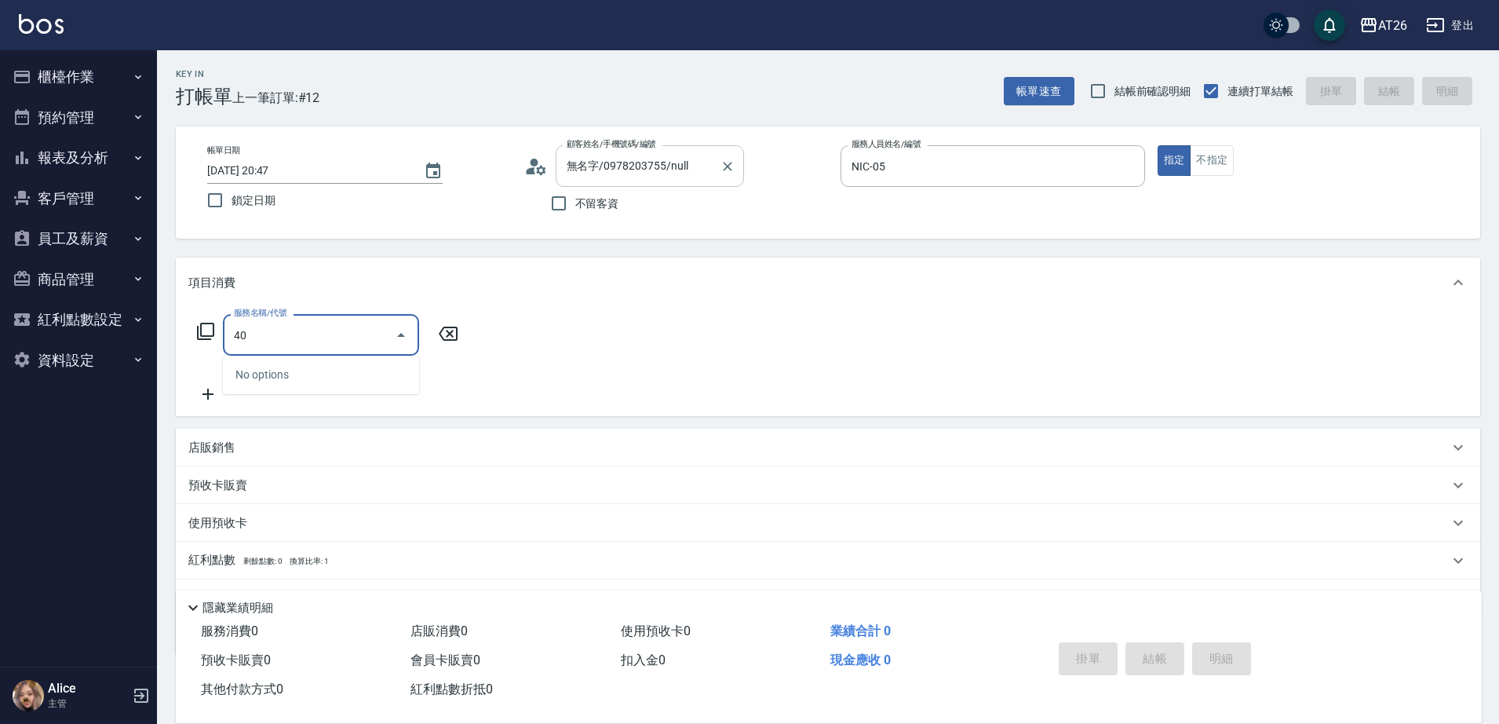
type input "401"
type input "20"
type input "剪髮(401)"
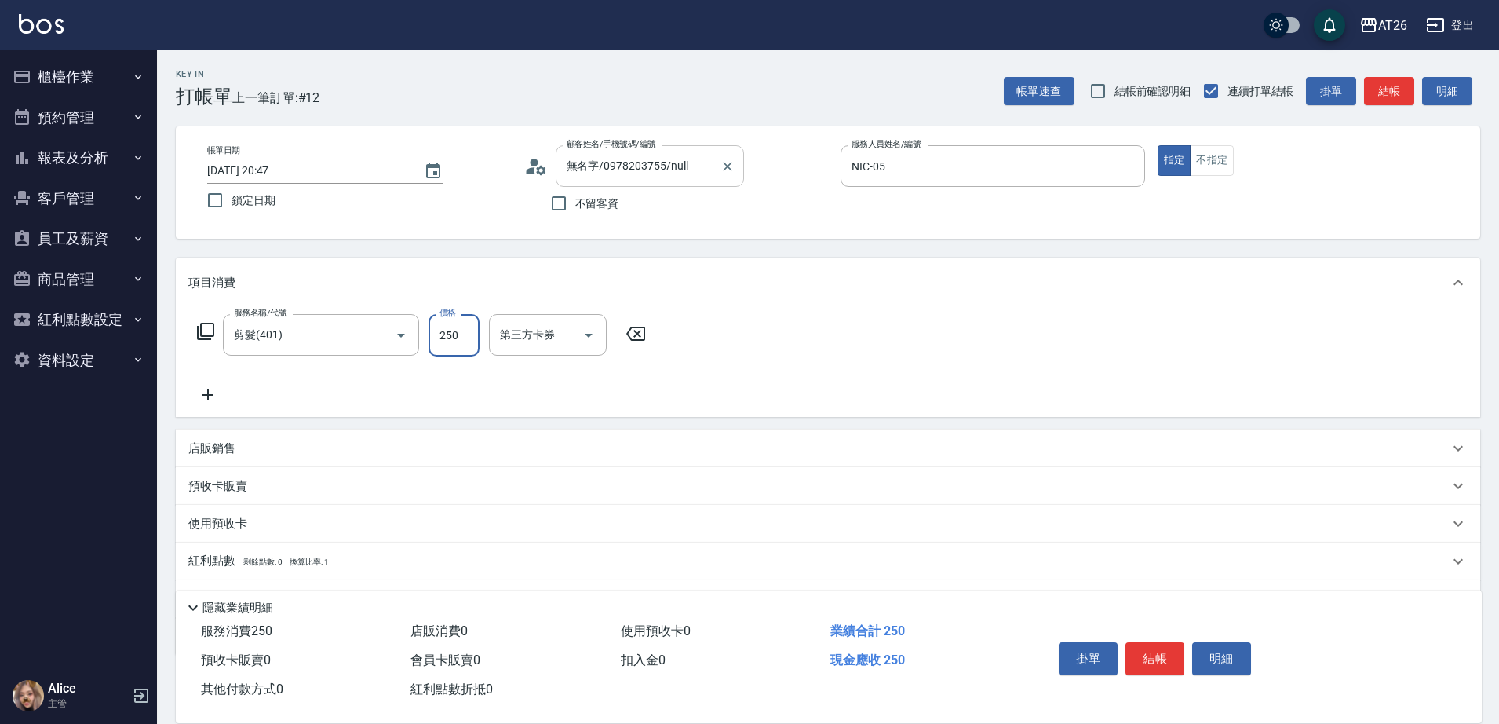
type input "4"
type input "0"
type input "400"
type input "40"
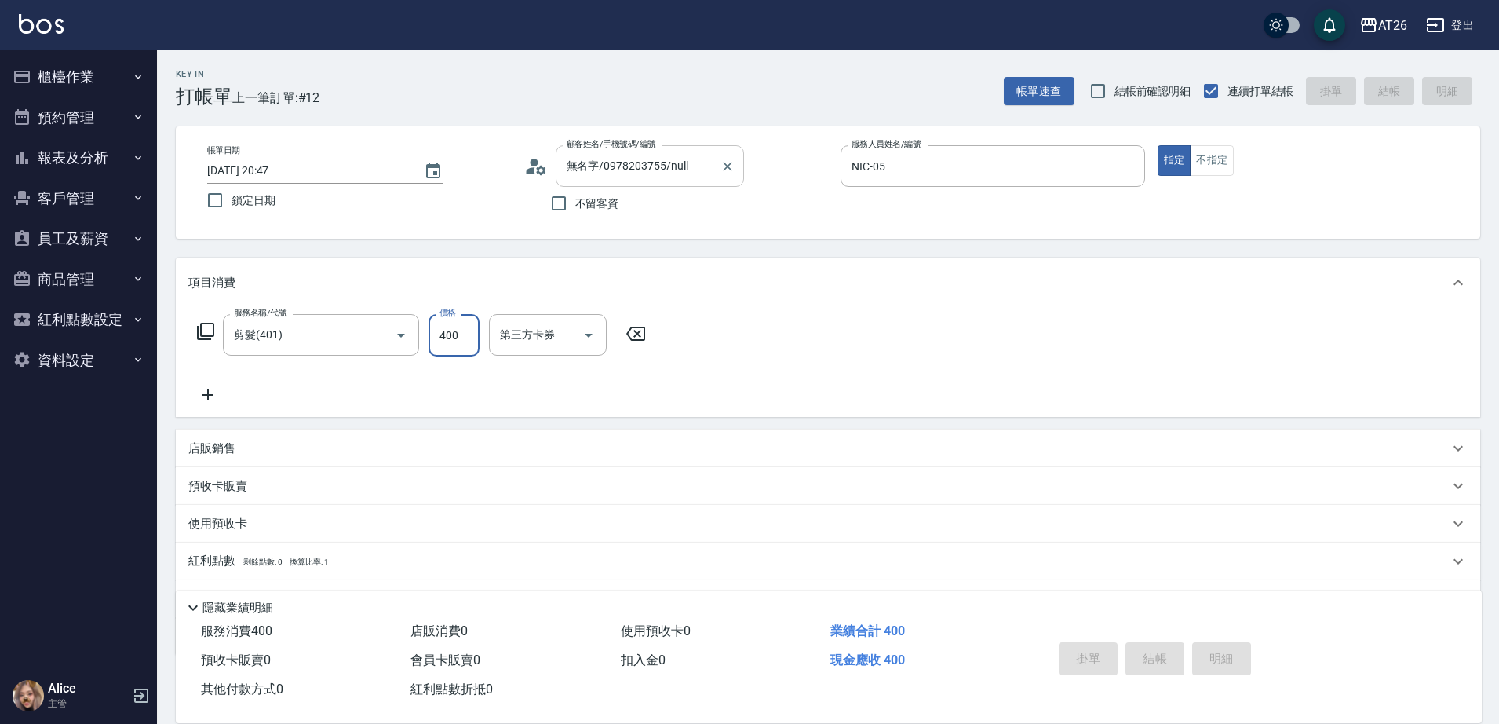
type input "0"
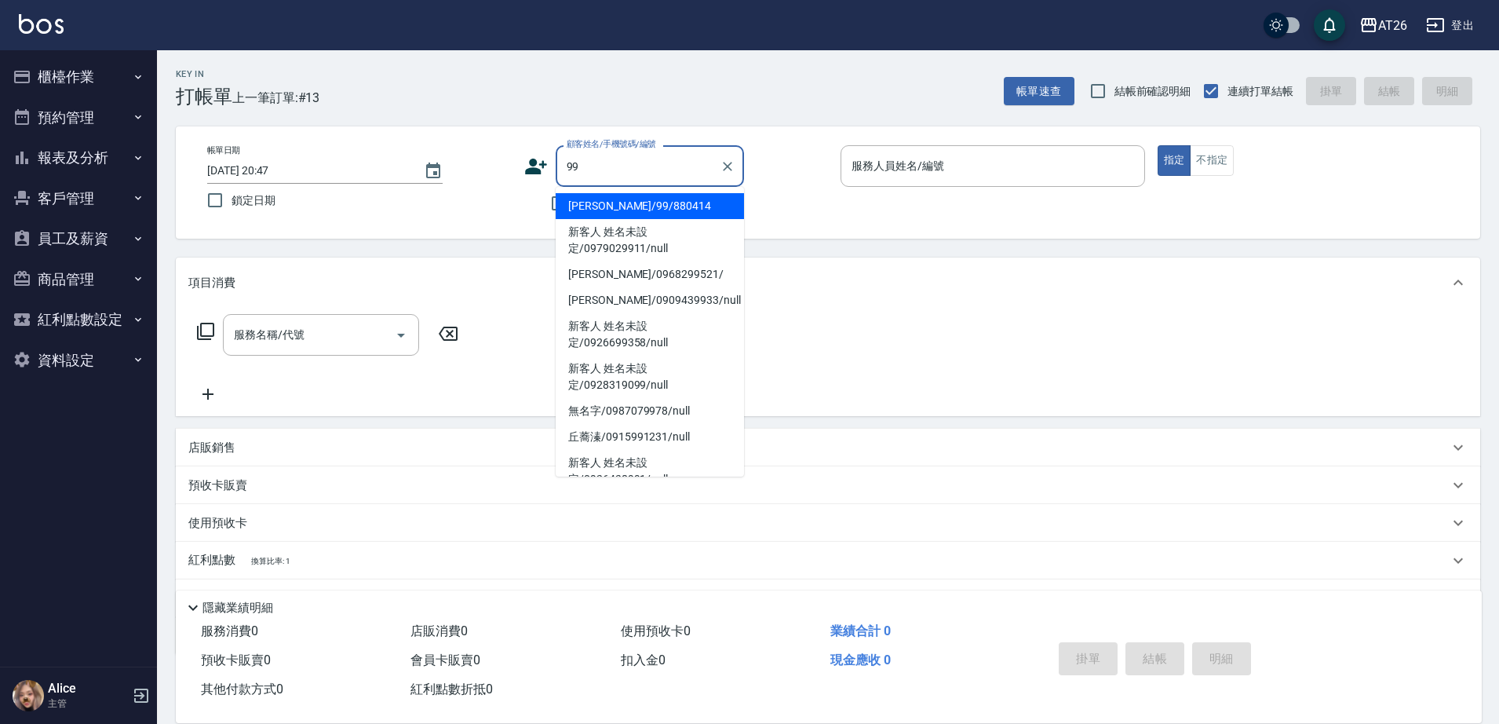
type input "[PERSON_NAME]/99/880414"
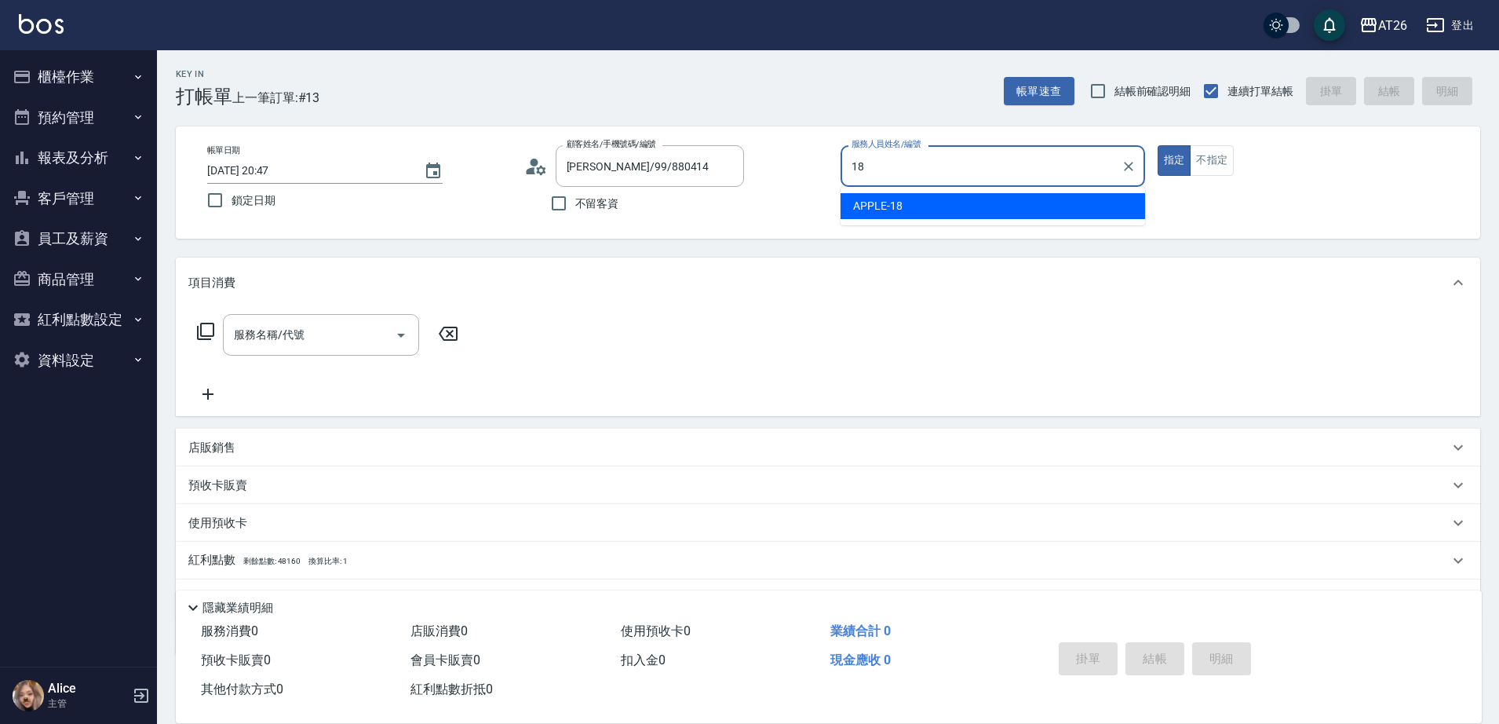
type input "APPLE-18"
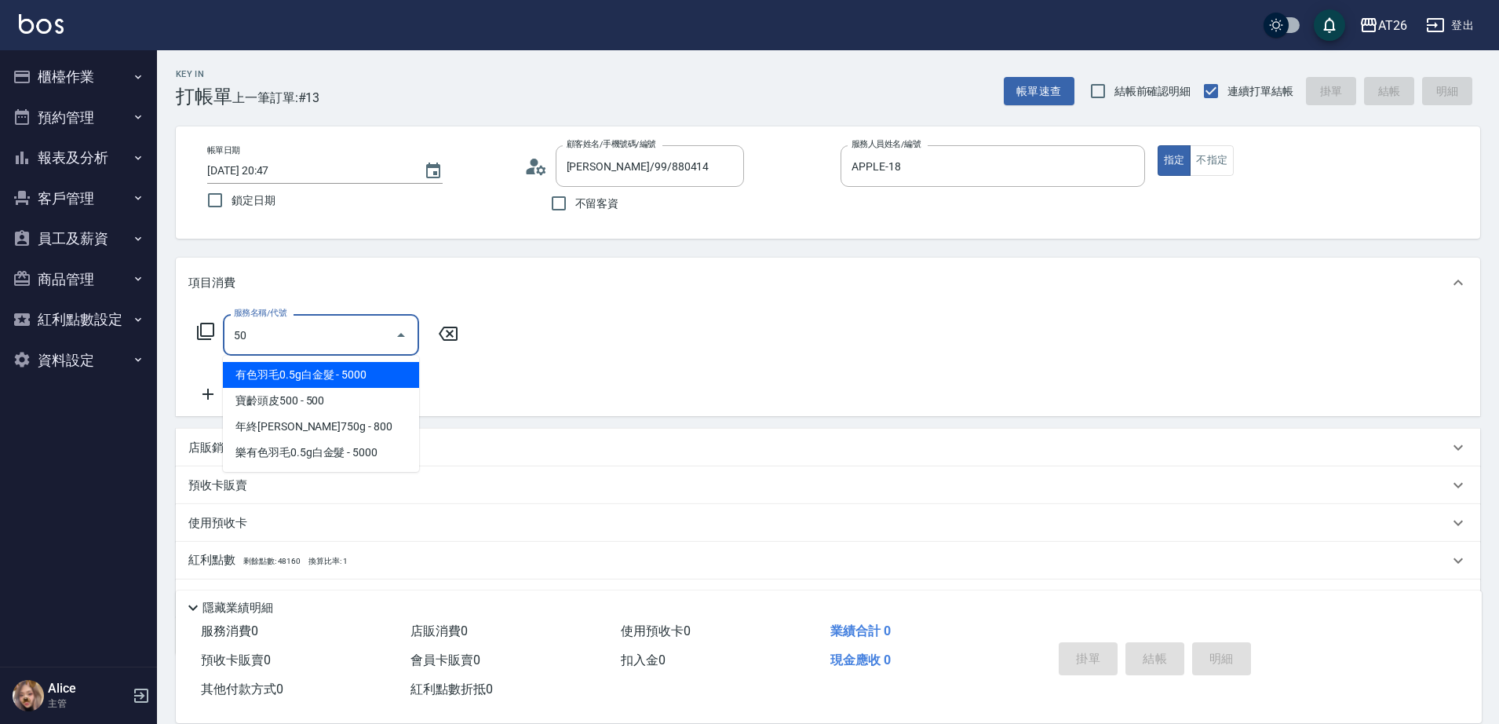
type input "501"
type input "120"
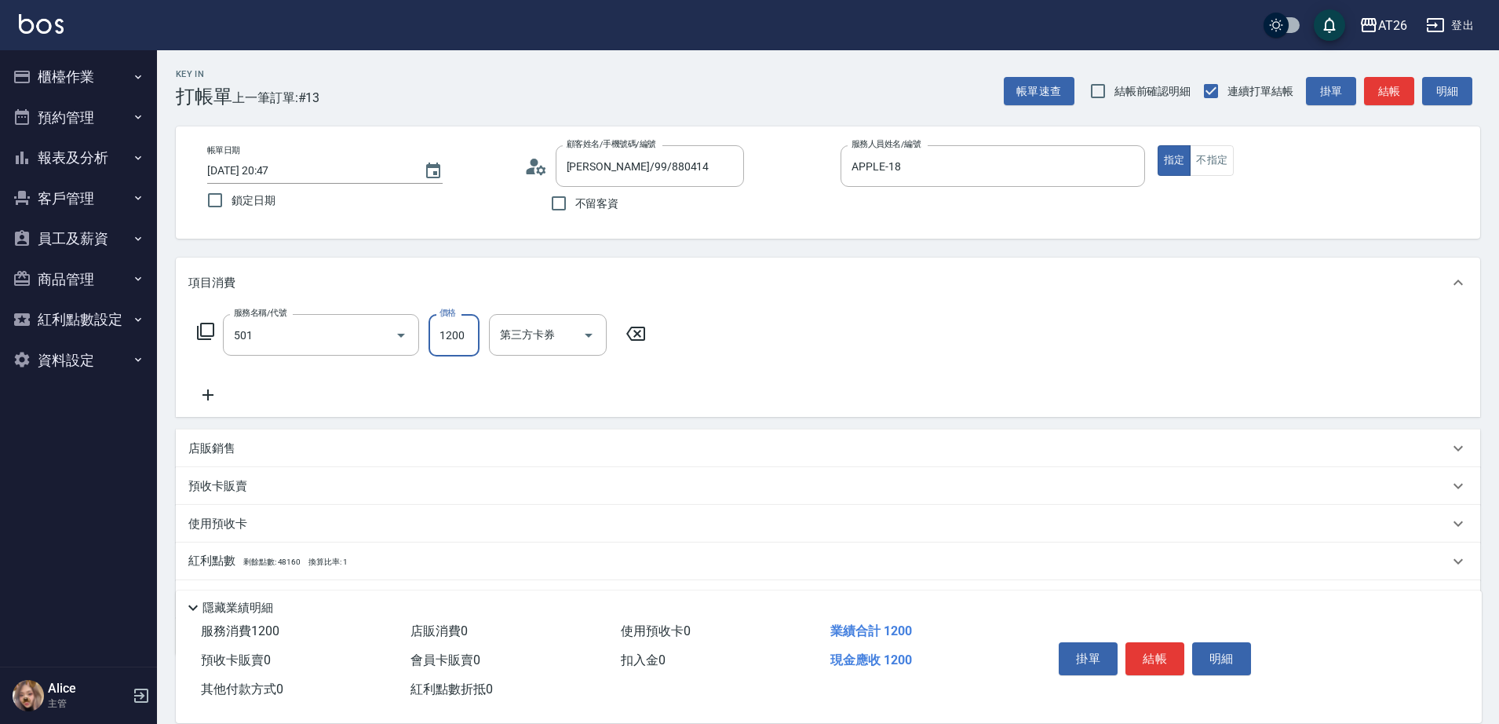
type input "染髮(501)"
type input "1"
type input "0"
type input "180"
type input "10"
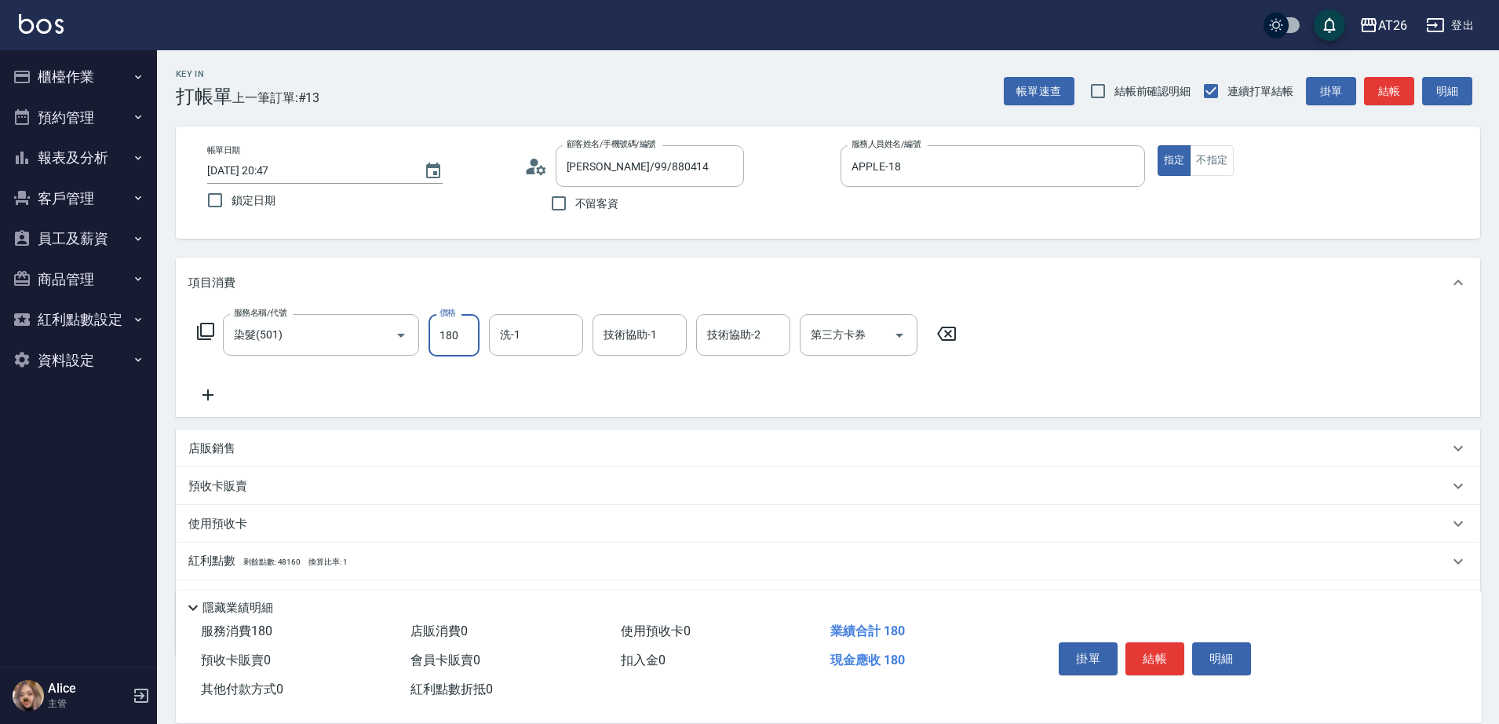
type input "1800"
type input "180"
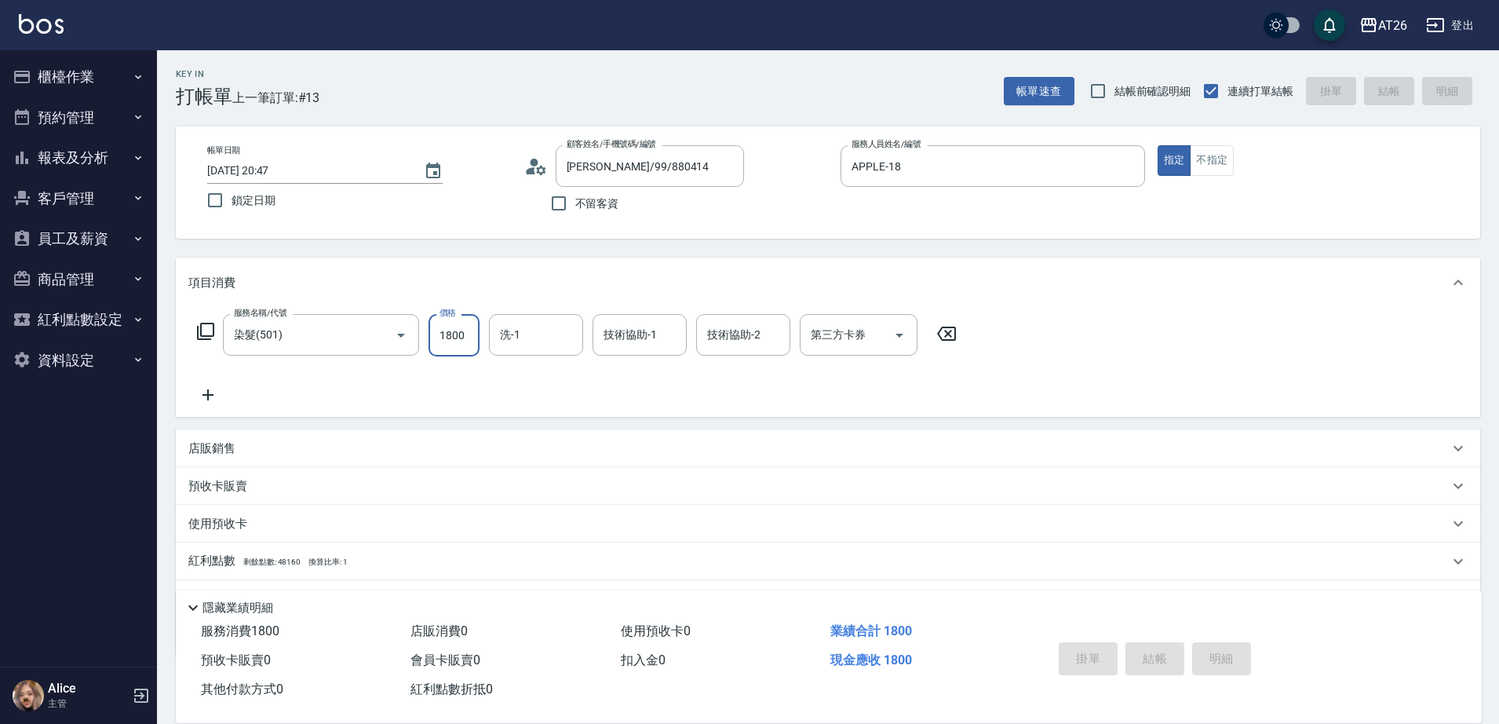
type input "[DATE] 20:53"
type input "0"
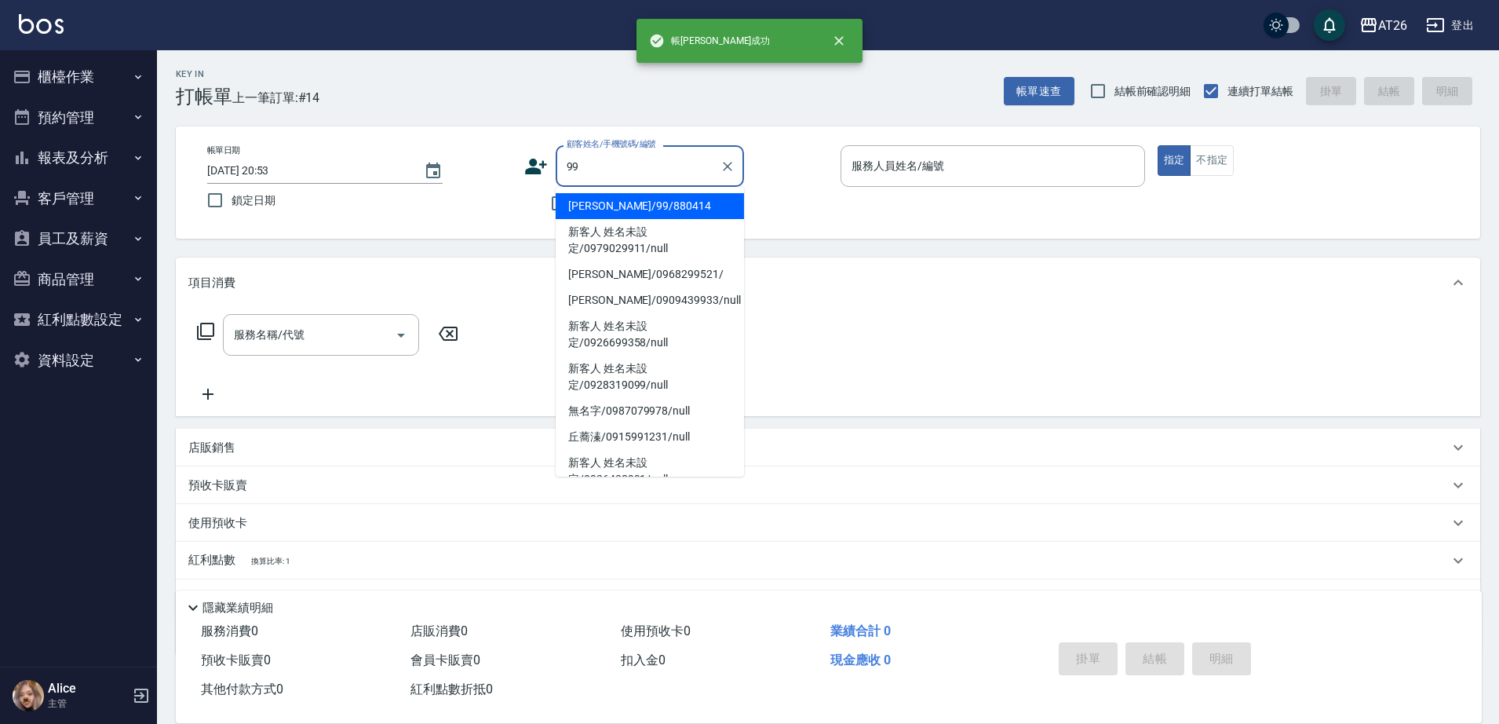
type input "[PERSON_NAME]/99/880414"
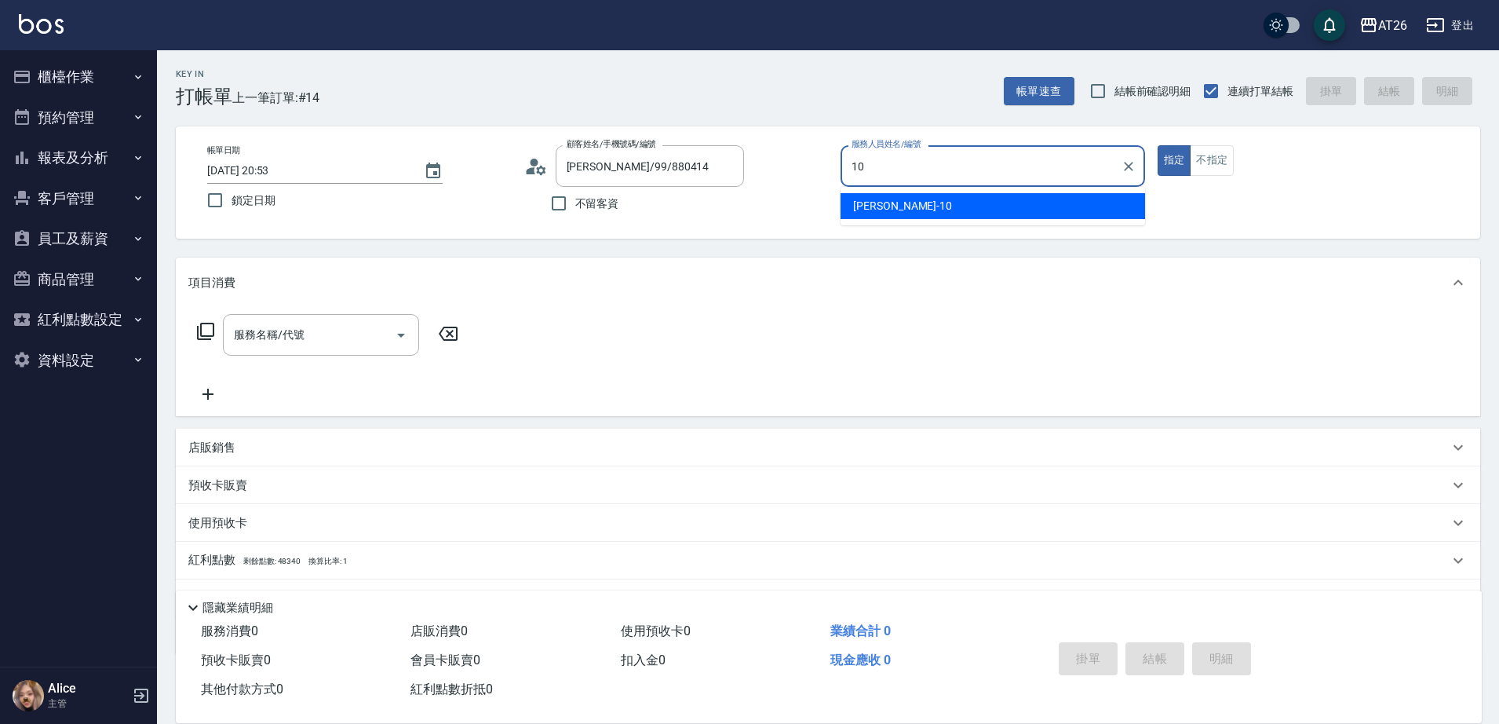
type input "[PERSON_NAME]-10"
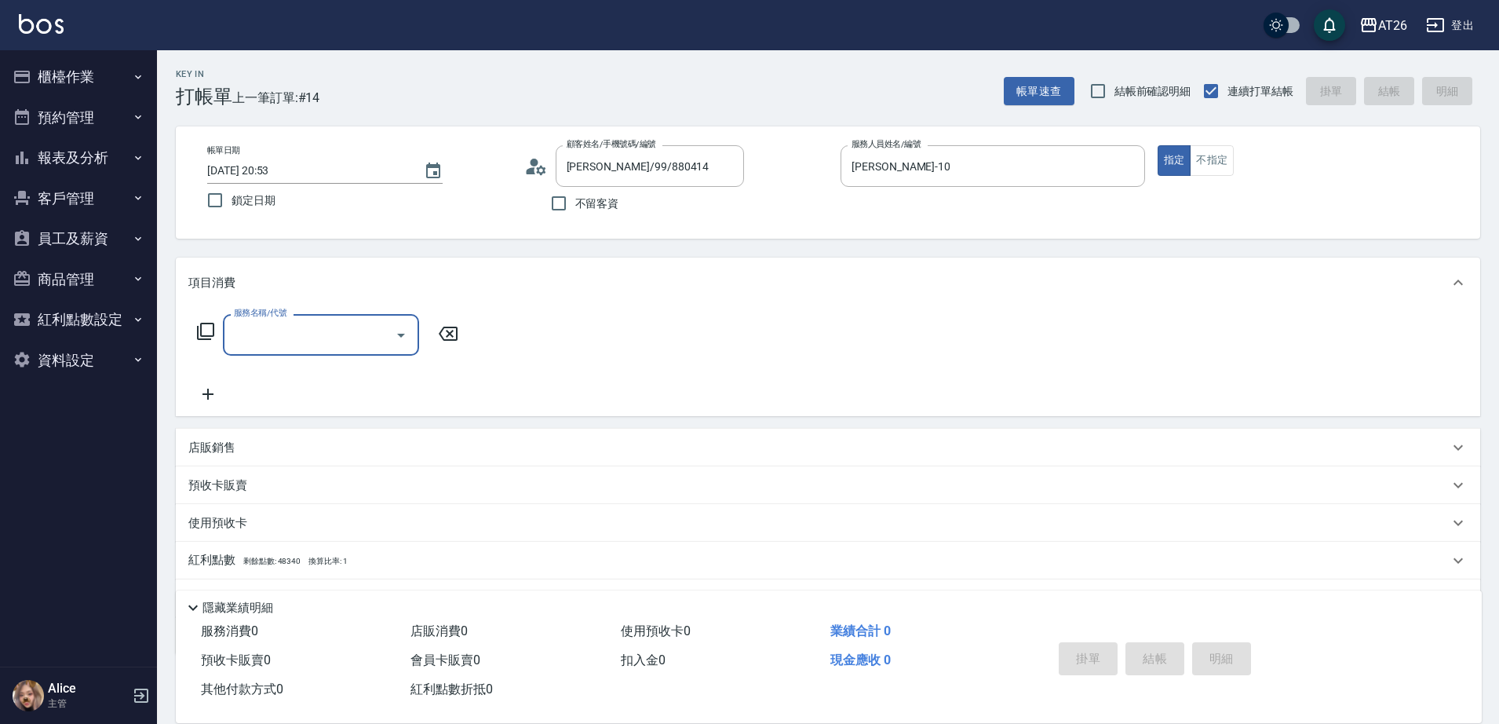
type input "7"
type input "401"
type input "20"
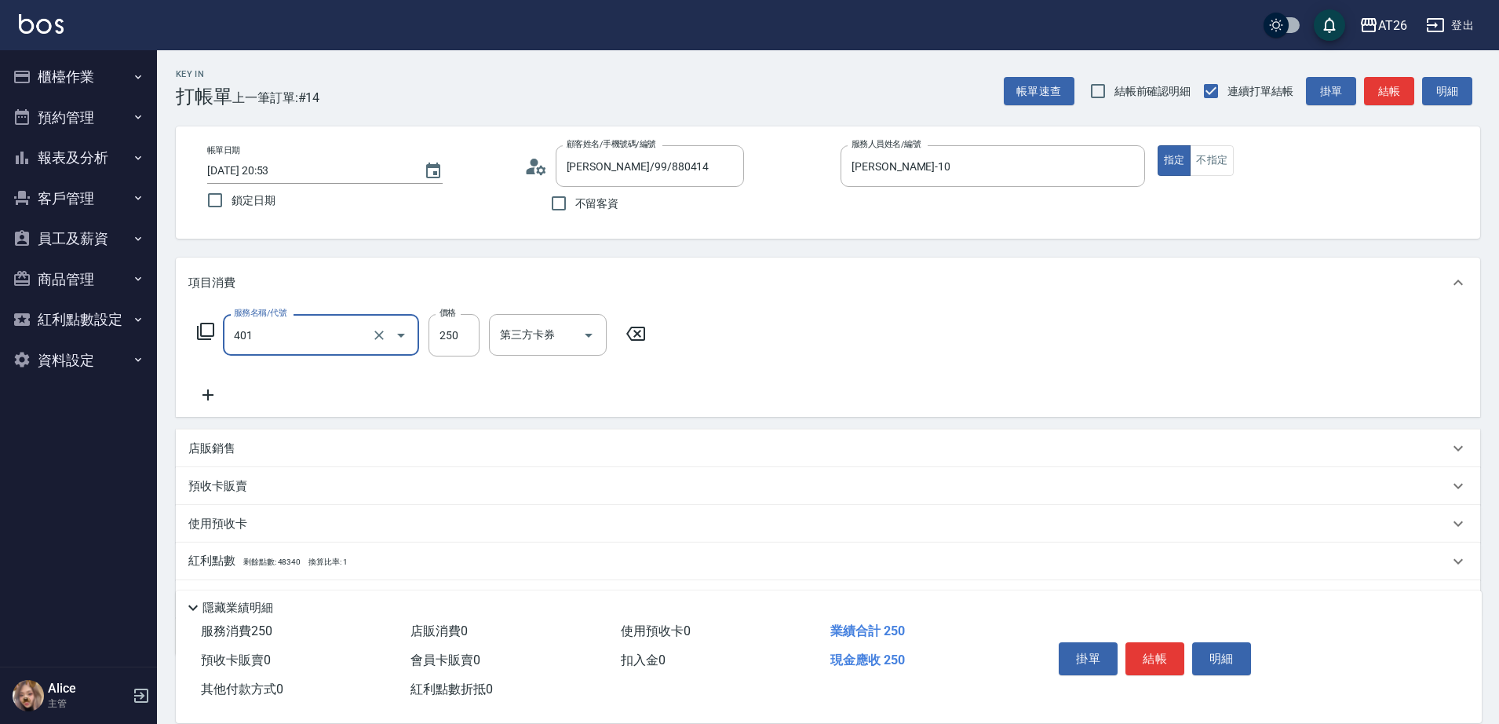
type input "剪髮(401)"
type input "7"
type input "0"
type input "880"
type input "80"
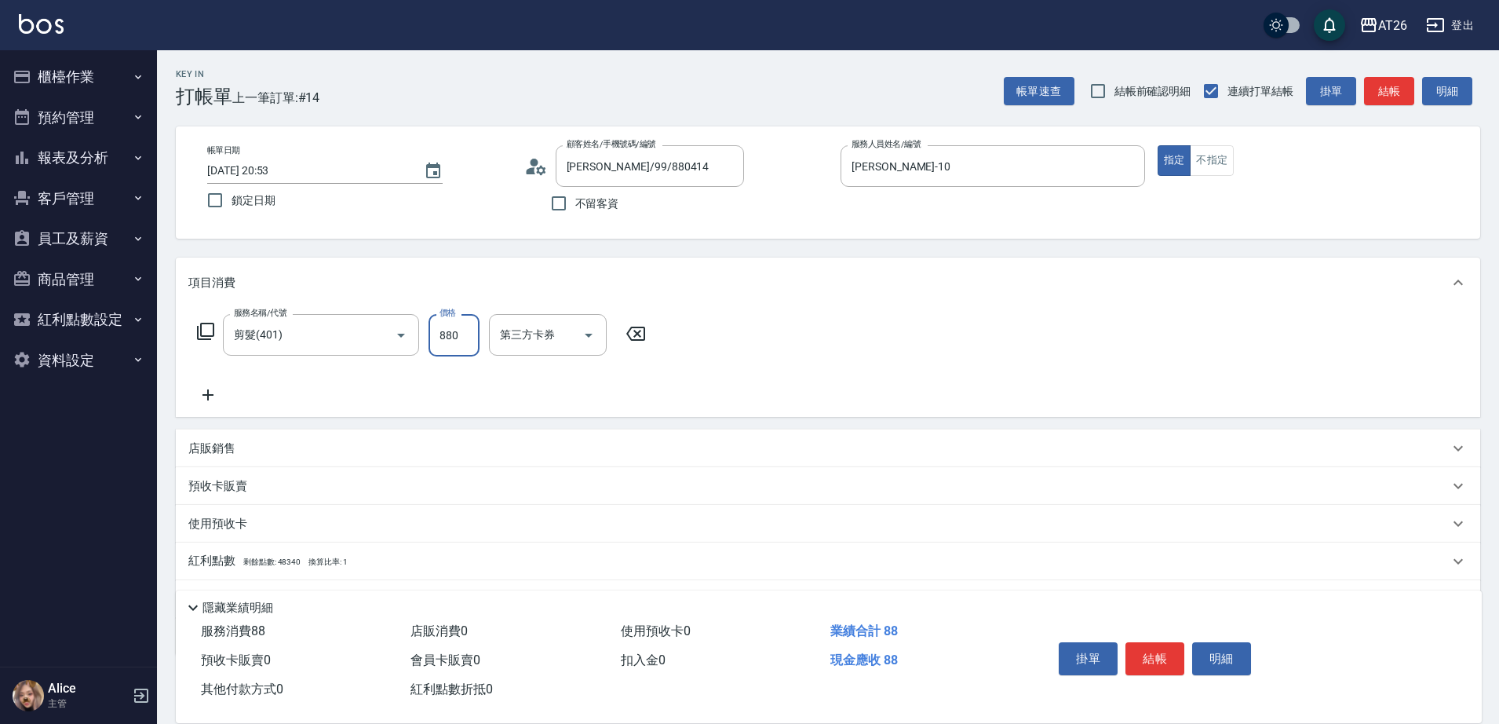
type input "8800"
type input "880"
type input "80"
type input "88"
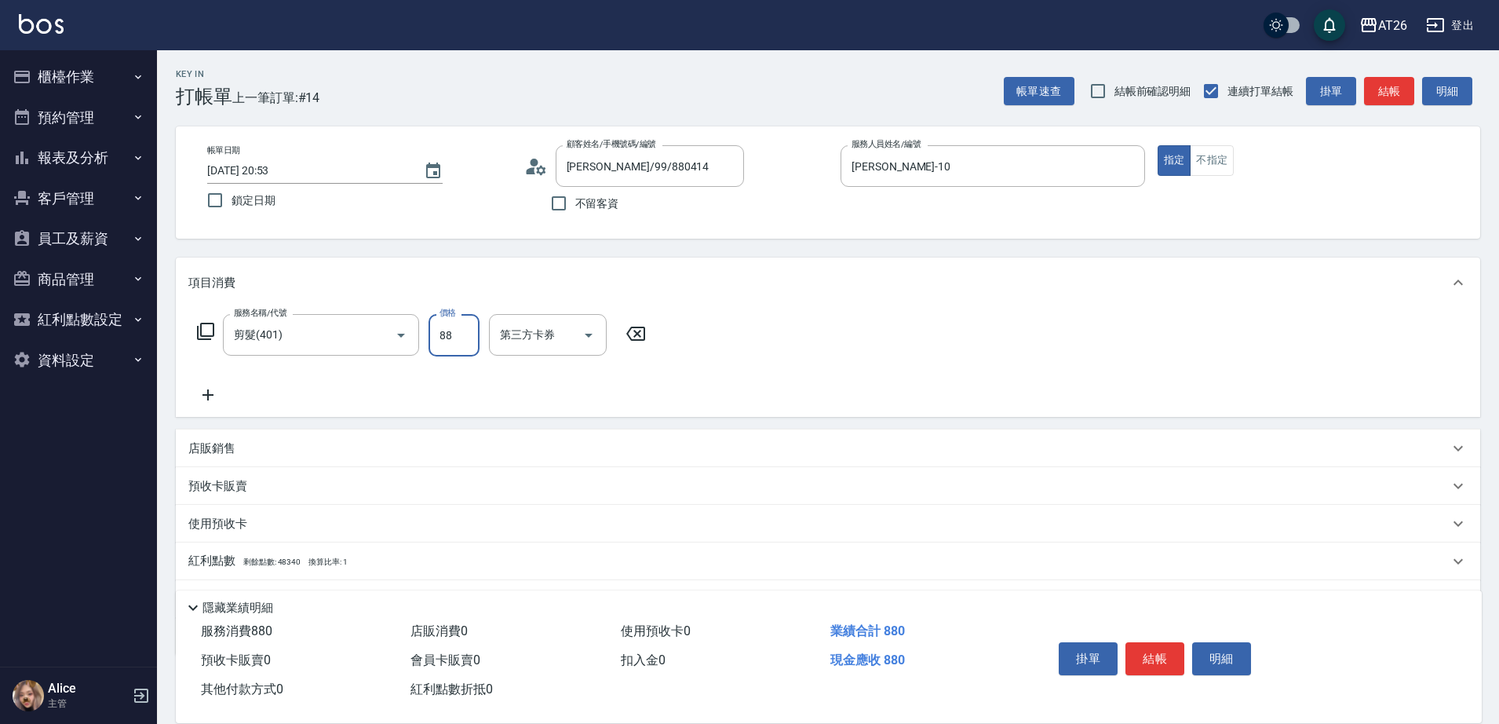
type input "0"
type input "800"
type input "80"
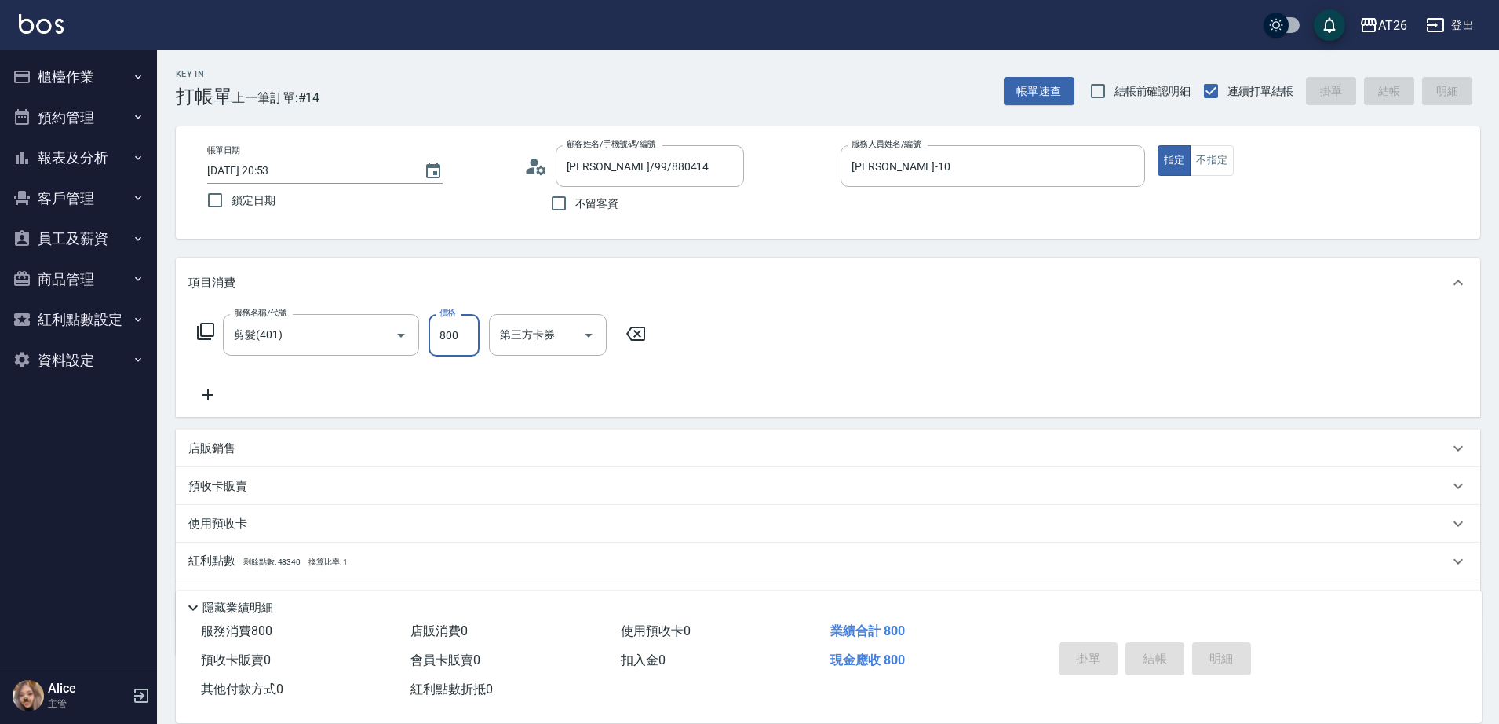
type input "0"
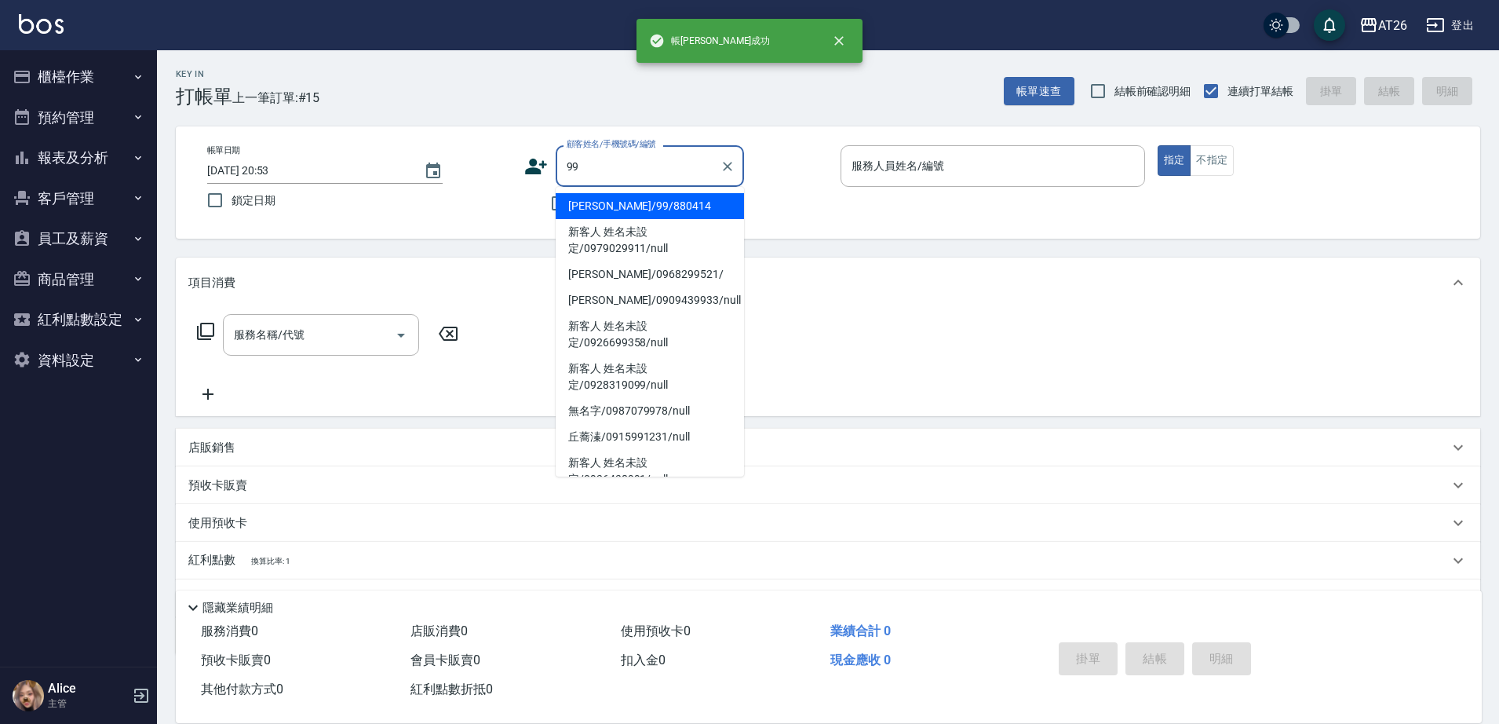
type input "[PERSON_NAME]/99/880414"
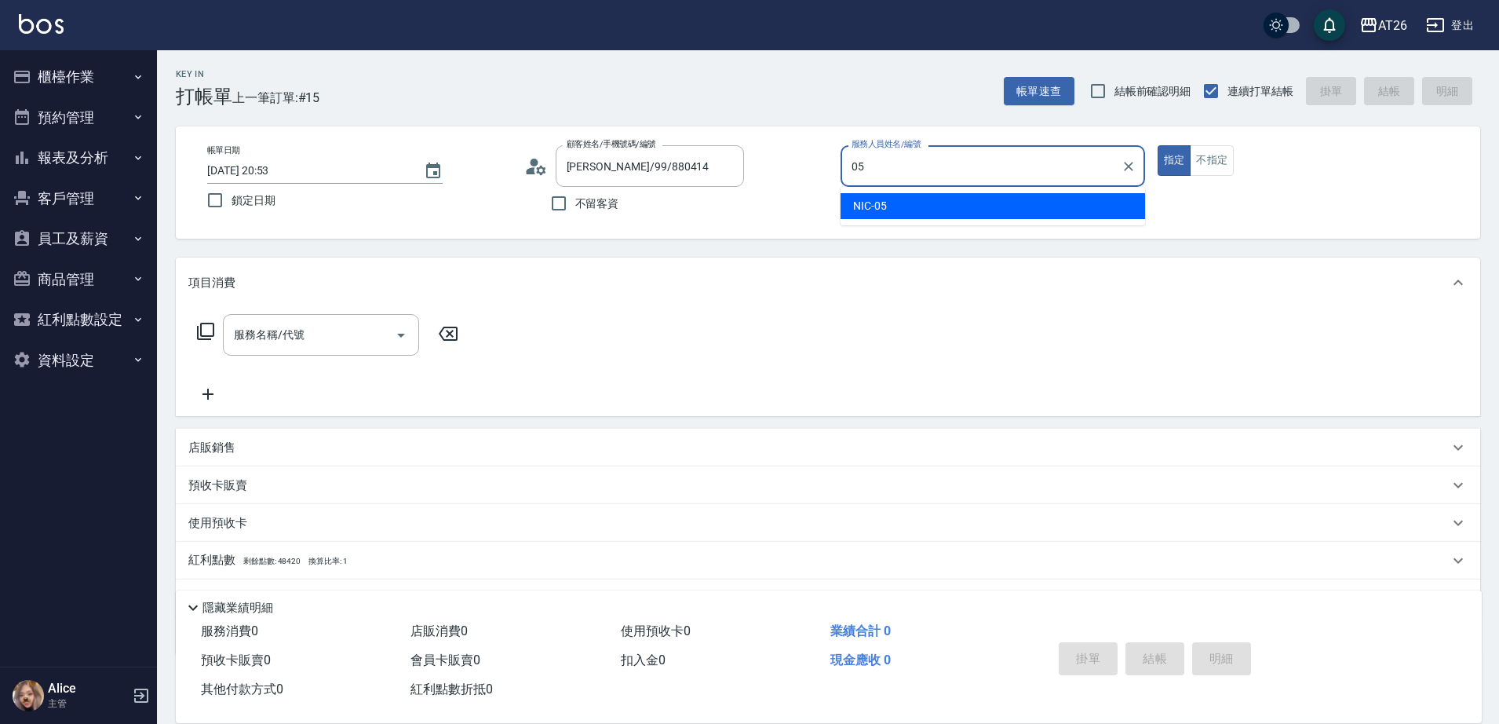
type input "NIC-05"
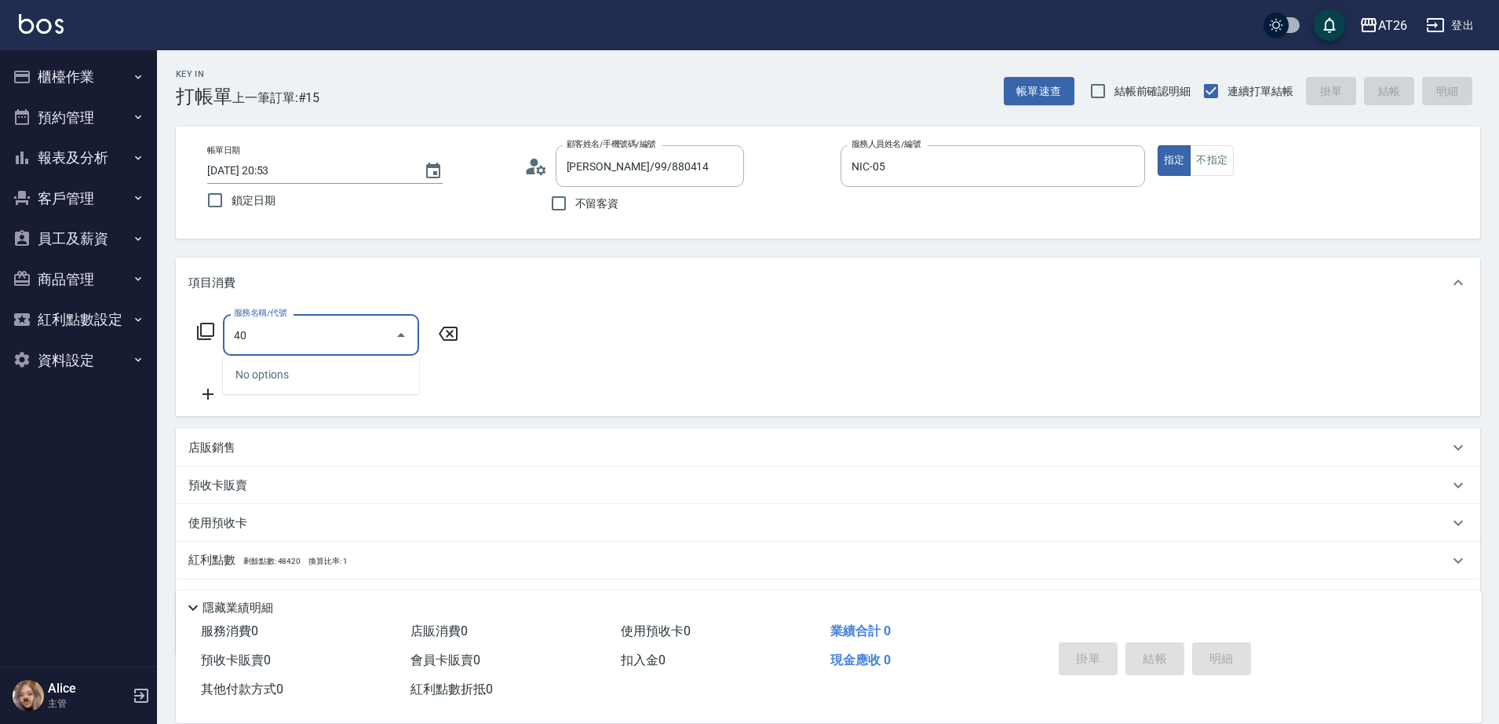
type input "401"
type input "20"
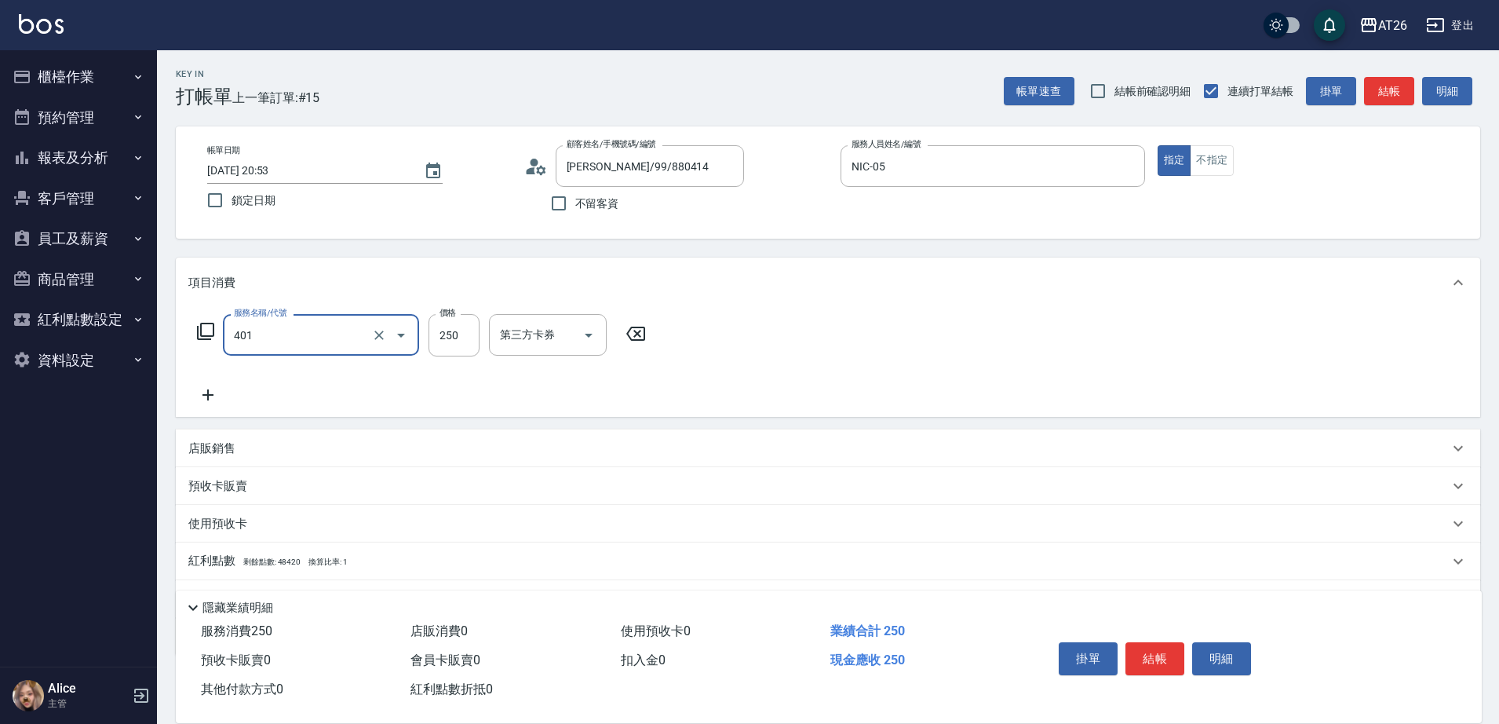
type input "剪髮(401)"
type input "3"
type input "0"
type input "300"
type input "30"
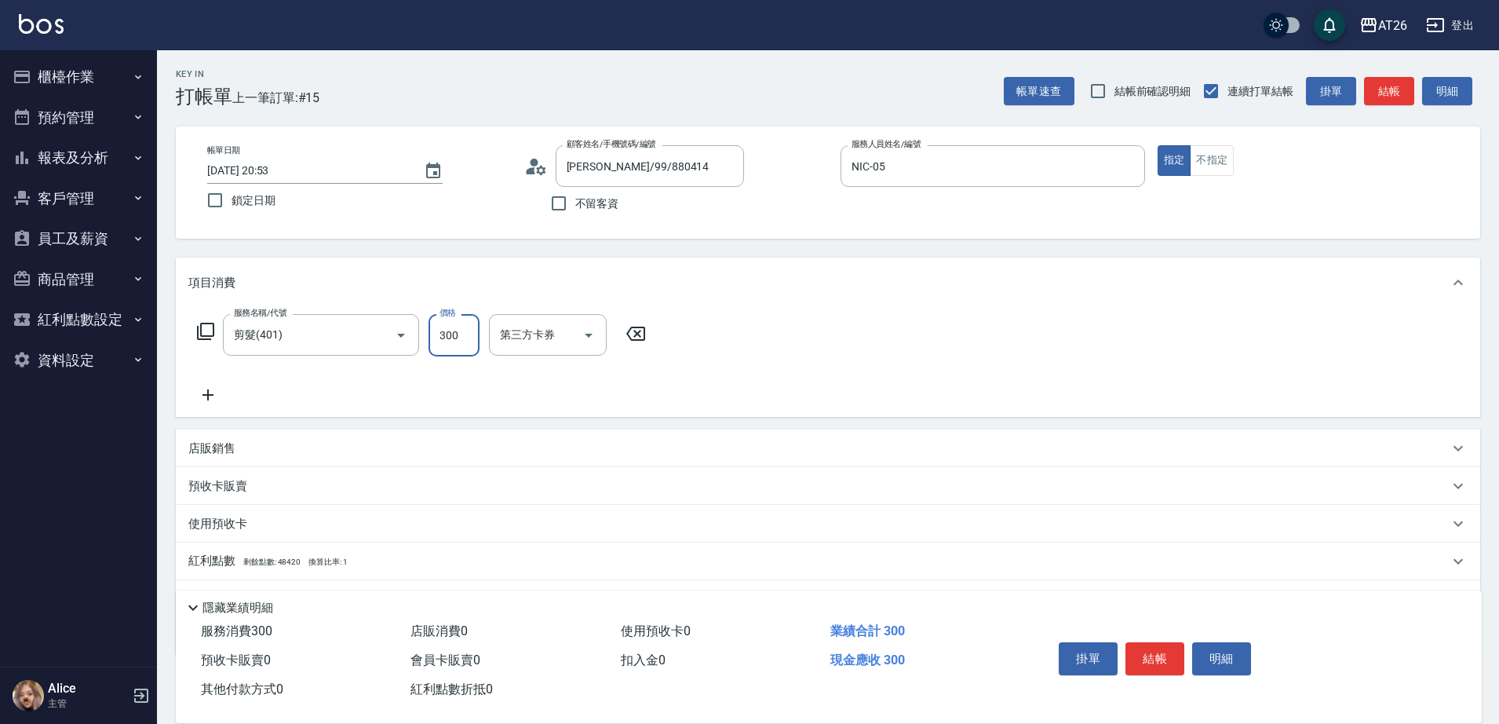
type input "300"
click at [482, 458] on div "店販銷售" at bounding box center [828, 448] width 1305 height 38
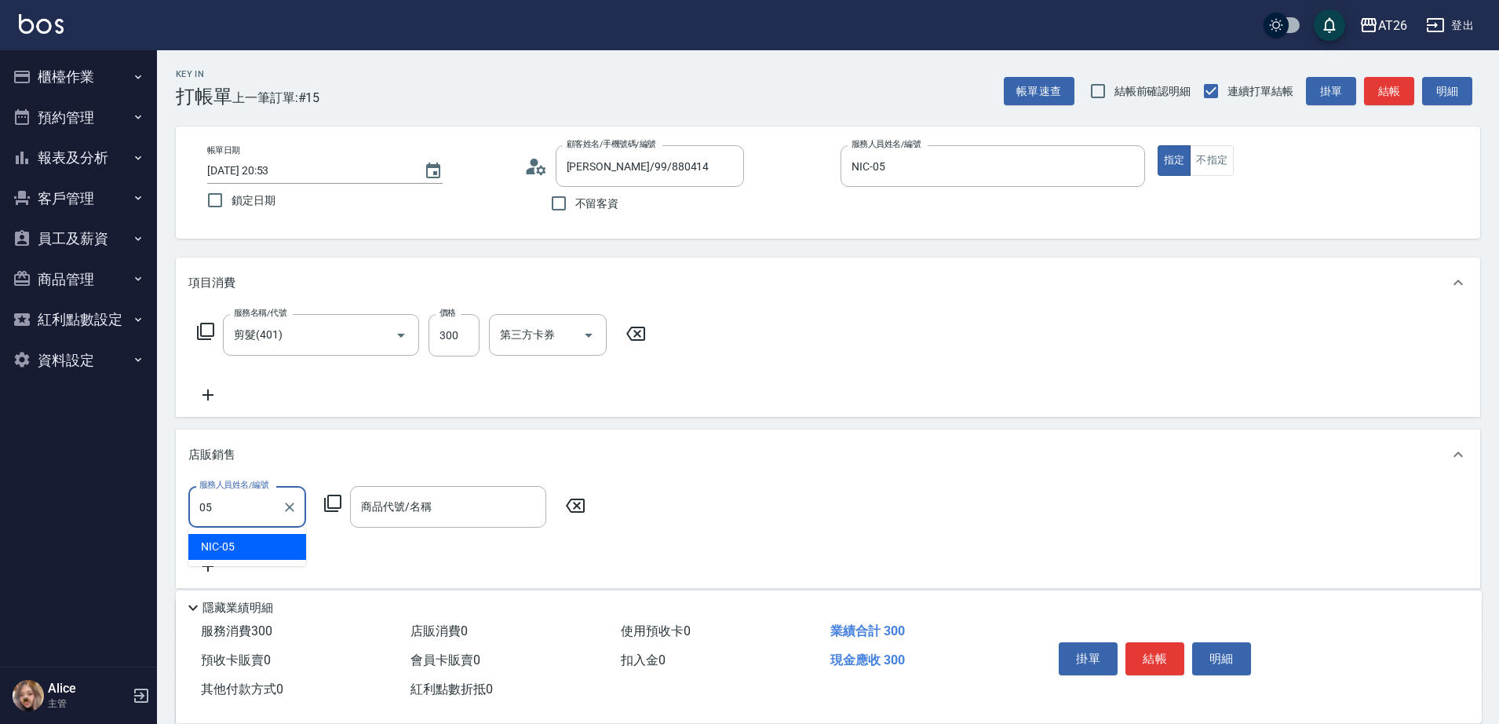
type input "NIC-05"
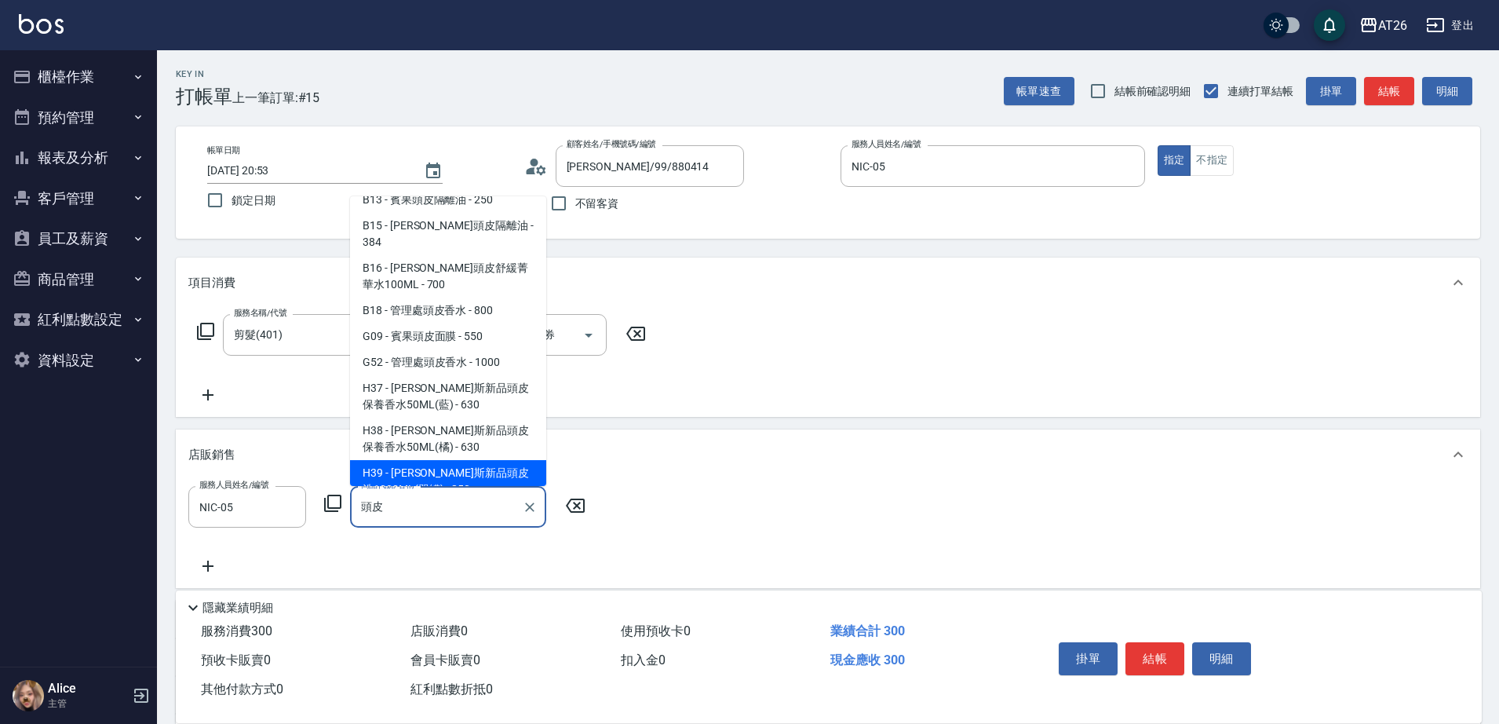
scroll to position [58, 0]
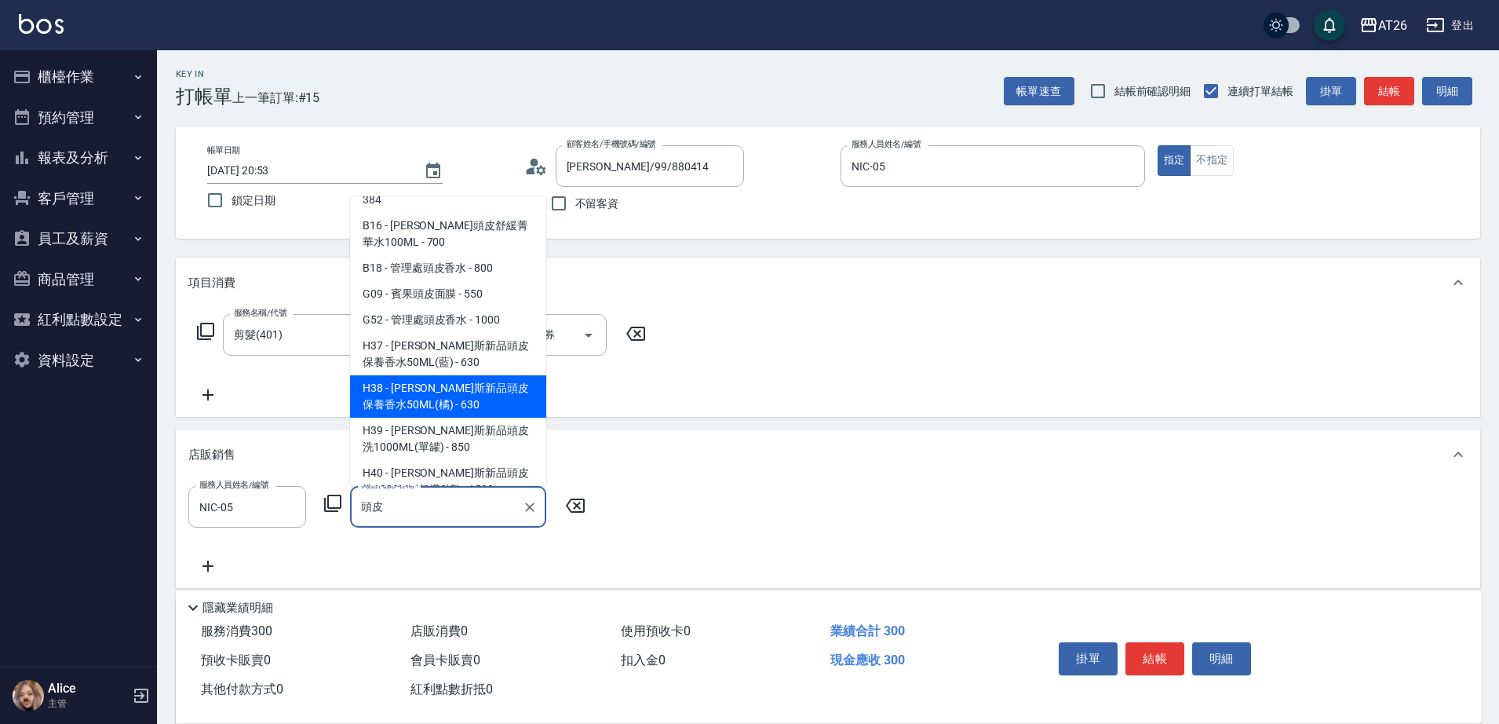
type input "[PERSON_NAME]斯新品頭皮保養香水50ML([PERSON_NAME])"
type input "90"
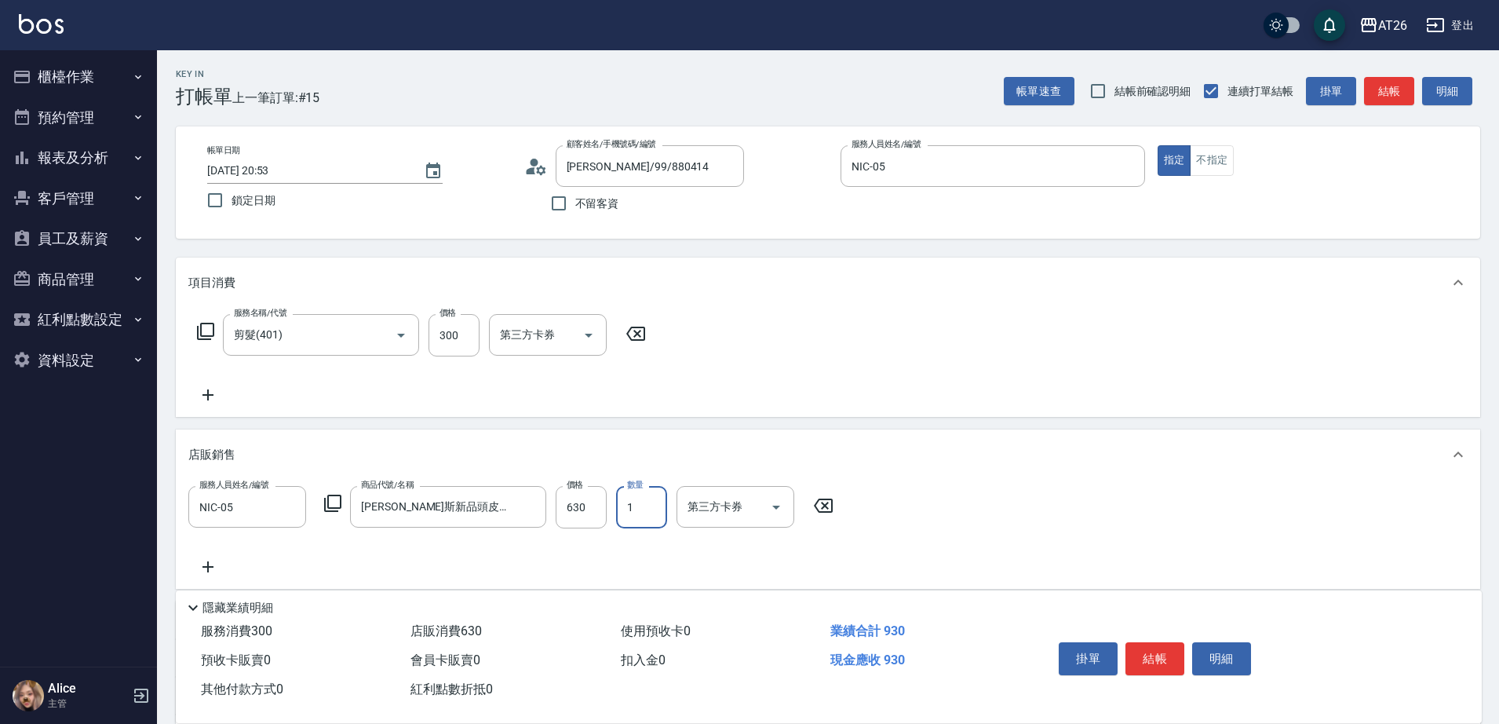
type input "2"
type input "150"
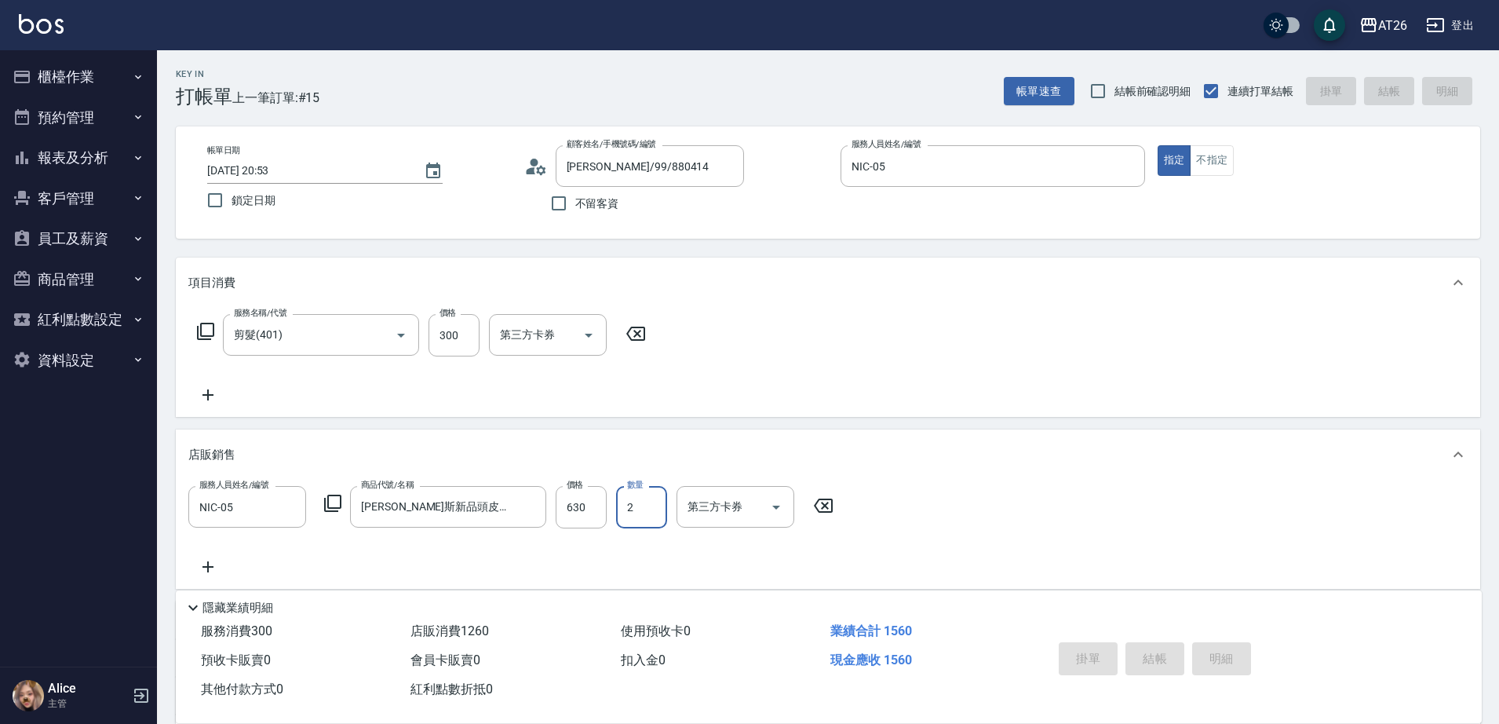
type input "0"
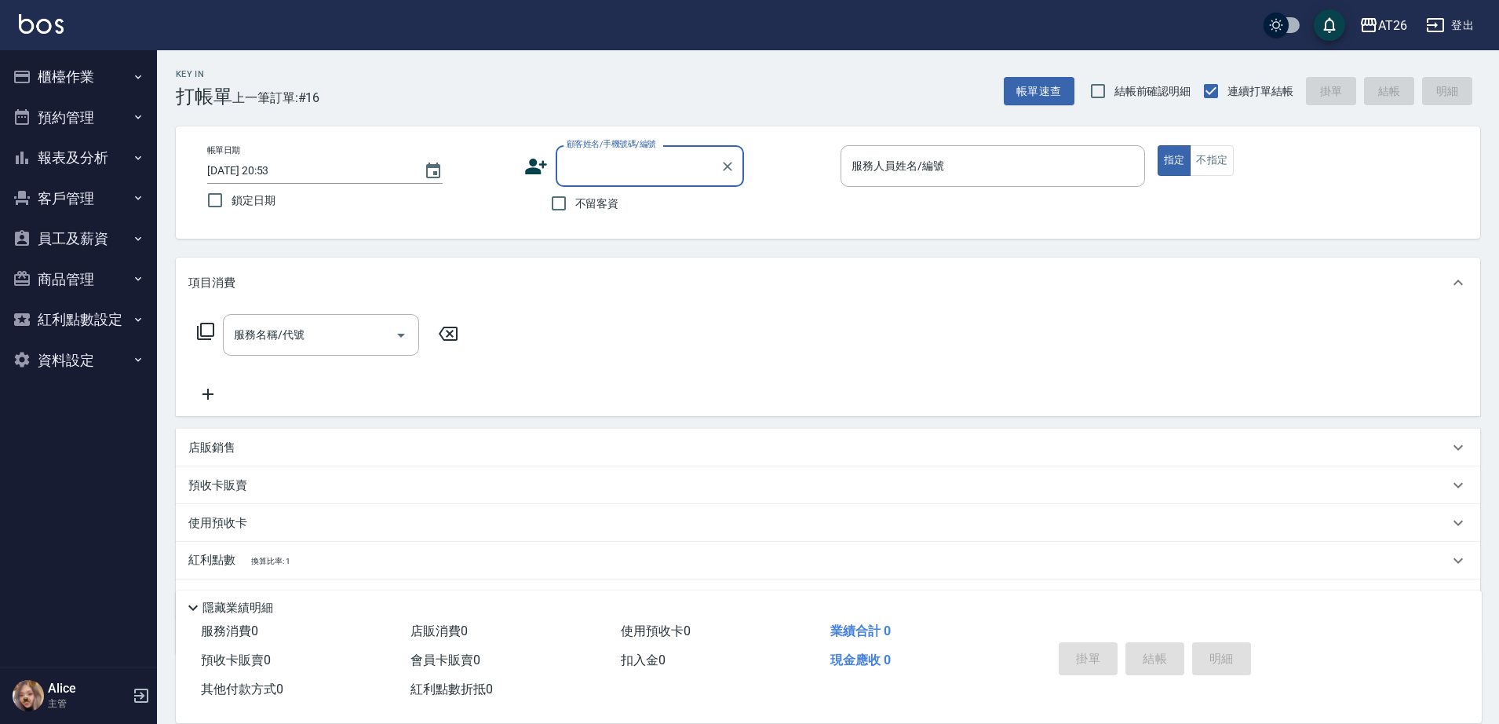
click at [65, 91] on button "櫃檯作業" at bounding box center [78, 77] width 144 height 41
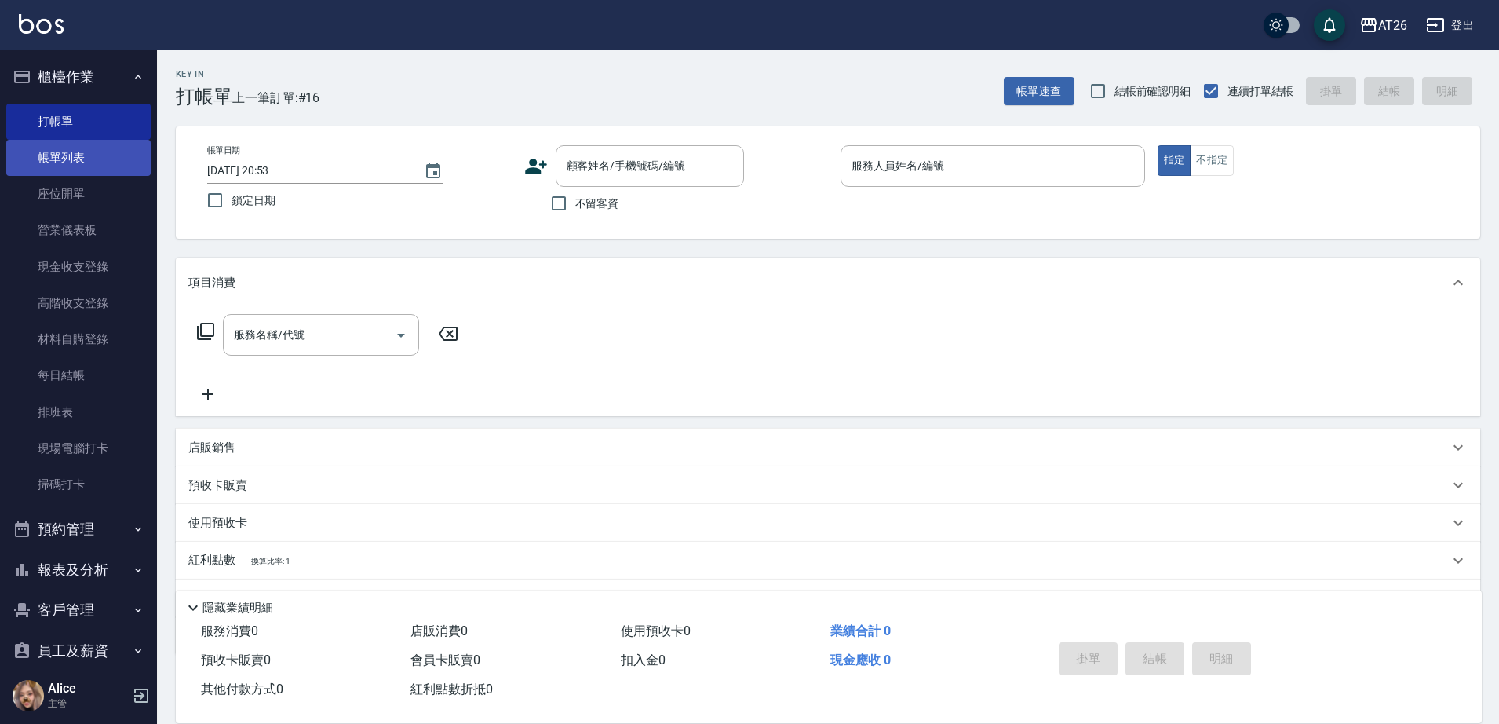
click at [93, 159] on link "帳單列表" at bounding box center [78, 158] width 144 height 36
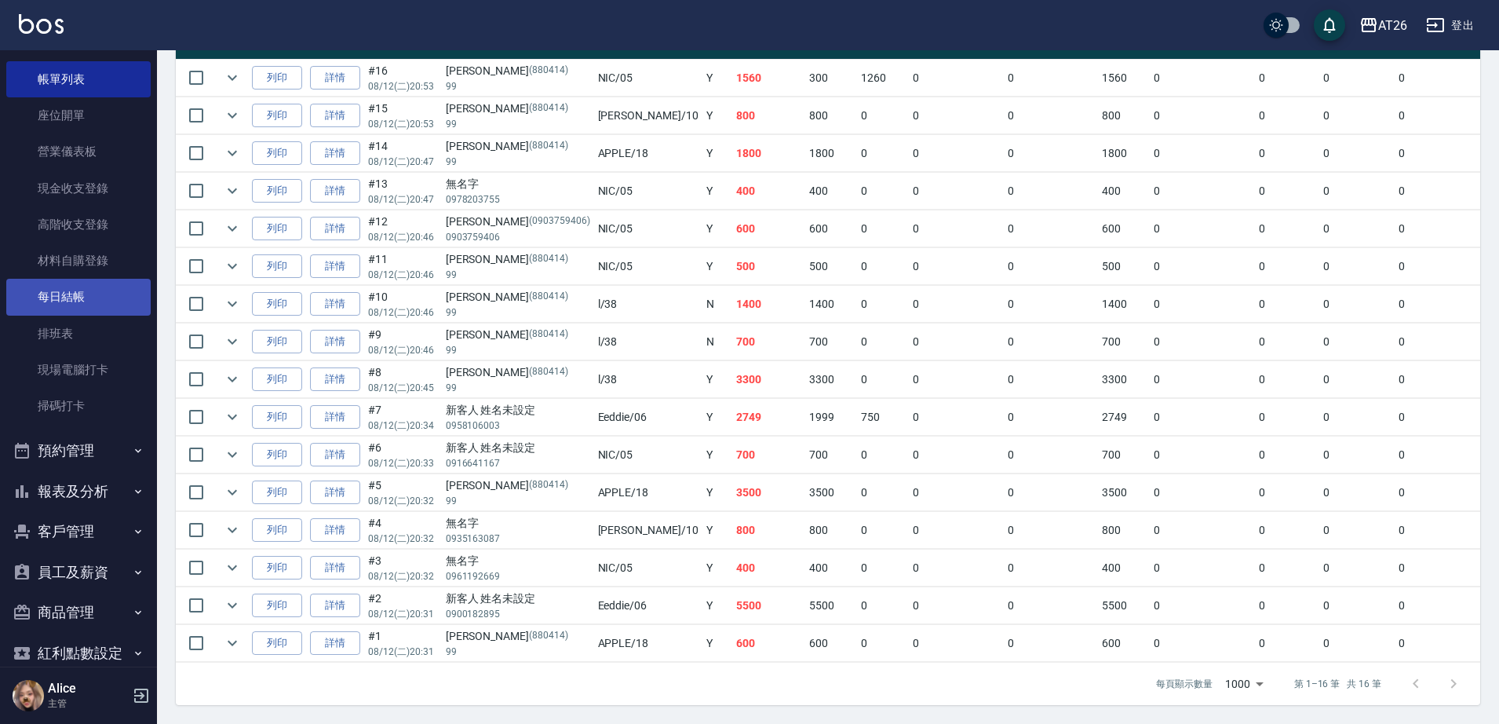
scroll to position [144, 0]
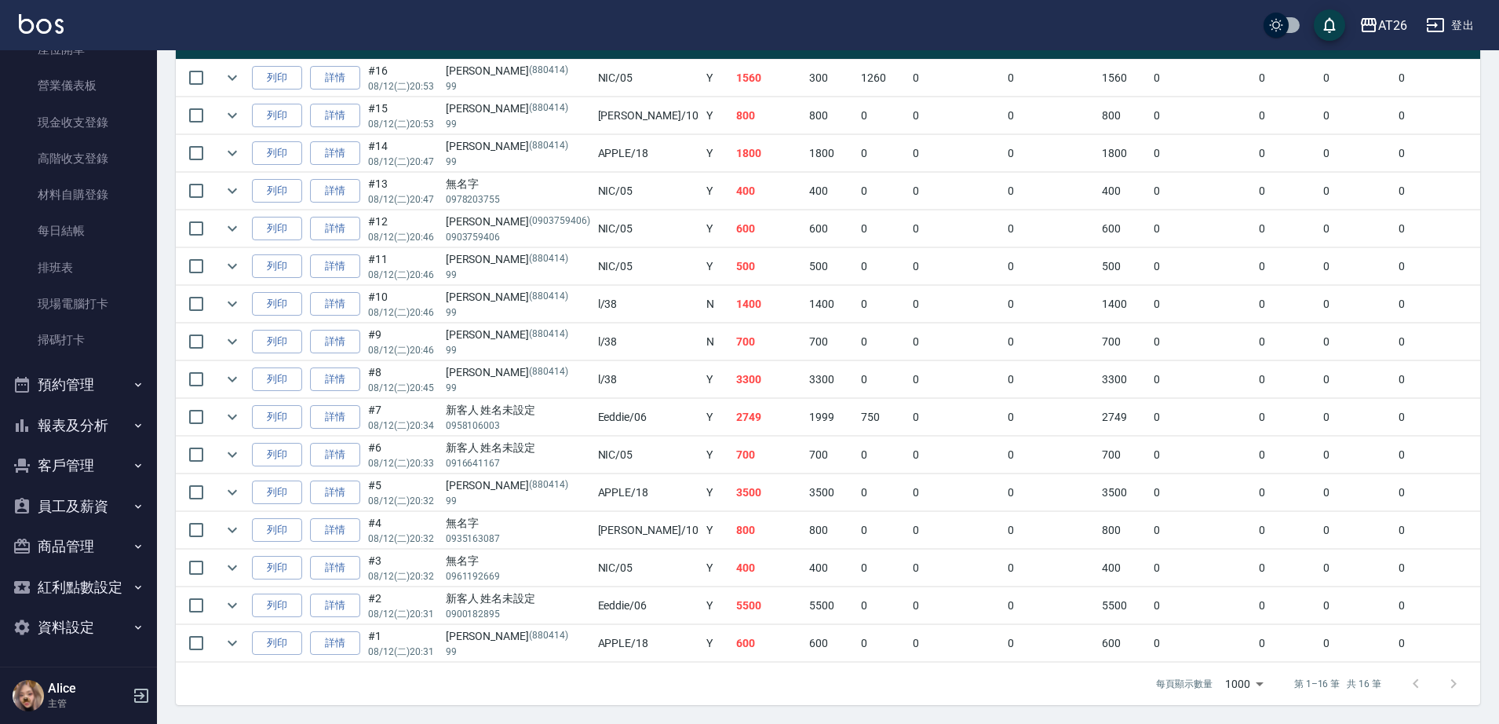
click at [87, 413] on button "報表及分析" at bounding box center [78, 425] width 144 height 41
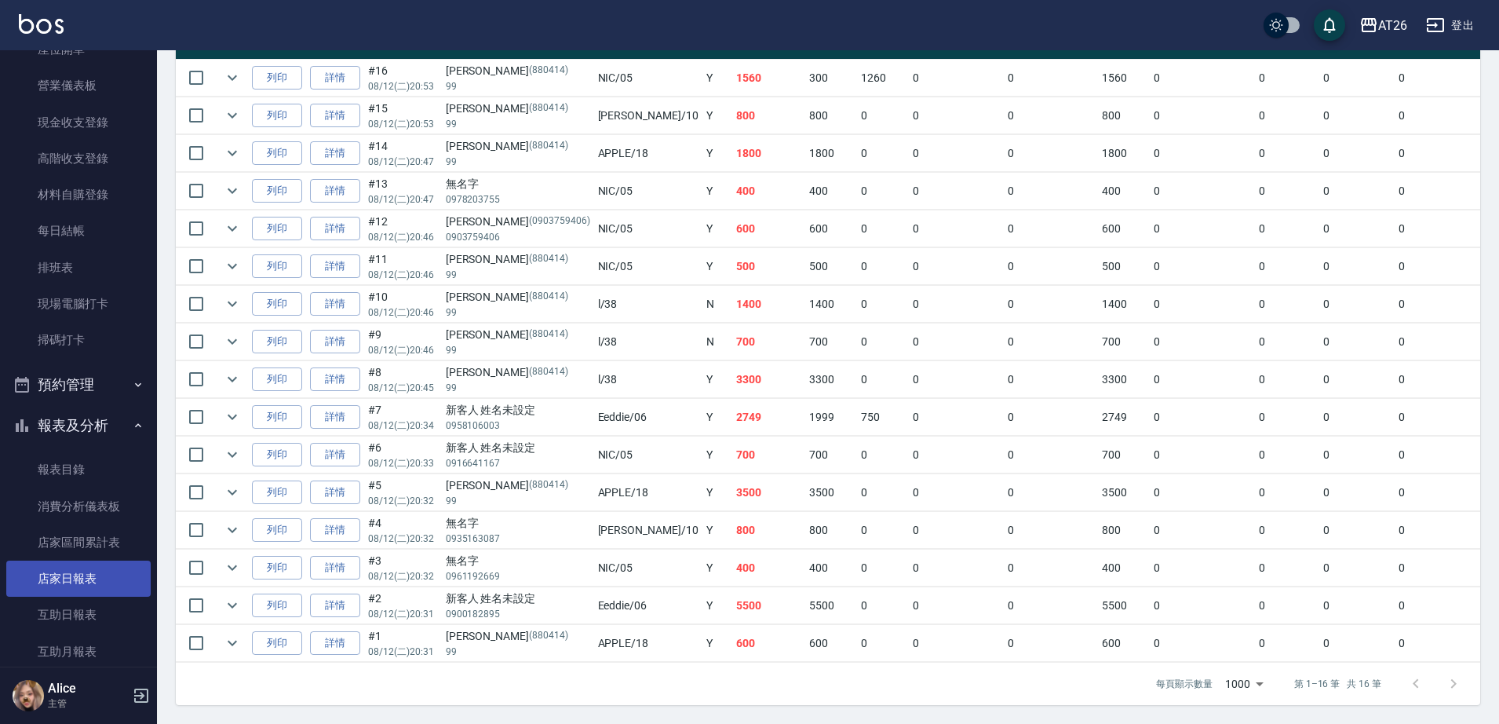
click at [95, 579] on link "店家日報表" at bounding box center [78, 579] width 144 height 36
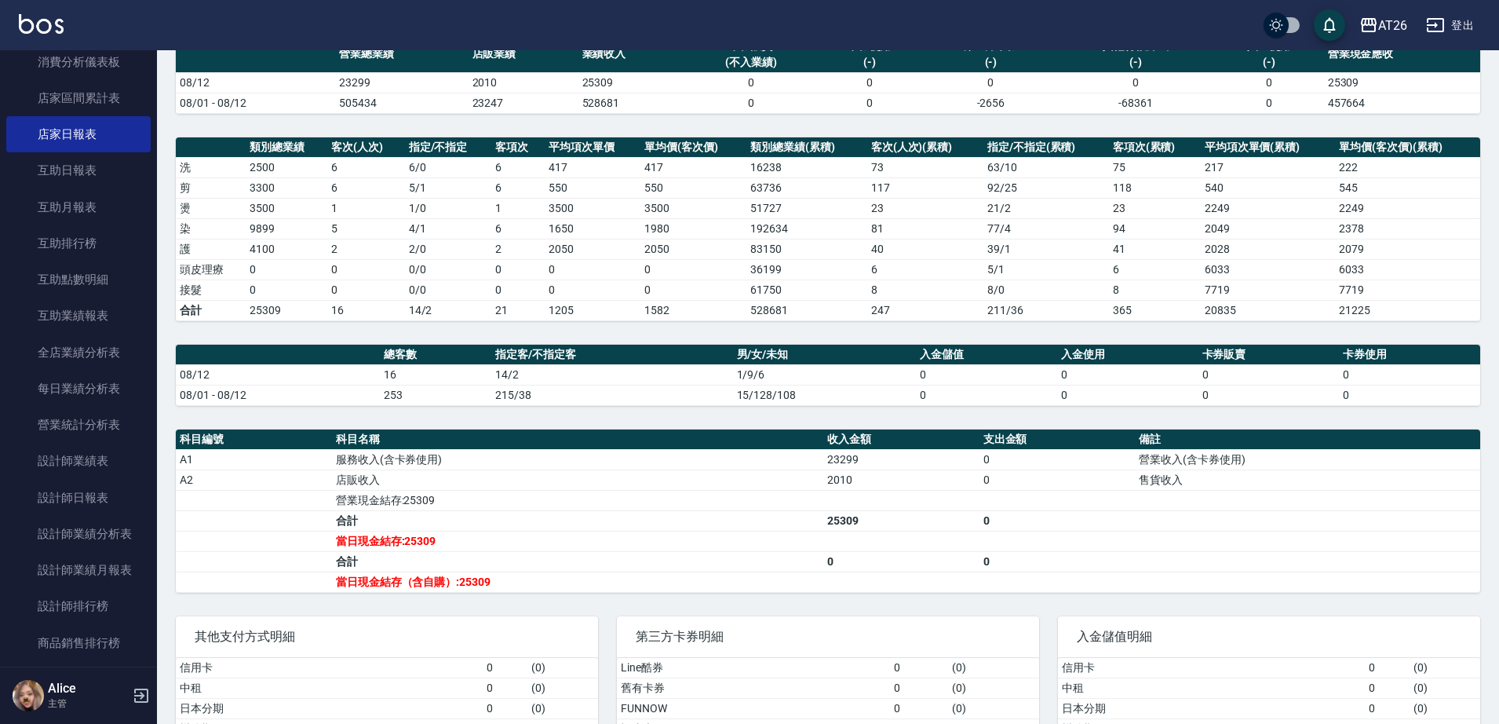
scroll to position [196, 0]
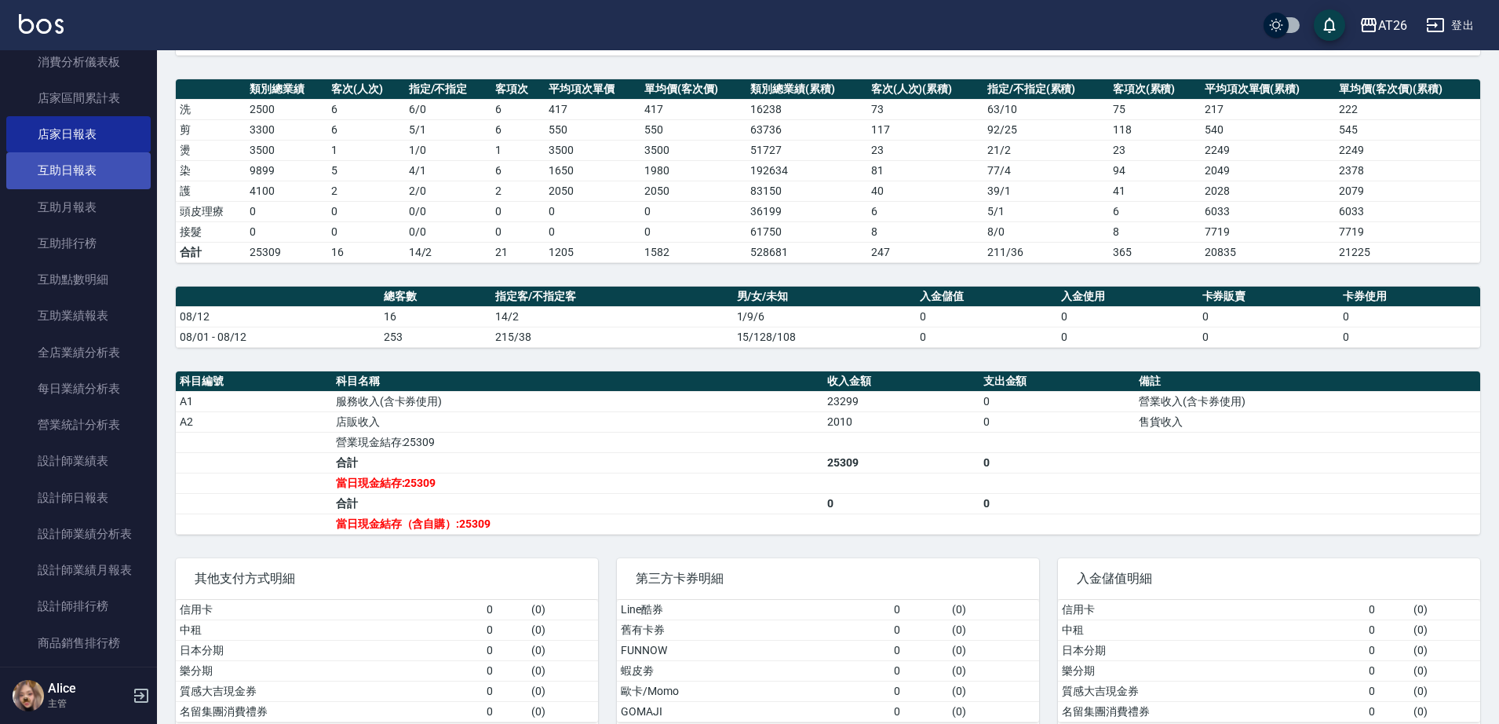
click at [64, 183] on link "互助日報表" at bounding box center [78, 170] width 144 height 36
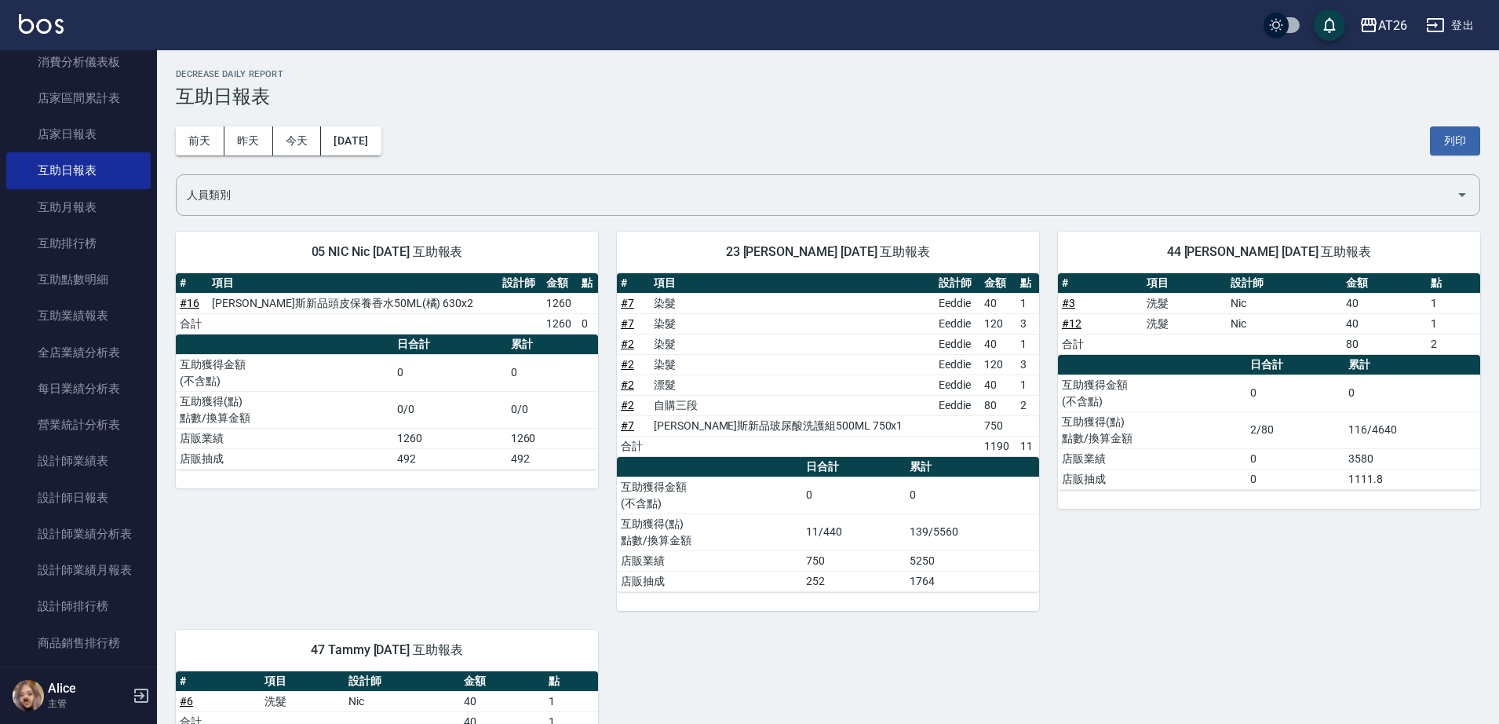
click at [524, 134] on div "[DATE] [DATE] [DATE] [DATE] 列印" at bounding box center [828, 141] width 1305 height 67
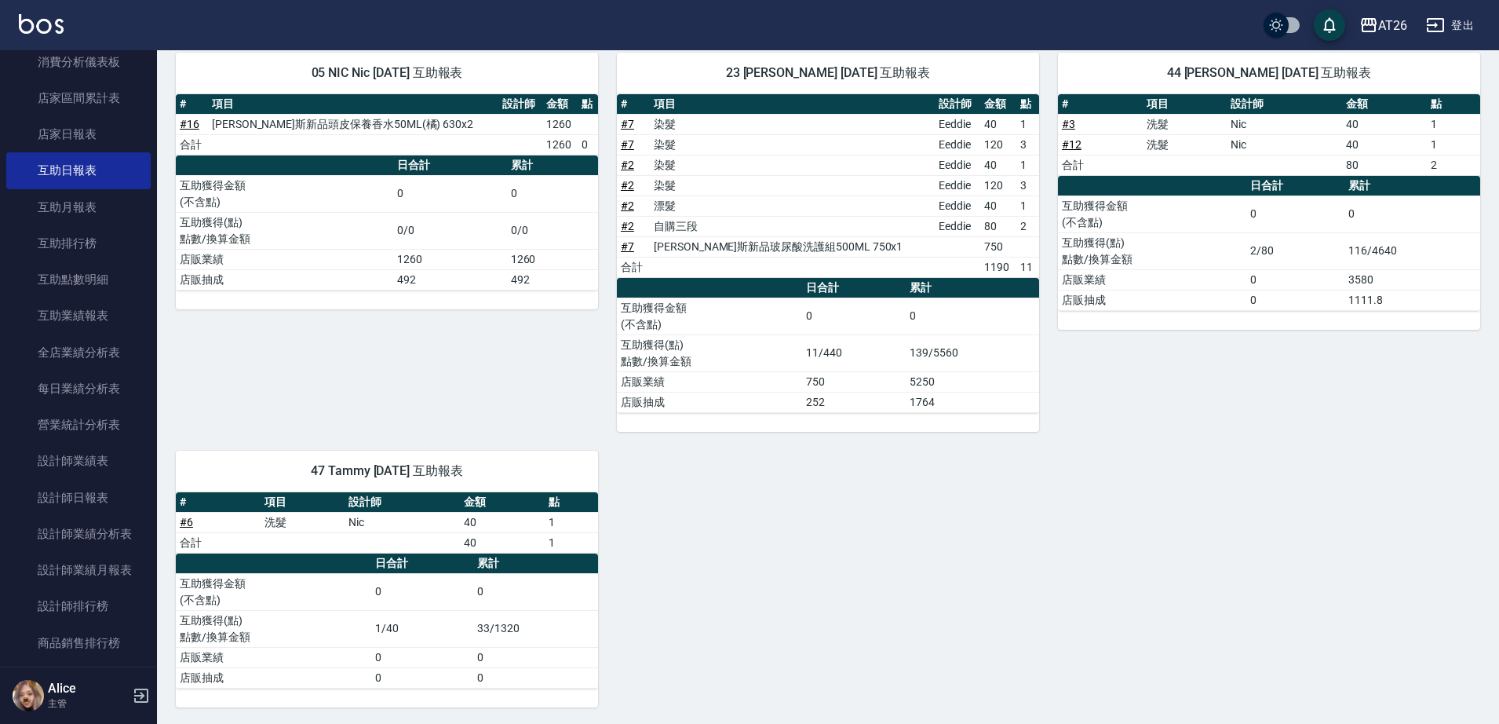
scroll to position [181, 0]
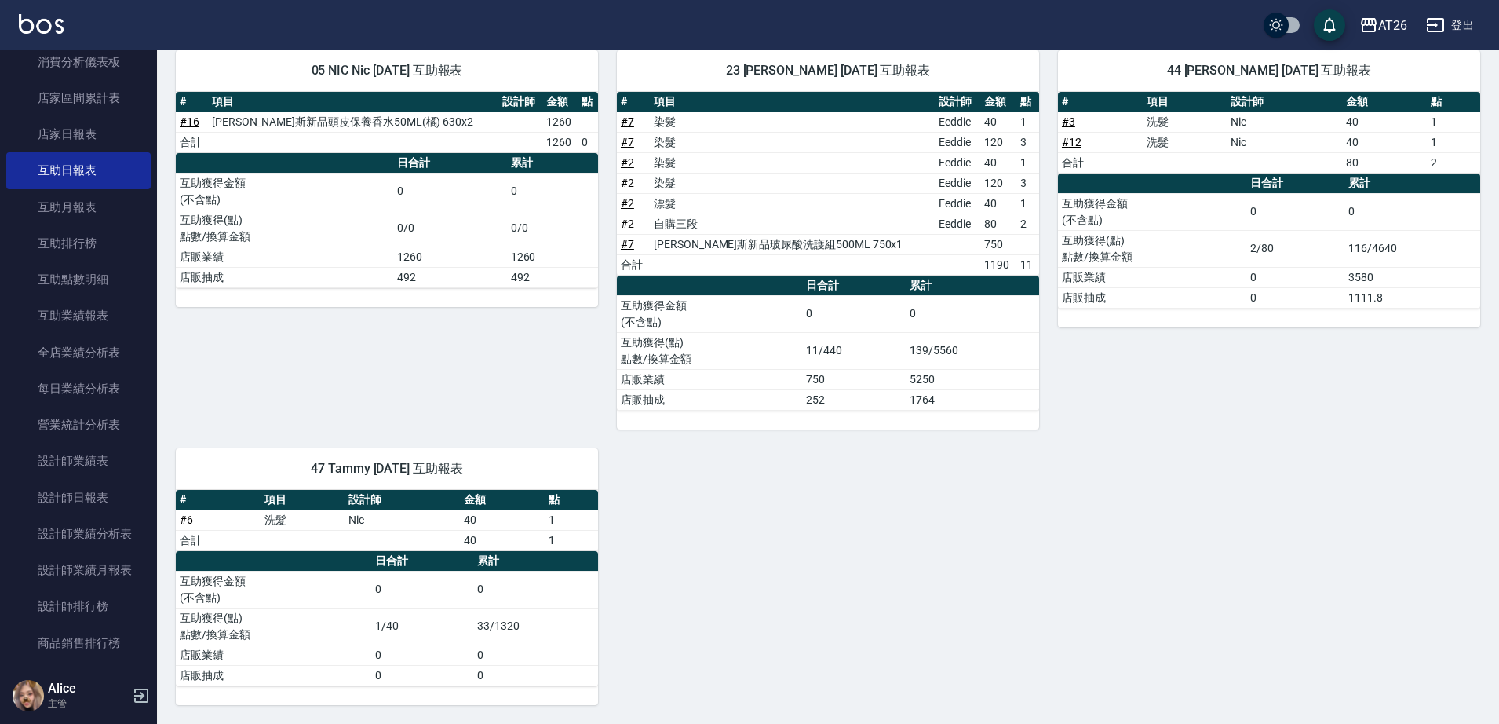
click at [851, 489] on div "05 NIC Nic [DATE] 互助報表 # 項目 設計師 金額 點 # 16 [PERSON_NAME]斯新品頭皮保養香水50ML(橘) 630x2 1…" at bounding box center [819, 368] width 1324 height 674
click at [81, 497] on link "設計師日報表" at bounding box center [78, 498] width 144 height 36
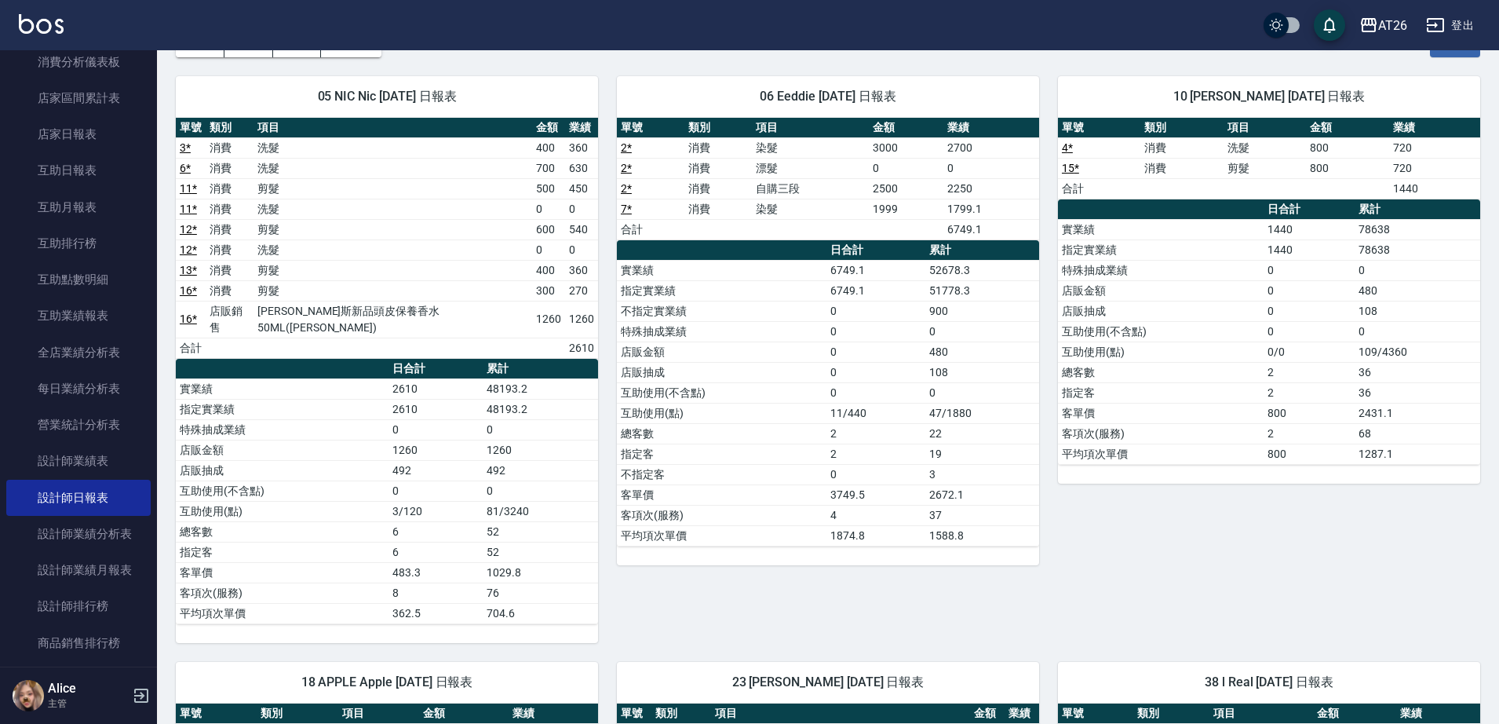
scroll to position [548, 0]
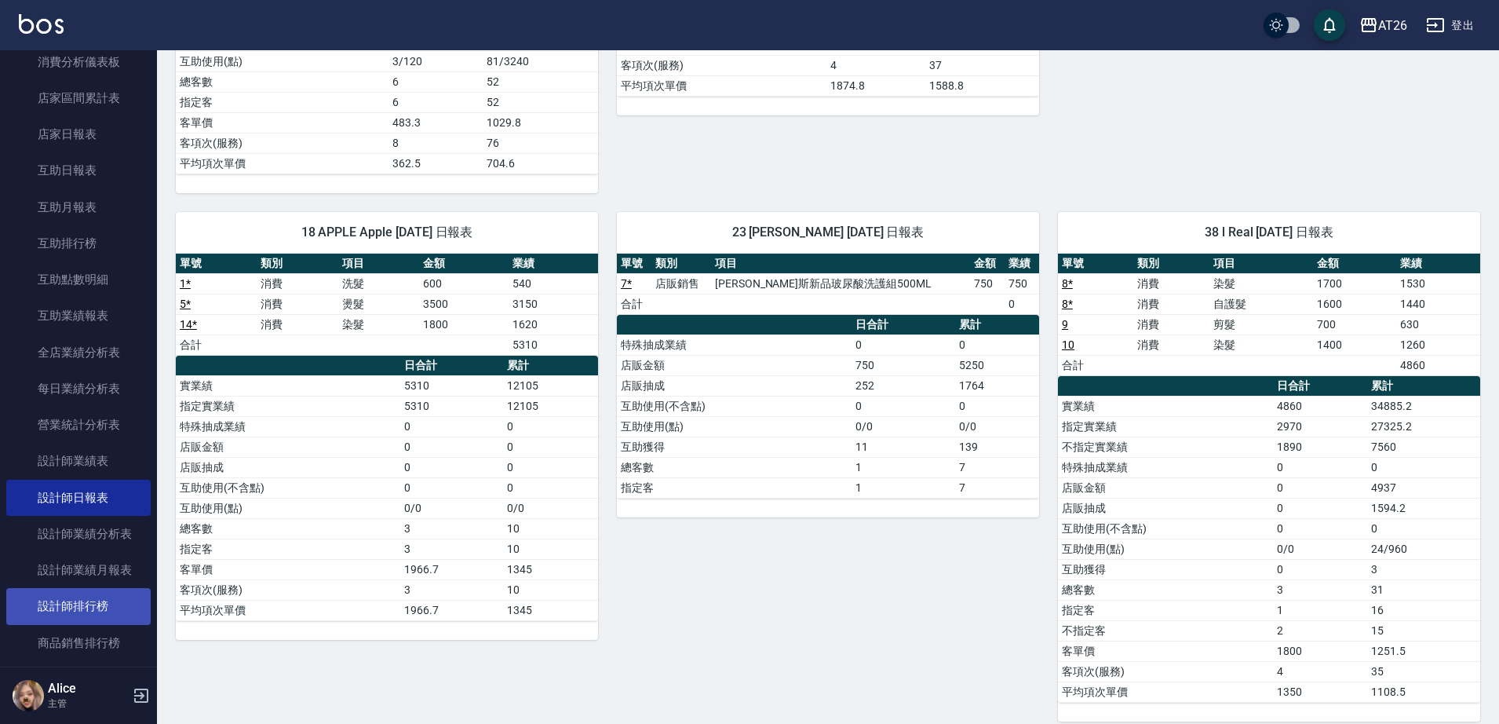
click at [97, 598] on link "設計師排行榜" at bounding box center [78, 606] width 144 height 36
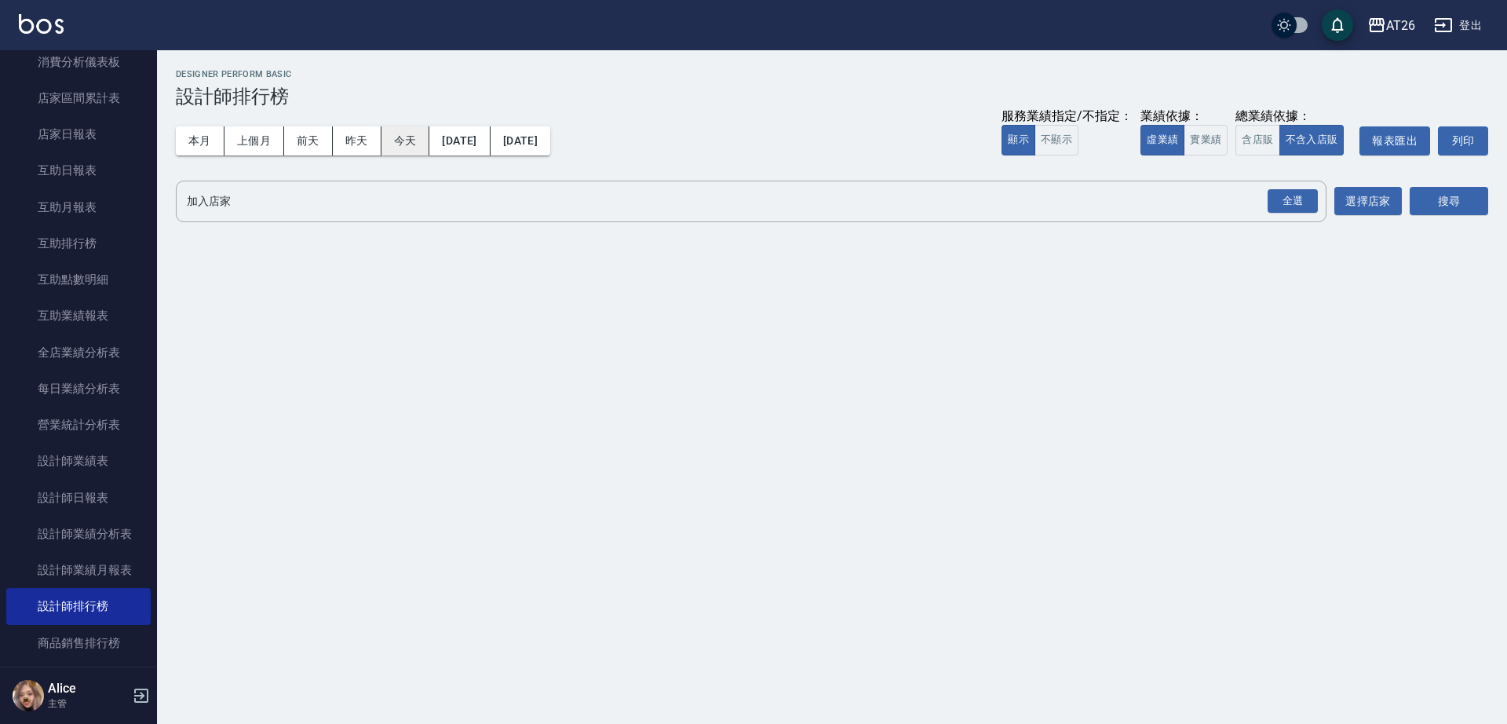
click at [410, 155] on button "今天" at bounding box center [406, 140] width 49 height 29
click at [1280, 203] on div "全選" at bounding box center [1293, 201] width 50 height 24
click at [433, 199] on icon at bounding box center [441, 202] width 17 height 17
click at [228, 204] on icon at bounding box center [231, 202] width 14 height 14
click at [1207, 144] on button "實業績" at bounding box center [1206, 140] width 44 height 31
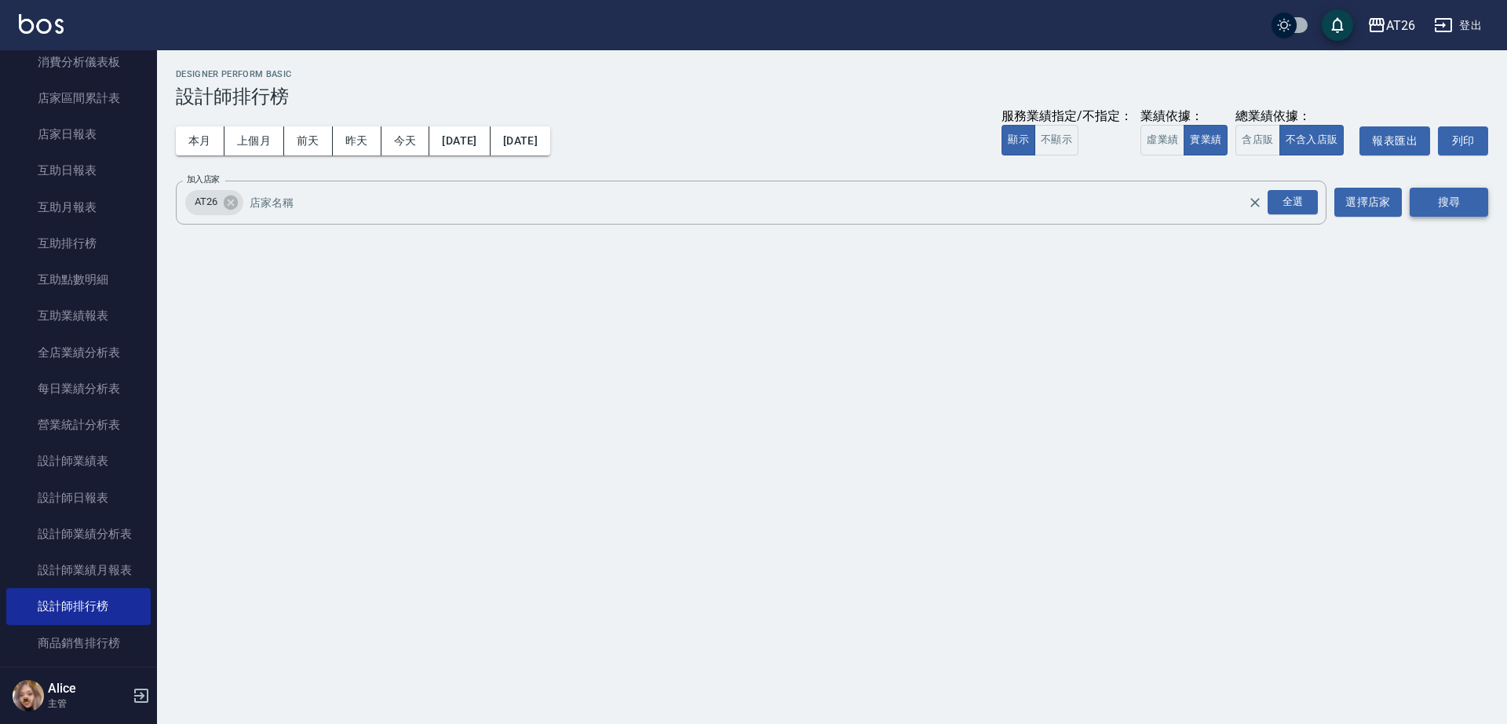
click at [1423, 208] on button "搜尋" at bounding box center [1449, 202] width 79 height 29
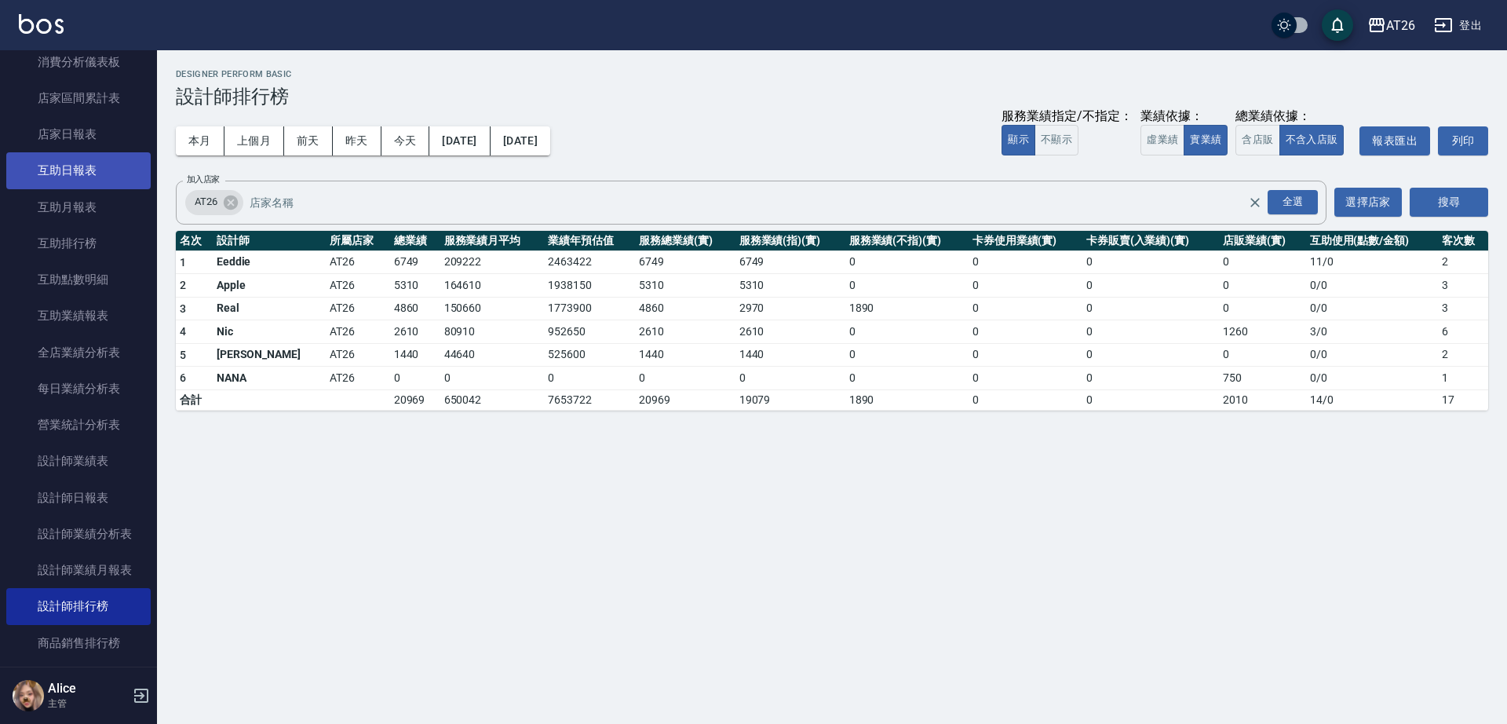
click at [71, 164] on link "互助日報表" at bounding box center [78, 170] width 144 height 36
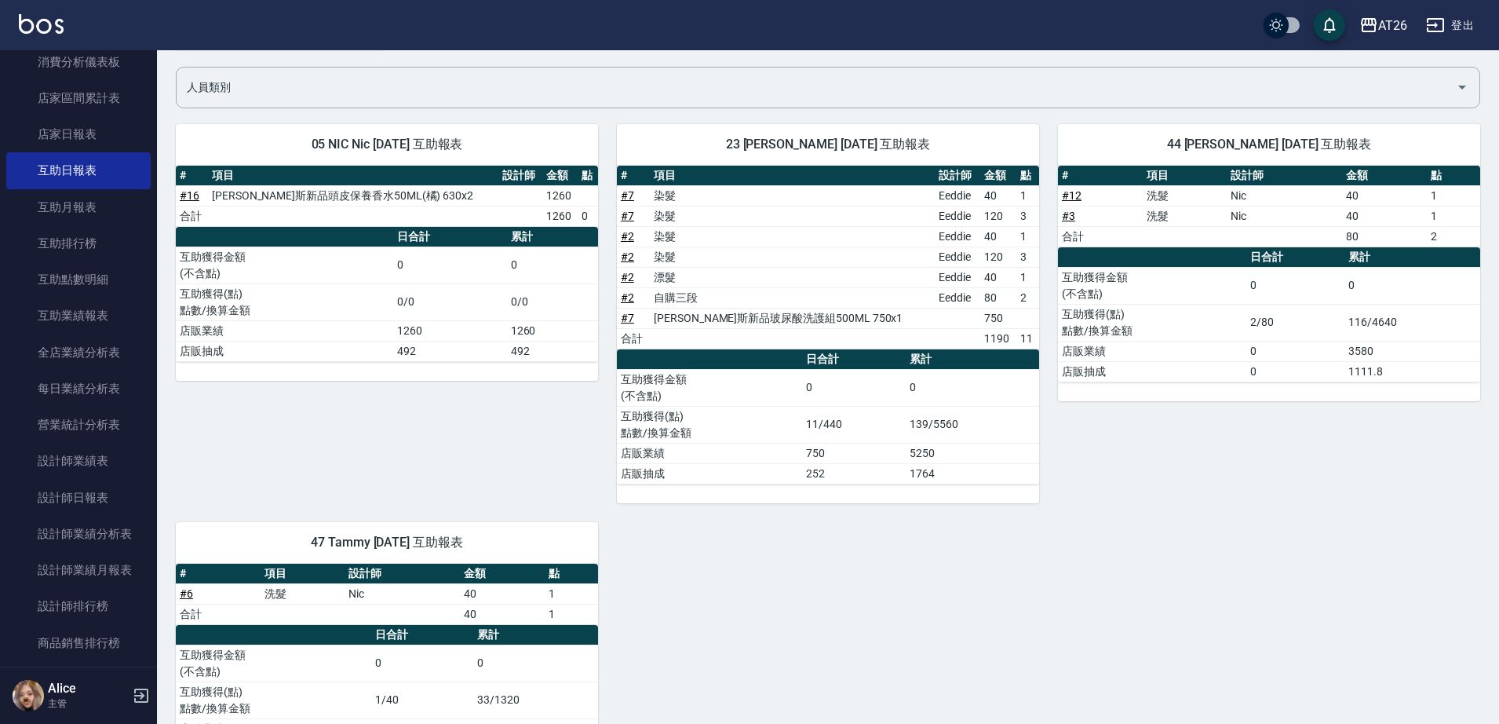
scroll to position [181, 0]
